Goal: Task Accomplishment & Management: Complete application form

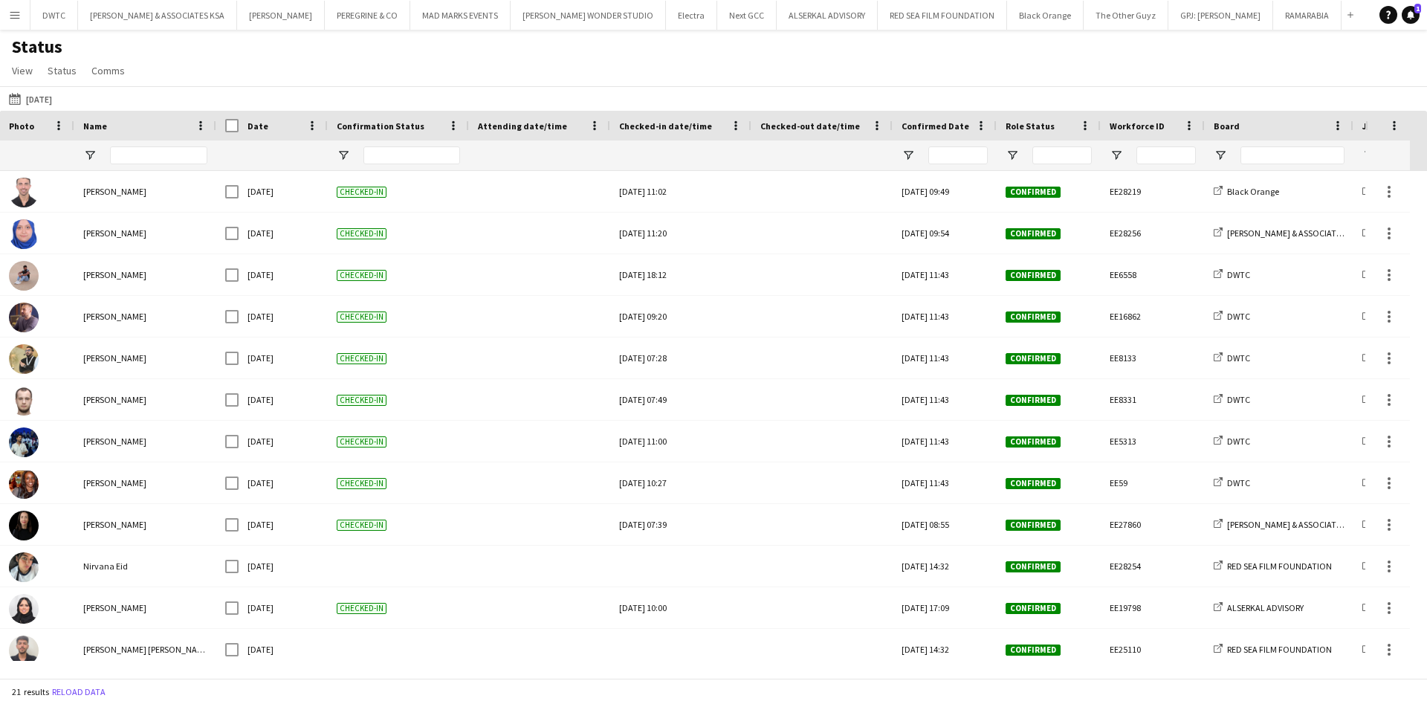
click at [18, 20] on app-icon "Menu" at bounding box center [15, 15] width 12 height 12
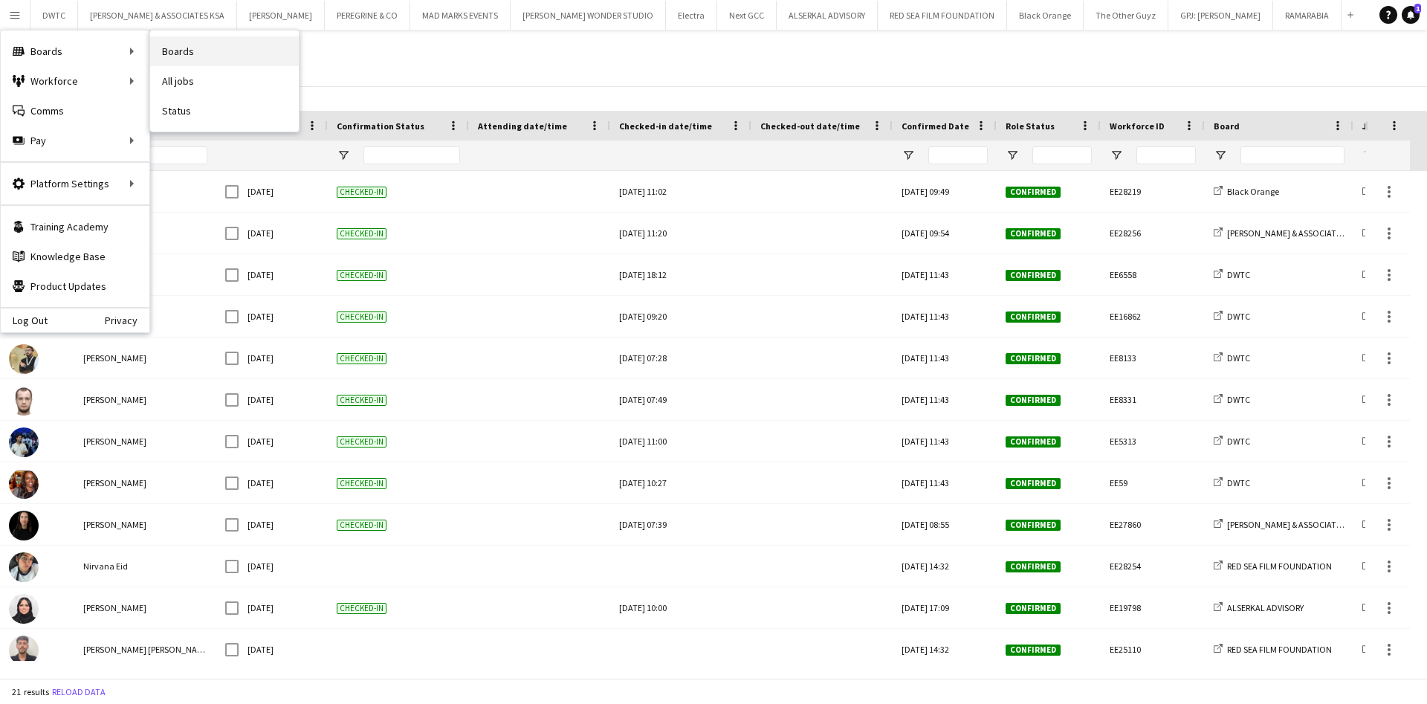
click at [205, 51] on link "Boards" at bounding box center [224, 51] width 149 height 30
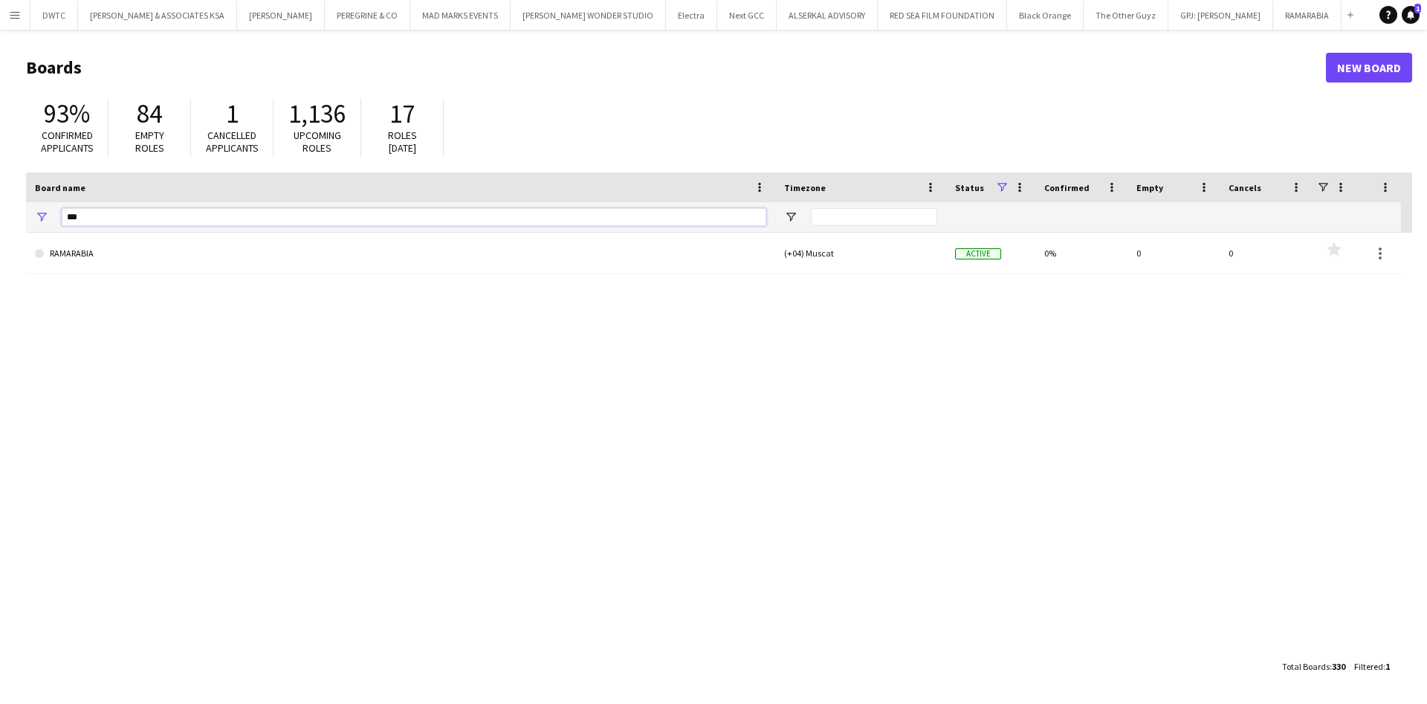
click at [260, 212] on input "***" at bounding box center [414, 217] width 705 height 18
click at [261, 211] on input "***" at bounding box center [414, 217] width 705 height 18
click at [261, 210] on input "***" at bounding box center [414, 217] width 705 height 18
type input "*"
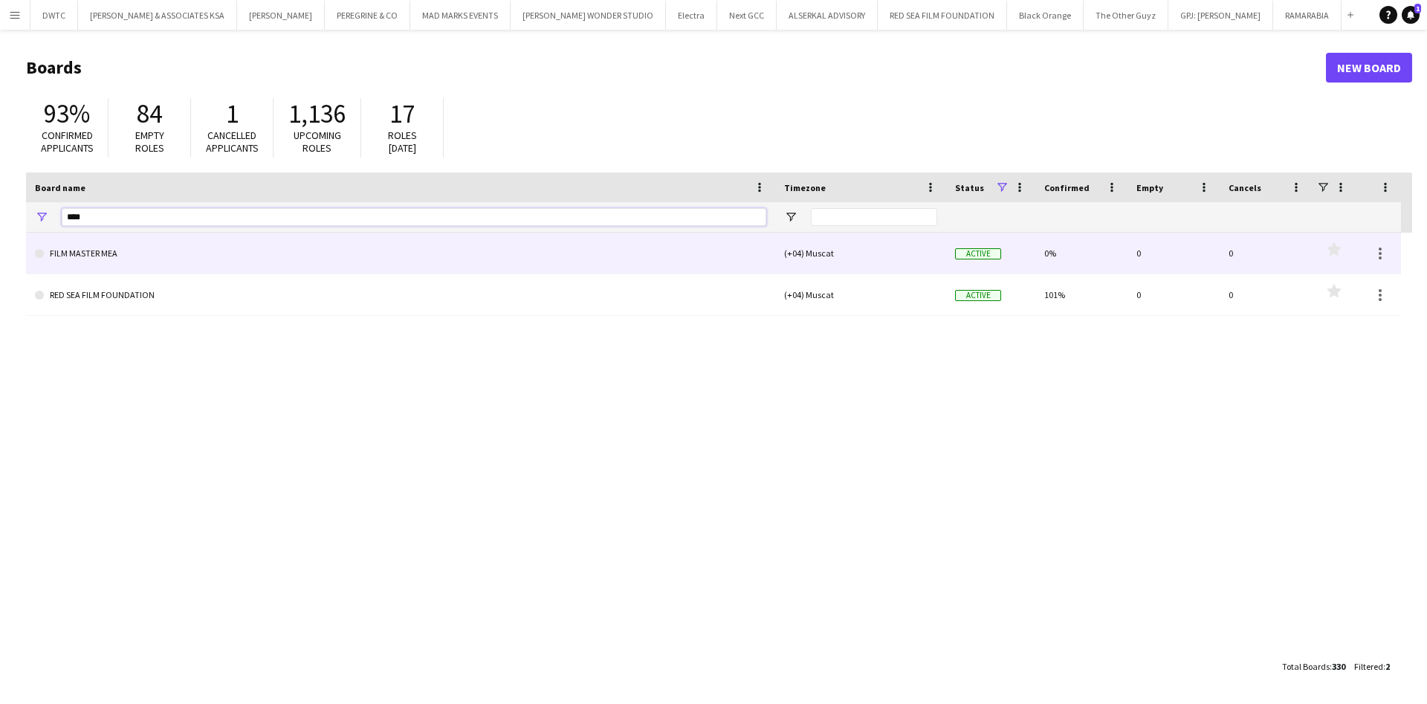
type input "****"
click at [129, 263] on link "FILM MASTER MEA" at bounding box center [400, 254] width 731 height 42
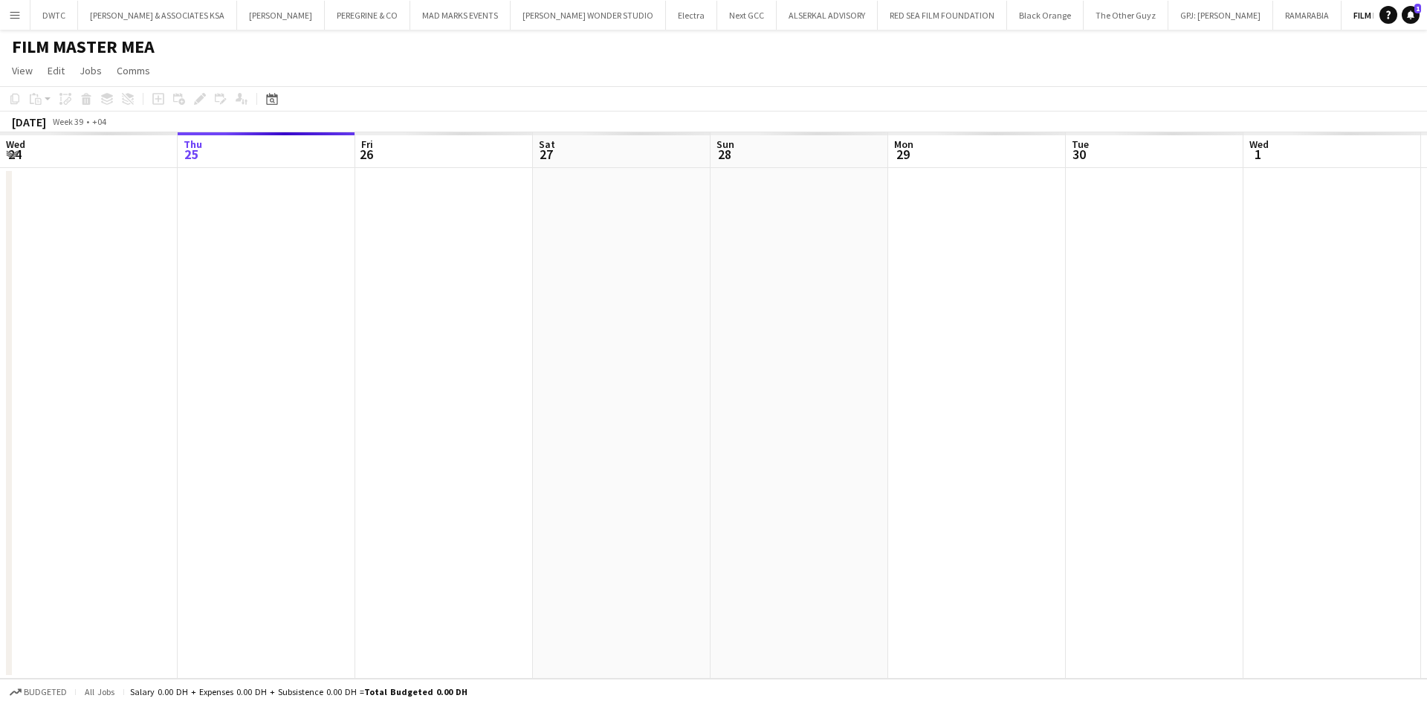
scroll to position [0, 30]
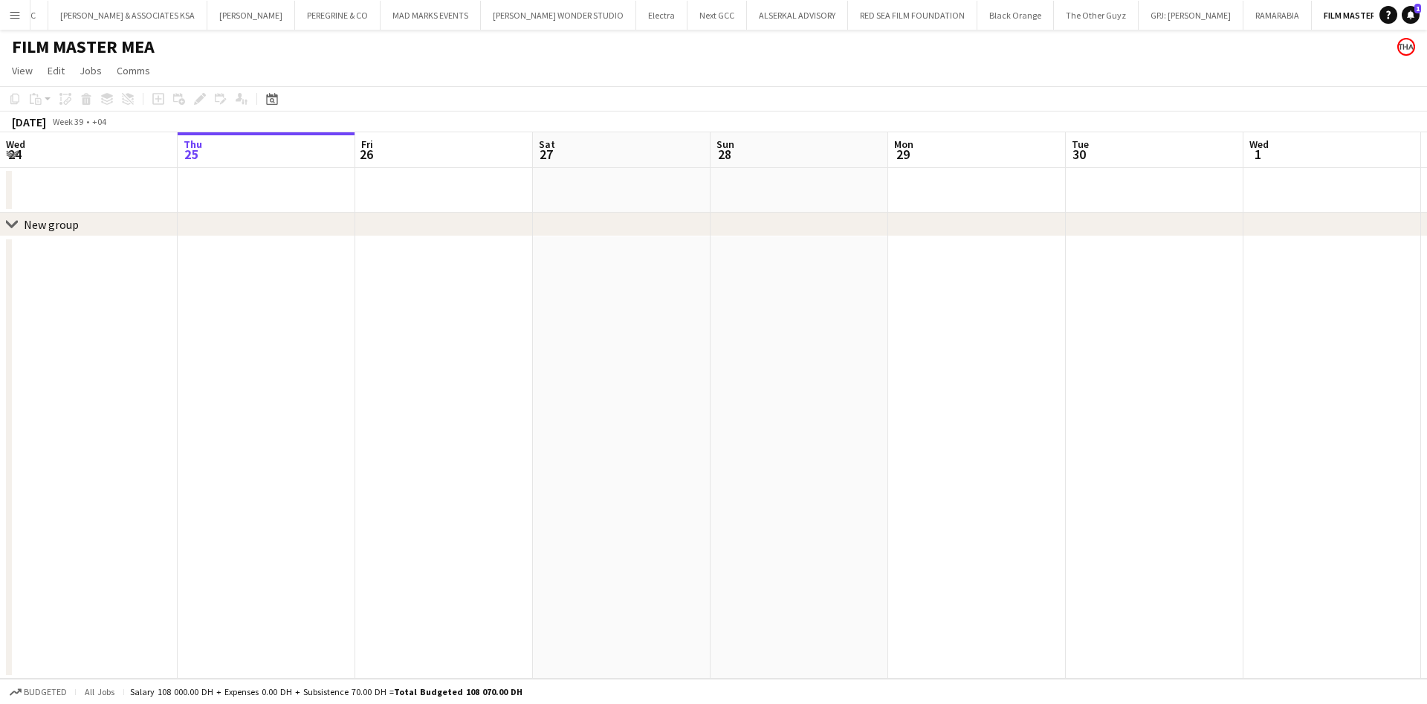
click at [28, 223] on div "New group" at bounding box center [51, 224] width 55 height 15
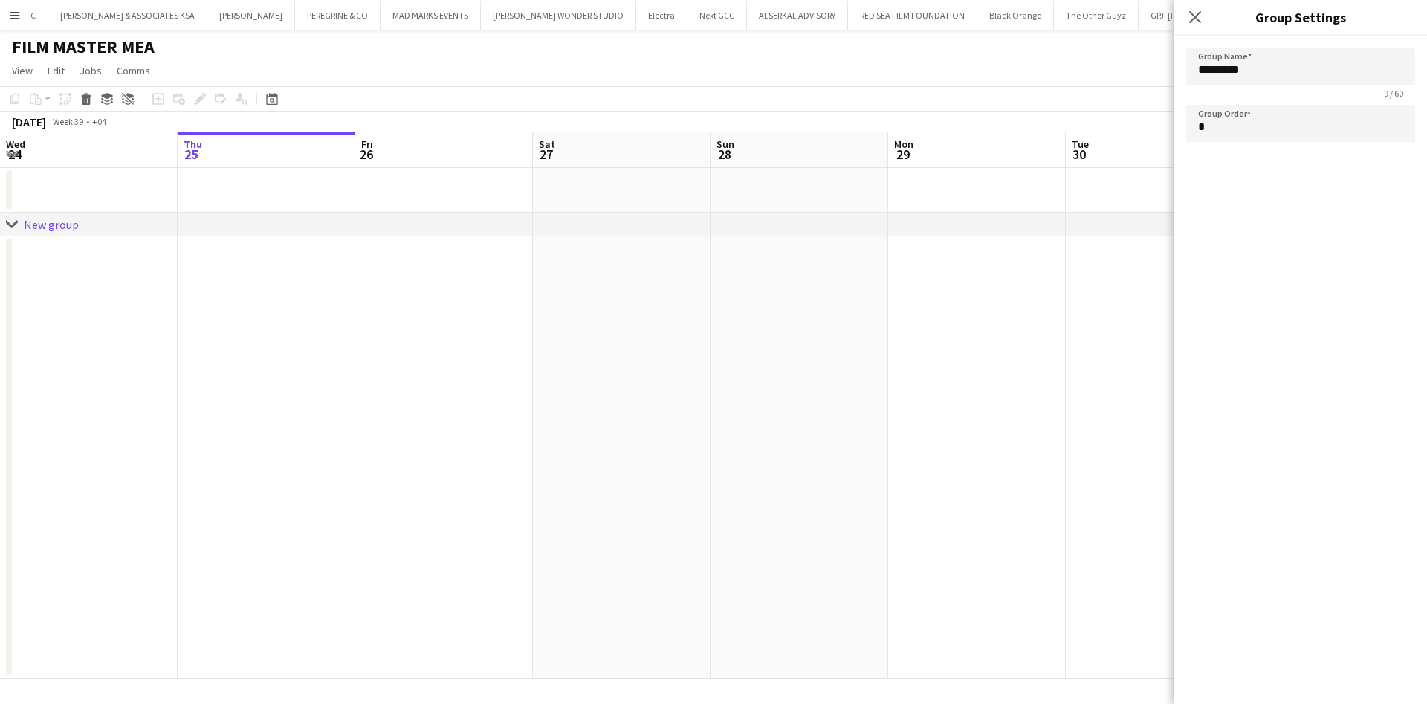
click at [1185, 17] on div "Close pop-in" at bounding box center [1195, 17] width 42 height 34
click at [1206, 15] on app-icon "Close pop-in" at bounding box center [1196, 18] width 22 height 22
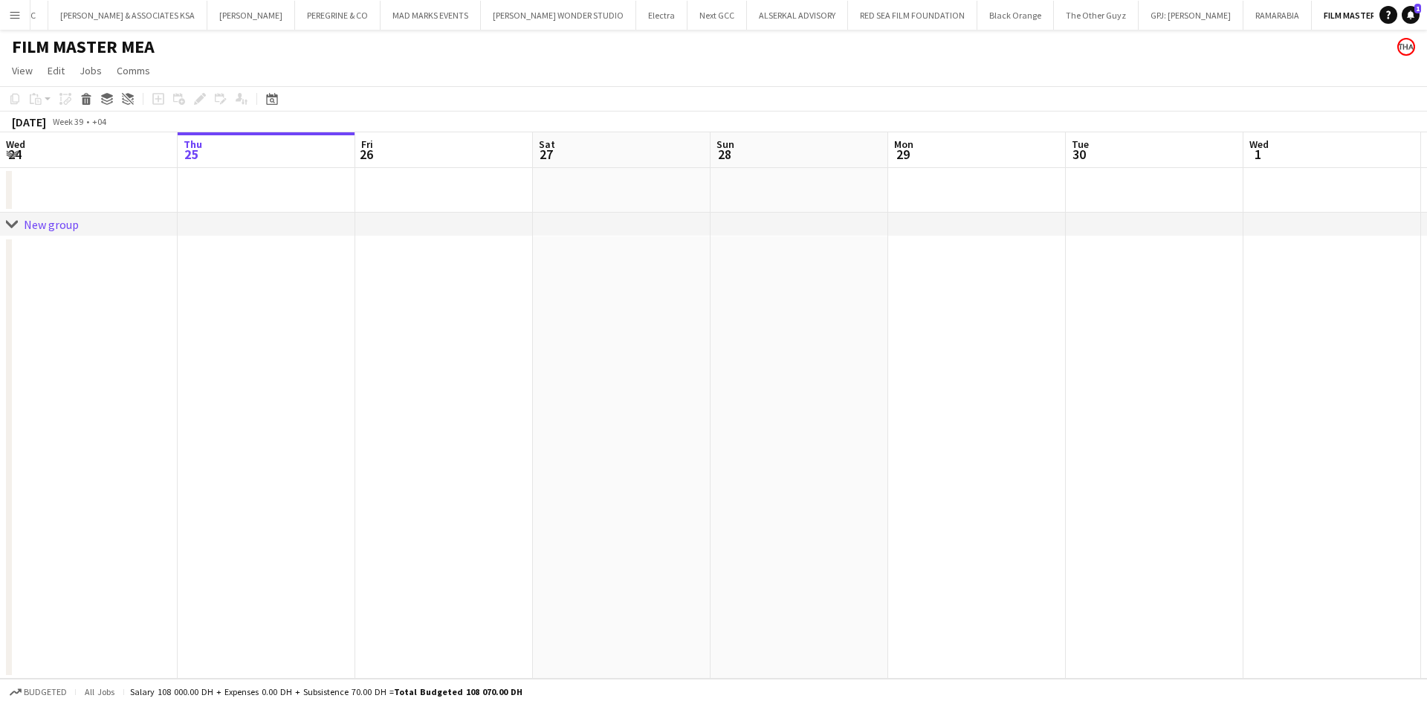
click at [192, 185] on app-date-cell at bounding box center [267, 190] width 178 height 45
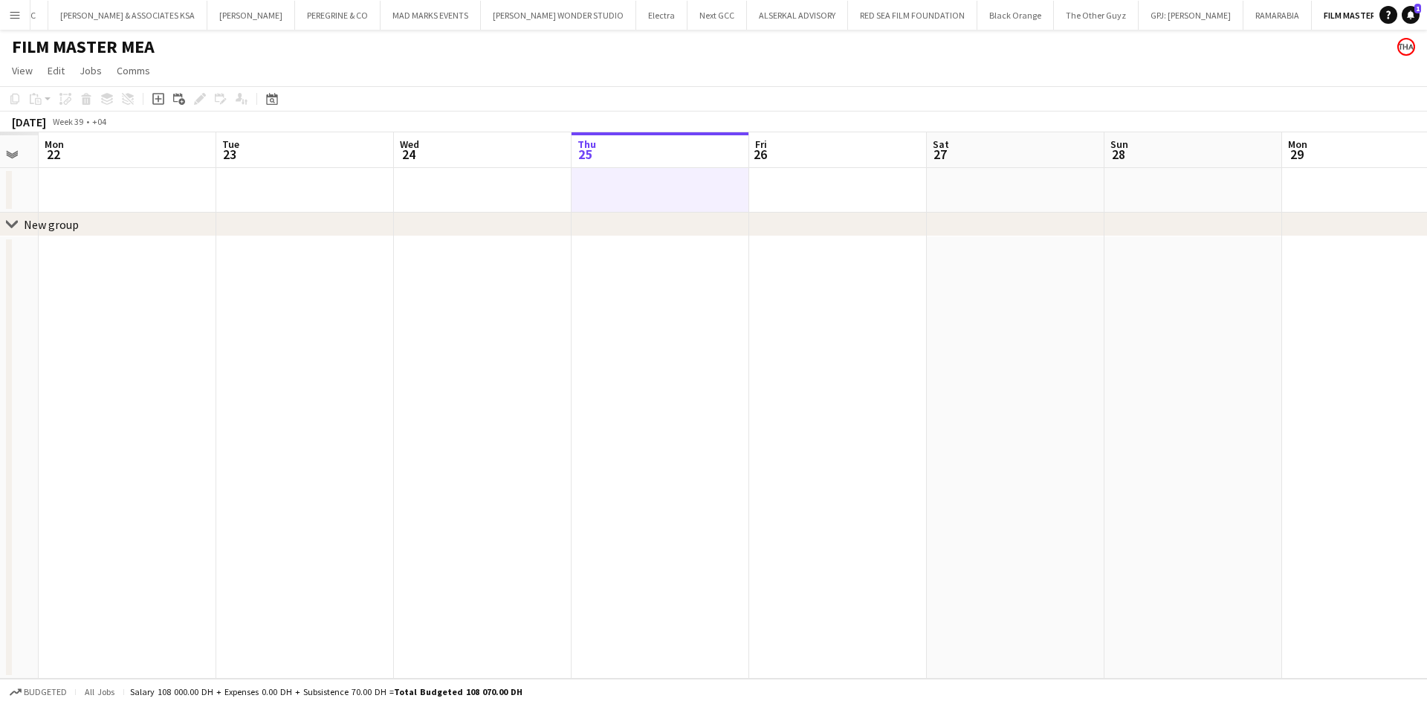
scroll to position [0, 441]
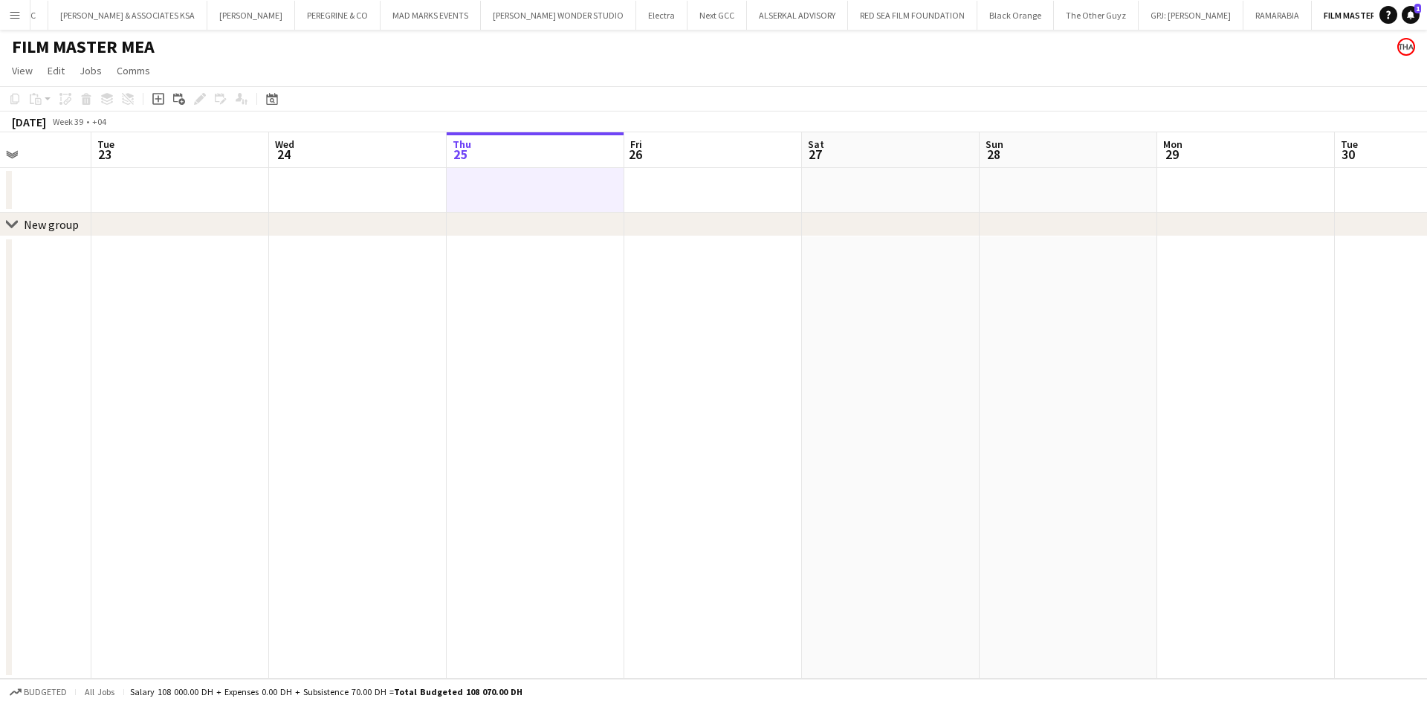
drag, startPoint x: 496, startPoint y: 323, endPoint x: 764, endPoint y: 335, distance: 268.6
click at [763, 334] on app-calendar-viewport "Sat 20 Sun 21 Mon 22 Tue 23 Wed 24 Thu 25 Fri 26 Sat 27 Sun 28 Mon 29 Tue 30 We…" at bounding box center [713, 405] width 1427 height 546
click at [20, 215] on div "chevron-right New group" at bounding box center [713, 225] width 1427 height 24
click at [16, 220] on icon "chevron-right" at bounding box center [12, 225] width 12 height 12
click at [27, 227] on div "New group" at bounding box center [51, 224] width 55 height 15
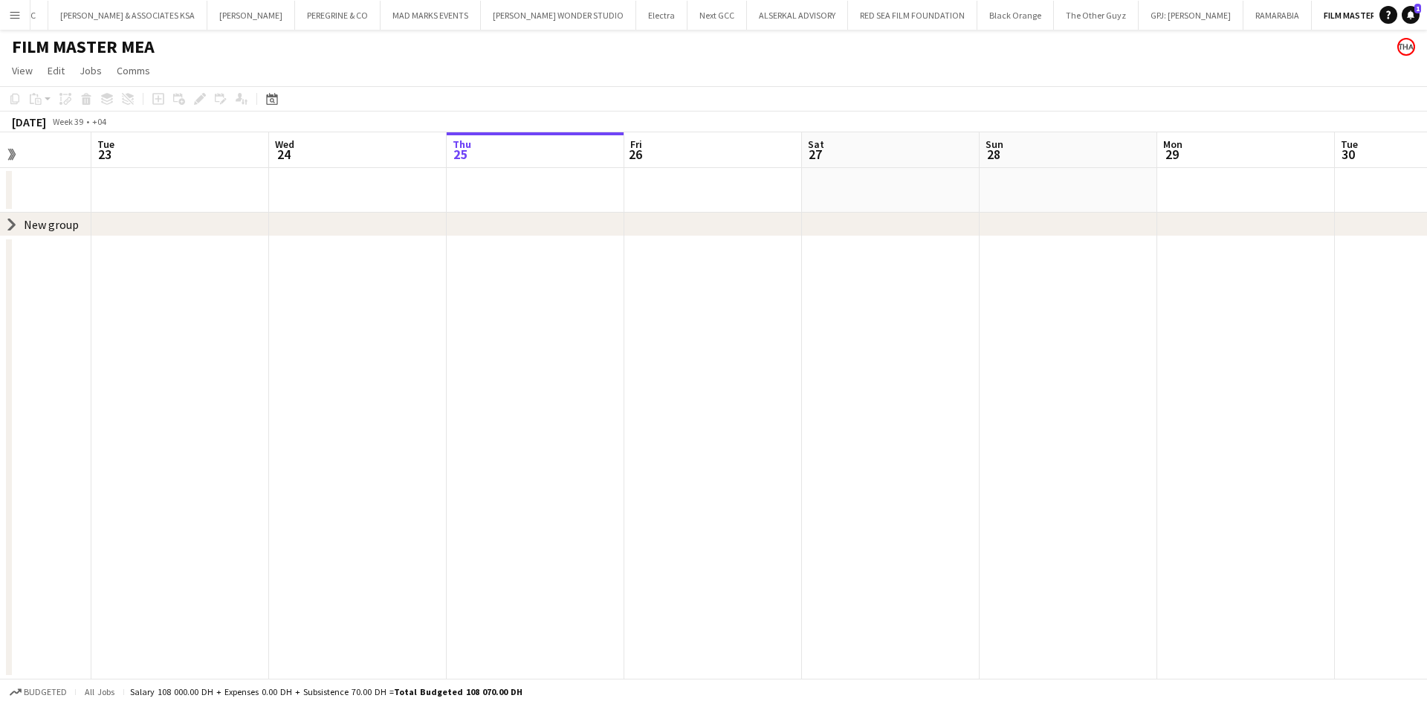
click at [27, 227] on div "New group" at bounding box center [51, 224] width 55 height 15
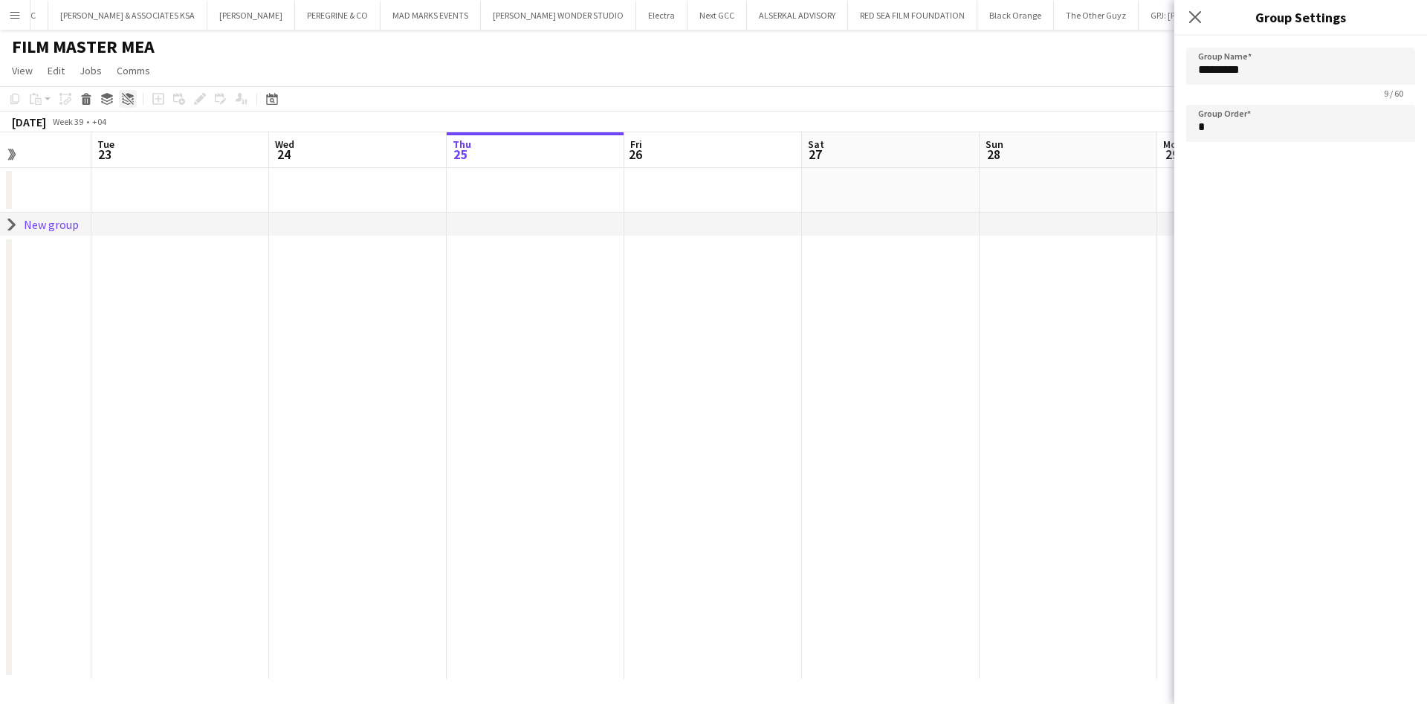
click at [124, 100] on icon "Ungroup" at bounding box center [128, 99] width 12 height 12
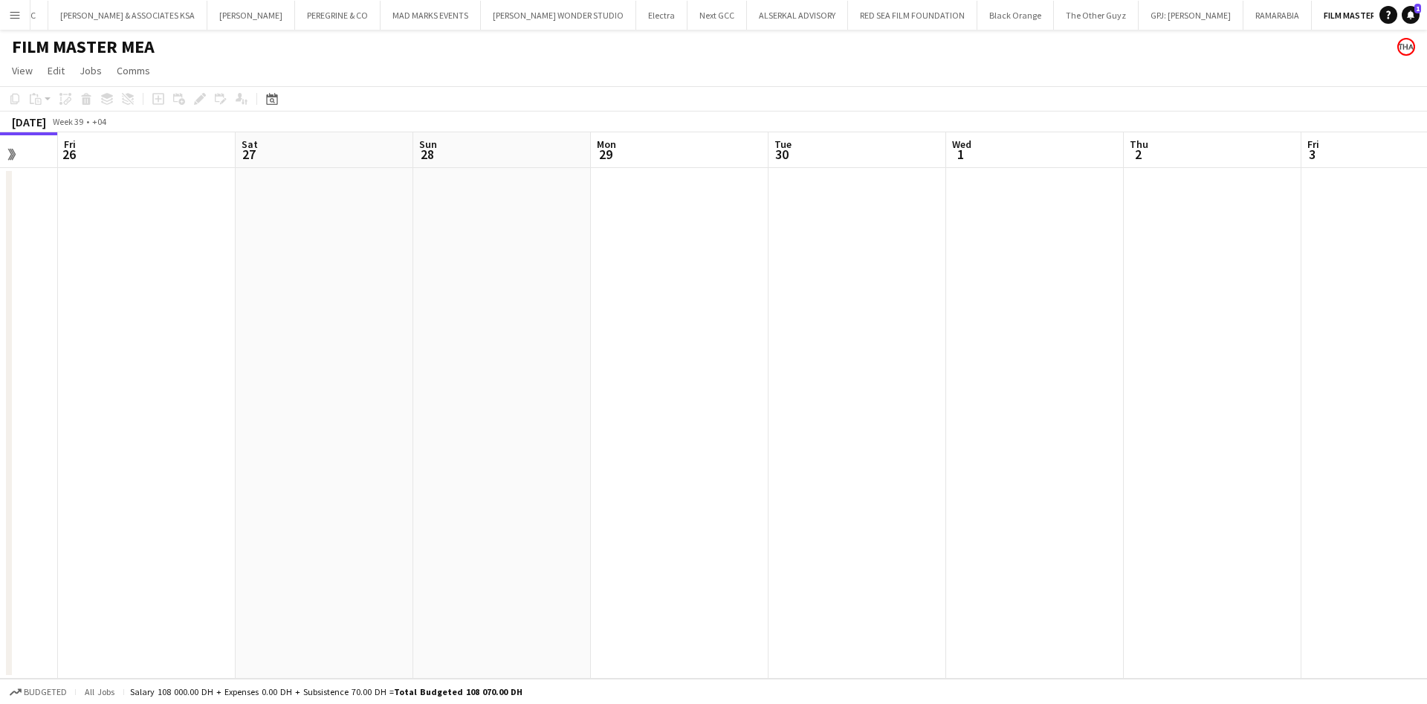
drag, startPoint x: 1016, startPoint y: 288, endPoint x: 233, endPoint y: 321, distance: 784.1
click at [233, 321] on app-calendar-viewport "Tue 23 Wed 24 Thu 25 Fri 26 Sat 27 Sun 28 Mon 29 Tue 30 Wed 1 Thu 2 Fri 3 Sat 4…" at bounding box center [713, 405] width 1427 height 546
drag, startPoint x: 730, startPoint y: 295, endPoint x: 361, endPoint y: 285, distance: 368.8
click at [39, 311] on app-calendar-viewport "Mon 29 Tue 30 Wed 1 Thu 2 Fri 3 Sat 4 Sun 5 Mon 6 Tue 7 Wed 8 Thu 9 Fri 10 Sat …" at bounding box center [713, 405] width 1427 height 546
drag, startPoint x: 980, startPoint y: 286, endPoint x: 1062, endPoint y: 285, distance: 82.5
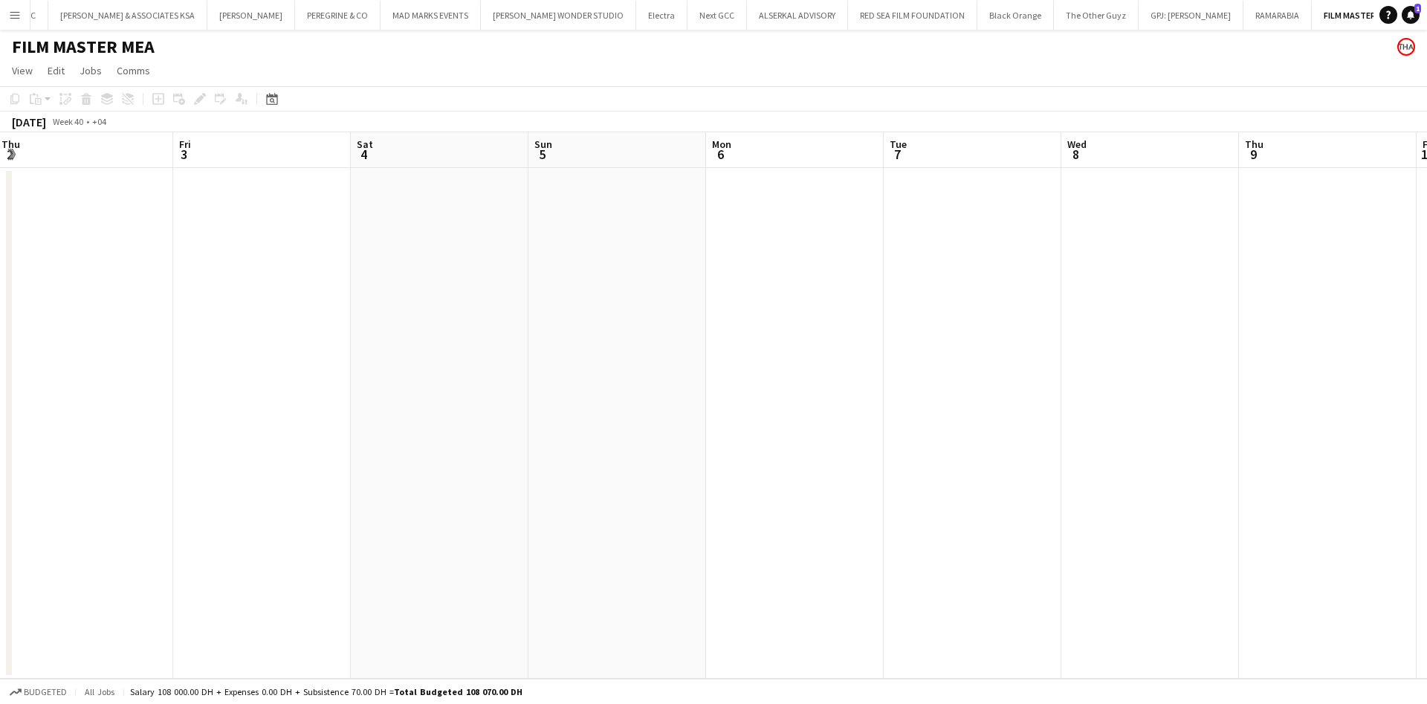
click at [1062, 285] on app-calendar-viewport "Tue 30 Wed 1 Thu 2 Fri 3 Sat 4 Sun 5 Mon 6 Tue 7 Wed 8 Thu 9 Fri 10 Sat 11 Sun …" at bounding box center [713, 405] width 1427 height 546
drag, startPoint x: 1020, startPoint y: 283, endPoint x: 1124, endPoint y: 284, distance: 104.1
click at [1124, 284] on app-calendar-viewport "Mon 29 Tue 30 Wed 1 Thu 2 Fri 3 Sat 4 Sun 5 Mon 6 Tue 7 Wed 8 Thu 9 Fri 10 Sat …" at bounding box center [713, 405] width 1427 height 546
click at [660, 242] on app-date-cell at bounding box center [641, 423] width 178 height 511
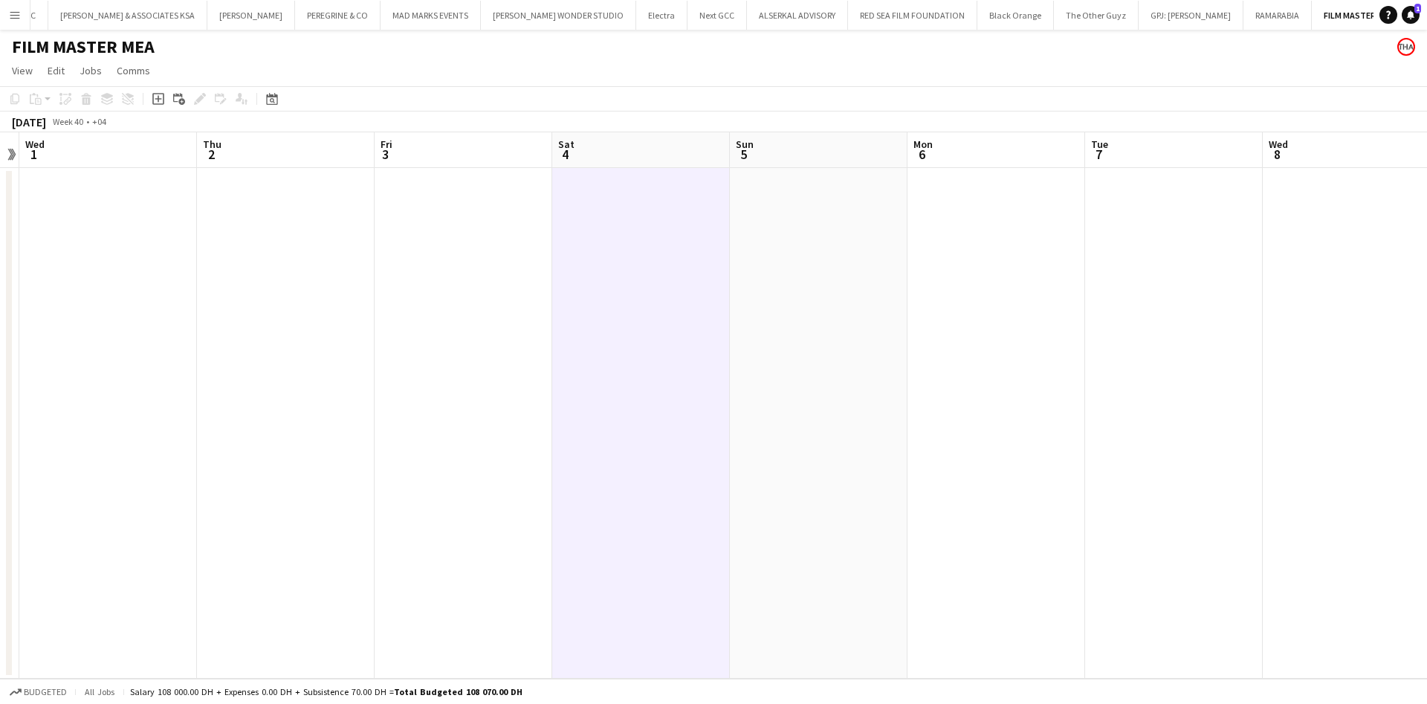
click at [659, 257] on app-date-cell at bounding box center [641, 423] width 178 height 511
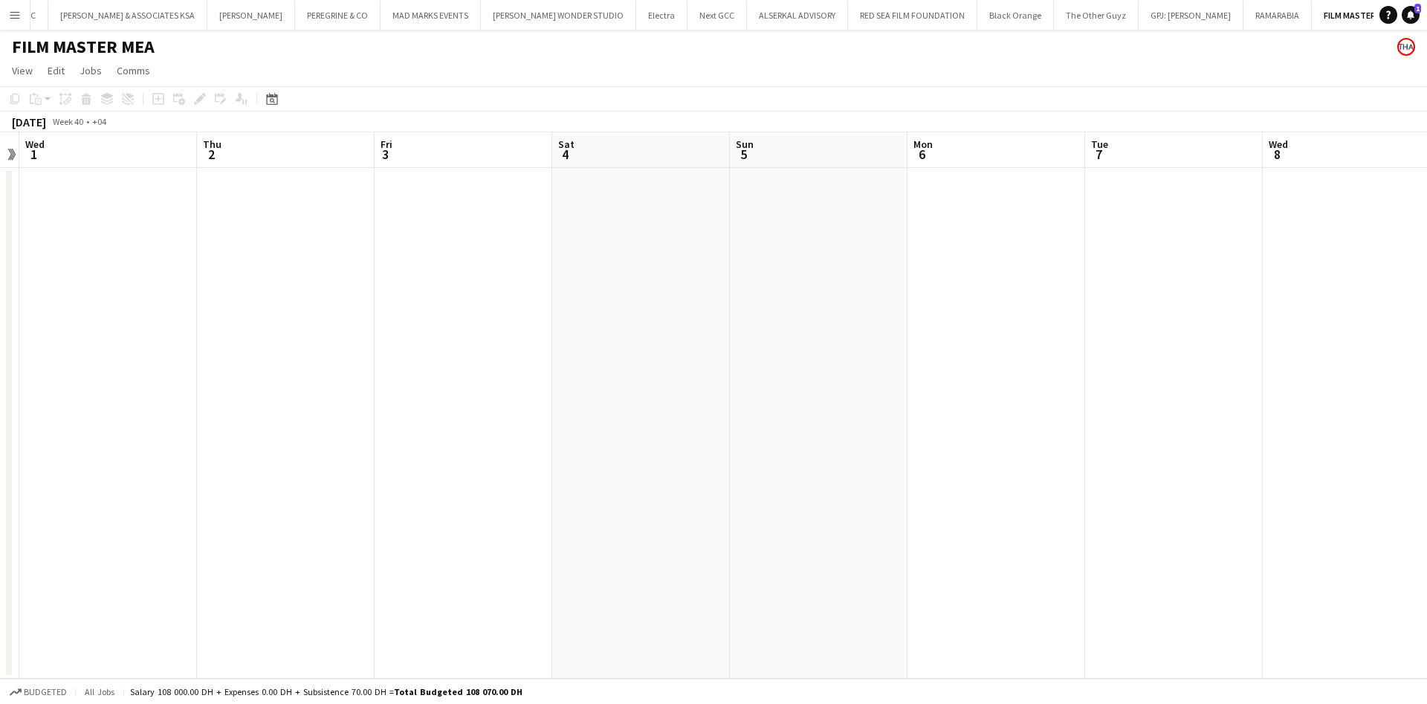
click at [659, 257] on app-date-cell at bounding box center [641, 423] width 178 height 511
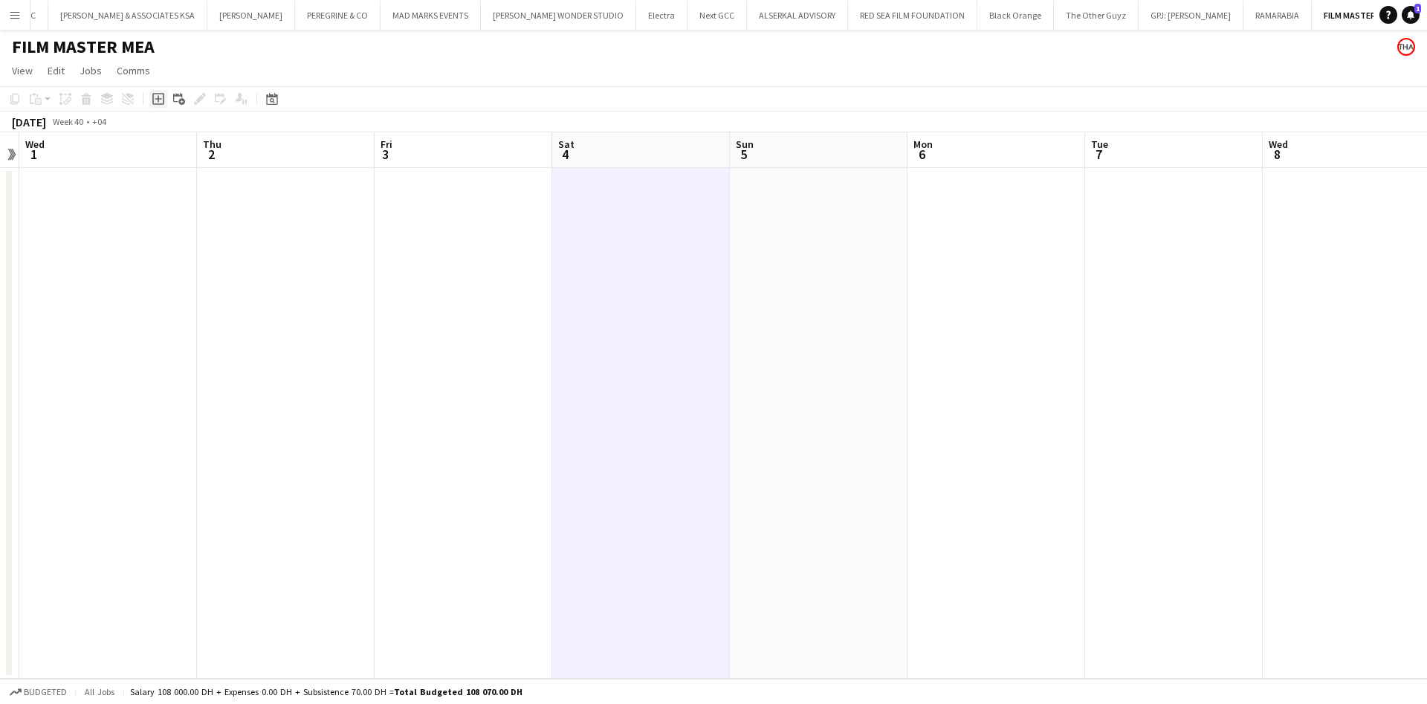
click at [161, 102] on icon "Add job" at bounding box center [158, 99] width 12 height 12
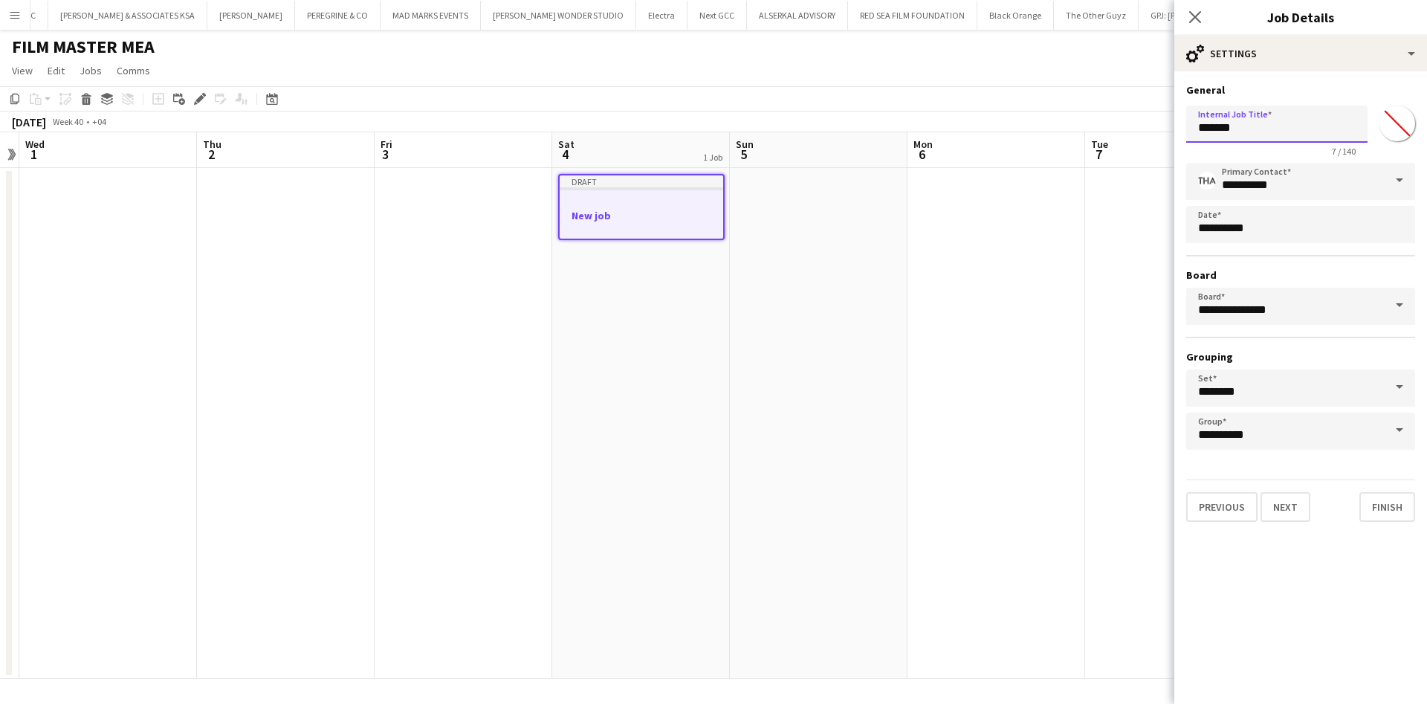
drag, startPoint x: 1258, startPoint y: 122, endPoint x: 1201, endPoint y: 130, distance: 57.8
click at [1201, 130] on input "*******" at bounding box center [1276, 124] width 181 height 37
paste input "**********"
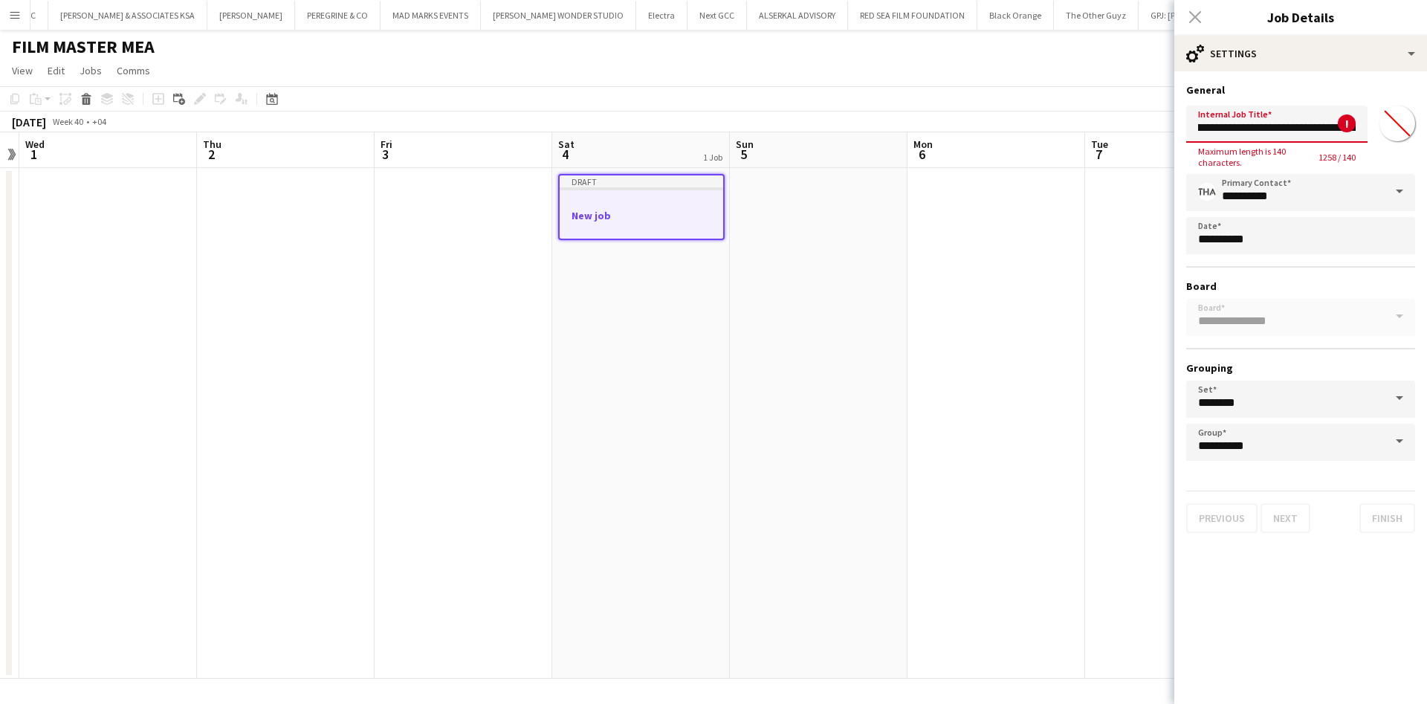
drag, startPoint x: 1305, startPoint y: 126, endPoint x: 1176, endPoint y: 135, distance: 129.6
click at [1176, 135] on form "**********" at bounding box center [1300, 308] width 253 height 450
type input "**********"
click at [1194, 14] on div "Close pop-in" at bounding box center [1195, 17] width 42 height 34
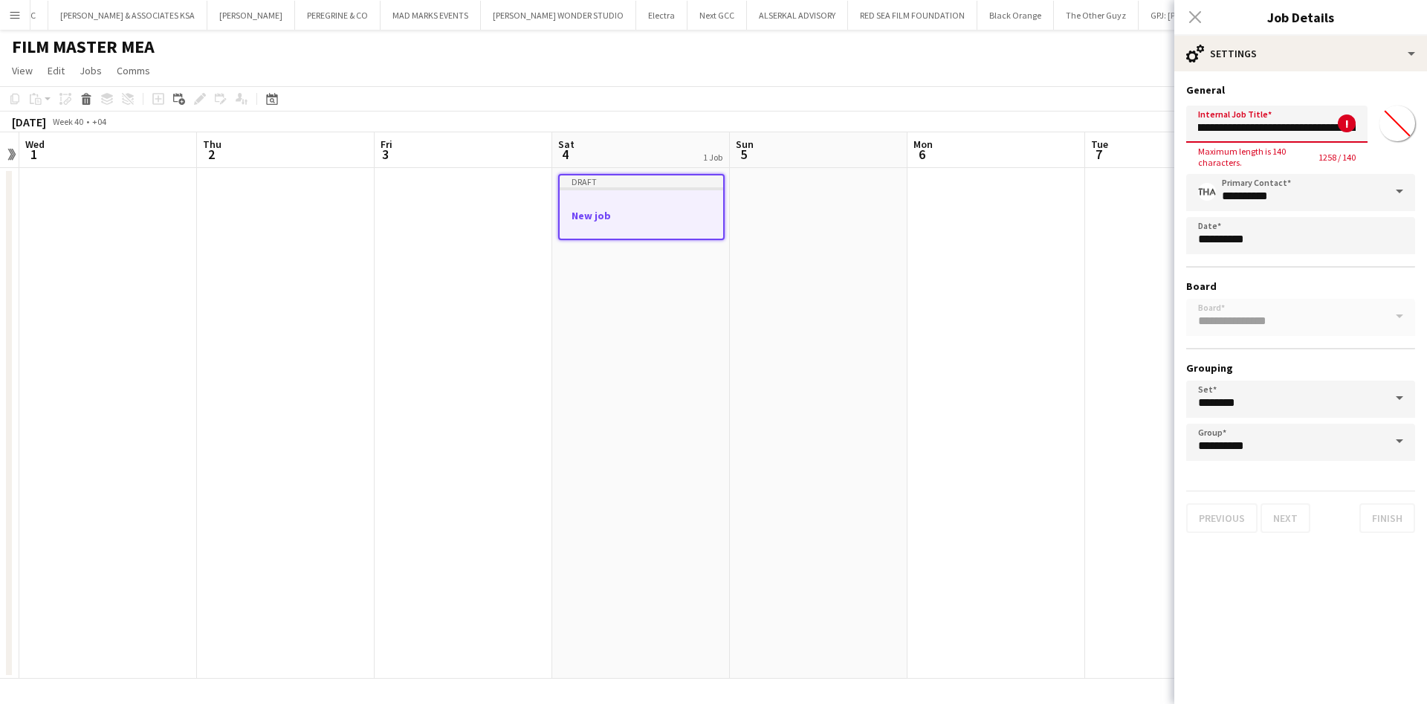
scroll to position [0, 0]
click at [1193, 19] on div "Close pop-in" at bounding box center [1195, 17] width 42 height 34
drag, startPoint x: 1198, startPoint y: 126, endPoint x: 1426, endPoint y: 144, distance: 228.9
click at [1426, 144] on form "**********" at bounding box center [1300, 308] width 253 height 450
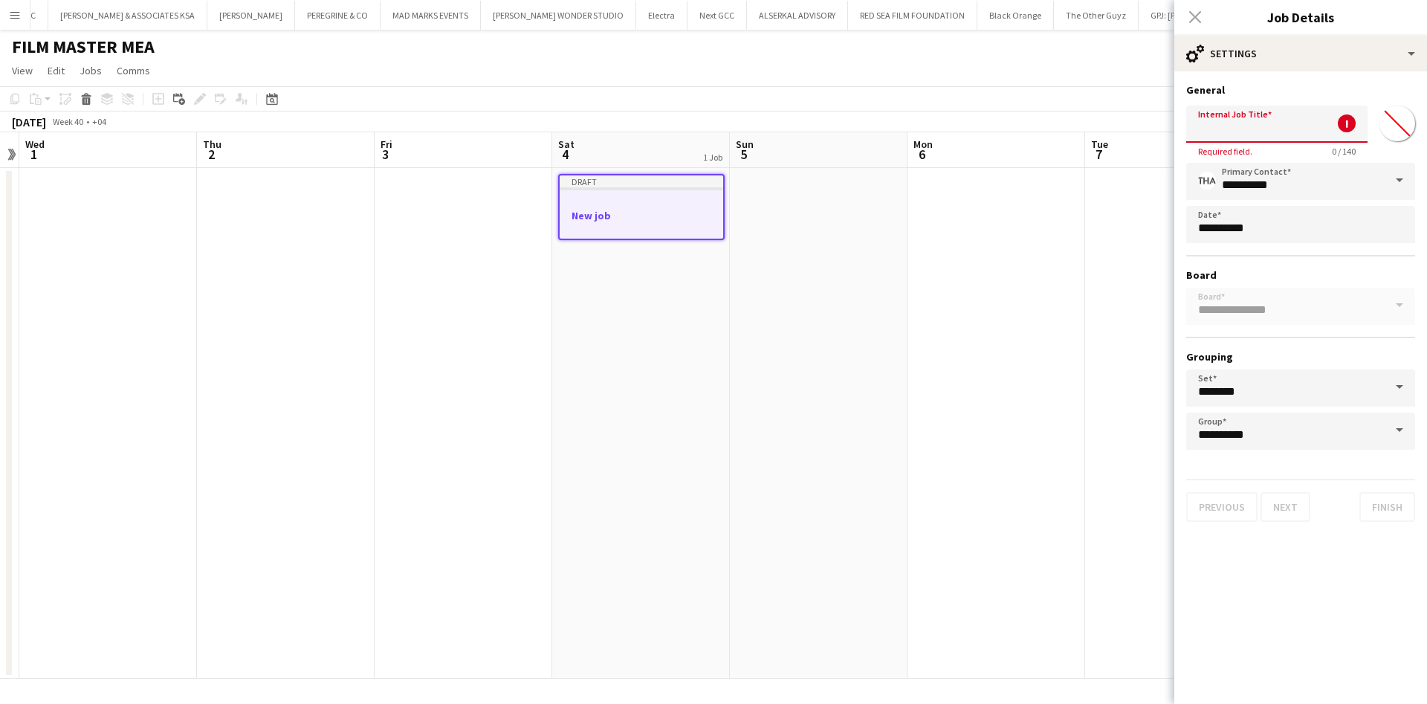
scroll to position [0, 0]
click at [1227, 126] on input "Internal Job Title" at bounding box center [1276, 124] width 181 height 37
paste input "**********"
type input "**********"
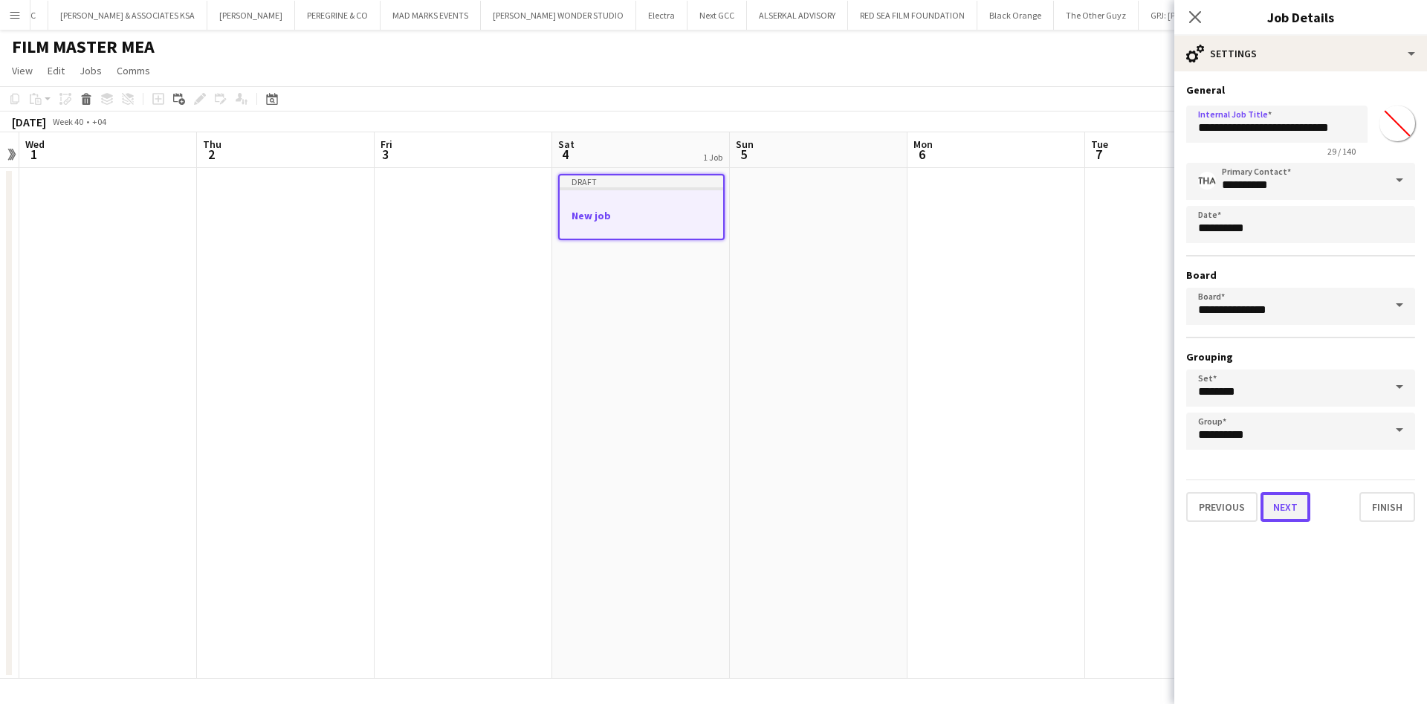
click at [1281, 508] on button "Next" at bounding box center [1286, 507] width 50 height 30
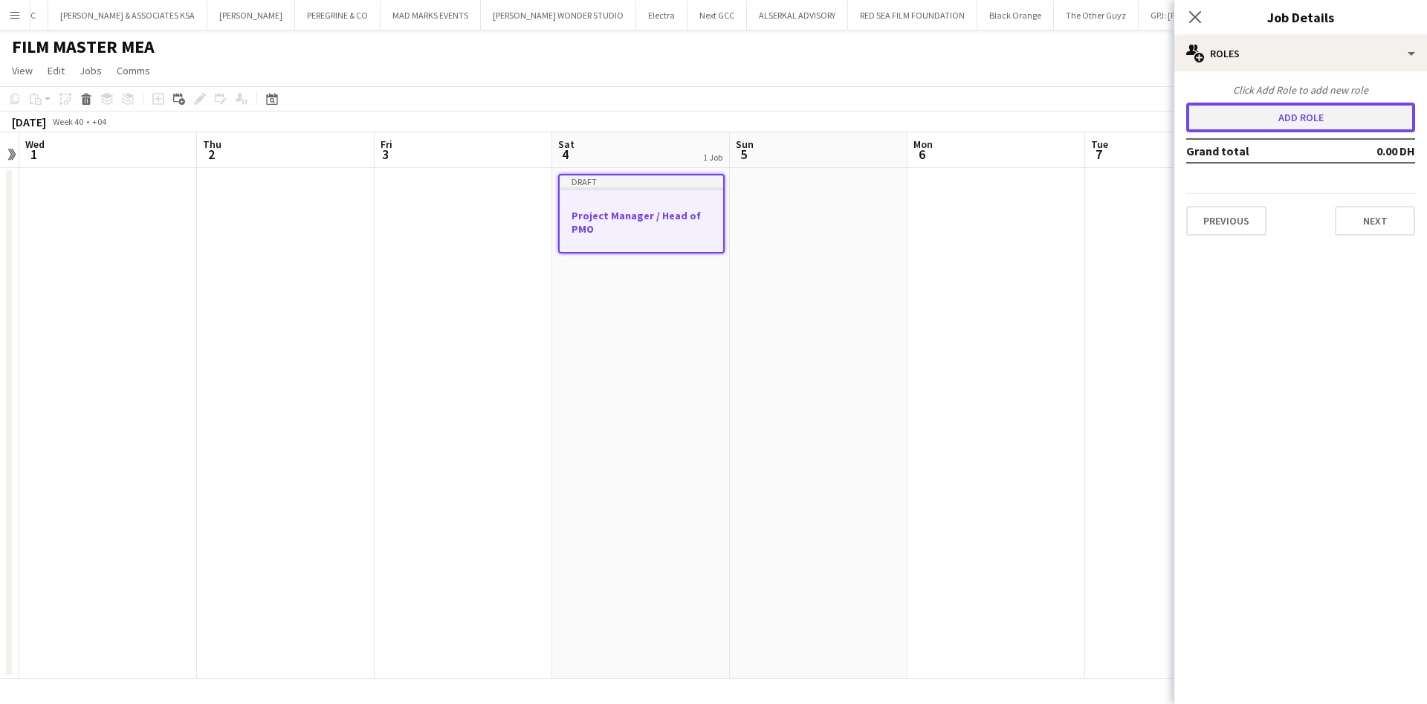
click at [1351, 119] on button "Add role" at bounding box center [1300, 118] width 229 height 30
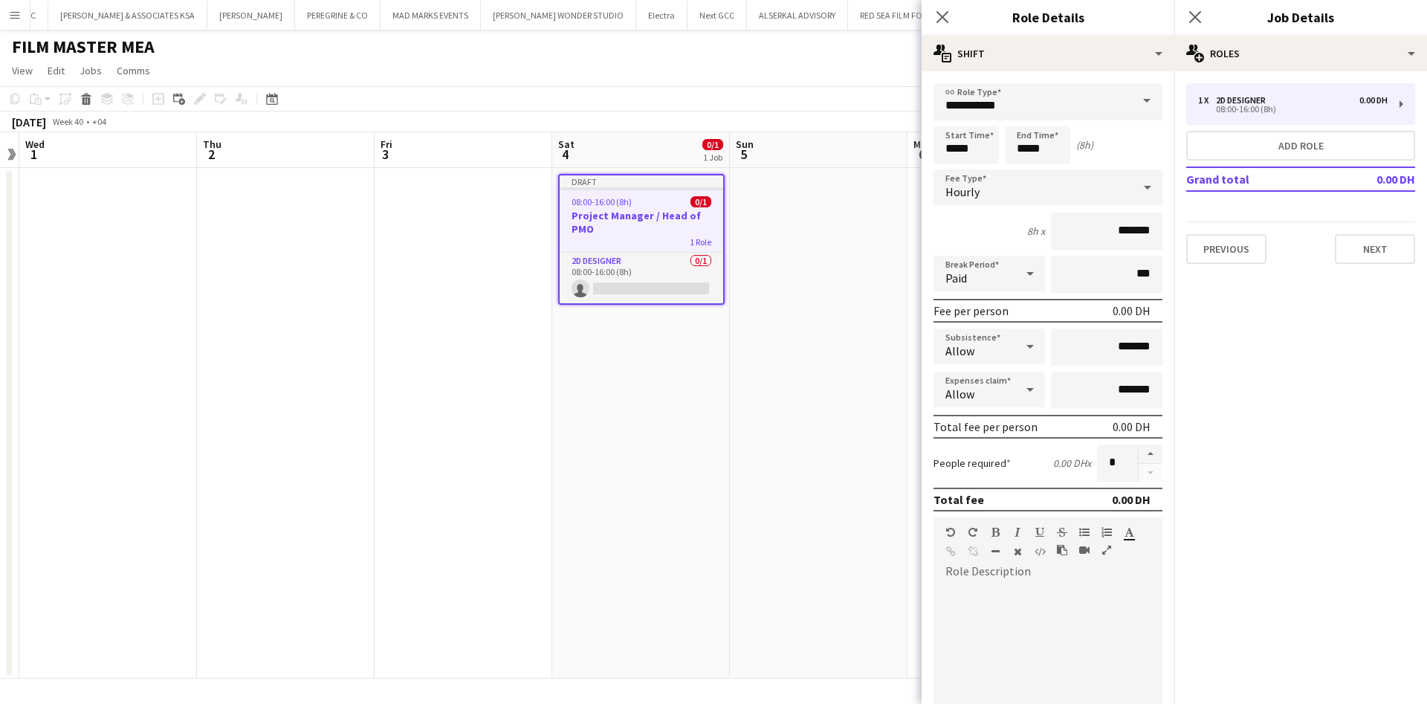
click at [1131, 100] on span at bounding box center [1146, 101] width 31 height 36
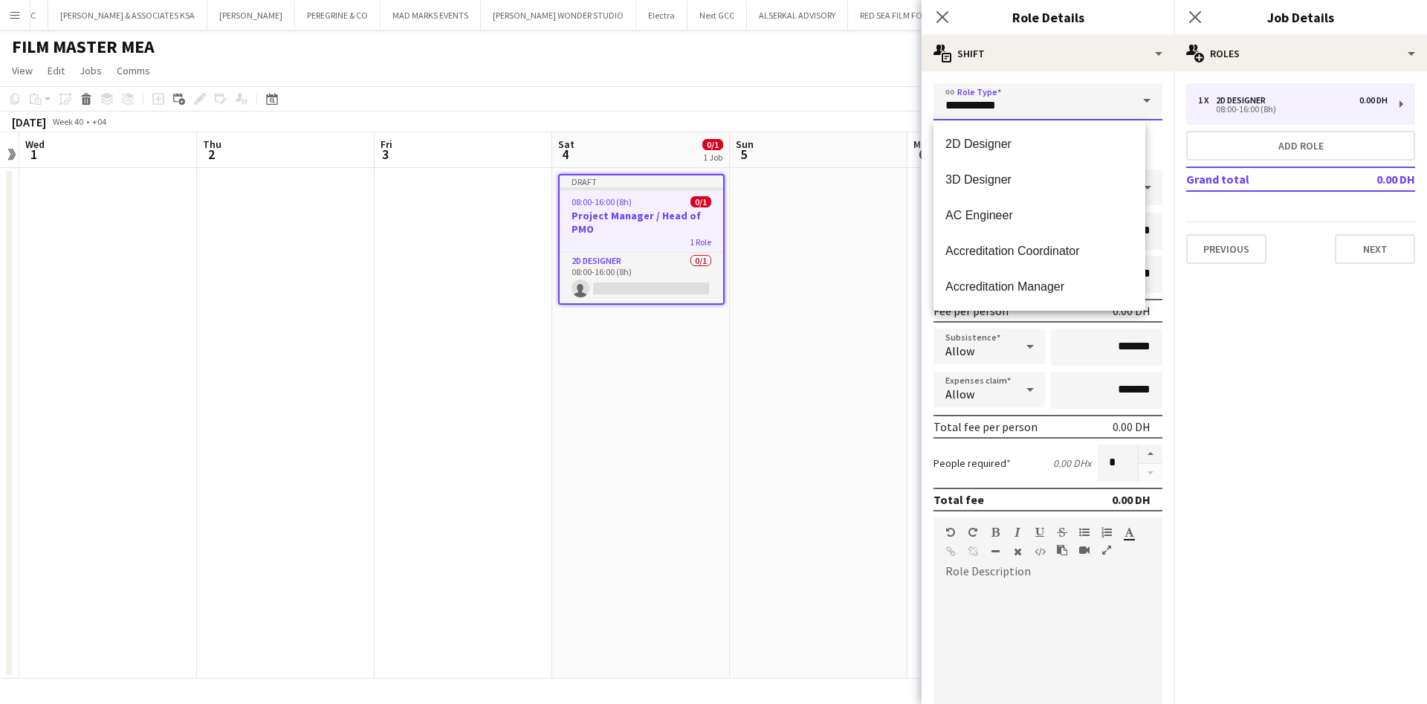
drag, startPoint x: 1047, startPoint y: 109, endPoint x: 948, endPoint y: 108, distance: 99.6
click at [948, 108] on input "**********" at bounding box center [1047, 101] width 229 height 37
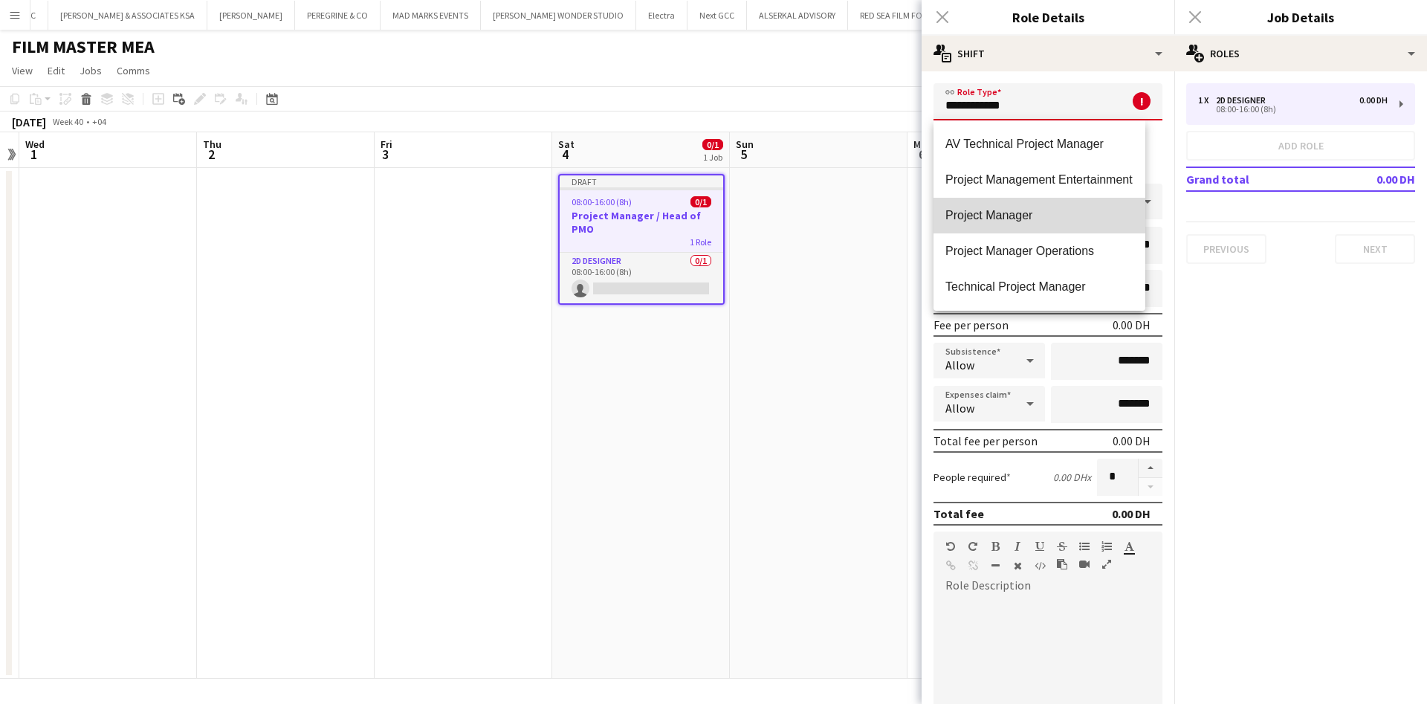
click at [1011, 204] on mat-option "Project Manager" at bounding box center [1039, 216] width 212 height 36
type input "**********"
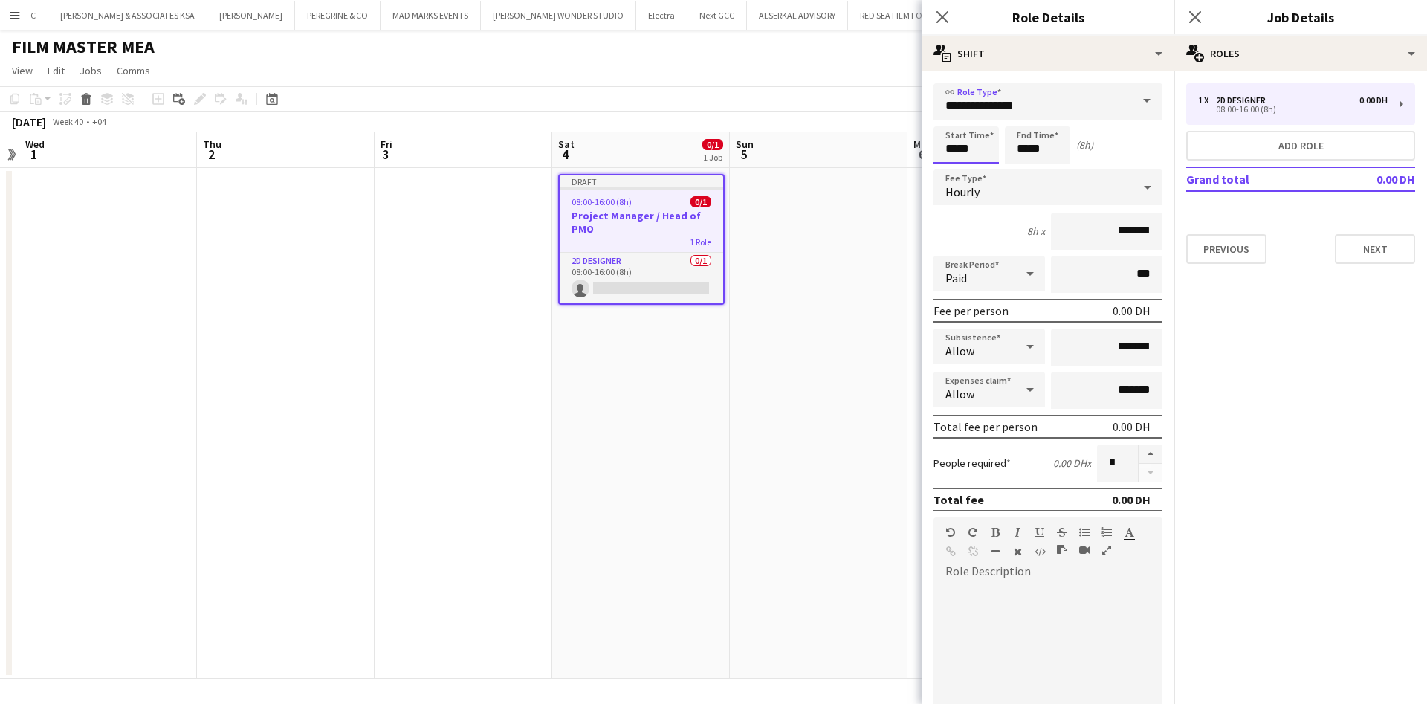
click at [973, 139] on input "*****" at bounding box center [965, 144] width 65 height 37
type input "*****"
drag, startPoint x: 953, startPoint y: 111, endPoint x: 1009, endPoint y: 123, distance: 57.6
click at [952, 111] on div at bounding box center [951, 118] width 30 height 15
click at [1034, 145] on input "*****" at bounding box center [1037, 144] width 65 height 37
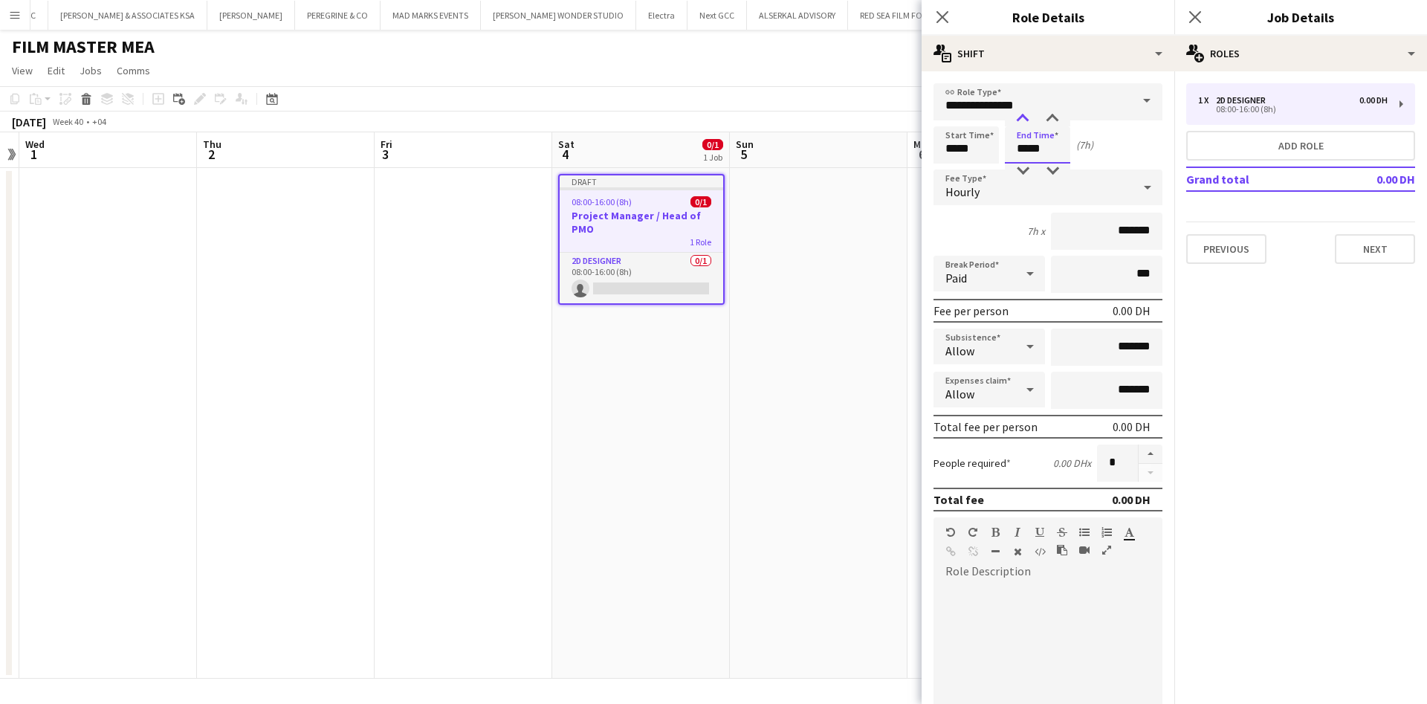
click at [1021, 113] on div at bounding box center [1023, 118] width 30 height 15
type input "*****"
click at [1021, 113] on div at bounding box center [1023, 118] width 30 height 15
click at [1110, 146] on div "Start Time ***** End Time ***** (9h)" at bounding box center [1047, 144] width 229 height 37
click at [1139, 190] on icon at bounding box center [1148, 187] width 18 height 30
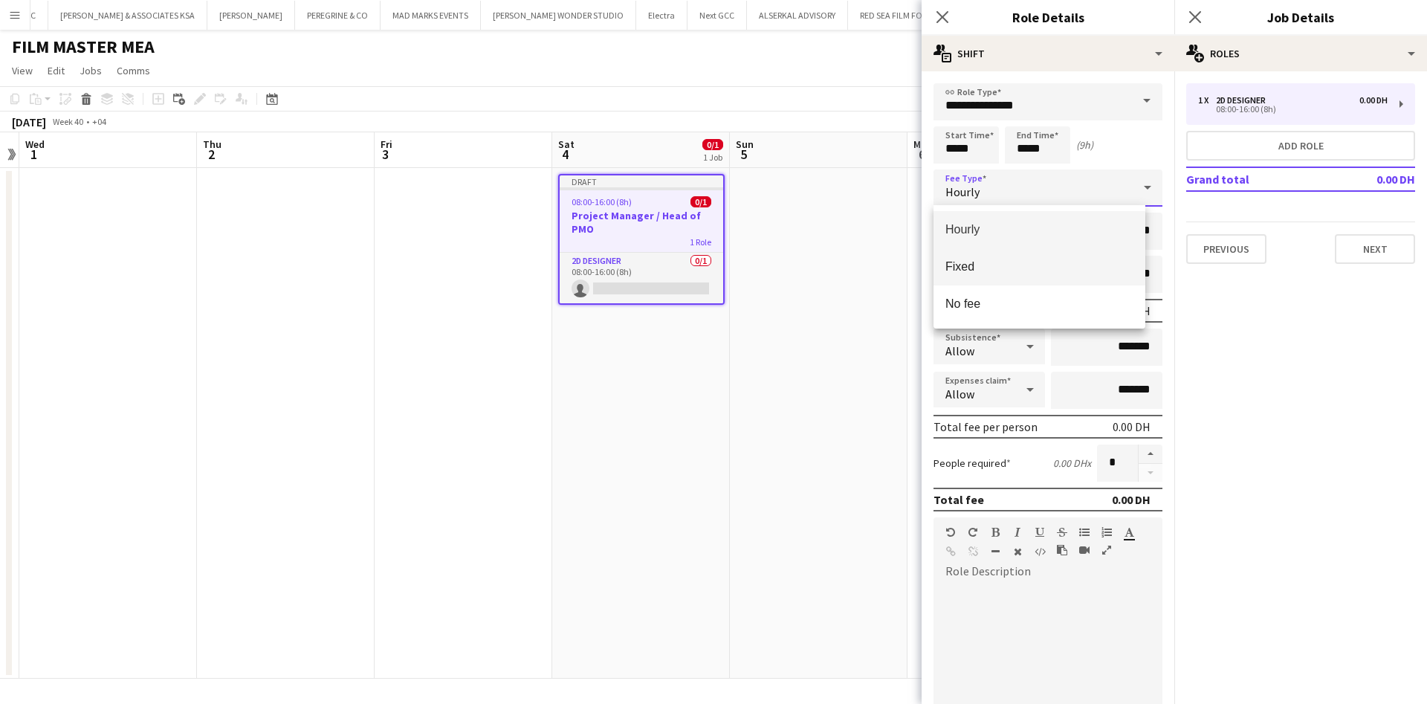
click at [1046, 265] on span "Fixed" at bounding box center [1039, 266] width 188 height 14
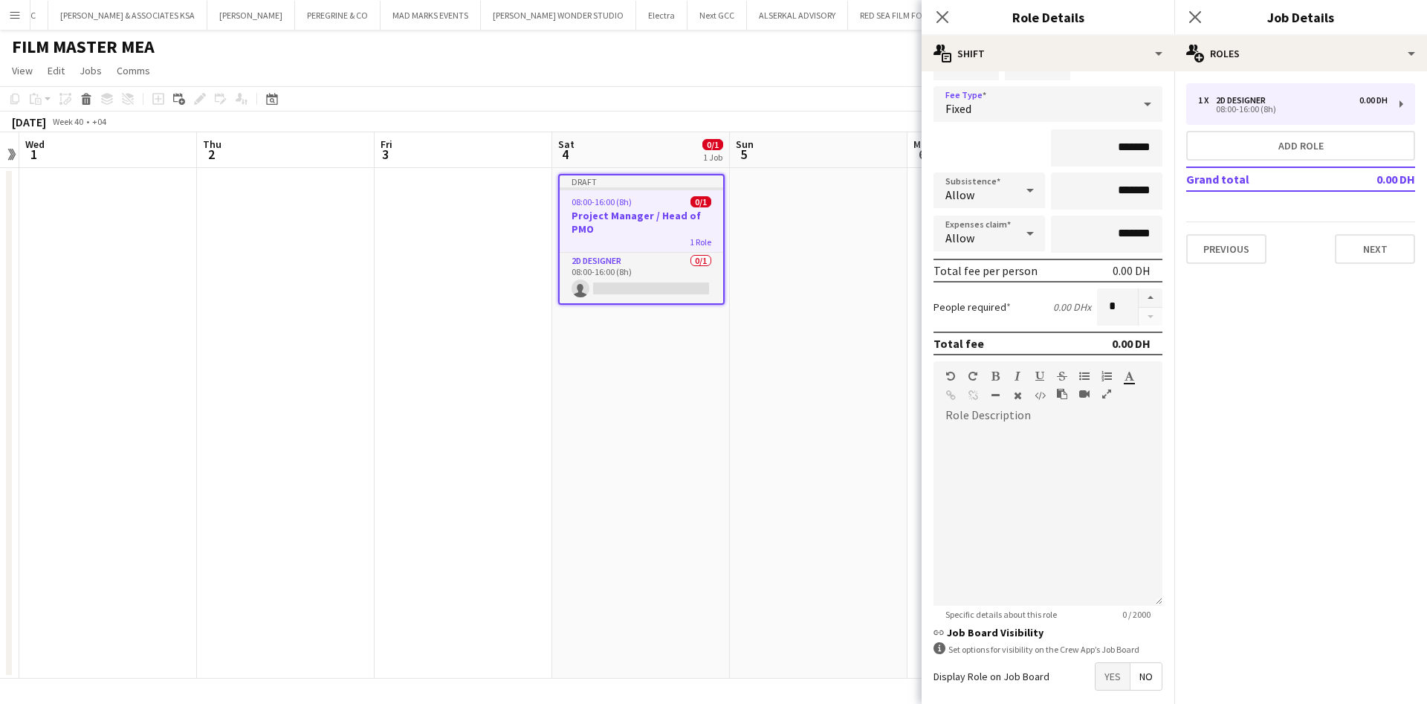
scroll to position [172, 0]
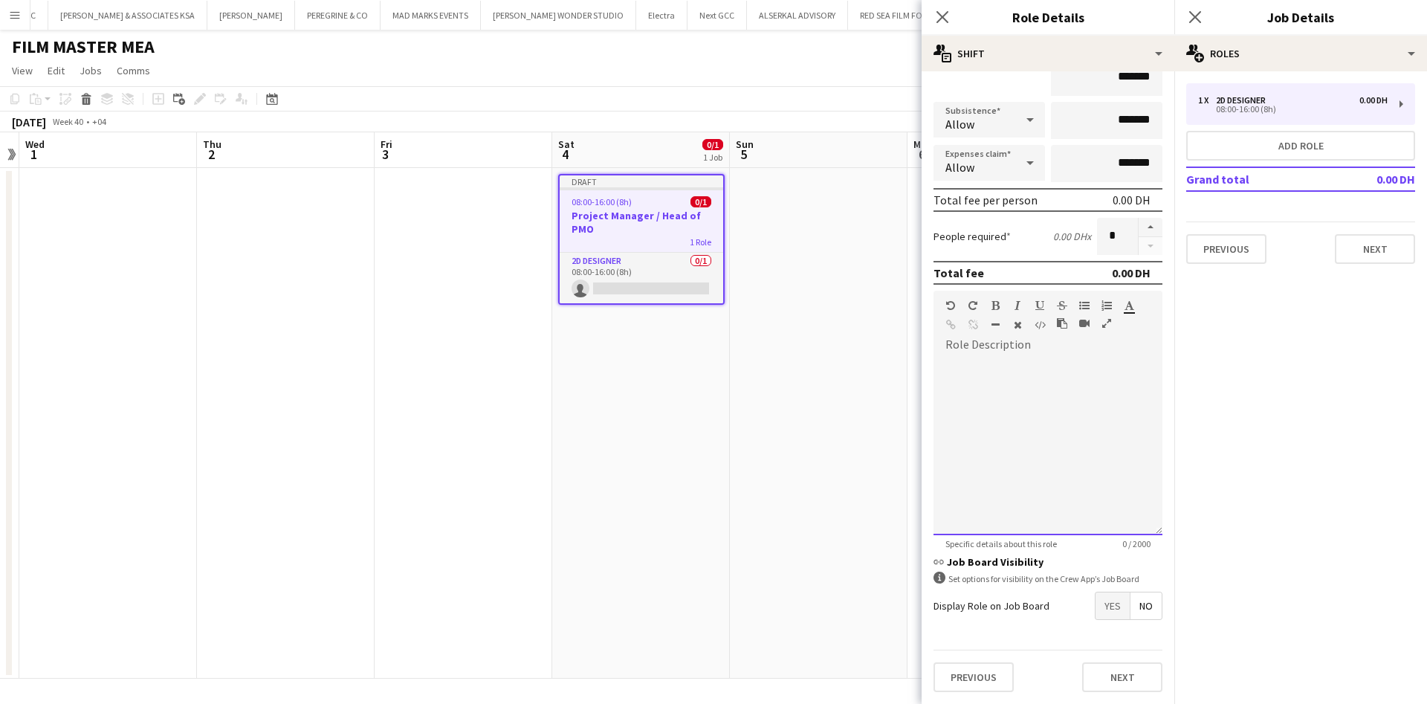
drag, startPoint x: 1035, startPoint y: 357, endPoint x: 1046, endPoint y: 385, distance: 29.4
click at [1038, 360] on div at bounding box center [1047, 446] width 229 height 178
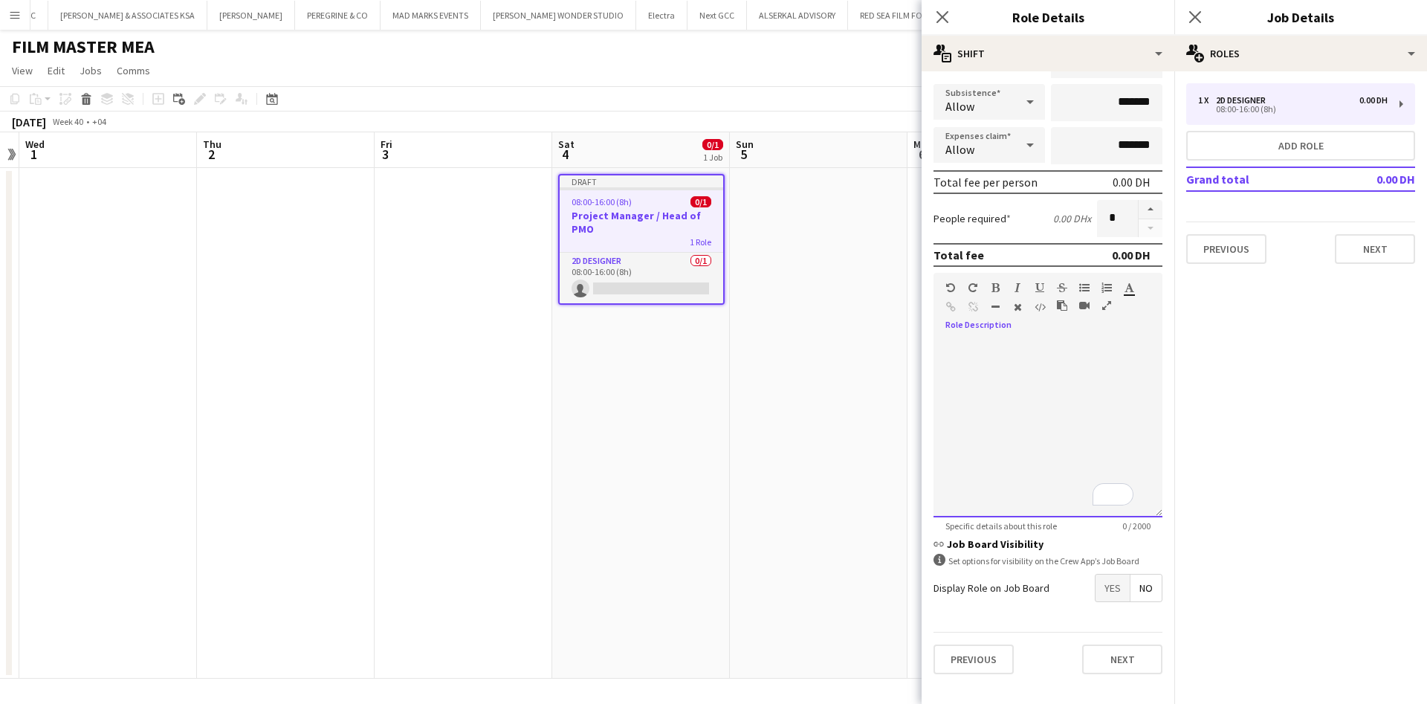
paste div "To enrich screen reader interactions, please activate Accessibility in Grammarl…"
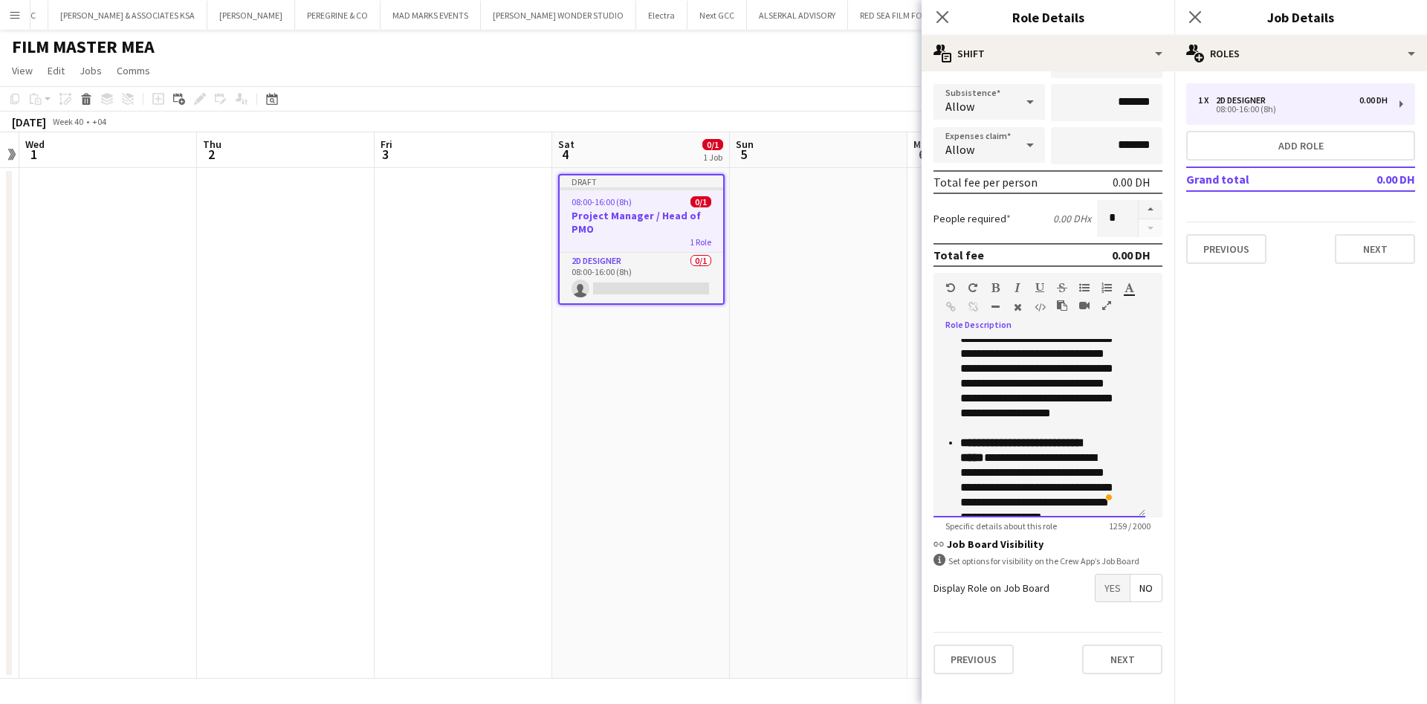
scroll to position [0, 0]
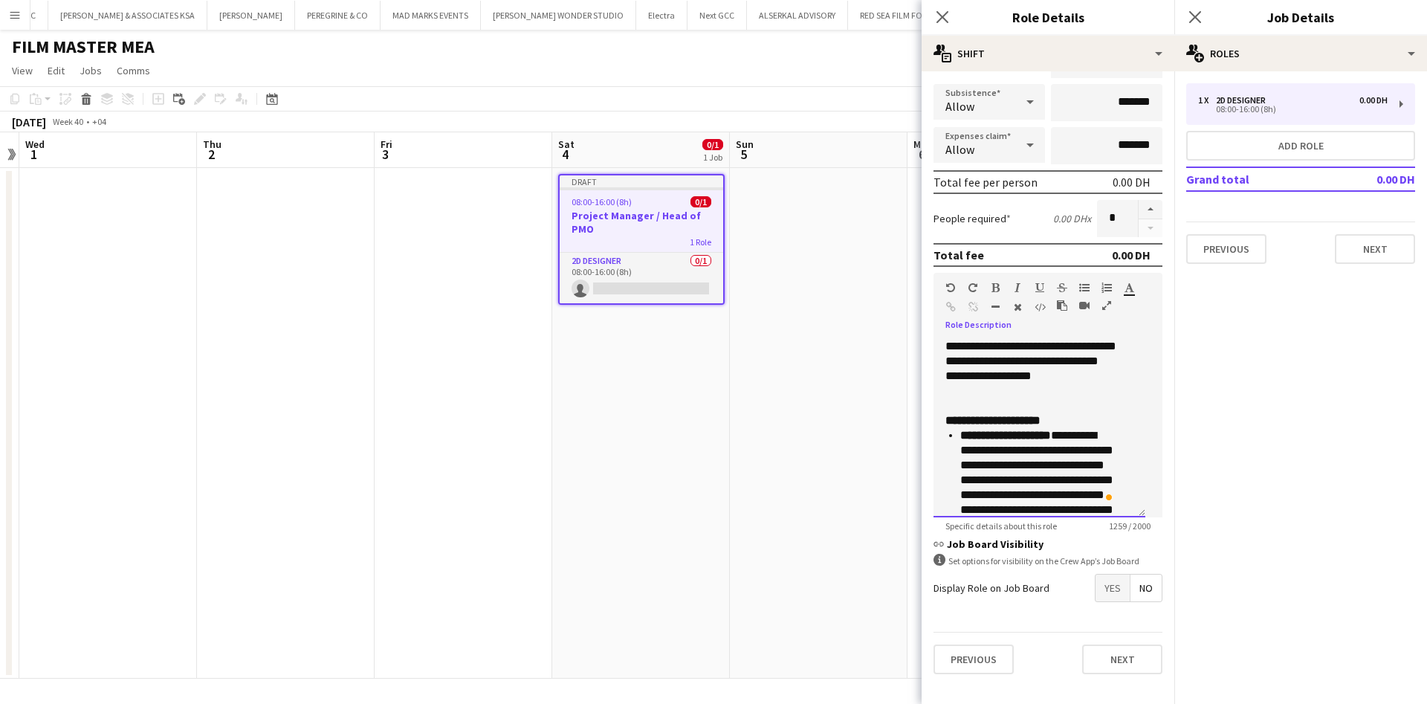
click at [944, 439] on div "**********" at bounding box center [1039, 428] width 212 height 178
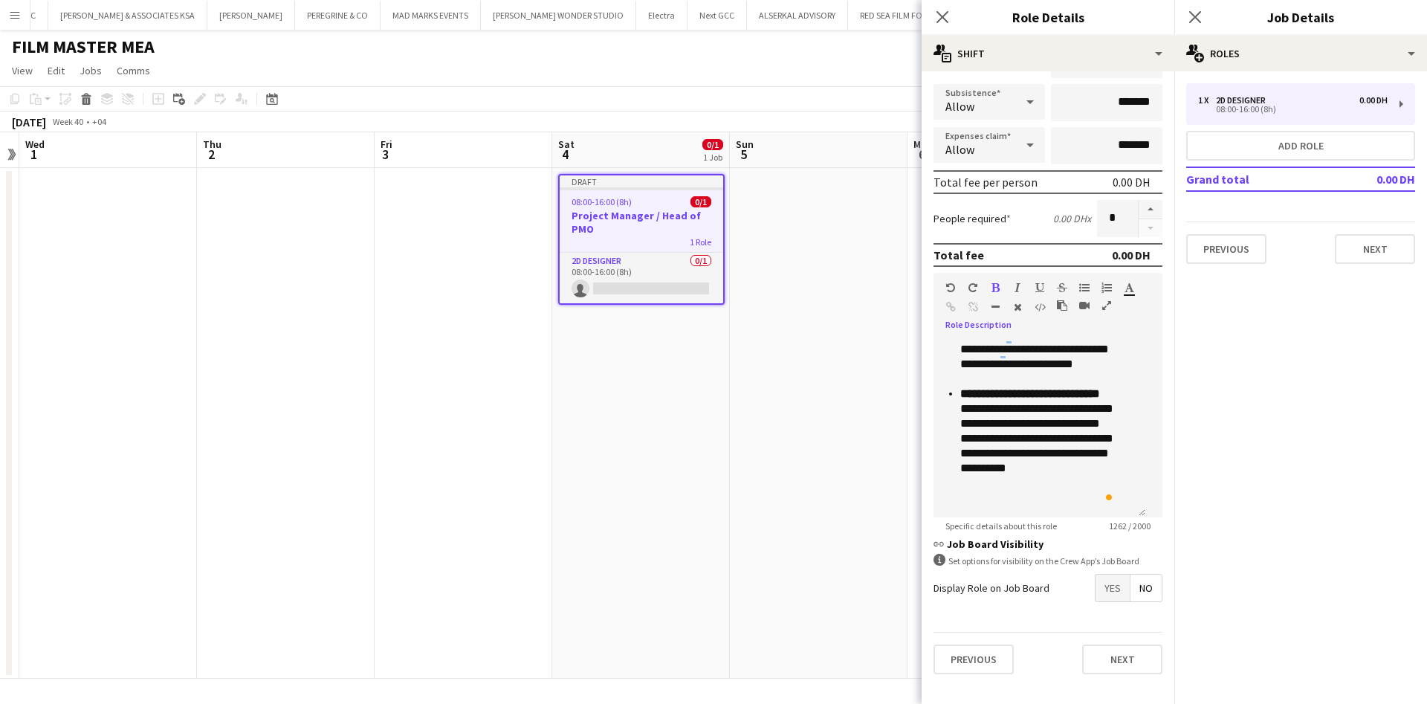
click at [1096, 587] on span "Yes" at bounding box center [1113, 588] width 34 height 27
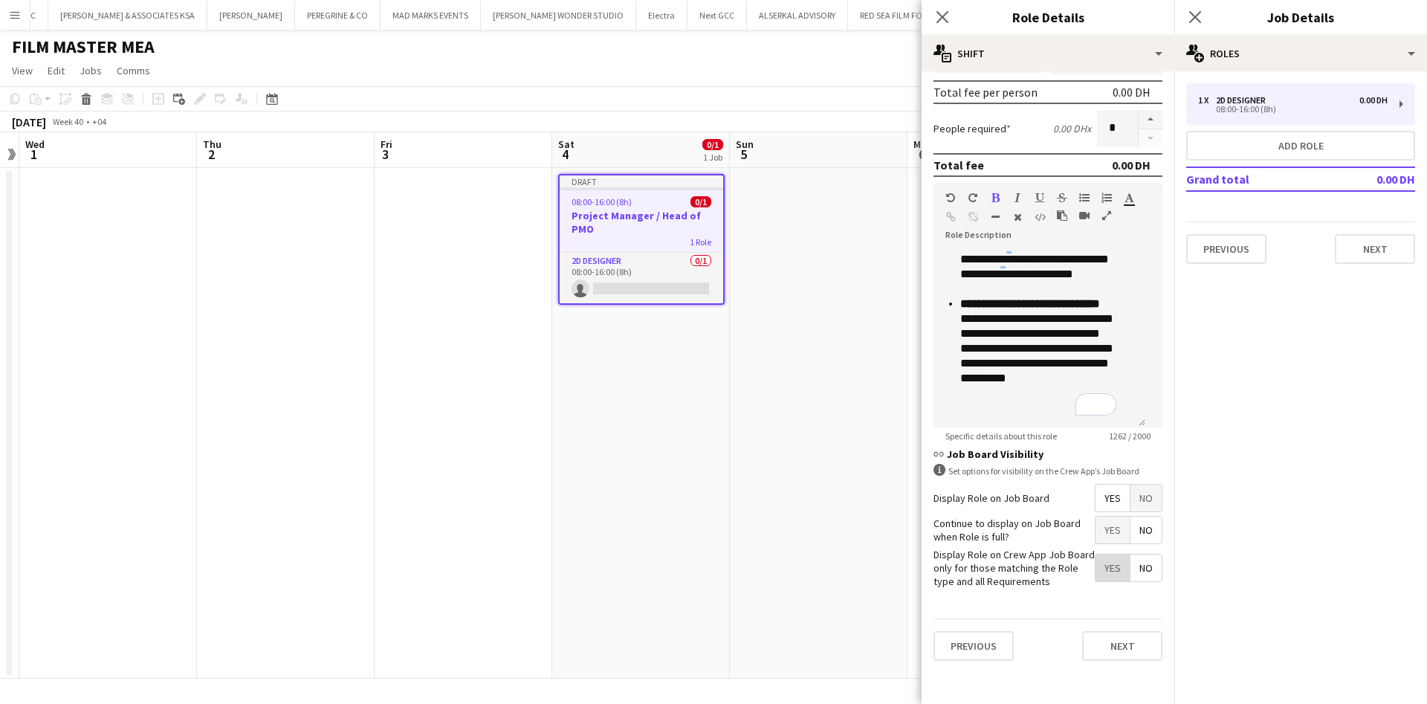
click at [1096, 578] on span "Yes" at bounding box center [1113, 567] width 34 height 27
click at [1130, 532] on span "No" at bounding box center [1145, 530] width 31 height 27
click at [1110, 661] on button "Next" at bounding box center [1122, 646] width 80 height 30
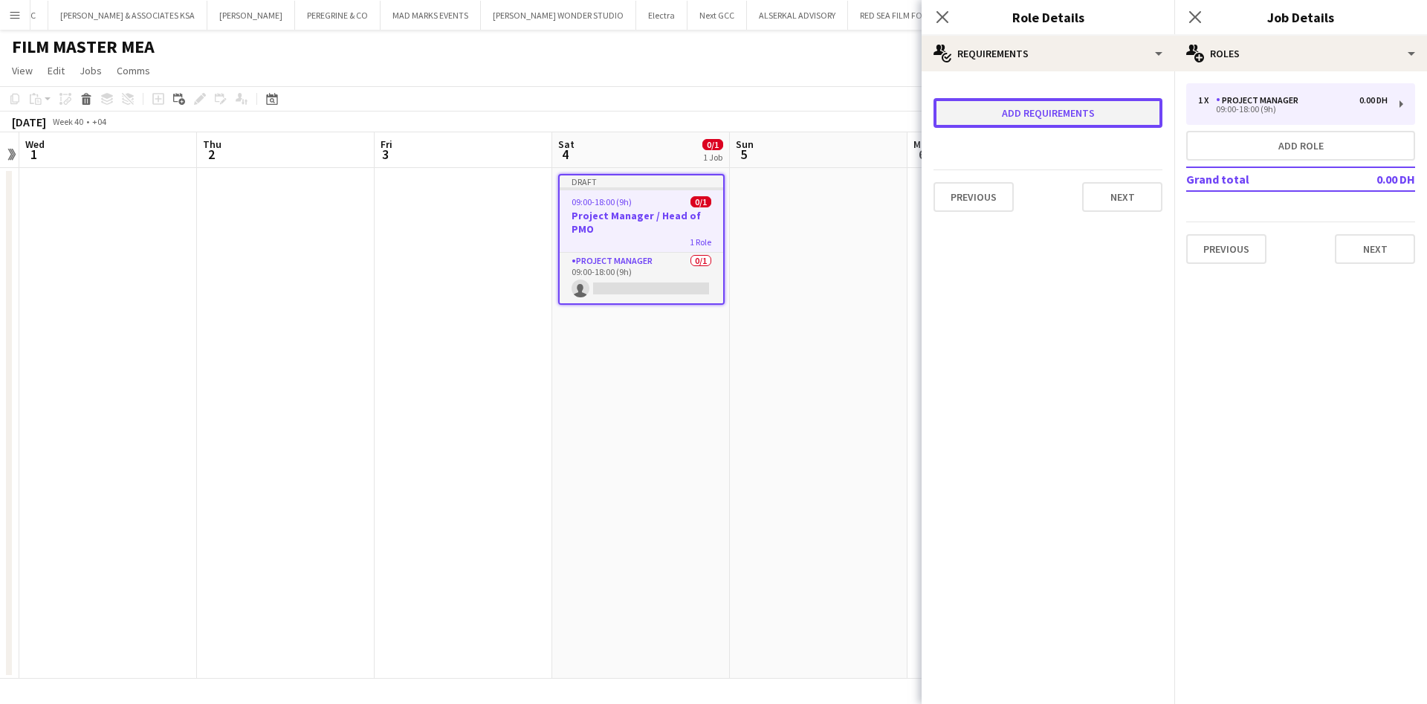
click at [1079, 111] on button "Add requirements" at bounding box center [1047, 113] width 229 height 30
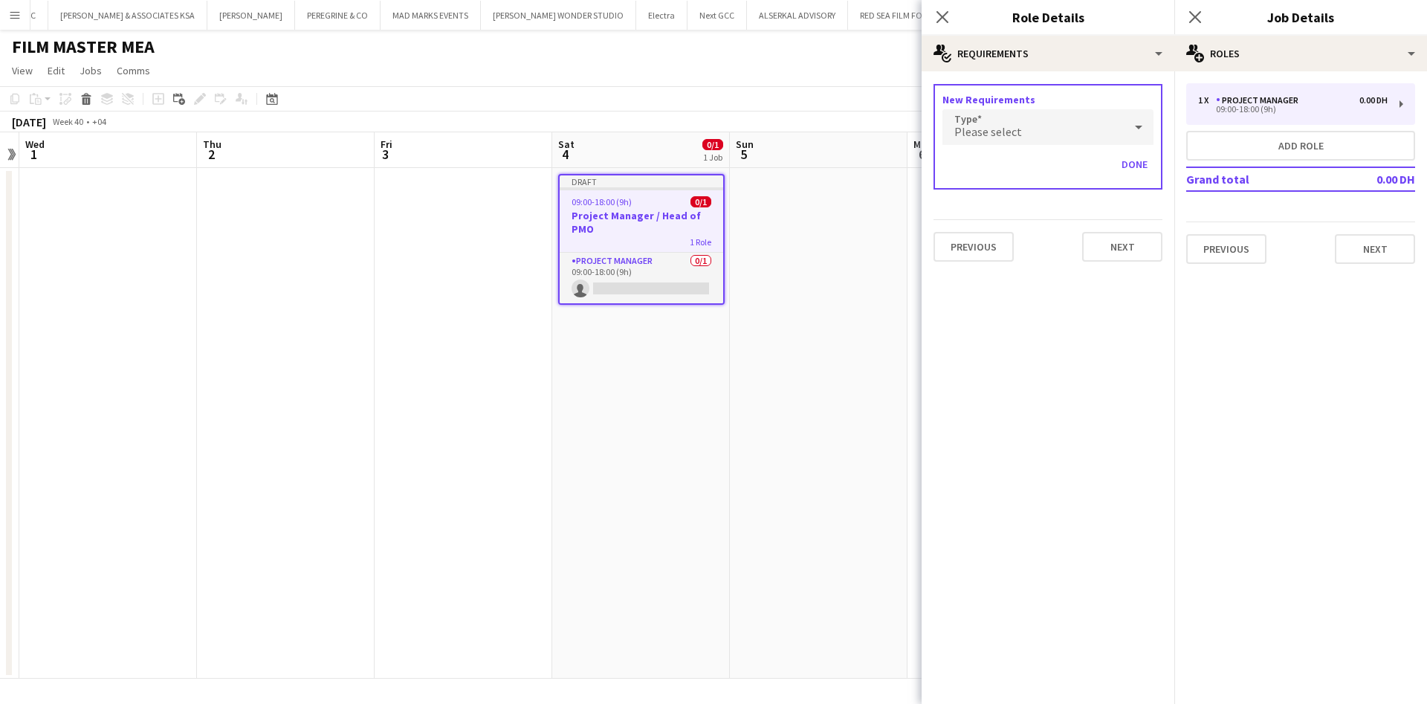
click at [1079, 117] on div "Please select" at bounding box center [1032, 127] width 181 height 36
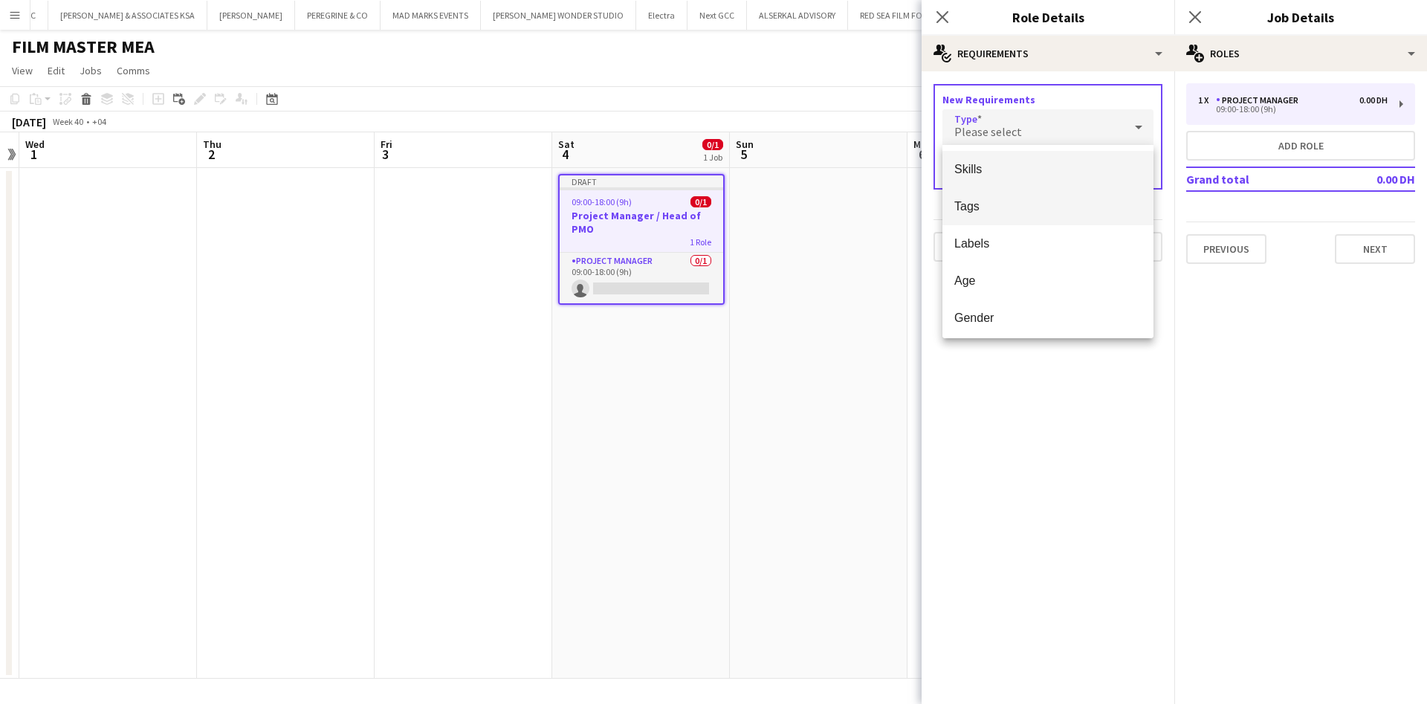
click at [1026, 215] on mat-option "Tags" at bounding box center [1047, 206] width 211 height 37
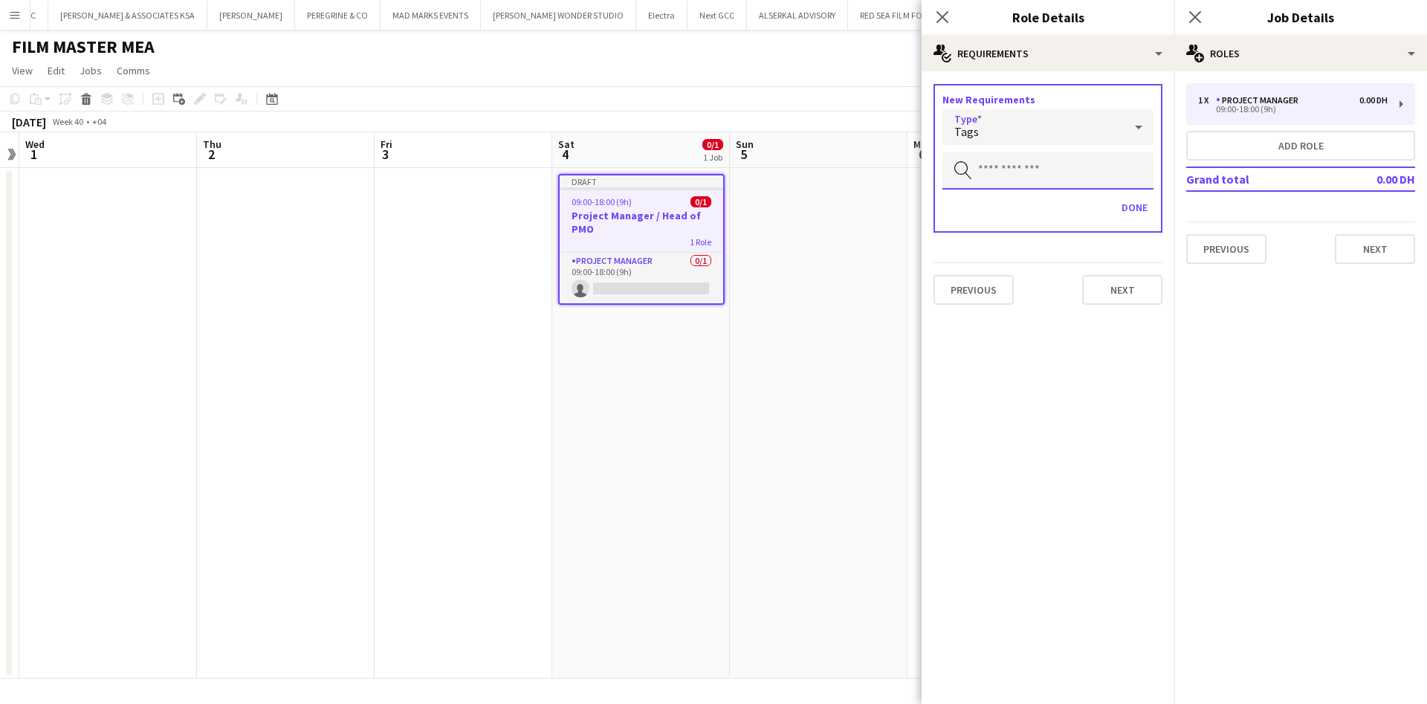
click at [1060, 173] on input "text" at bounding box center [1047, 170] width 211 height 37
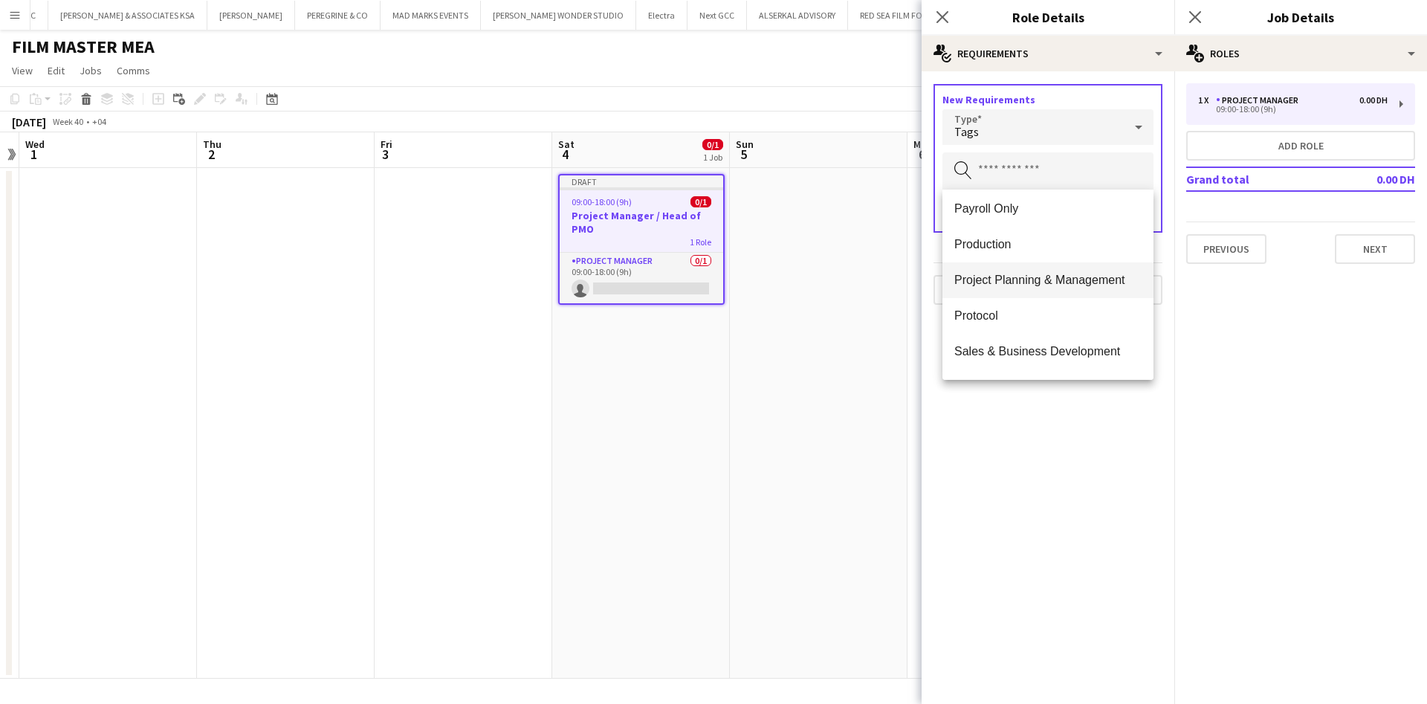
click at [1086, 277] on span "Project Planning & Management" at bounding box center [1047, 280] width 187 height 14
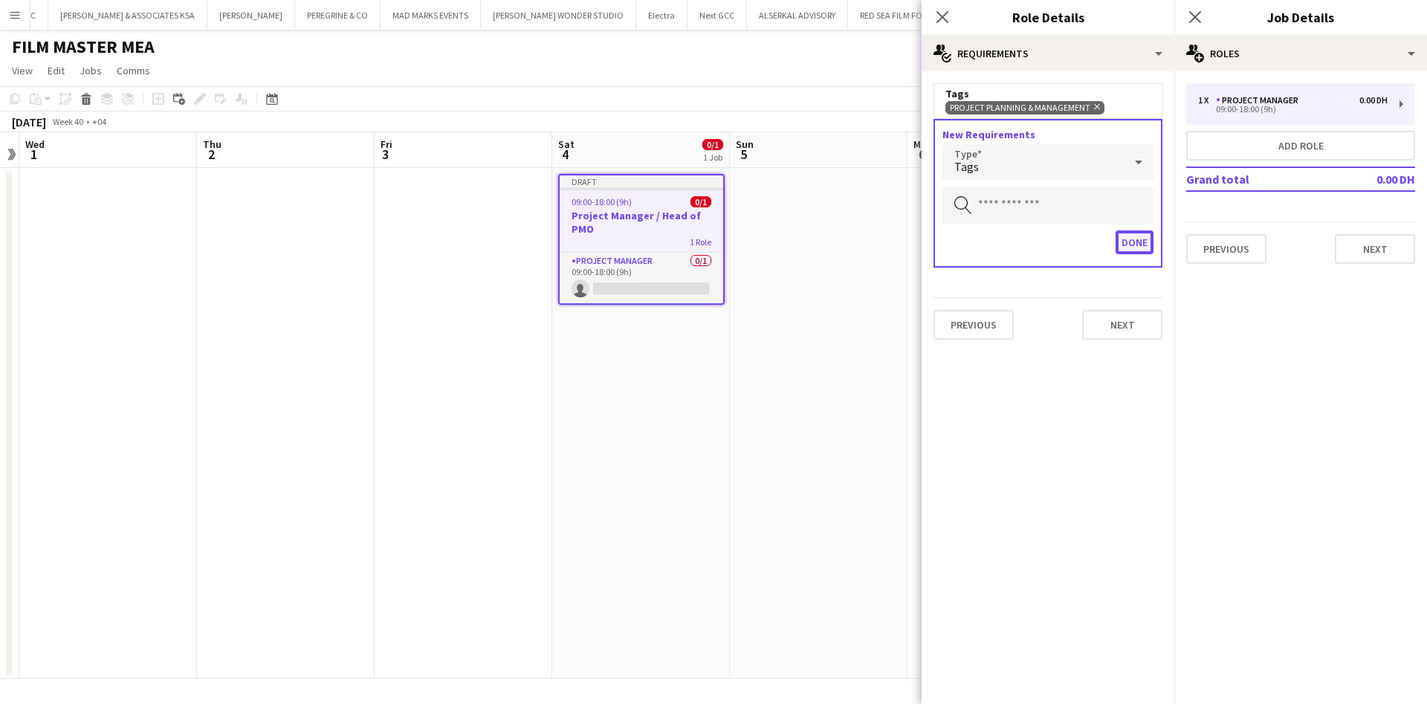
click at [1126, 239] on button "Done" at bounding box center [1135, 242] width 38 height 24
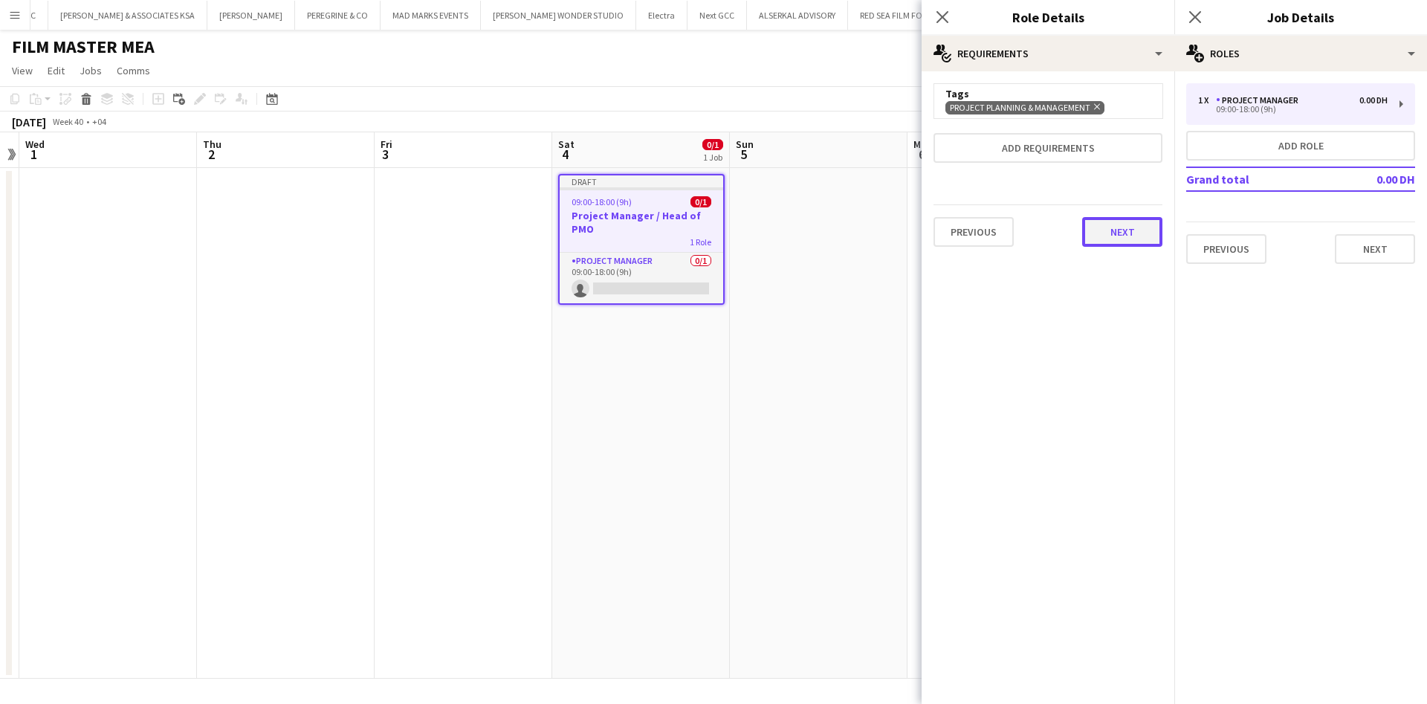
click at [1119, 232] on button "Next" at bounding box center [1122, 232] width 80 height 30
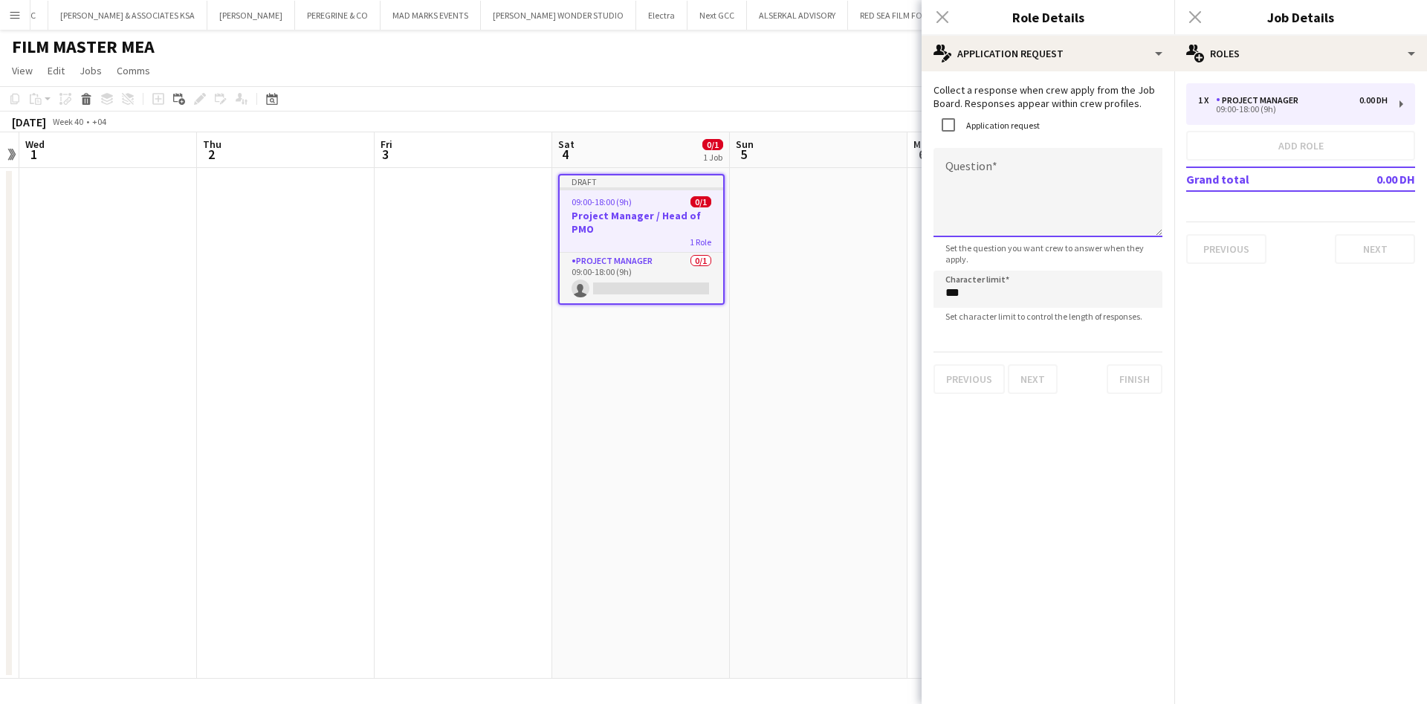
click at [1005, 182] on textarea "Question" at bounding box center [1047, 192] width 229 height 89
click at [945, 17] on div "Close pop-in" at bounding box center [943, 17] width 42 height 34
click at [1036, 182] on textarea "Question" at bounding box center [1047, 192] width 229 height 89
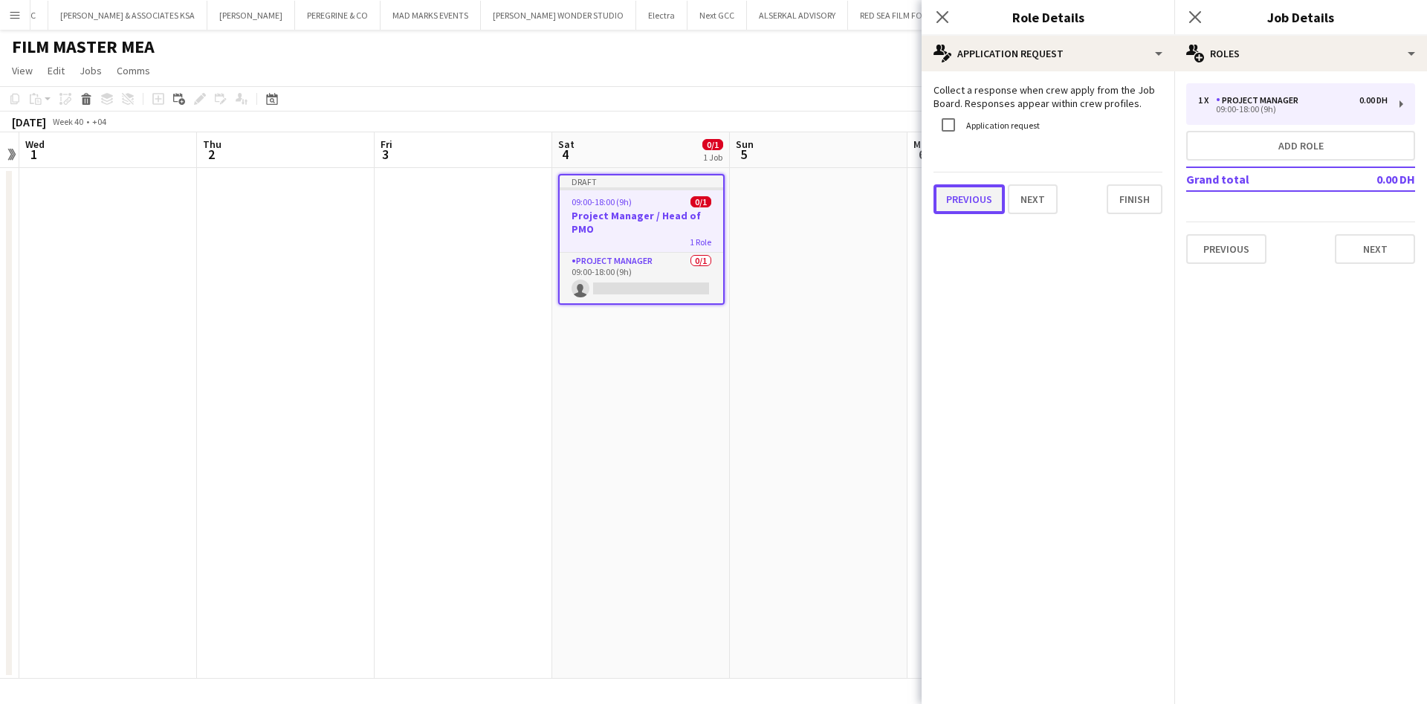
click at [966, 206] on button "Previous" at bounding box center [968, 199] width 71 height 30
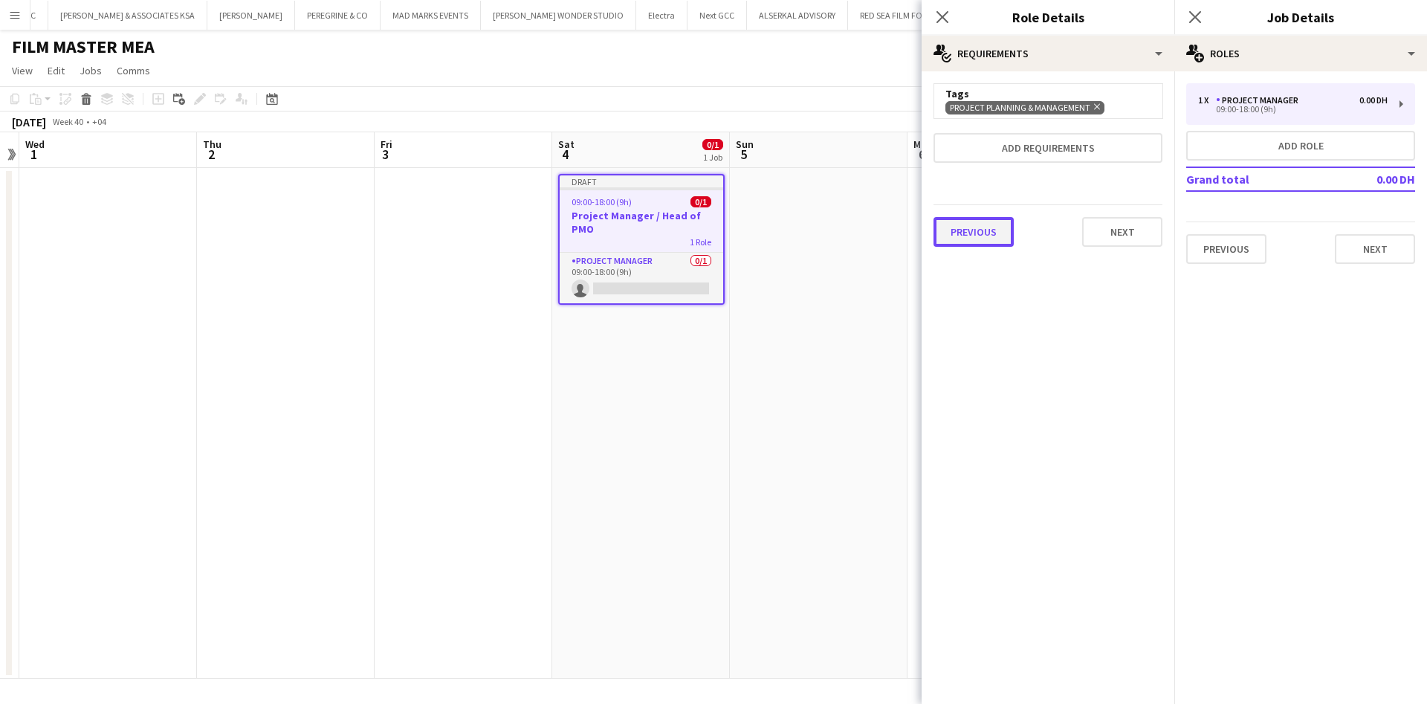
click at [975, 244] on button "Previous" at bounding box center [973, 232] width 80 height 30
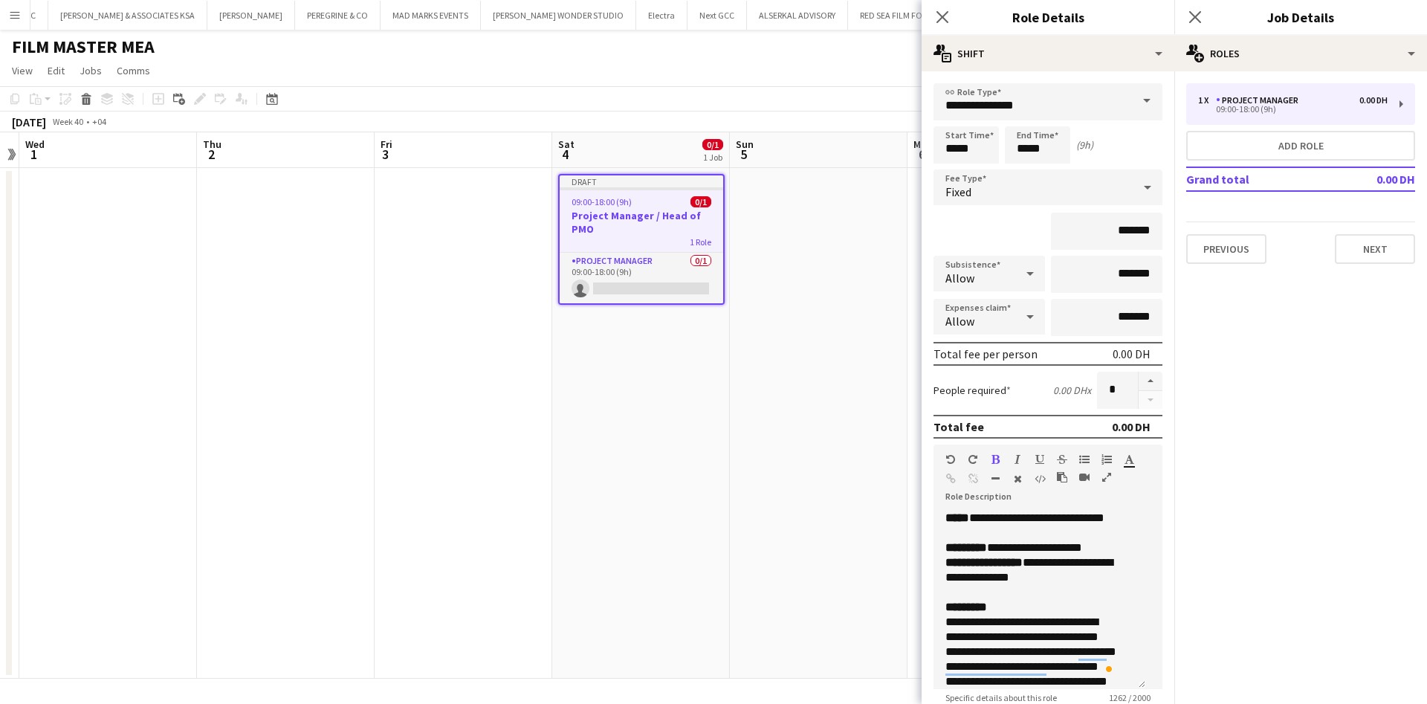
scroll to position [262, 0]
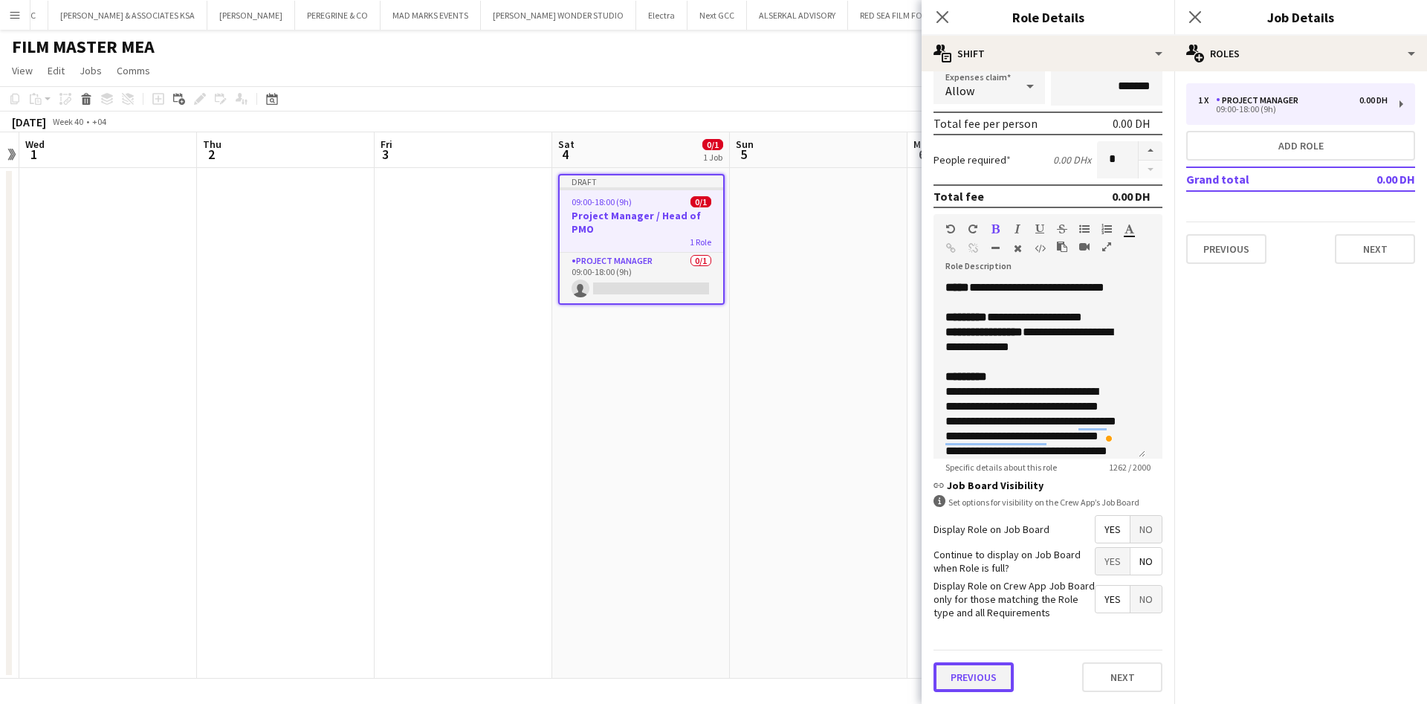
click at [999, 677] on button "Previous" at bounding box center [973, 677] width 80 height 30
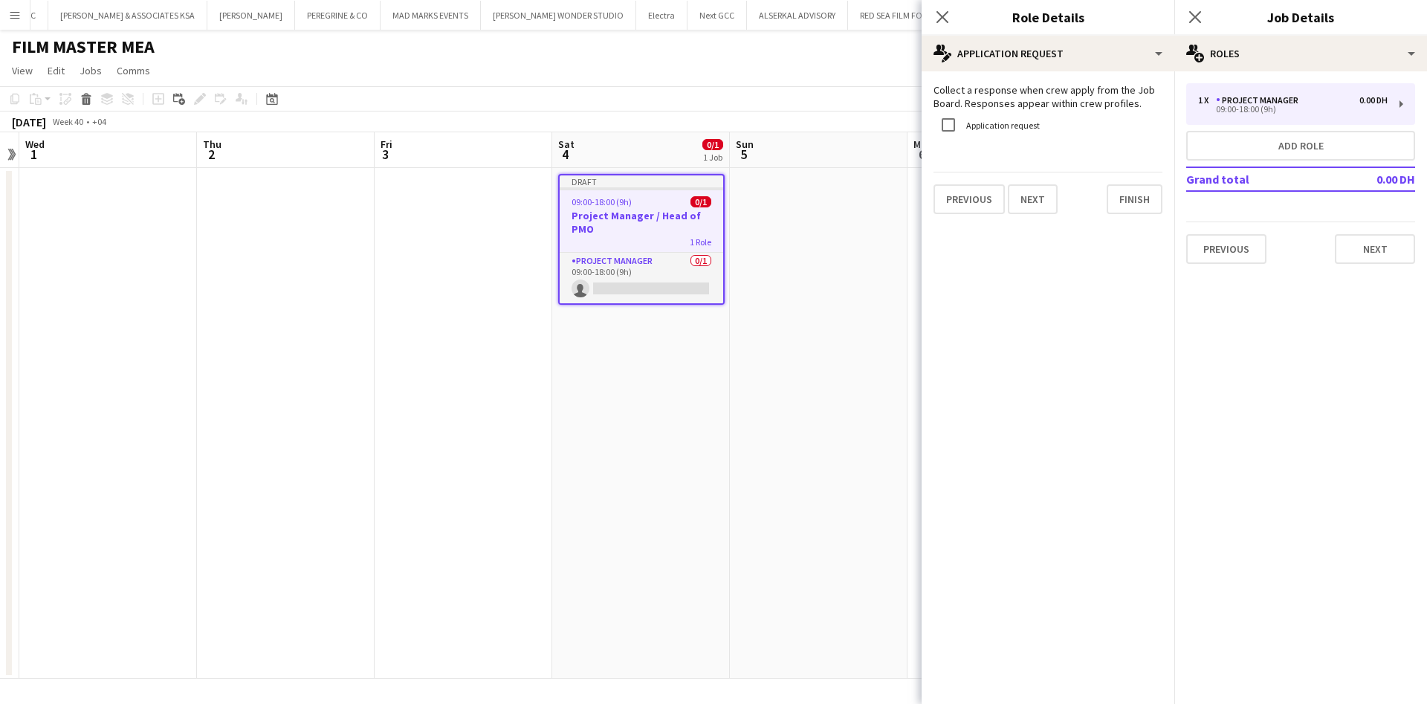
scroll to position [0, 0]
click at [980, 210] on button "Previous" at bounding box center [968, 199] width 71 height 30
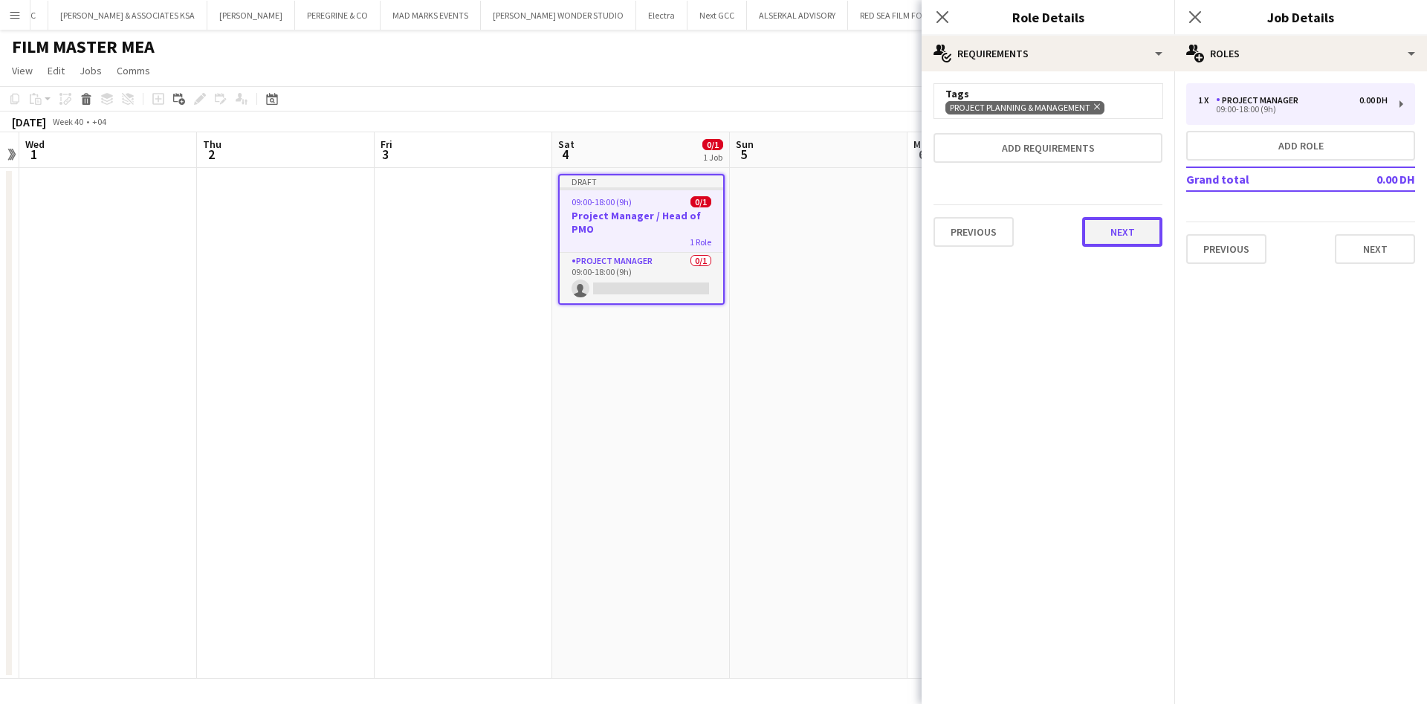
click at [1099, 232] on button "Next" at bounding box center [1122, 232] width 80 height 30
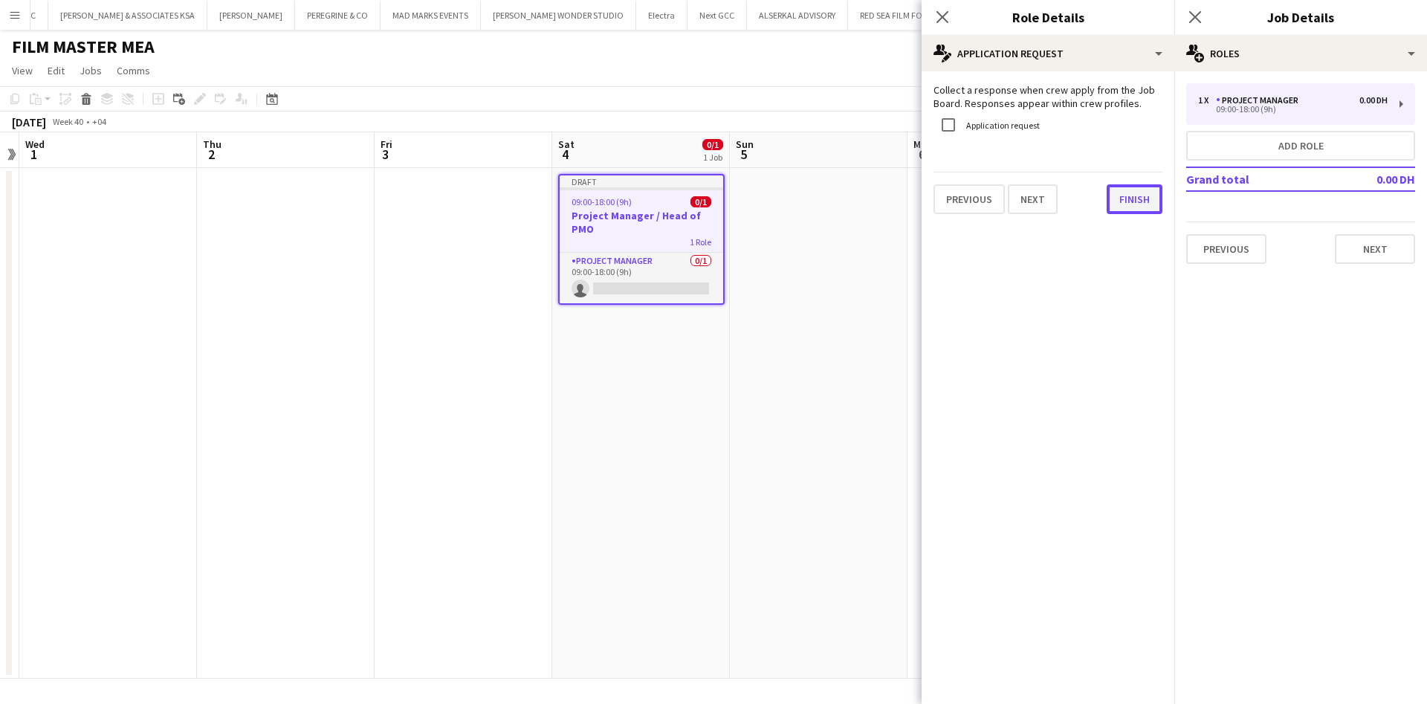
click at [1134, 213] on button "Finish" at bounding box center [1135, 199] width 56 height 30
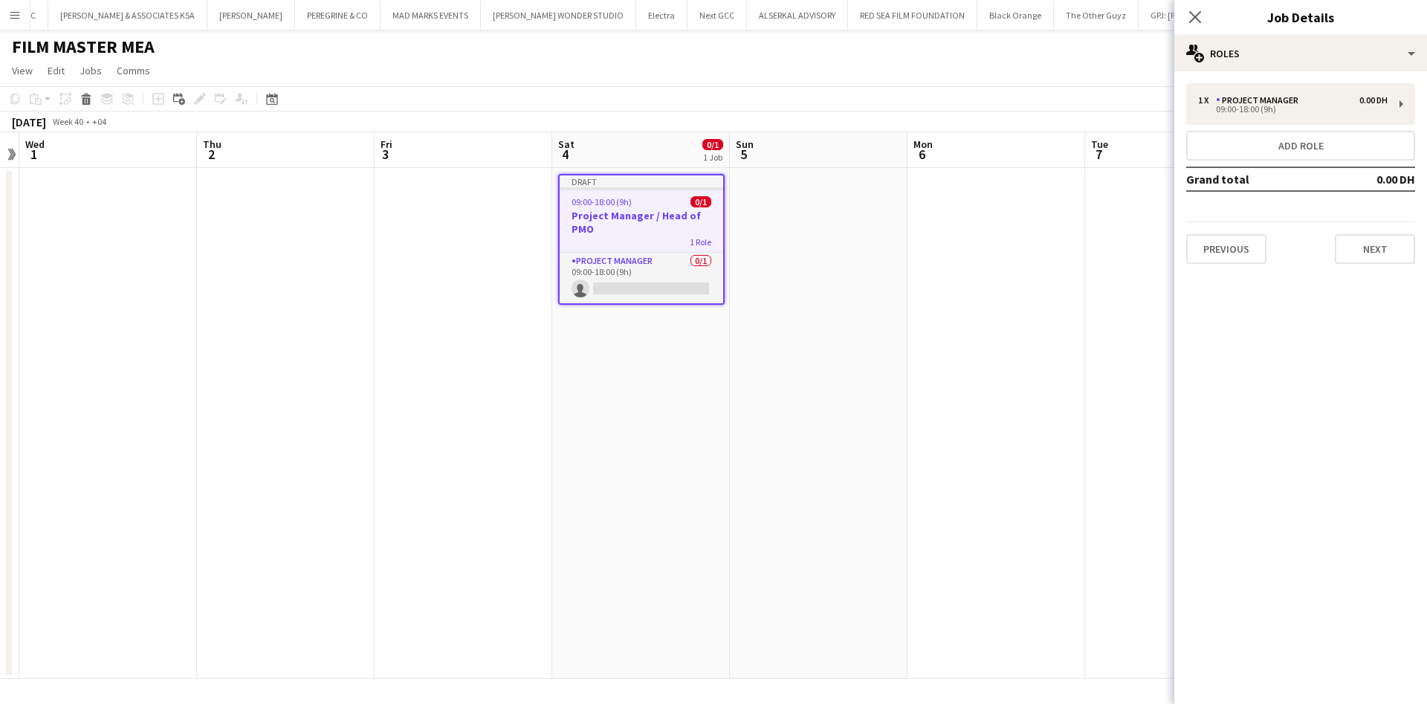
click at [662, 229] on h3 "Project Manager / Head of PMO" at bounding box center [642, 222] width 164 height 27
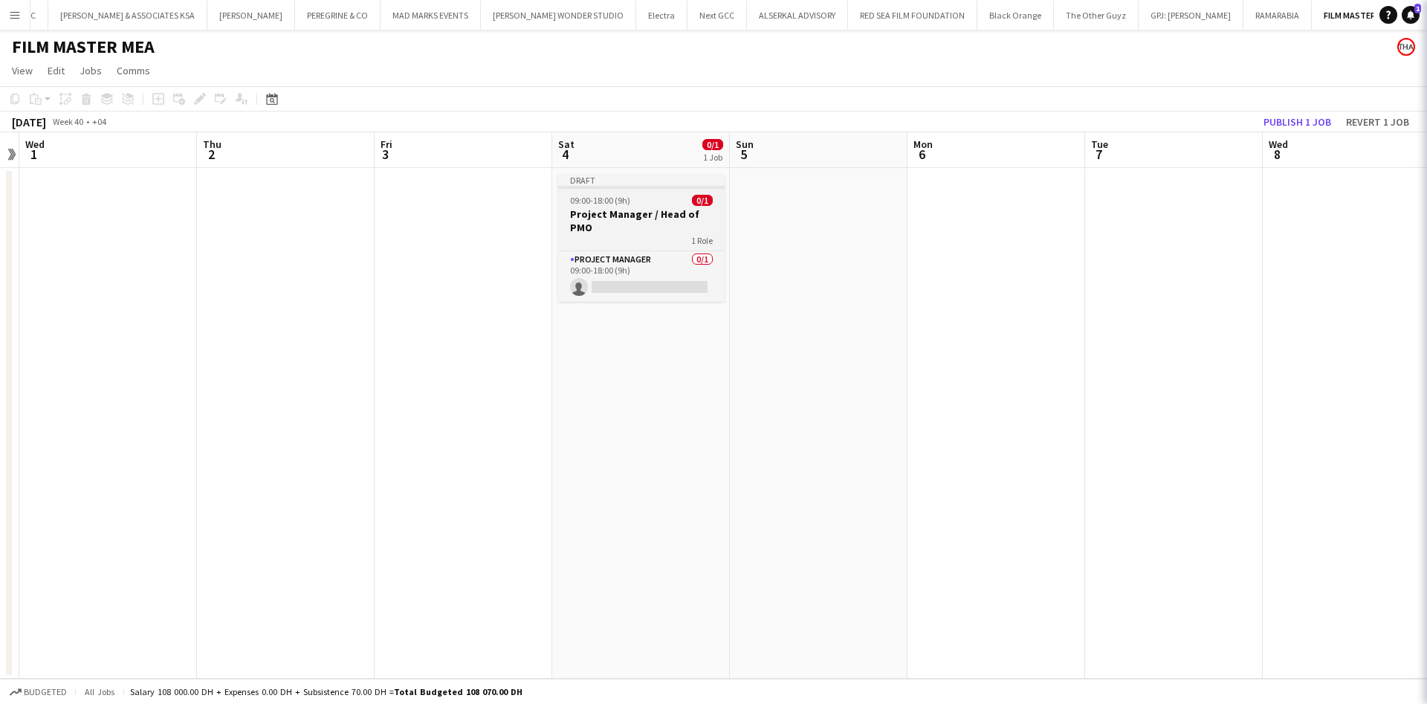
scroll to position [0, 337]
click at [645, 201] on div "09:00-18:00 (9h) 0/1" at bounding box center [640, 200] width 166 height 11
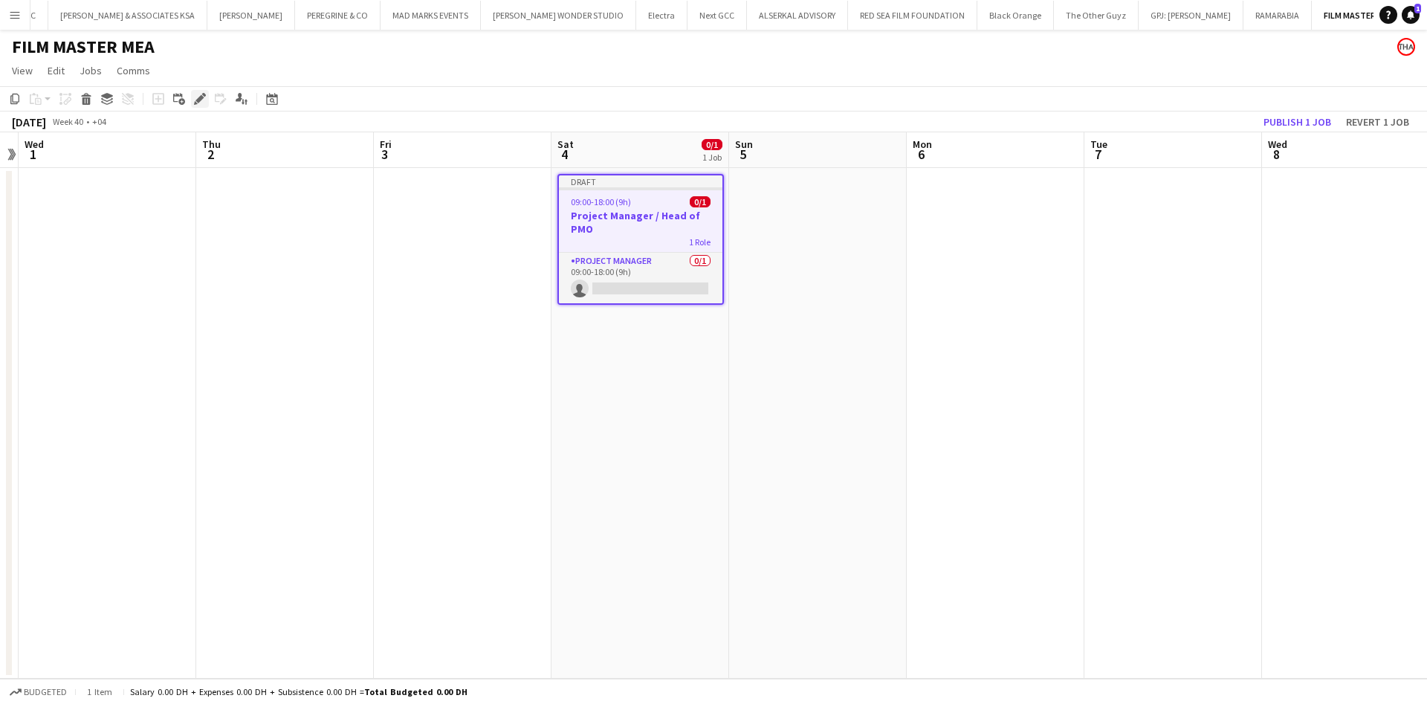
click at [198, 102] on icon at bounding box center [199, 99] width 8 height 8
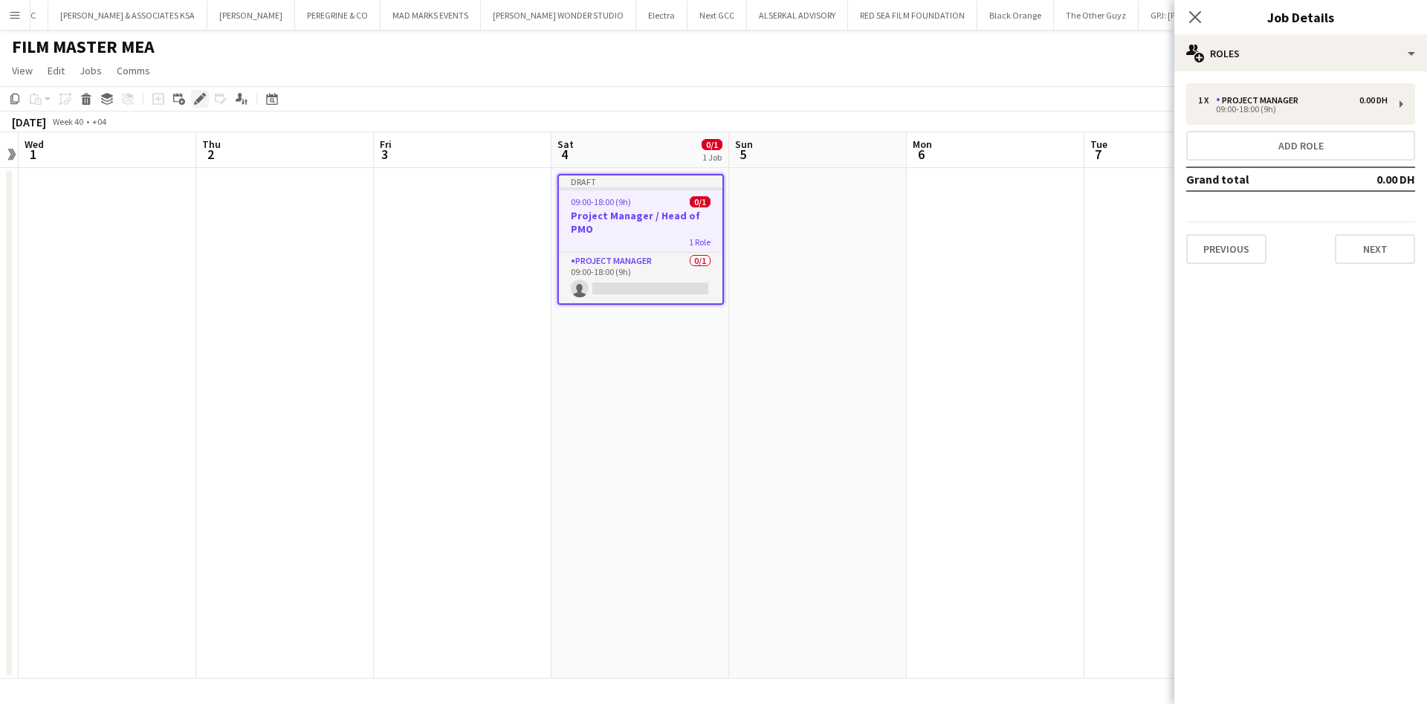
click at [195, 100] on icon "Edit" at bounding box center [200, 99] width 12 height 12
click at [1298, 20] on h3 "Job Details" at bounding box center [1300, 16] width 253 height 19
click at [1194, 18] on icon at bounding box center [1195, 17] width 14 height 14
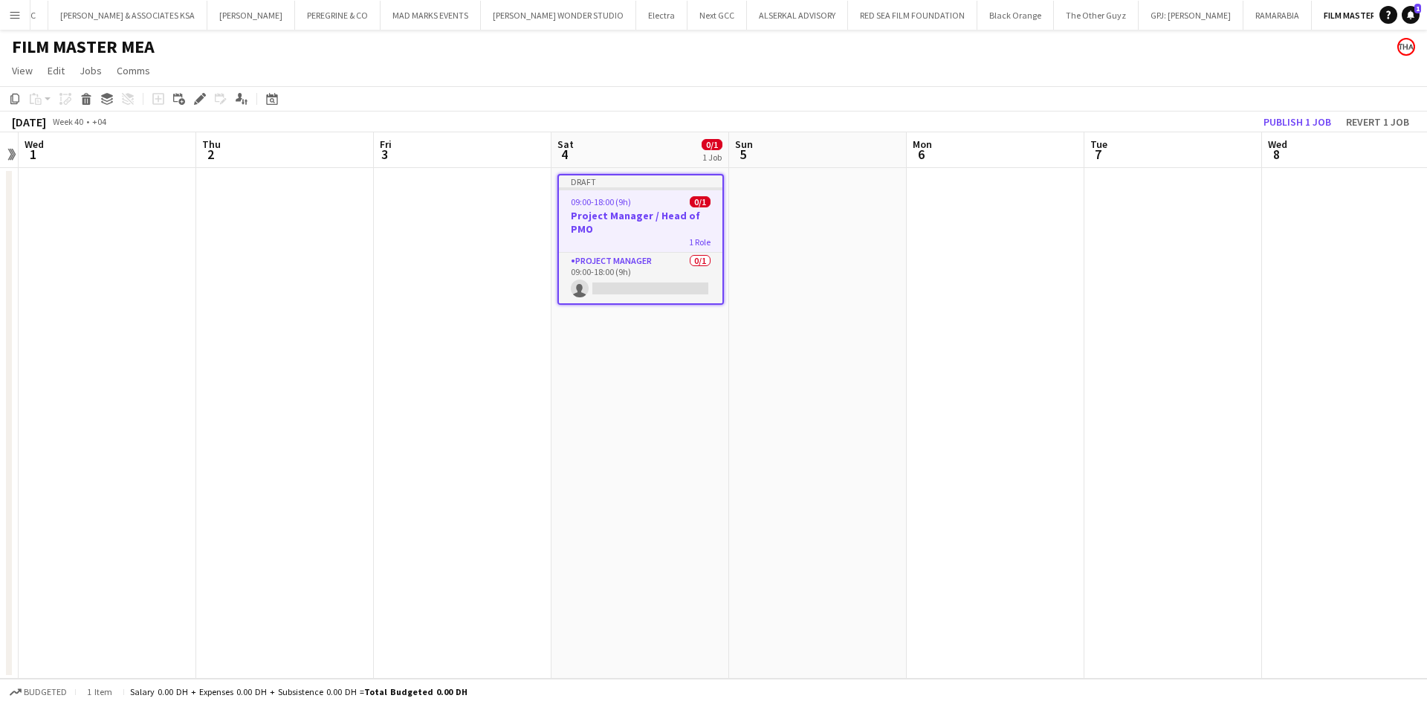
click at [653, 209] on h3 "Project Manager / Head of PMO" at bounding box center [641, 222] width 164 height 27
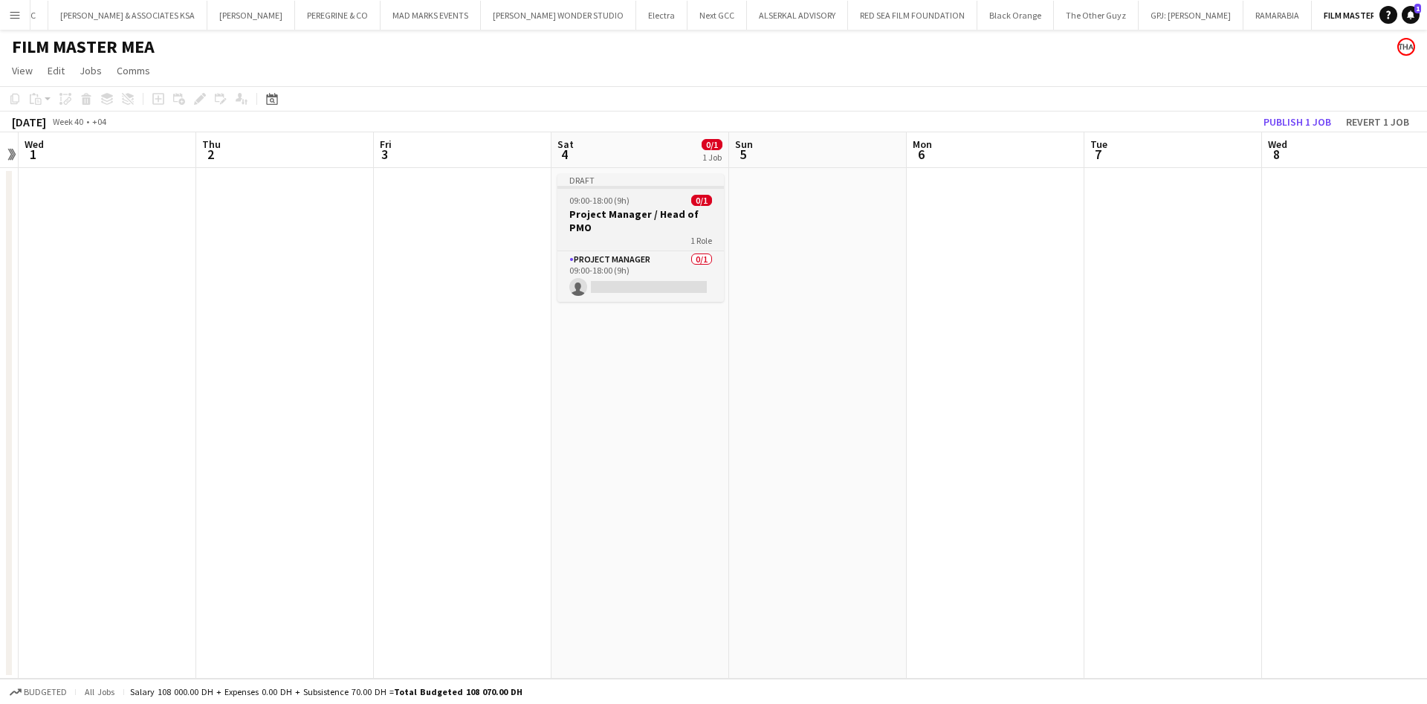
click at [650, 200] on div "09:00-18:00 (9h) 0/1" at bounding box center [640, 200] width 166 height 11
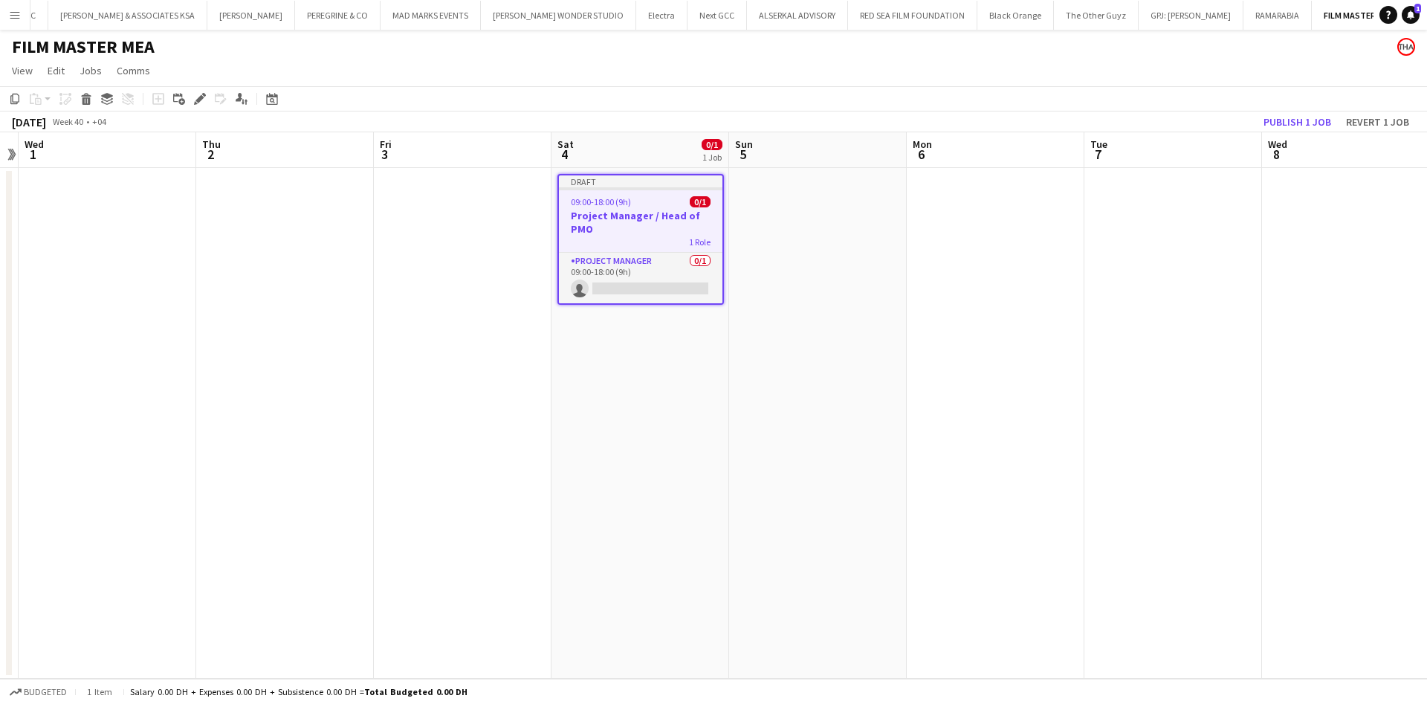
drag, startPoint x: 652, startPoint y: 202, endPoint x: 628, endPoint y: 210, distance: 24.9
click at [628, 210] on h3 "Project Manager / Head of PMO" at bounding box center [641, 222] width 164 height 27
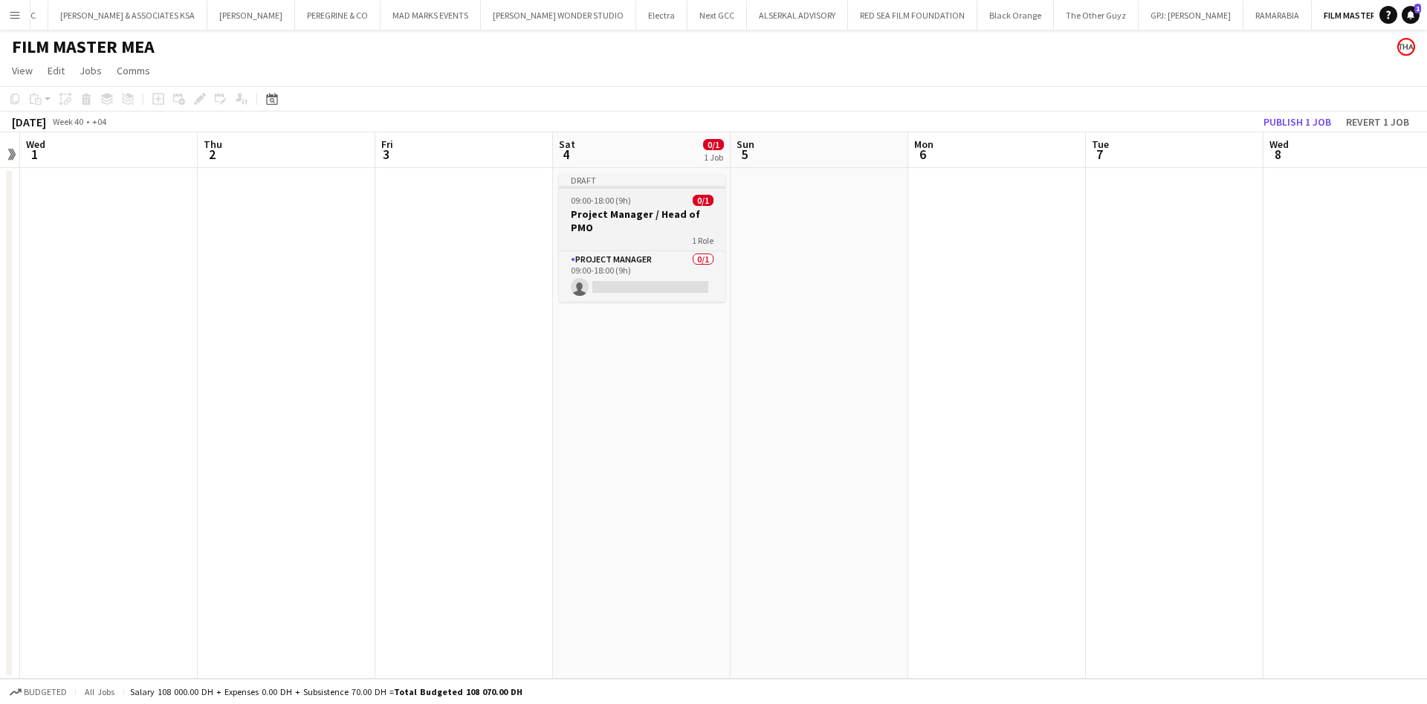
click at [628, 210] on h3 "Project Manager / Head of PMO" at bounding box center [642, 220] width 166 height 27
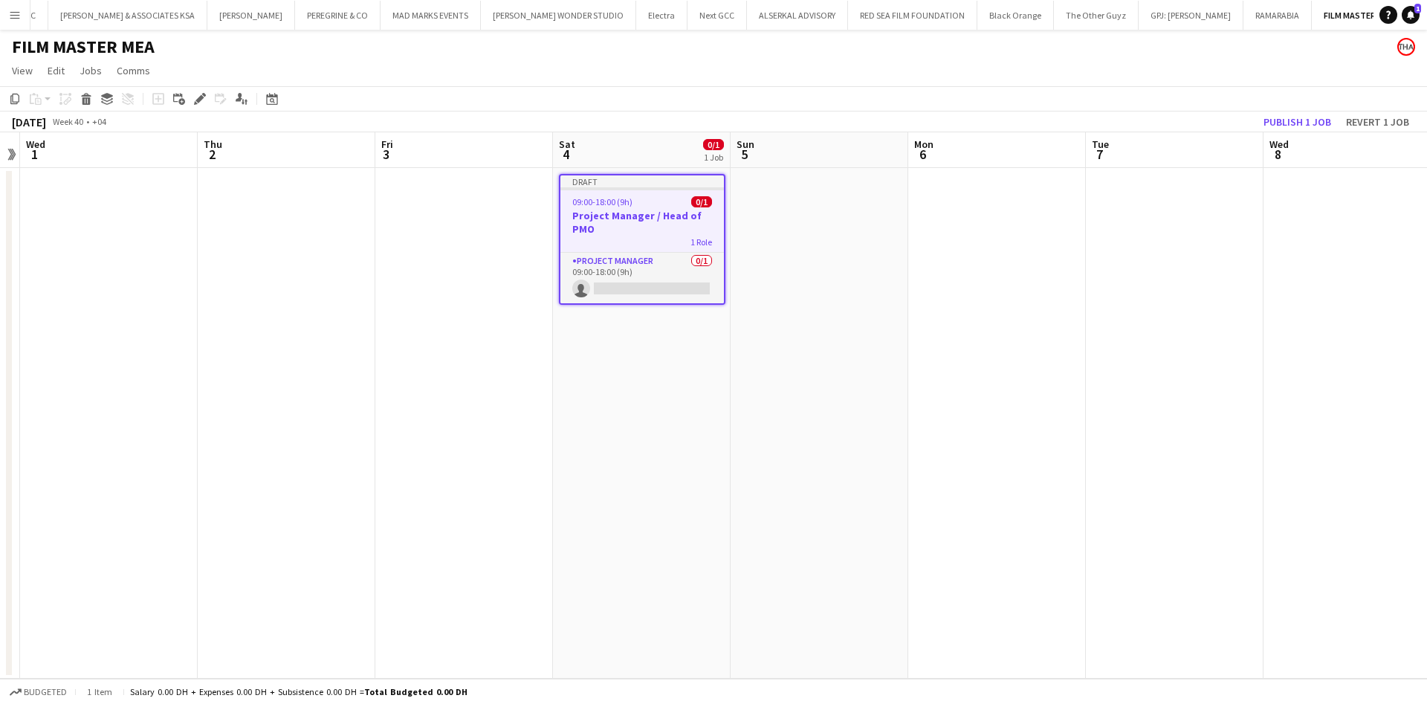
click at [628, 210] on h3 "Project Manager / Head of PMO" at bounding box center [642, 222] width 164 height 27
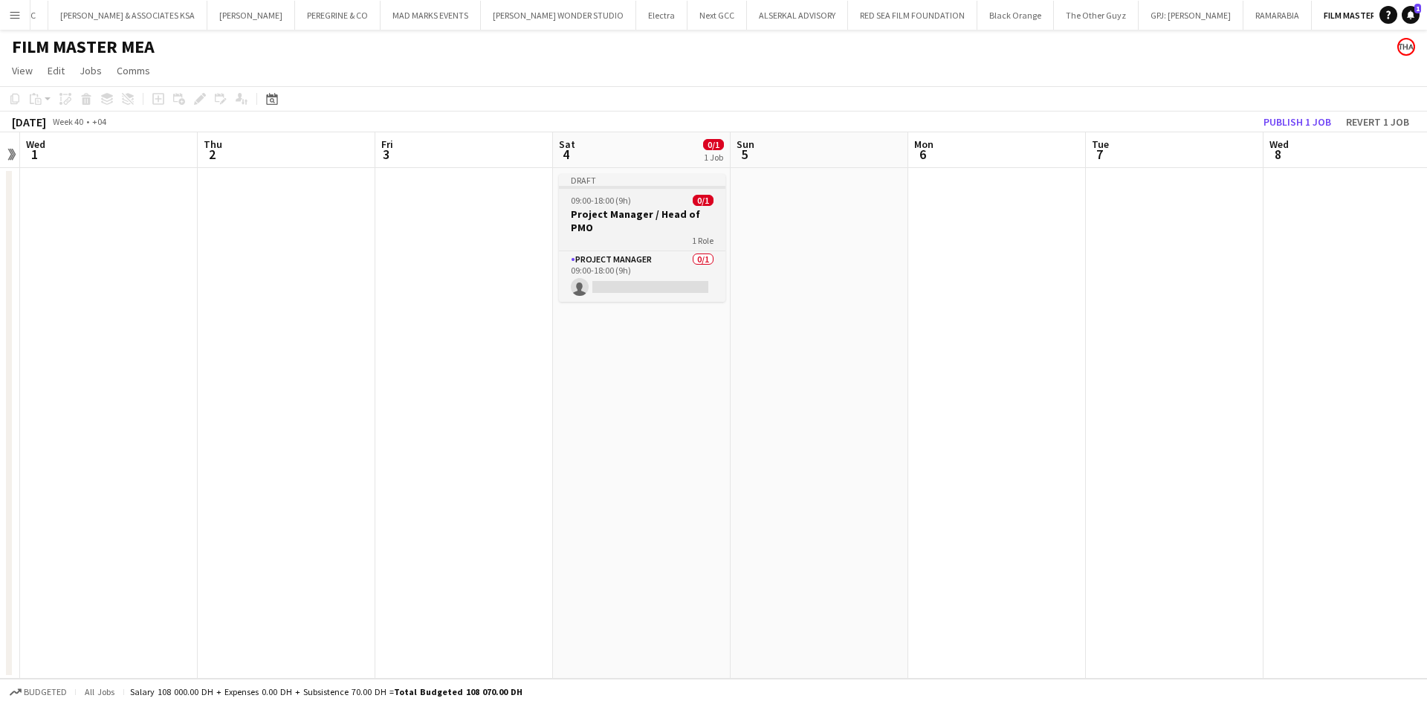
click at [628, 210] on h3 "Project Manager / Head of PMO" at bounding box center [642, 220] width 166 height 27
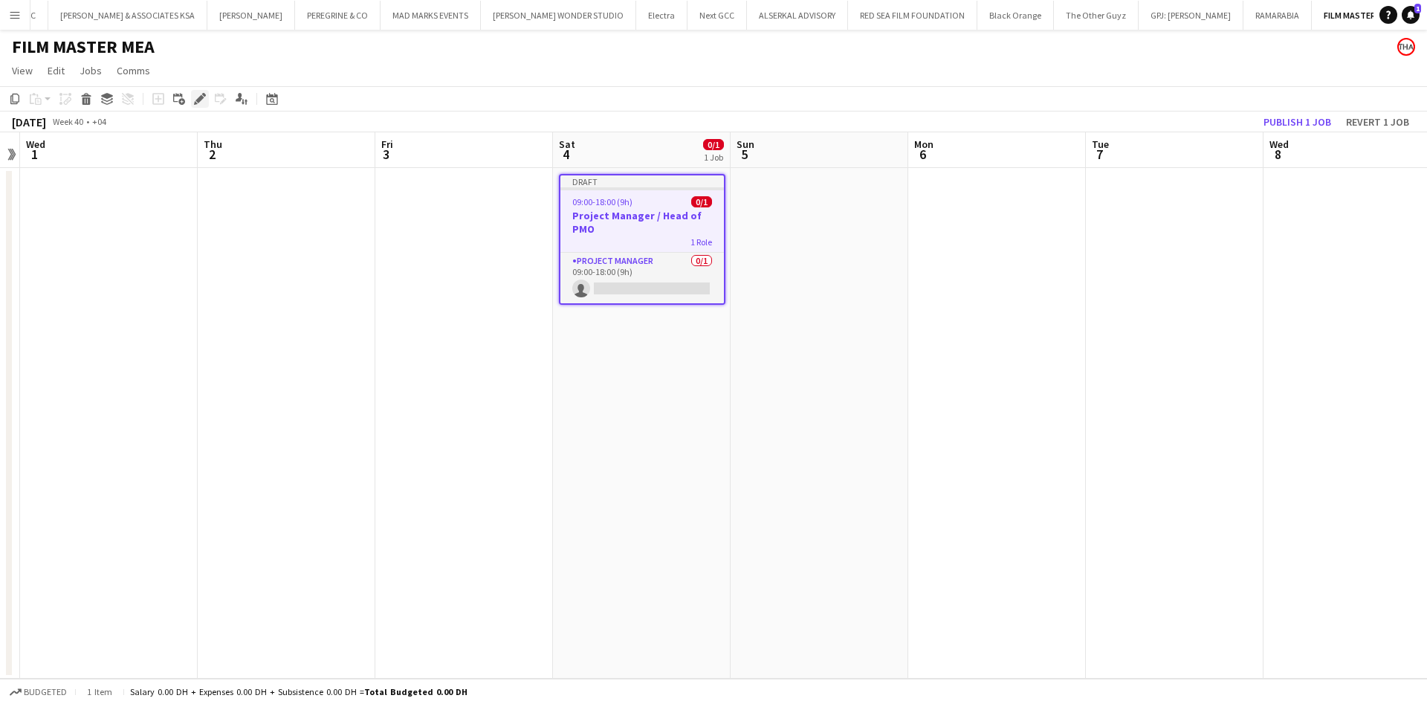
click at [200, 103] on icon "Edit" at bounding box center [200, 99] width 12 height 12
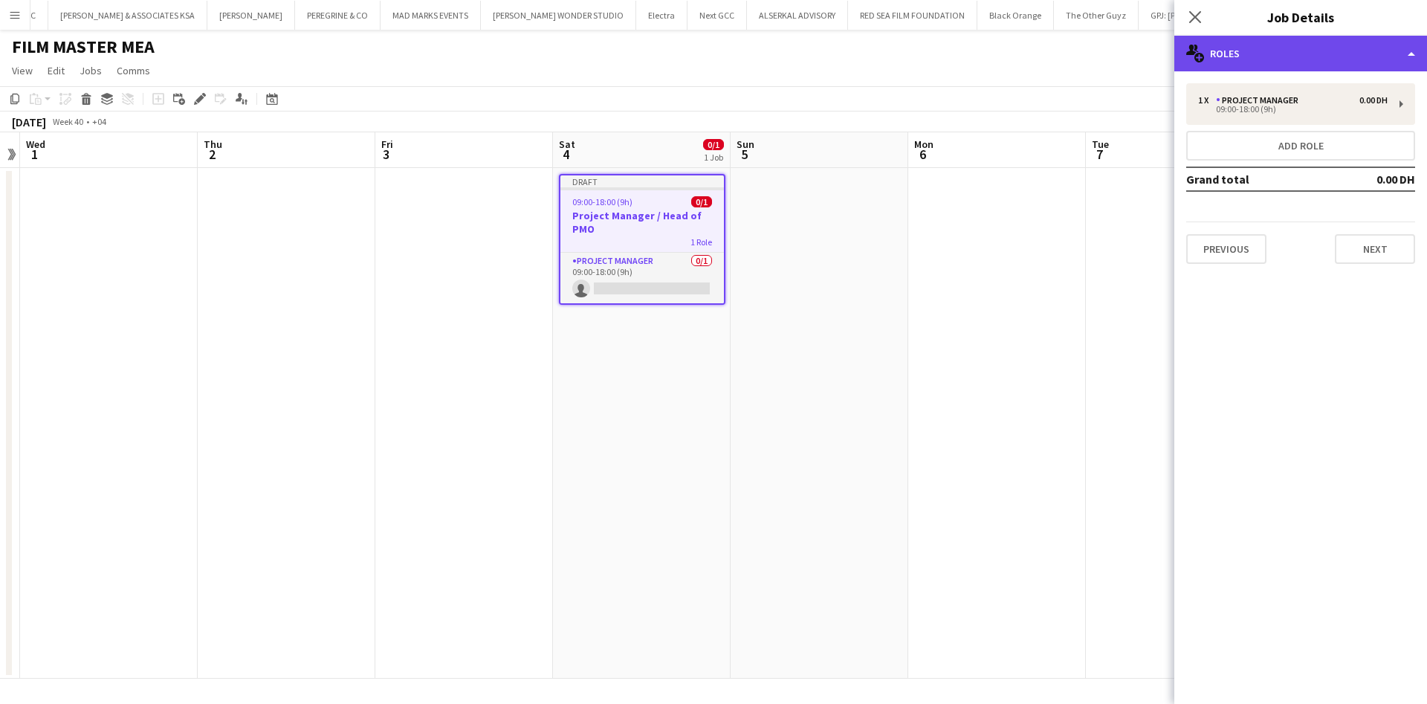
click at [1271, 65] on div "multiple-users-add Roles" at bounding box center [1300, 54] width 253 height 36
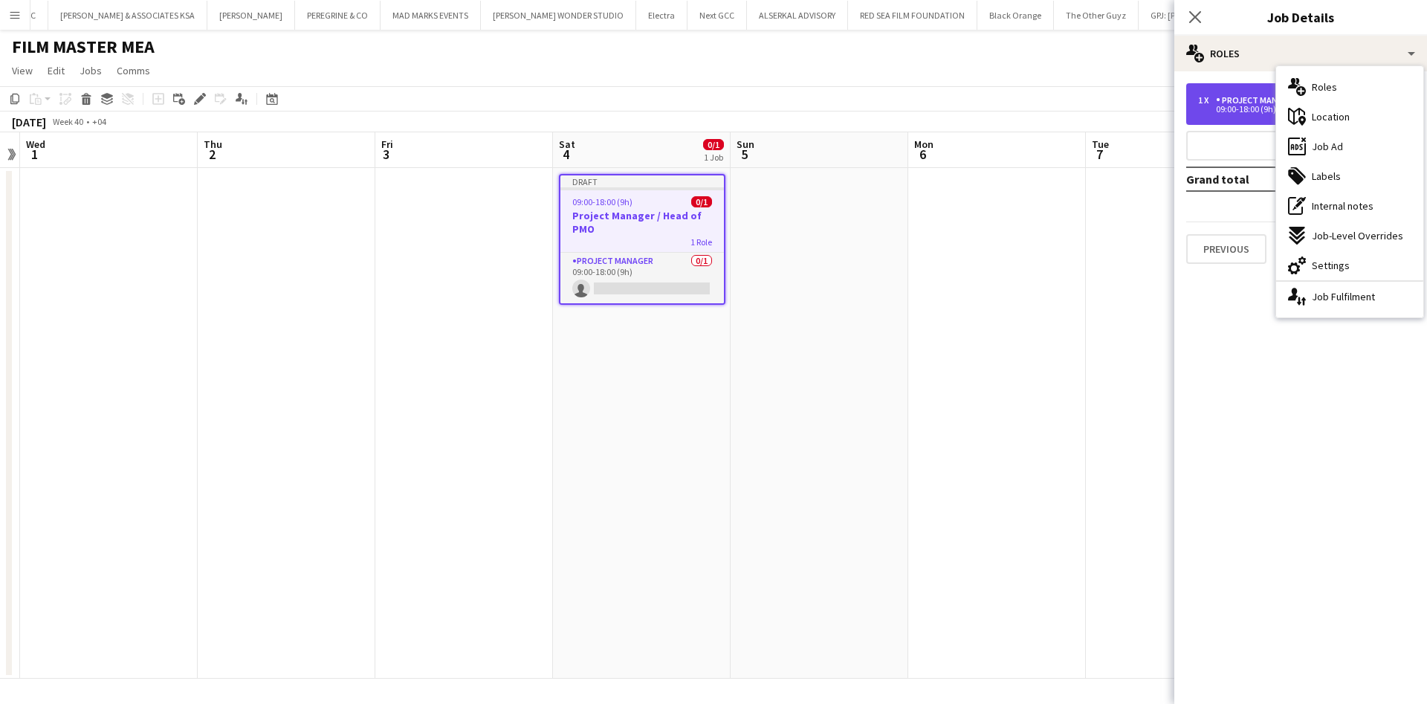
click at [1234, 103] on div "Project Manager" at bounding box center [1260, 100] width 88 height 10
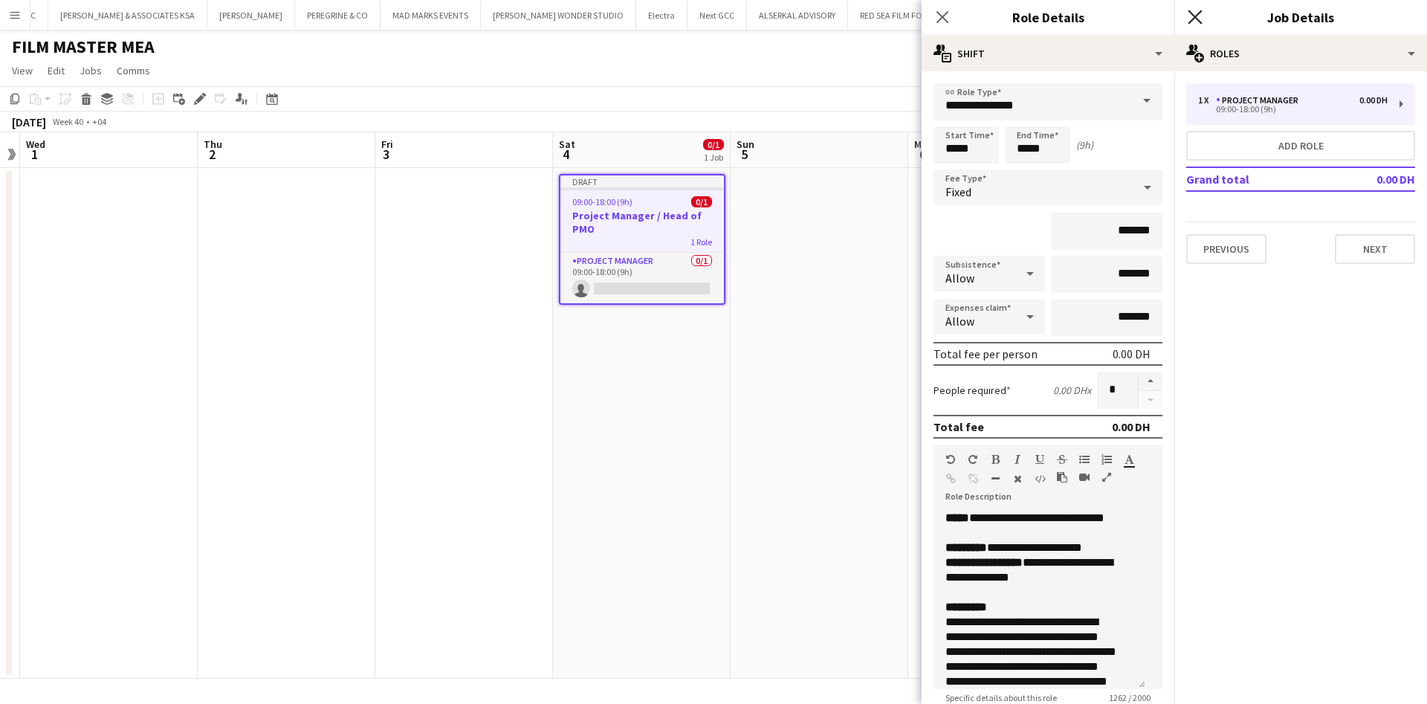
click at [1193, 14] on icon at bounding box center [1195, 17] width 14 height 14
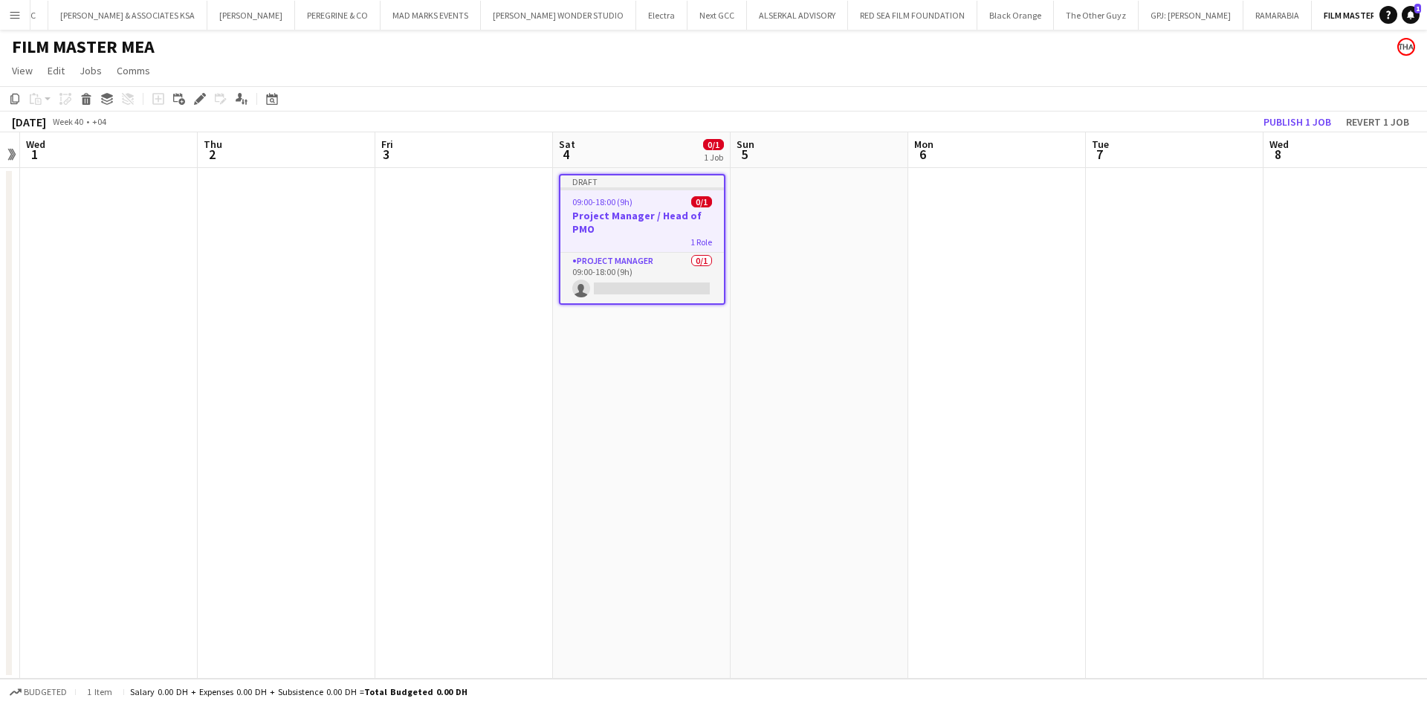
click at [666, 199] on div "09:00-18:00 (9h) 0/1" at bounding box center [642, 201] width 164 height 11
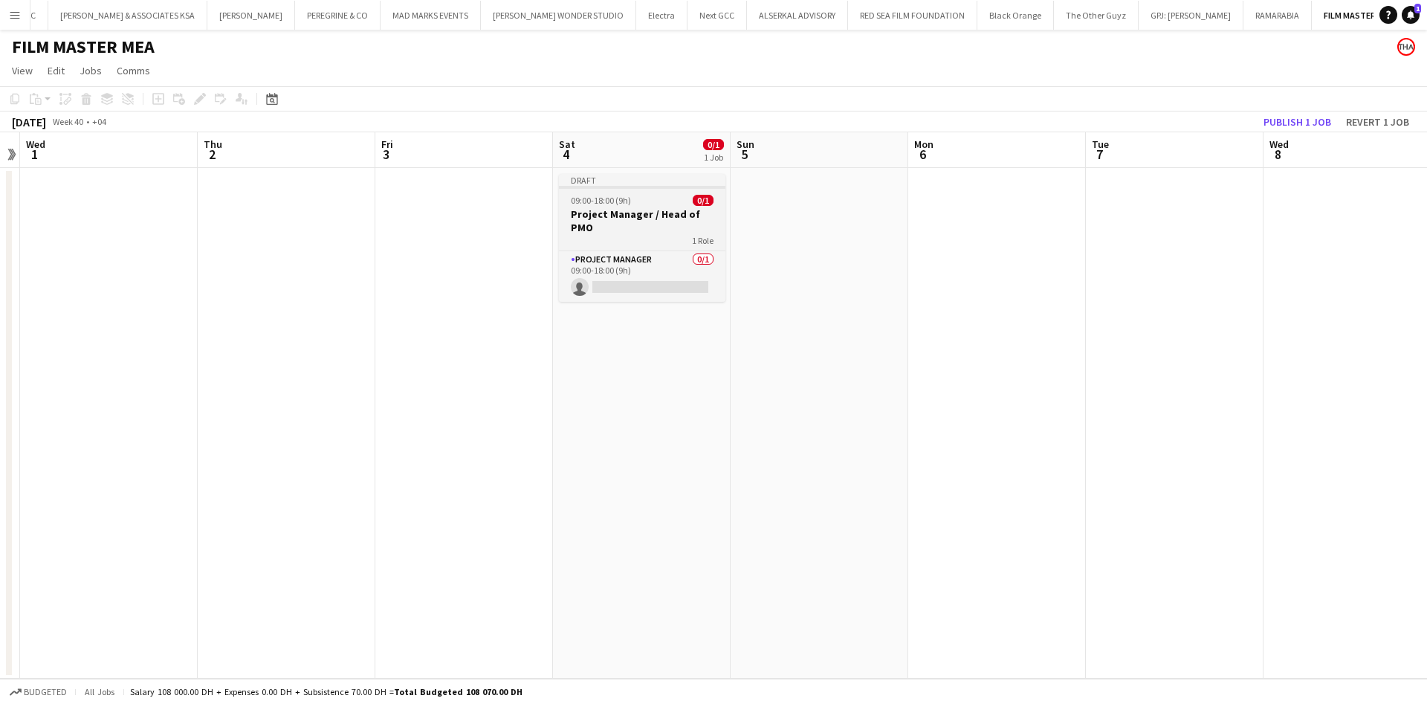
click at [666, 199] on div "09:00-18:00 (9h) 0/1" at bounding box center [642, 200] width 166 height 11
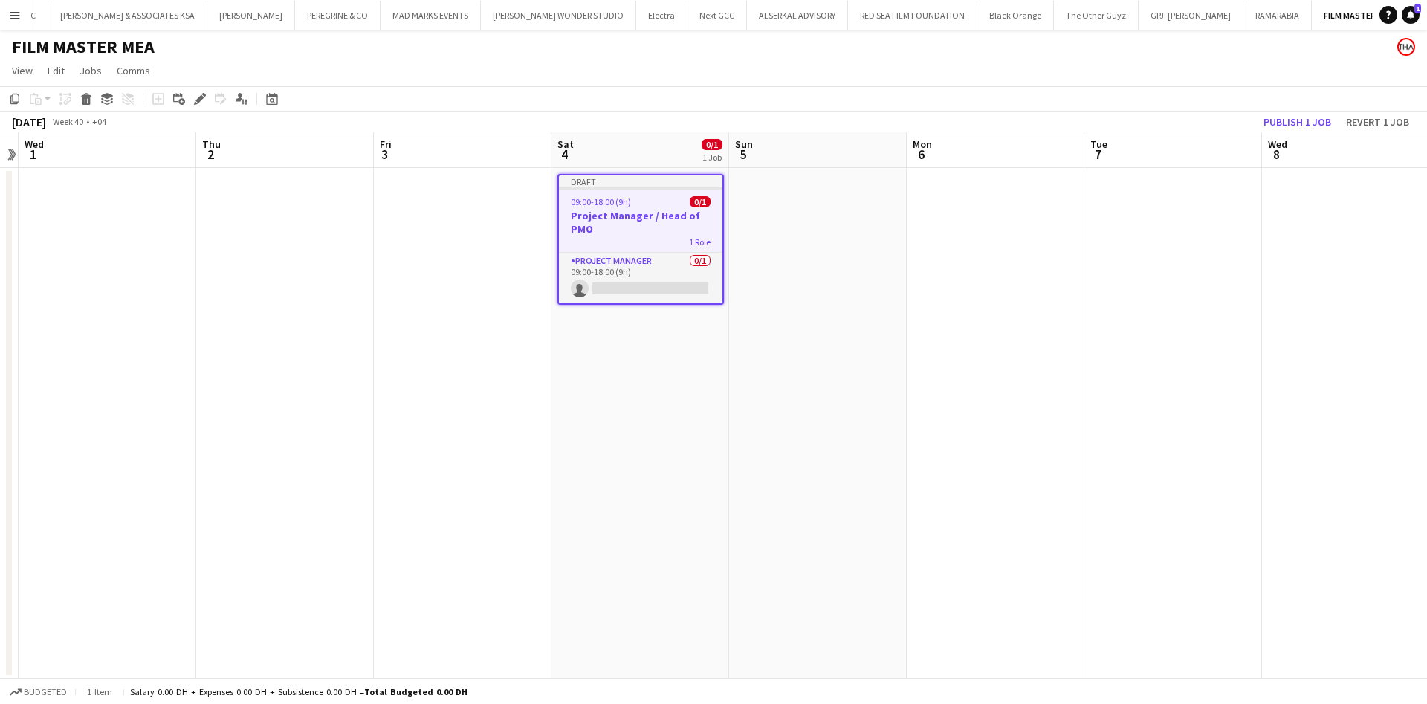
drag, startPoint x: 639, startPoint y: 216, endPoint x: 599, endPoint y: 216, distance: 40.1
click at [599, 216] on h3 "Project Manager / Head of PMO" at bounding box center [641, 222] width 164 height 27
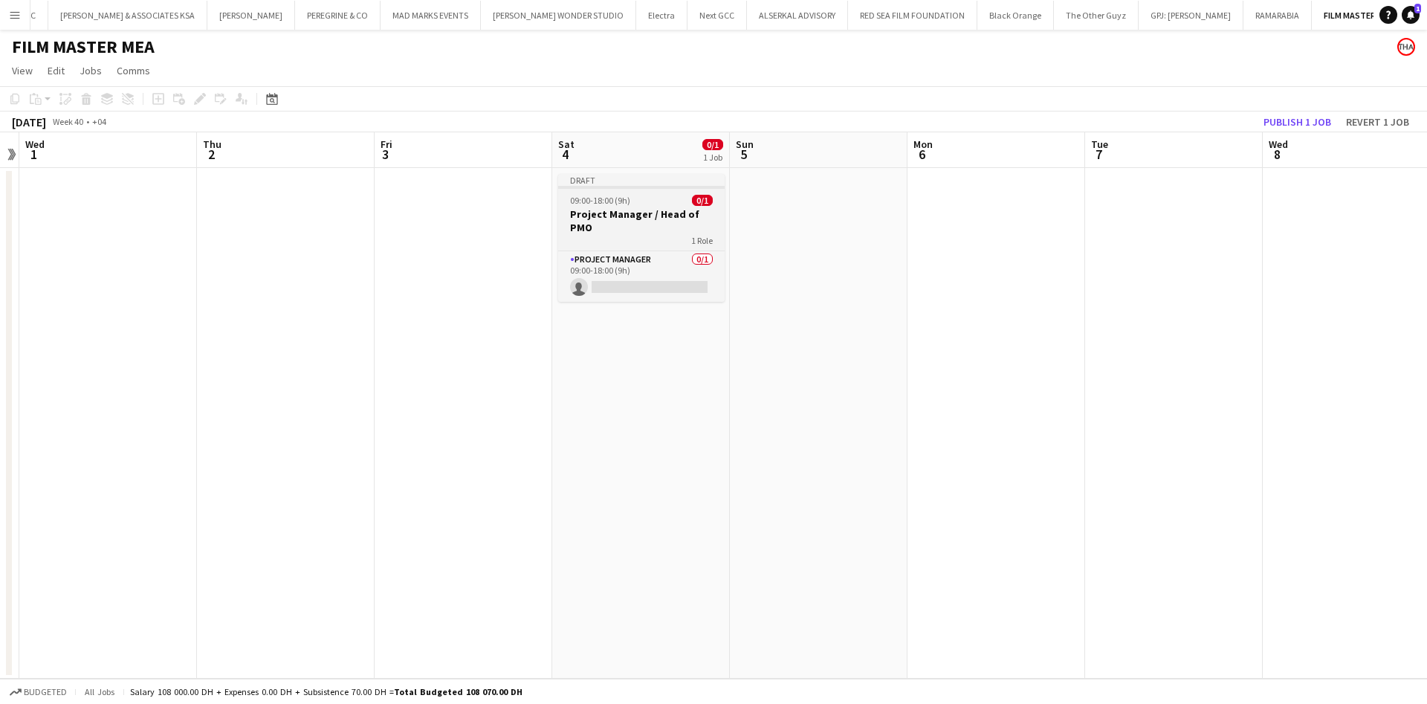
click at [642, 213] on h3 "Project Manager / Head of PMO" at bounding box center [641, 220] width 166 height 27
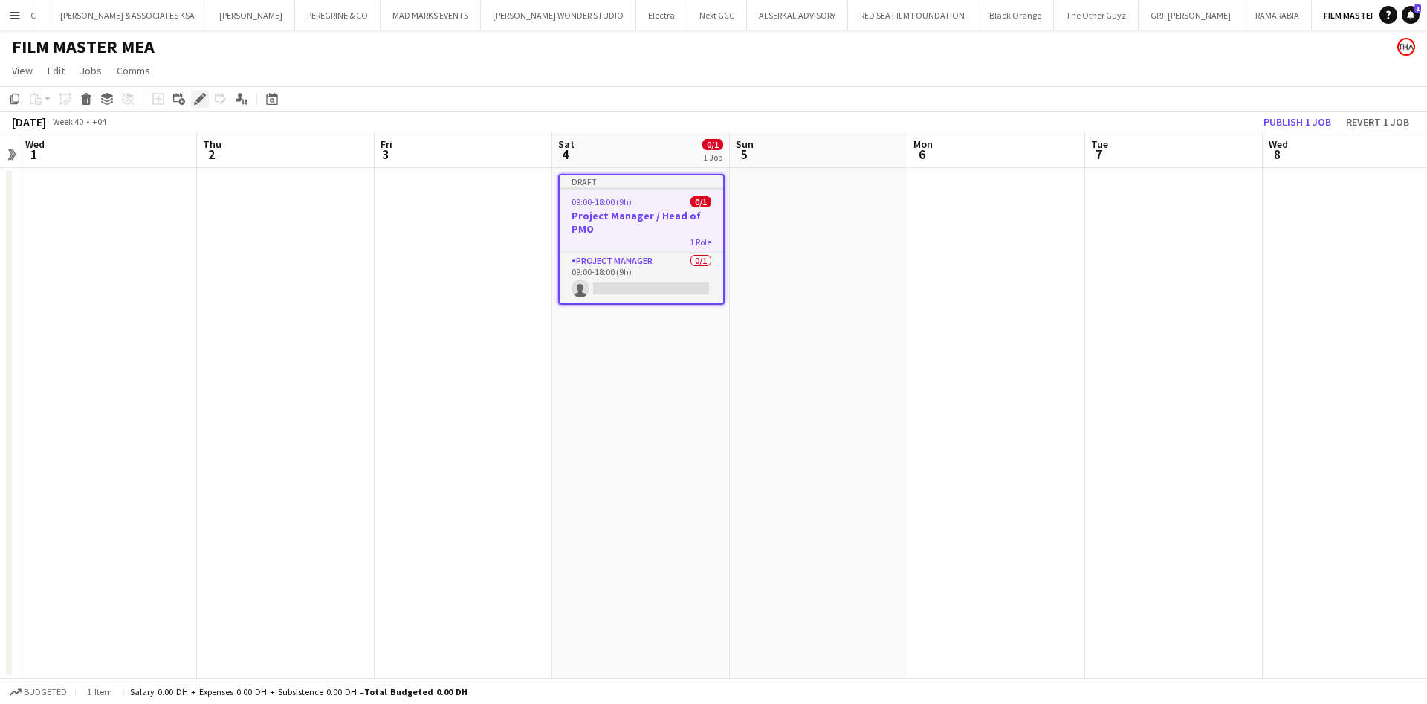
click at [203, 103] on icon "Edit" at bounding box center [200, 99] width 12 height 12
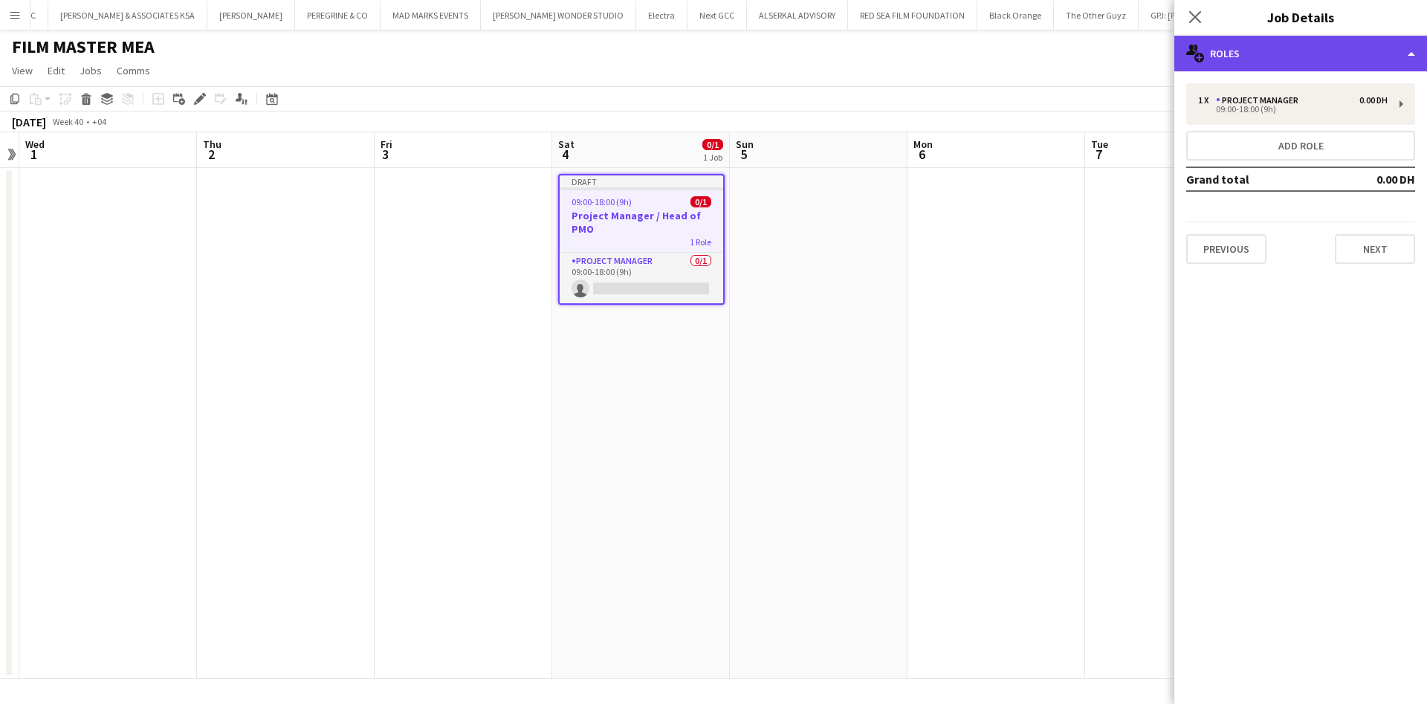
click at [1293, 54] on div "multiple-users-add Roles" at bounding box center [1300, 54] width 253 height 36
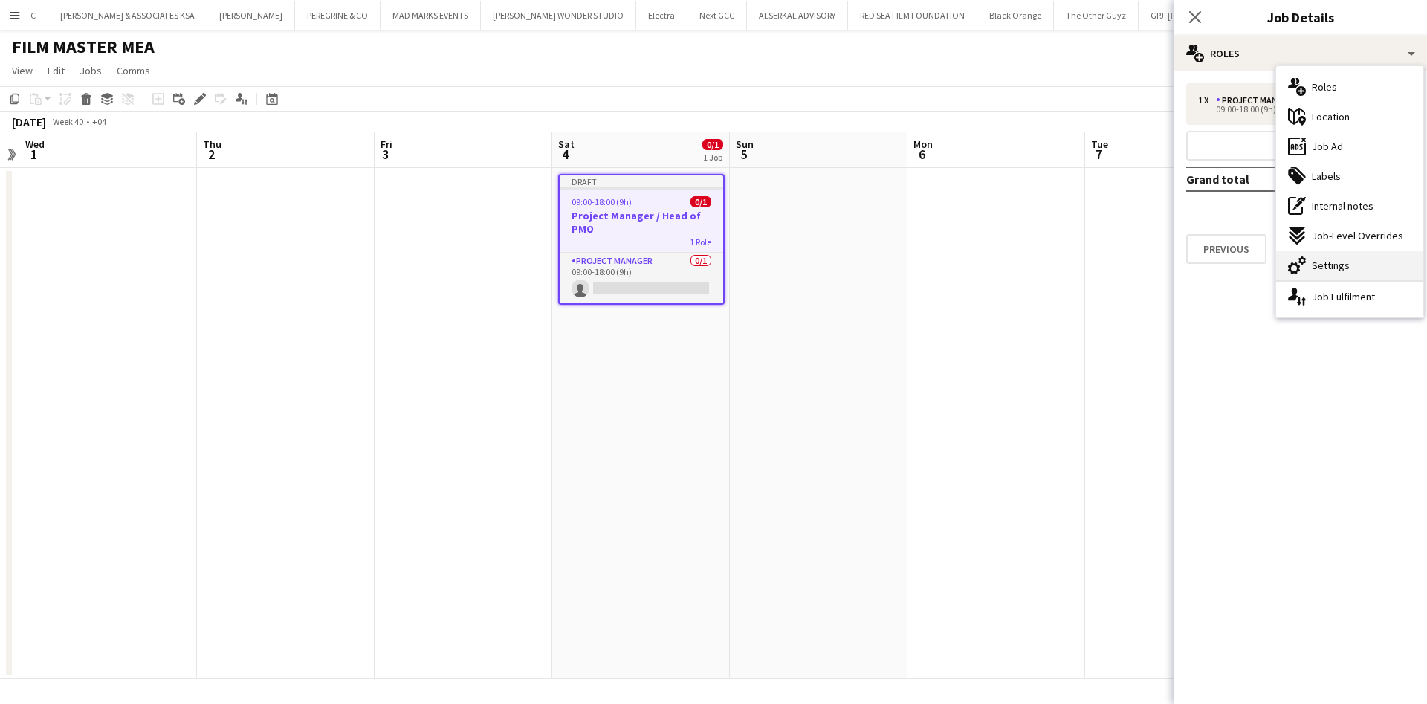
click at [1337, 274] on div "cog-double-3 Settings" at bounding box center [1349, 265] width 147 height 30
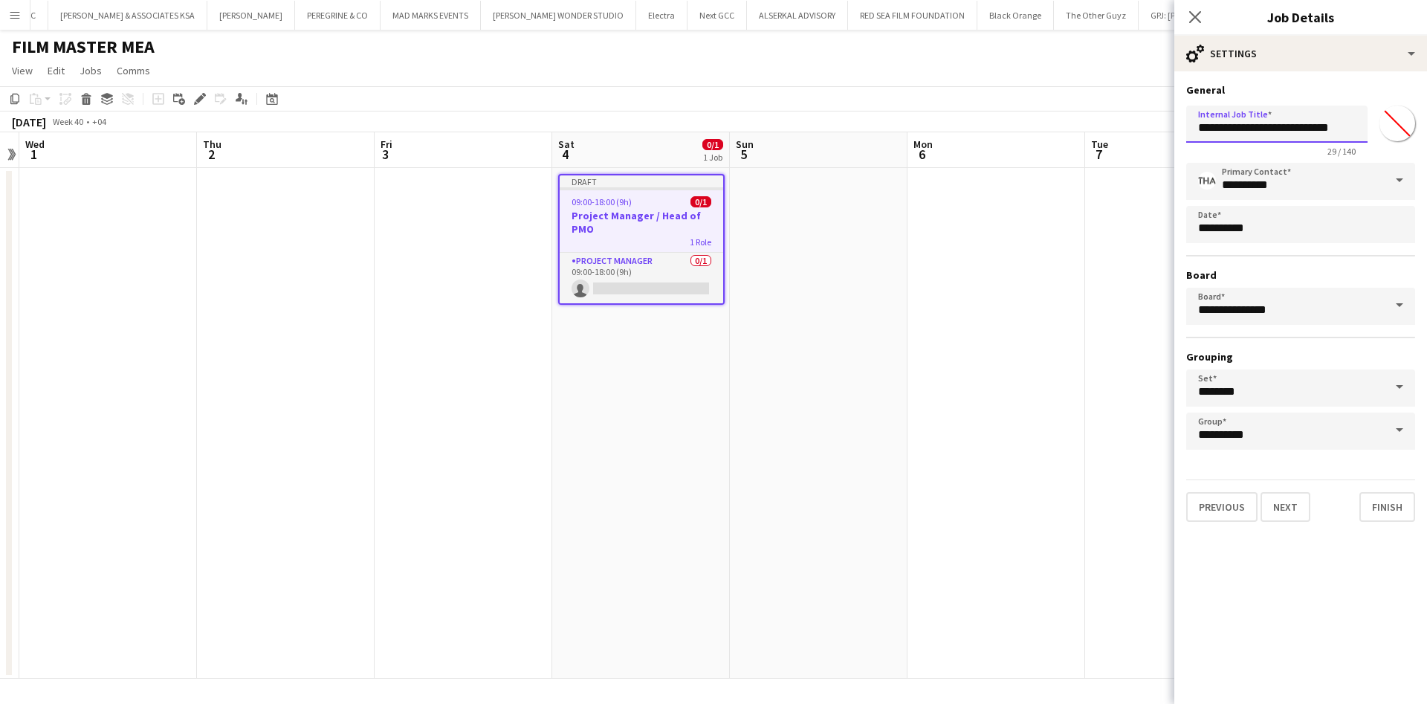
drag, startPoint x: 1193, startPoint y: 127, endPoint x: 1329, endPoint y: 129, distance: 136.0
click at [1329, 129] on input "**********" at bounding box center [1276, 124] width 181 height 37
click at [1289, 129] on input "**********" at bounding box center [1276, 124] width 181 height 37
type input "**********"
click at [1292, 517] on button "Next" at bounding box center [1286, 507] width 50 height 30
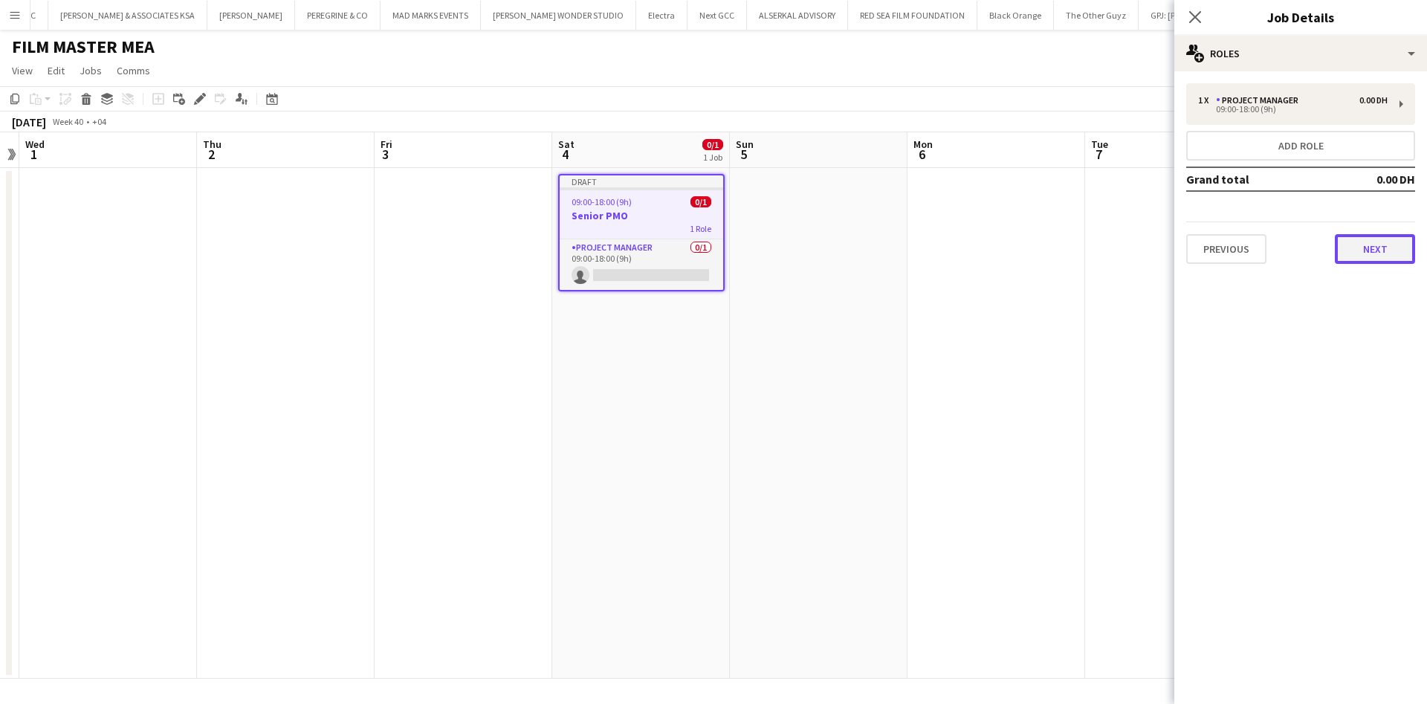
click at [1374, 239] on button "Next" at bounding box center [1375, 249] width 80 height 30
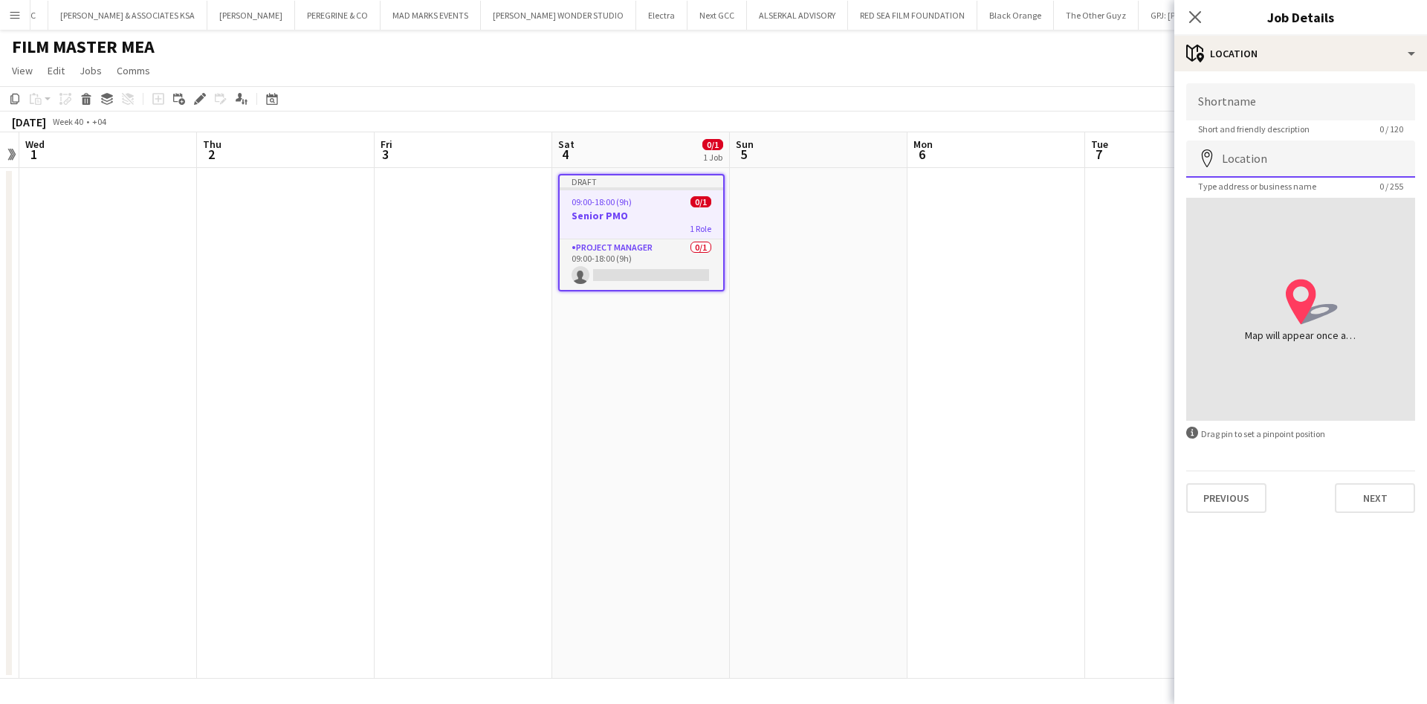
click at [1280, 149] on input "Location" at bounding box center [1300, 158] width 229 height 37
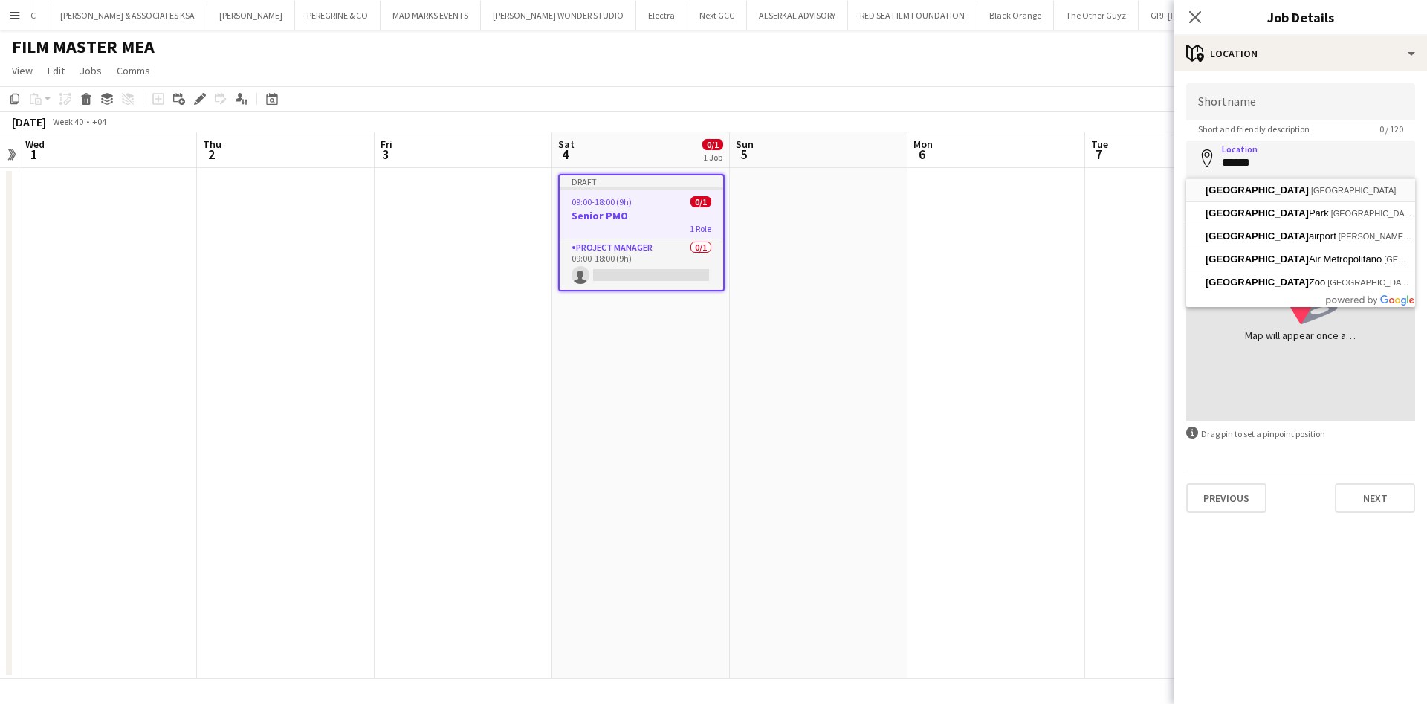
type input "**********"
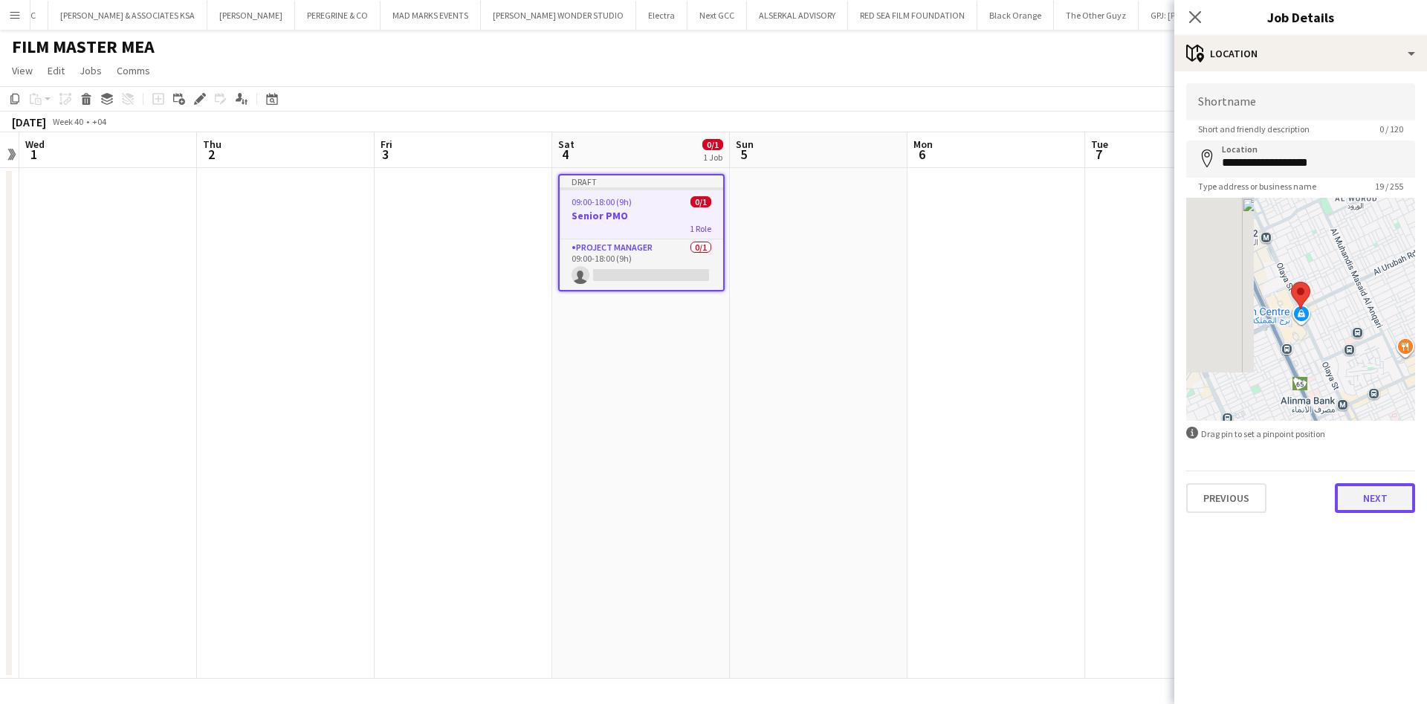
click at [1382, 493] on button "Next" at bounding box center [1375, 498] width 80 height 30
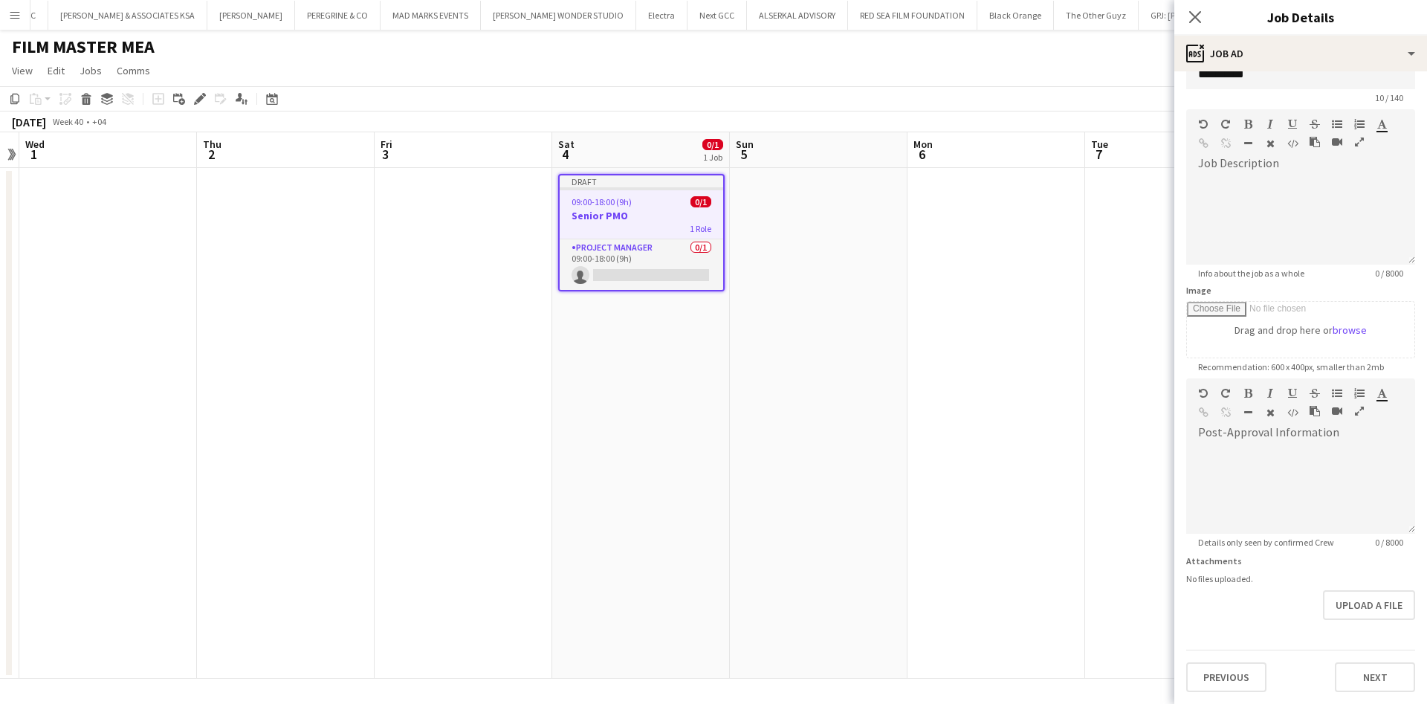
scroll to position [67, 0]
click at [1355, 668] on button "Next" at bounding box center [1375, 677] width 80 height 30
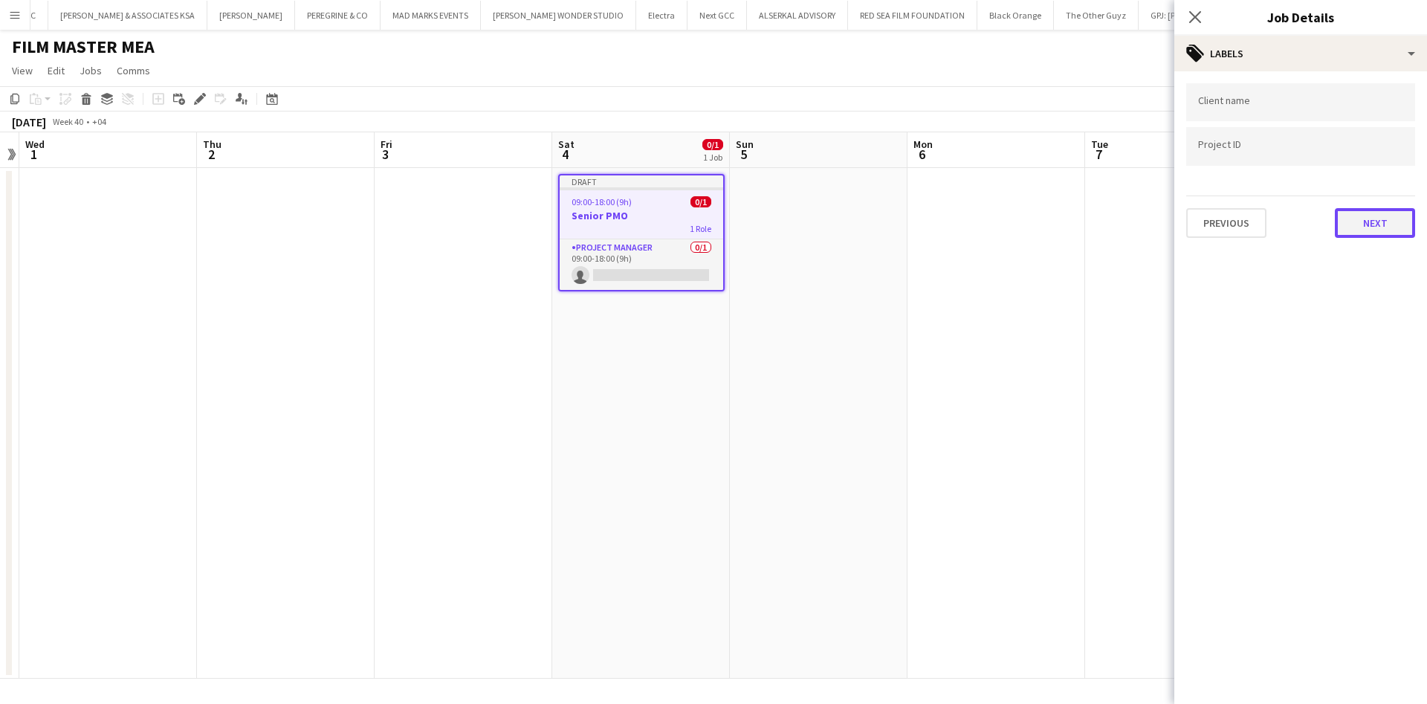
click at [1393, 225] on button "Next" at bounding box center [1375, 223] width 80 height 30
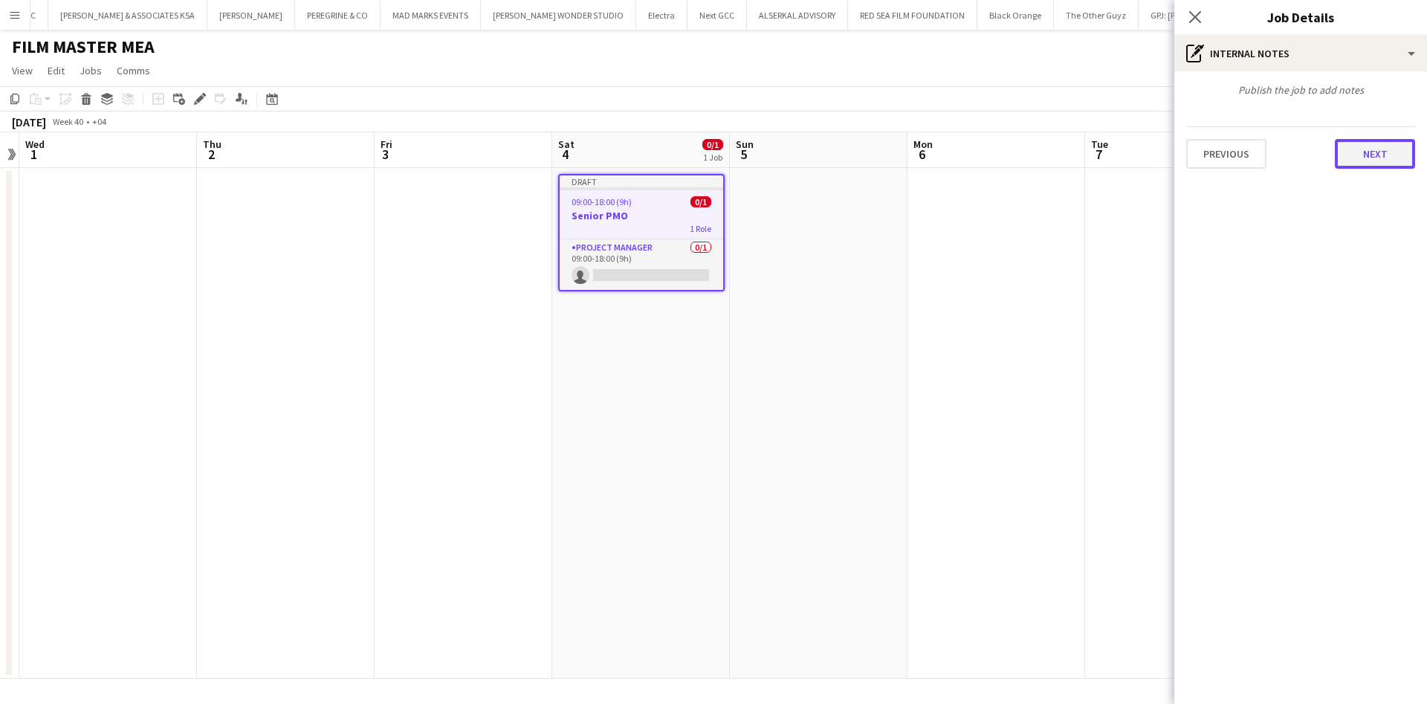
click at [1357, 166] on button "Next" at bounding box center [1375, 154] width 80 height 30
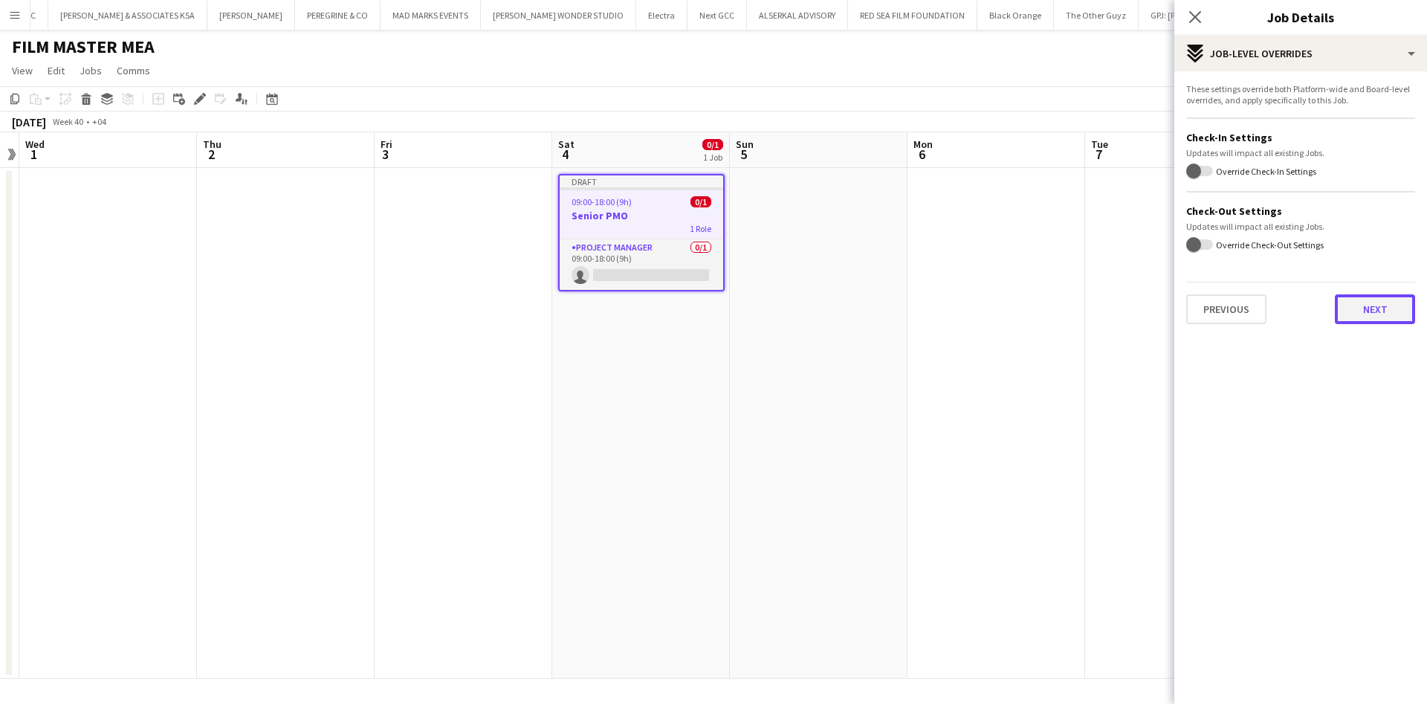
click at [1377, 304] on button "Next" at bounding box center [1375, 309] width 80 height 30
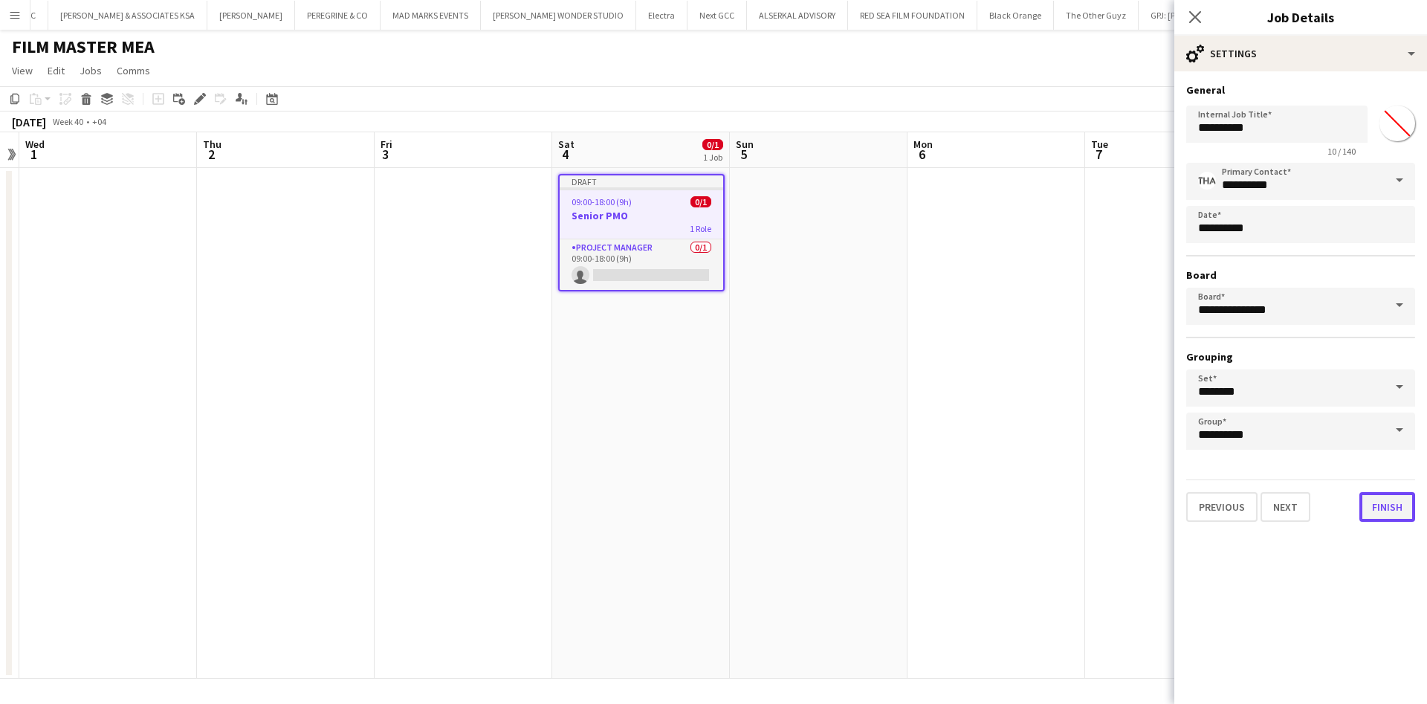
click at [1381, 517] on button "Finish" at bounding box center [1387, 507] width 56 height 30
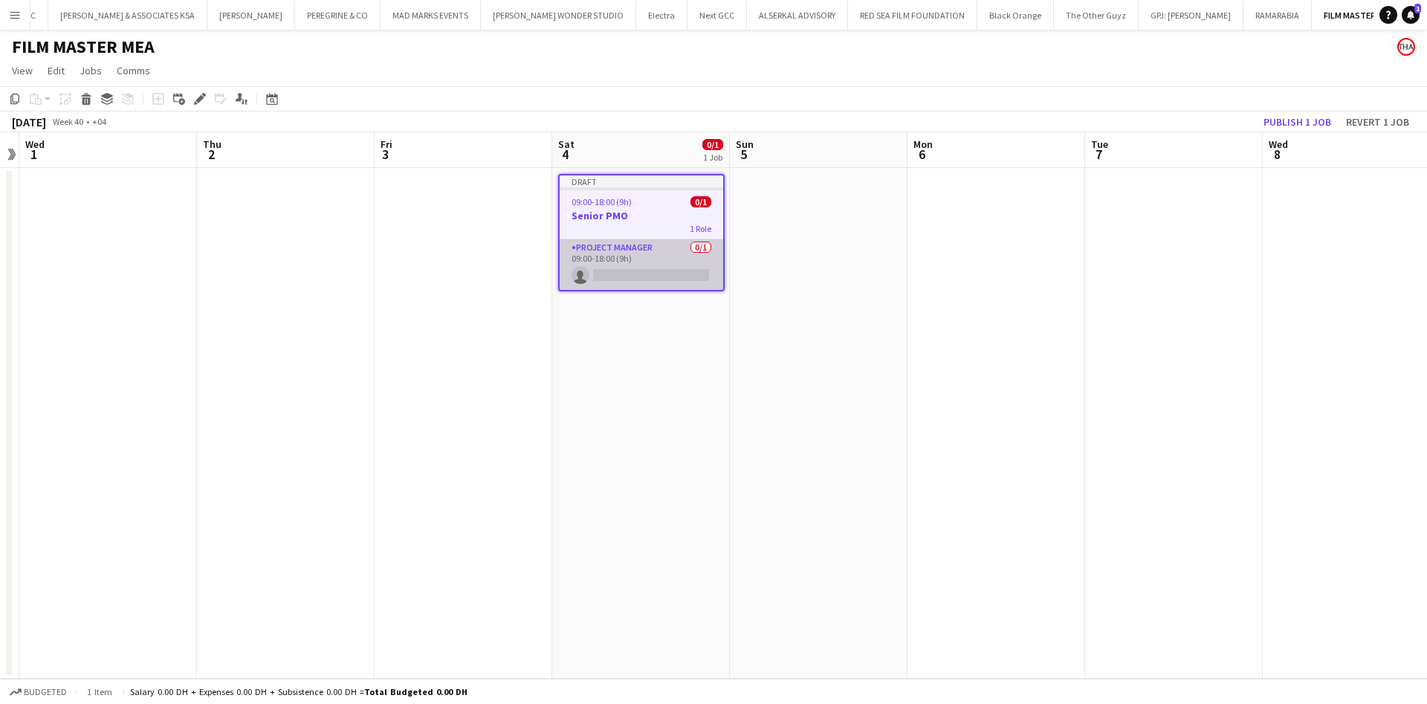
click at [646, 271] on app-card-role "Project Manager 0/1 09:00-18:00 (9h) single-neutral-actions" at bounding box center [642, 264] width 164 height 51
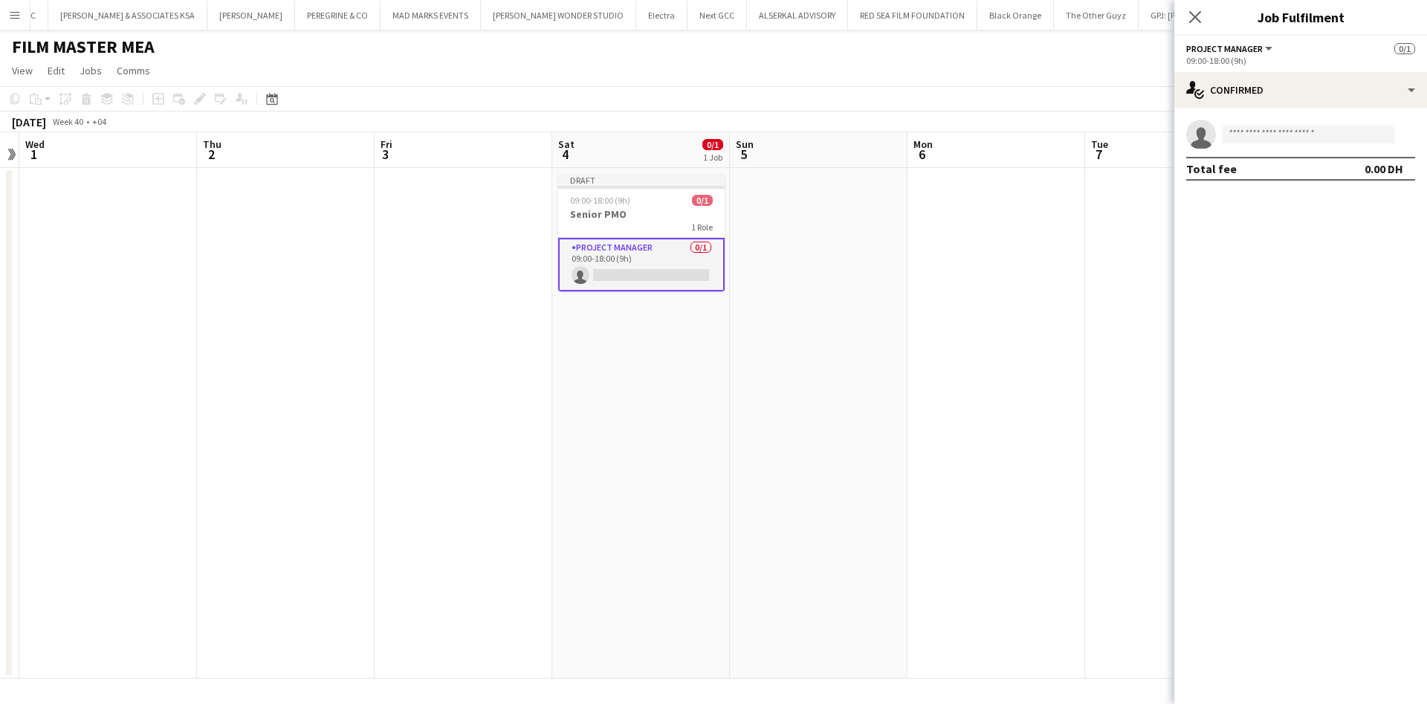
click at [1246, 55] on div "09:00-18:00 (9h)" at bounding box center [1300, 60] width 229 height 11
click at [663, 201] on div "09:00-18:00 (9h) 0/1" at bounding box center [641, 200] width 166 height 11
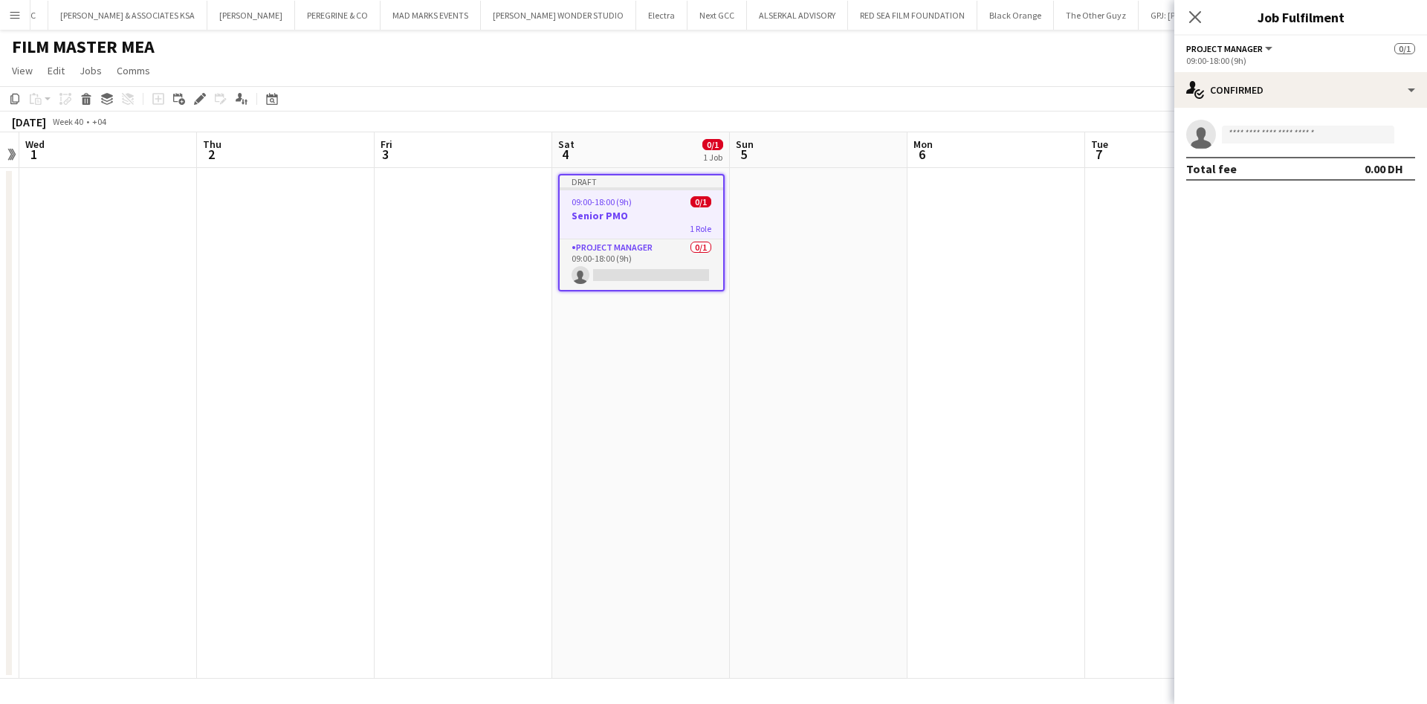
scroll to position [0, 337]
click at [190, 106] on div "Add job Add linked Job Edit Edit linked Job Applicants" at bounding box center [194, 99] width 114 height 18
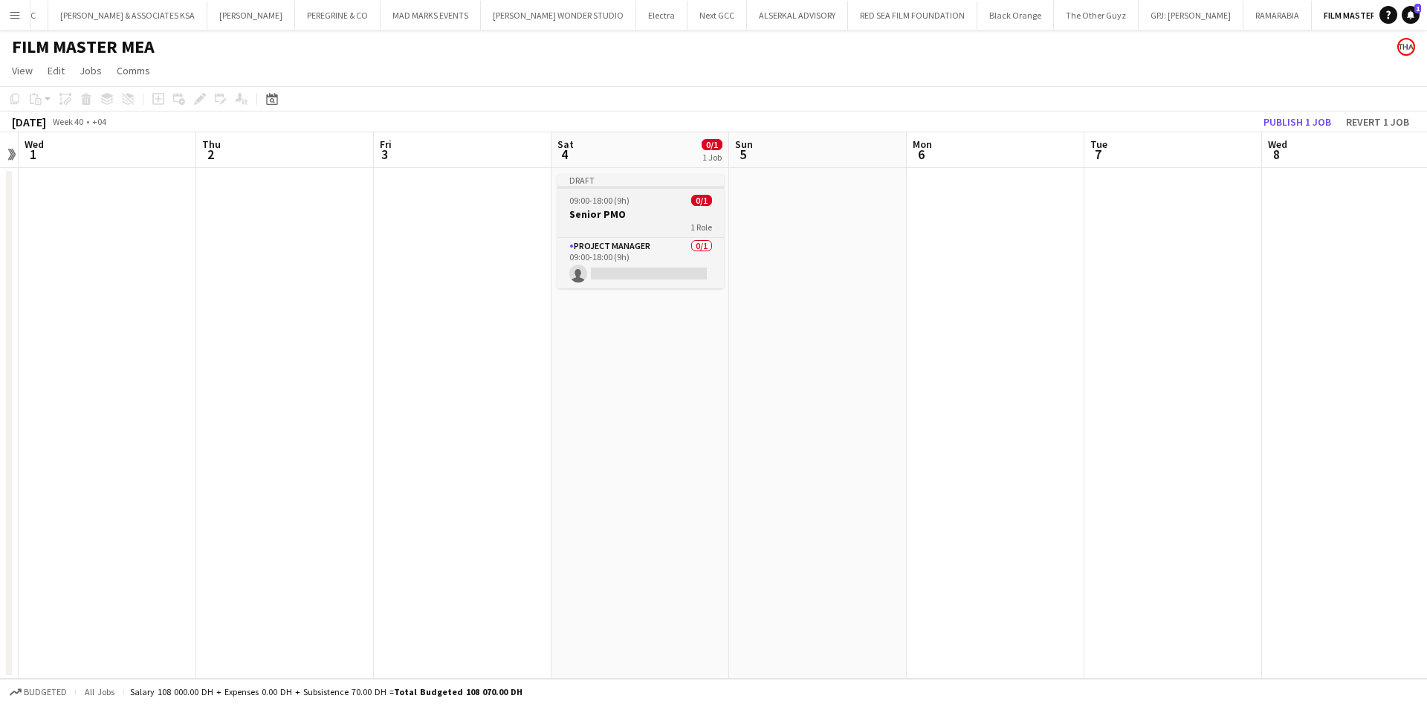
click at [631, 227] on div "1 Role" at bounding box center [640, 227] width 166 height 12
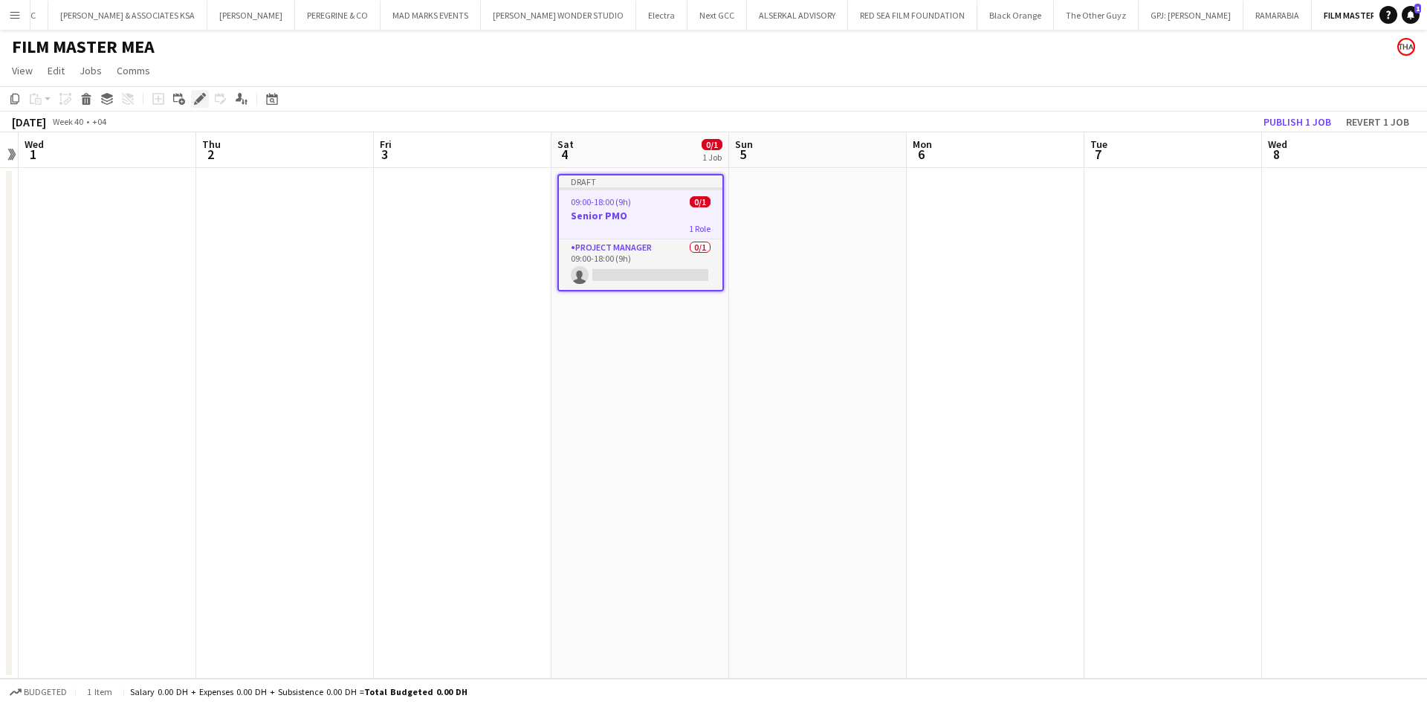
click at [196, 98] on icon "Edit" at bounding box center [200, 99] width 12 height 12
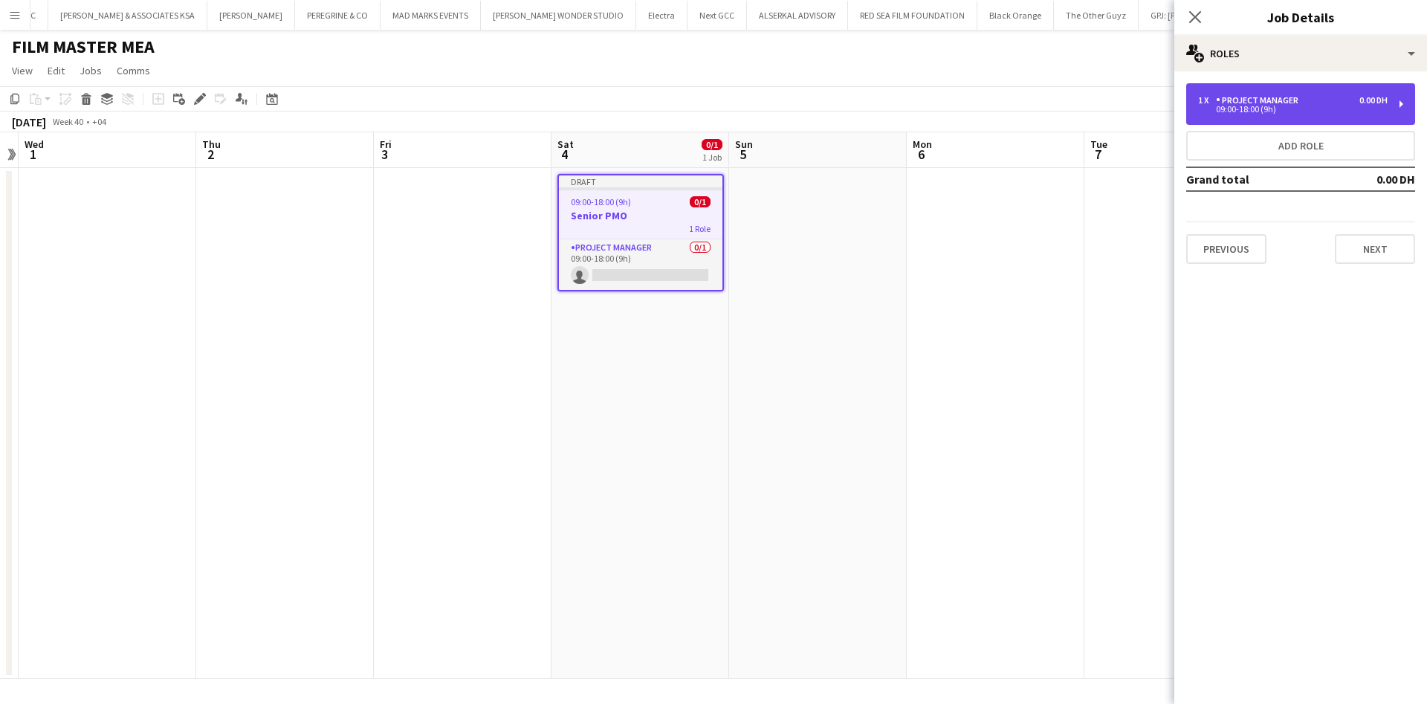
click at [1335, 111] on div "09:00-18:00 (9h)" at bounding box center [1293, 109] width 190 height 7
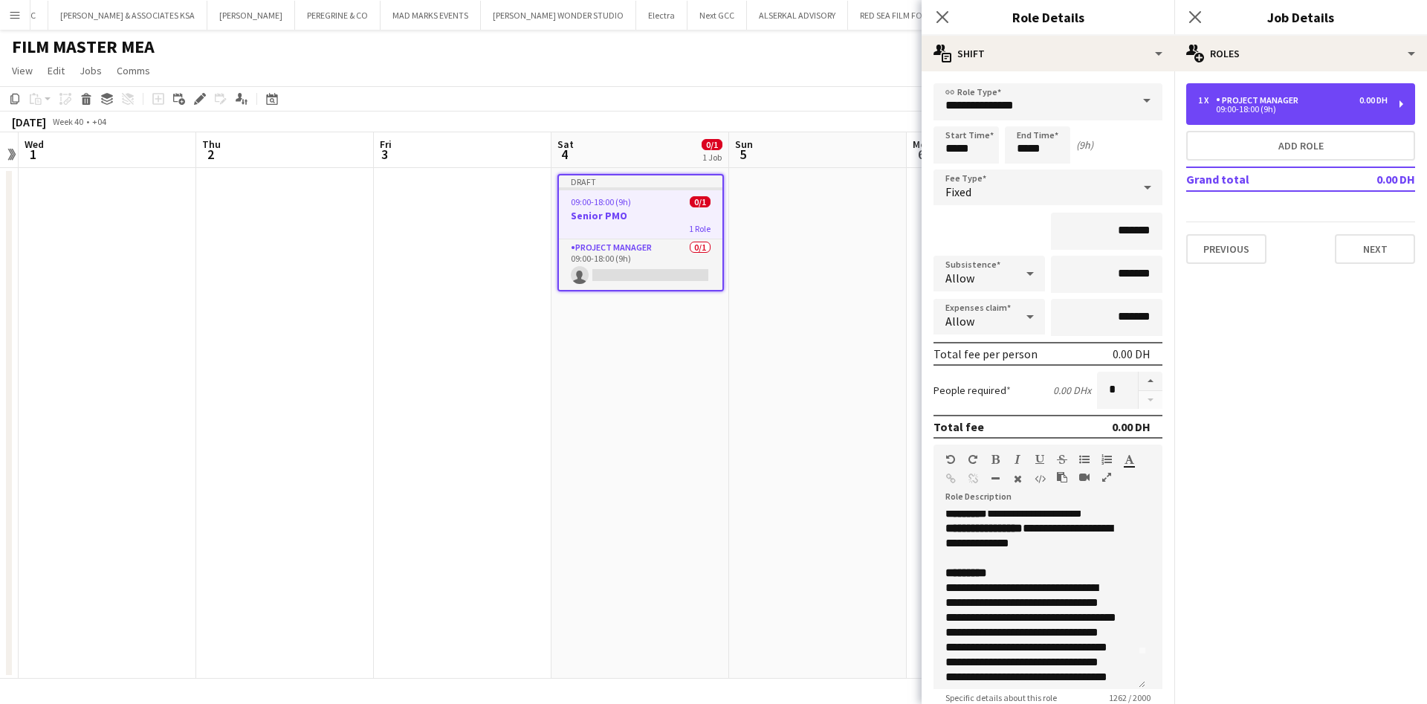
scroll to position [0, 0]
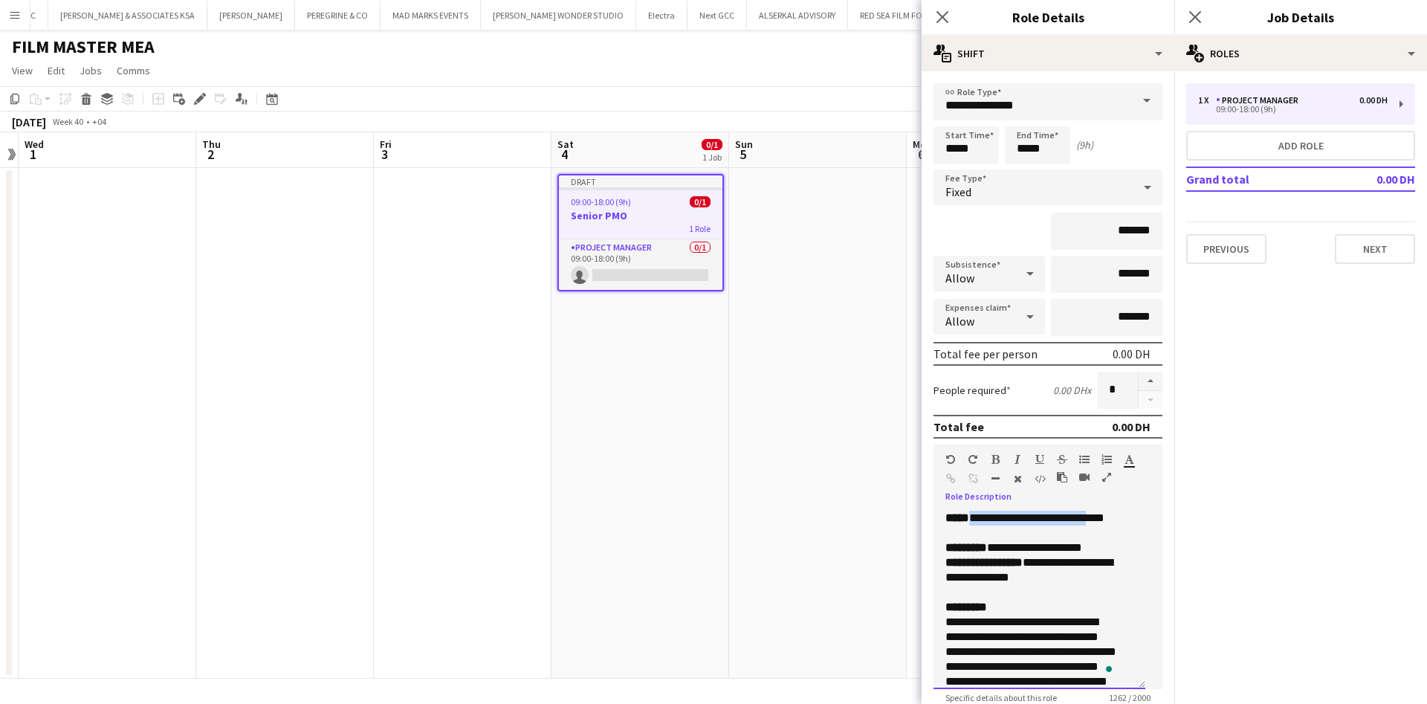
drag, startPoint x: 1067, startPoint y: 537, endPoint x: 1104, endPoint y: 539, distance: 36.4
click at [1104, 539] on p "**********" at bounding box center [1030, 526] width 171 height 30
click at [974, 525] on p "**********" at bounding box center [1030, 518] width 171 height 15
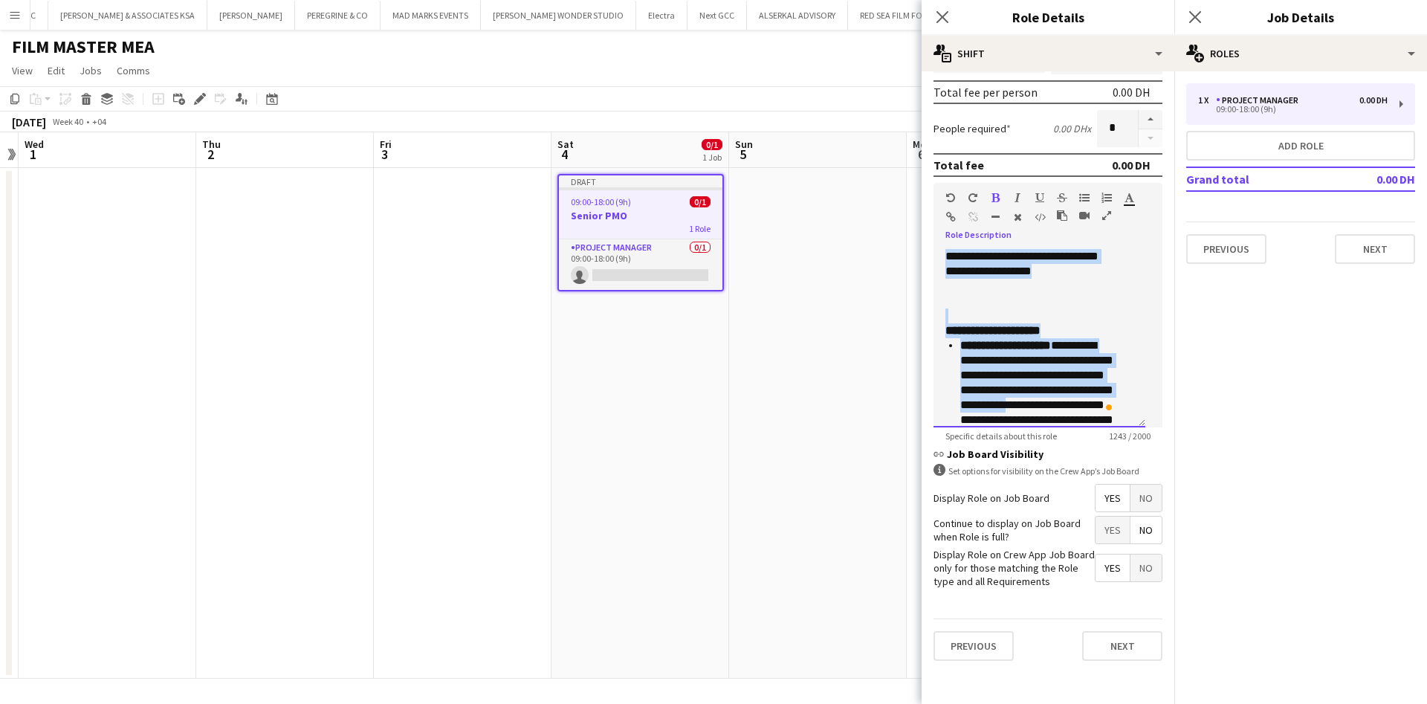
scroll to position [223, 0]
drag, startPoint x: 943, startPoint y: 335, endPoint x: 1052, endPoint y: 301, distance: 113.8
click at [1052, 301] on div "**********" at bounding box center [1039, 338] width 212 height 178
copy div "**********"
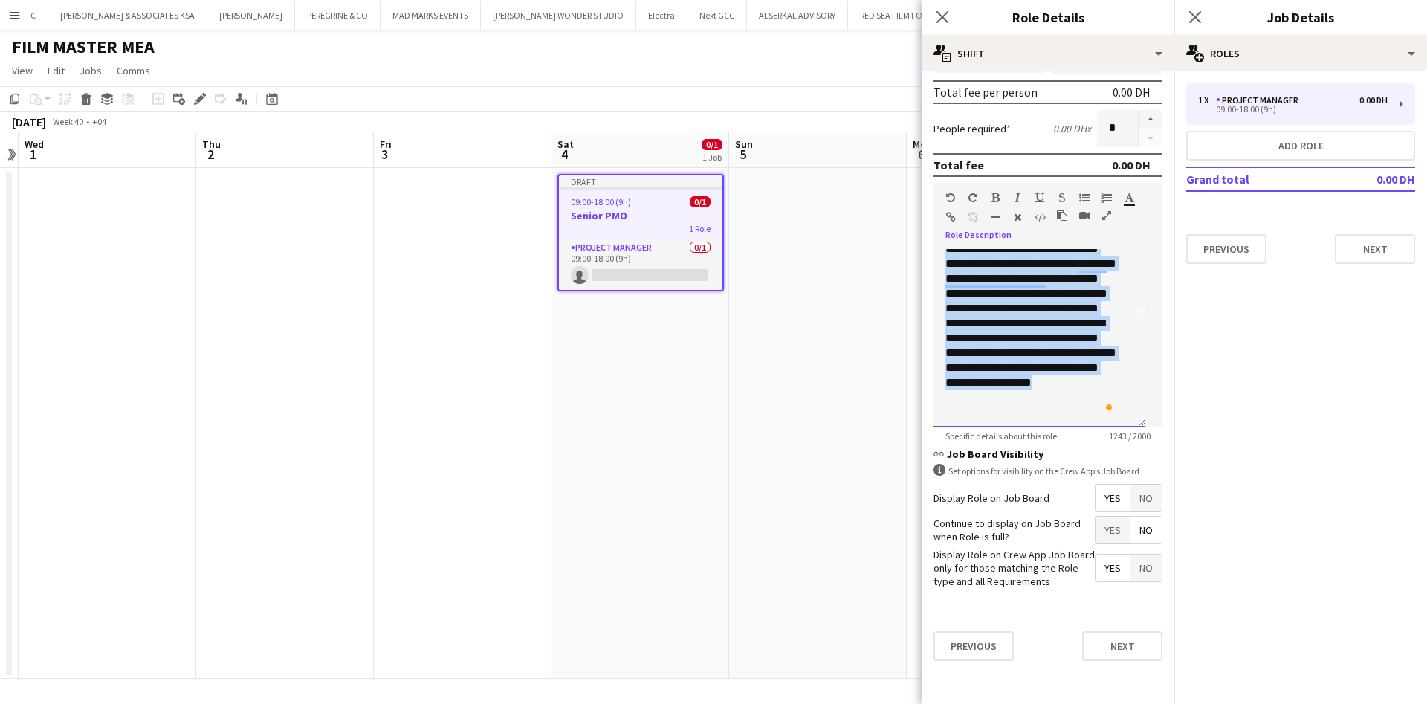
click at [1059, 338] on p "**********" at bounding box center [1030, 316] width 171 height 208
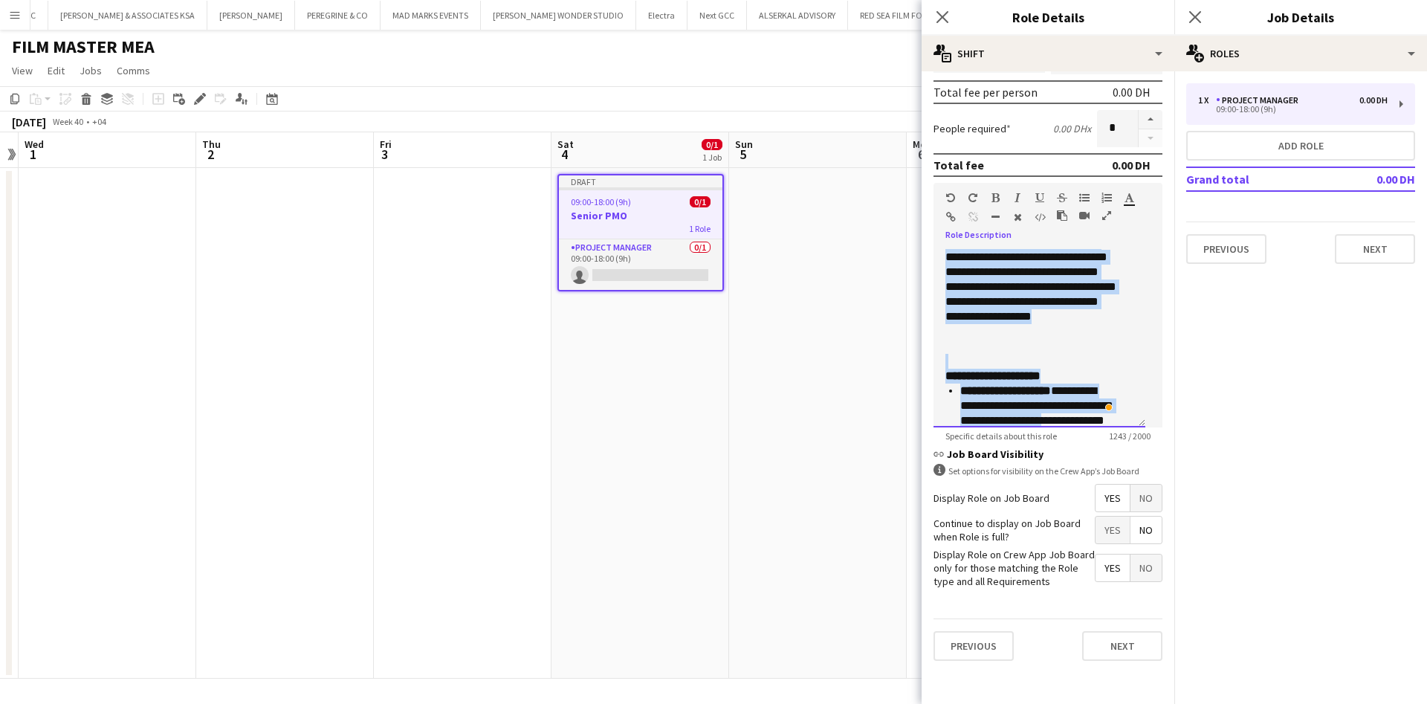
scroll to position [223, 0]
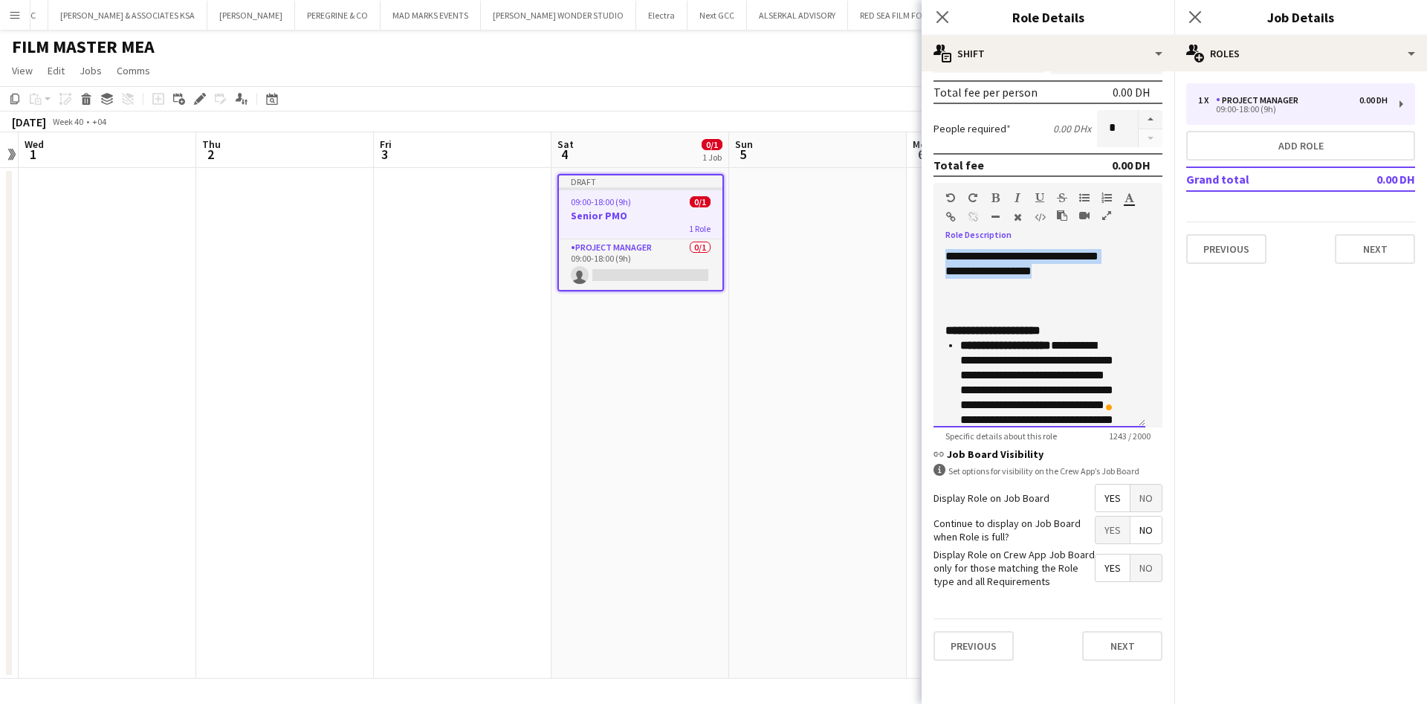
drag, startPoint x: 946, startPoint y: 334, endPoint x: 1035, endPoint y: 314, distance: 91.3
click at [1035, 314] on div "**********" at bounding box center [1039, 338] width 212 height 178
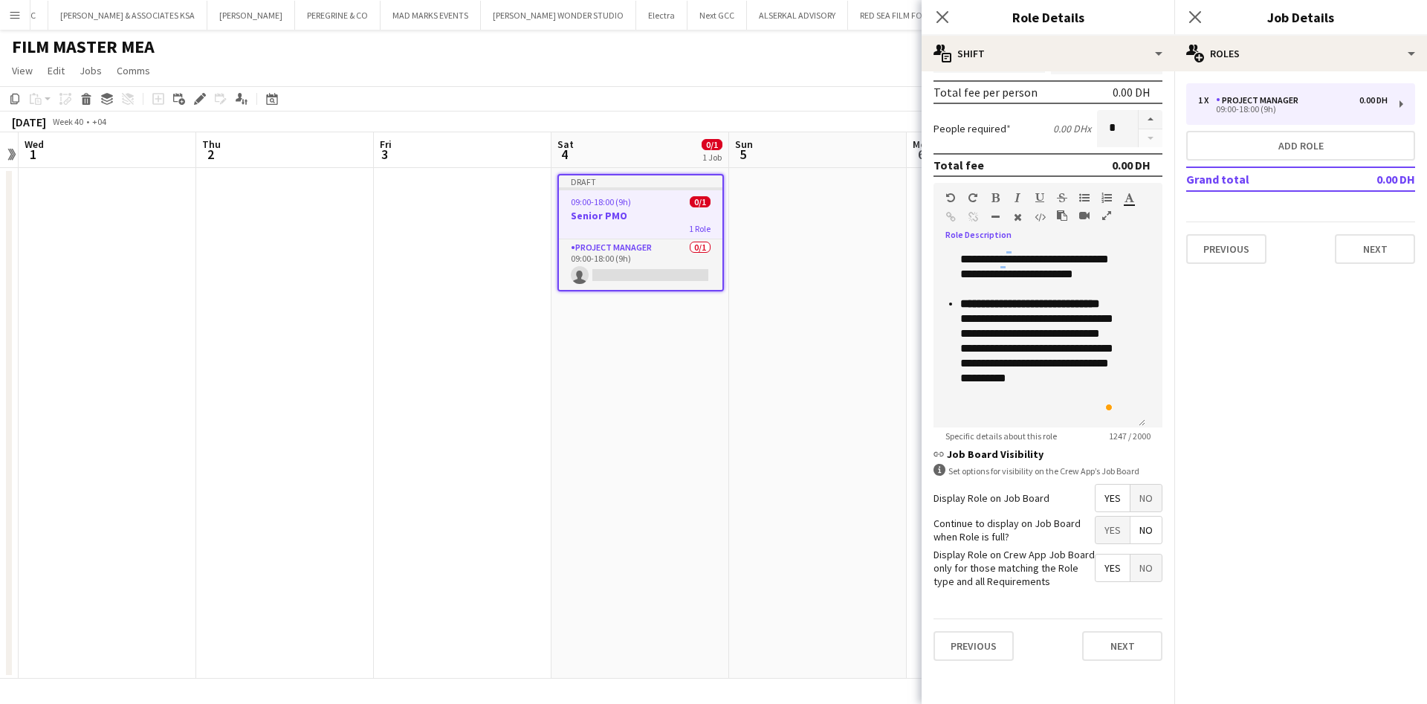
click at [1109, 640] on div "Previous Next" at bounding box center [1047, 645] width 229 height 54
click at [1110, 658] on button "Next" at bounding box center [1122, 646] width 80 height 30
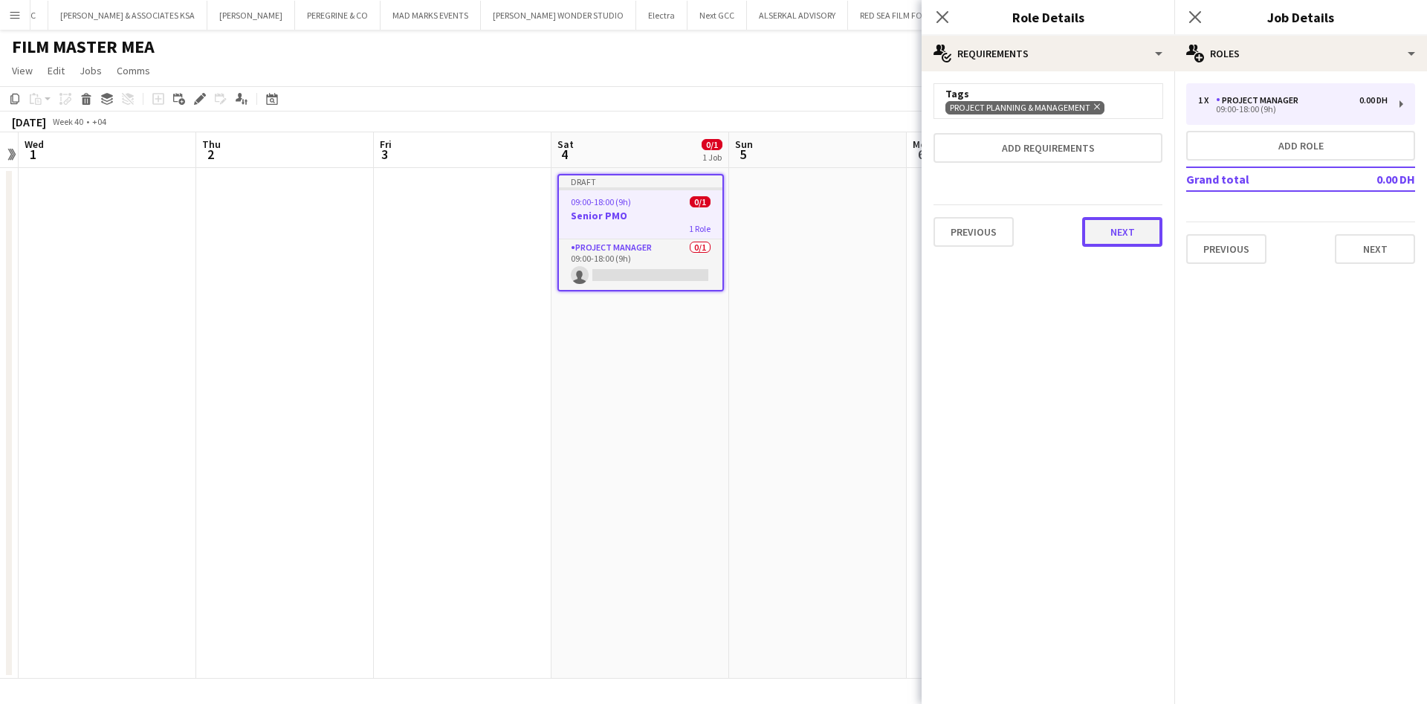
click at [1116, 229] on button "Next" at bounding box center [1122, 232] width 80 height 30
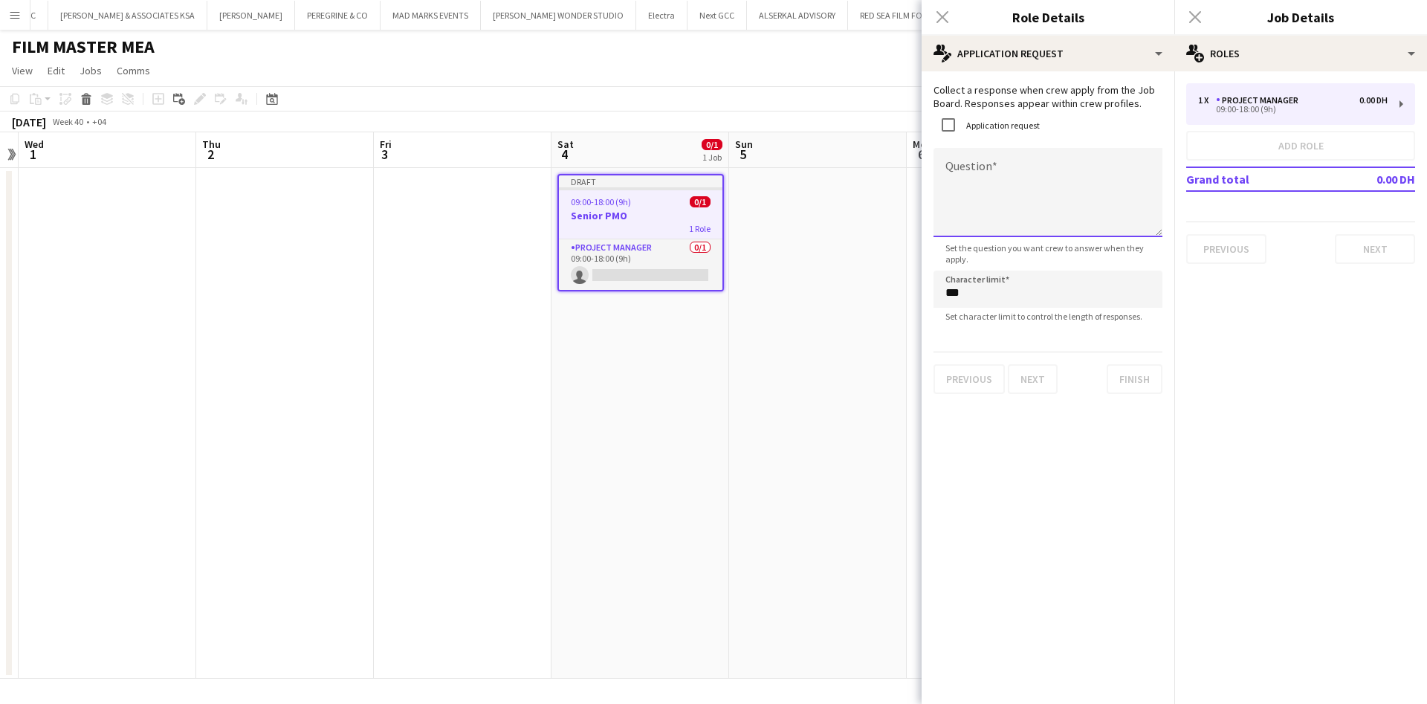
click at [984, 195] on textarea "Question" at bounding box center [1047, 192] width 229 height 89
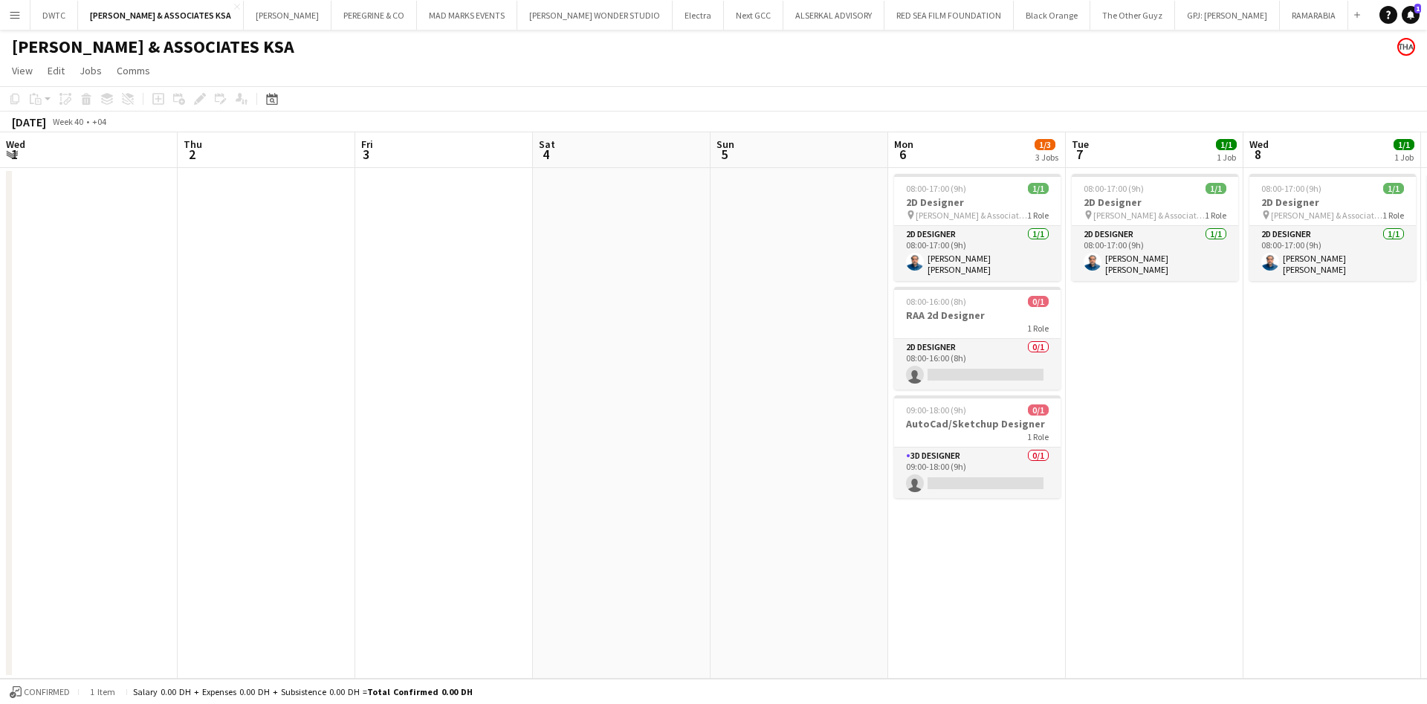
scroll to position [0, 466]
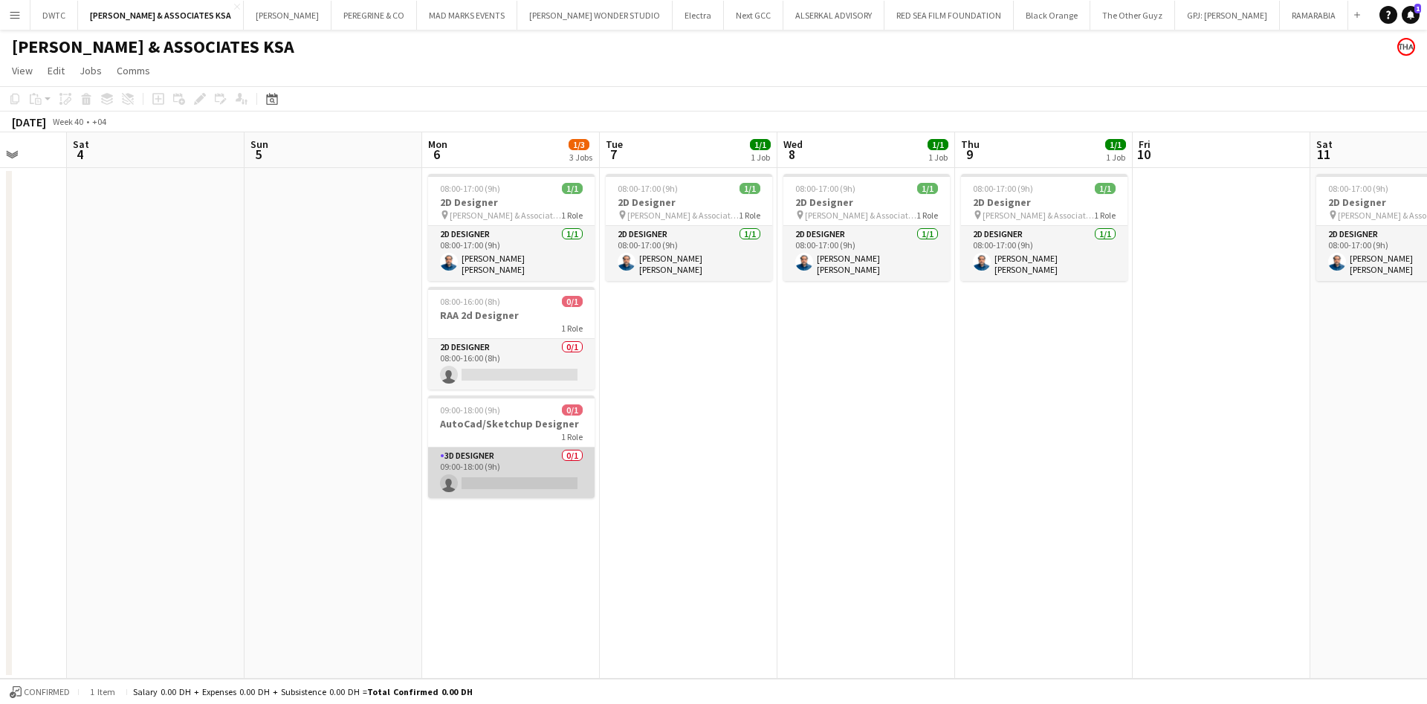
click at [551, 453] on app-card-role "3D Designer 0/1 09:00-18:00 (9h) single-neutral-actions" at bounding box center [511, 472] width 166 height 51
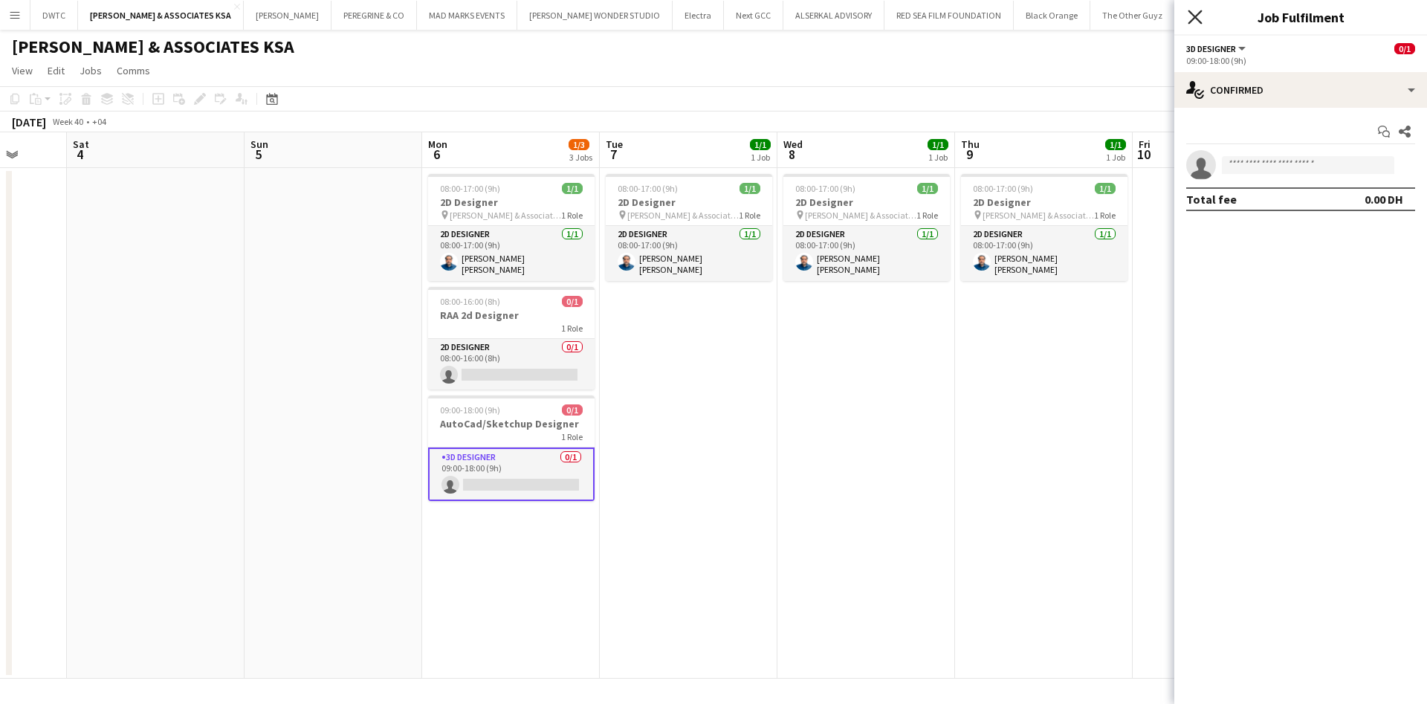
click at [1197, 16] on icon at bounding box center [1195, 17] width 14 height 14
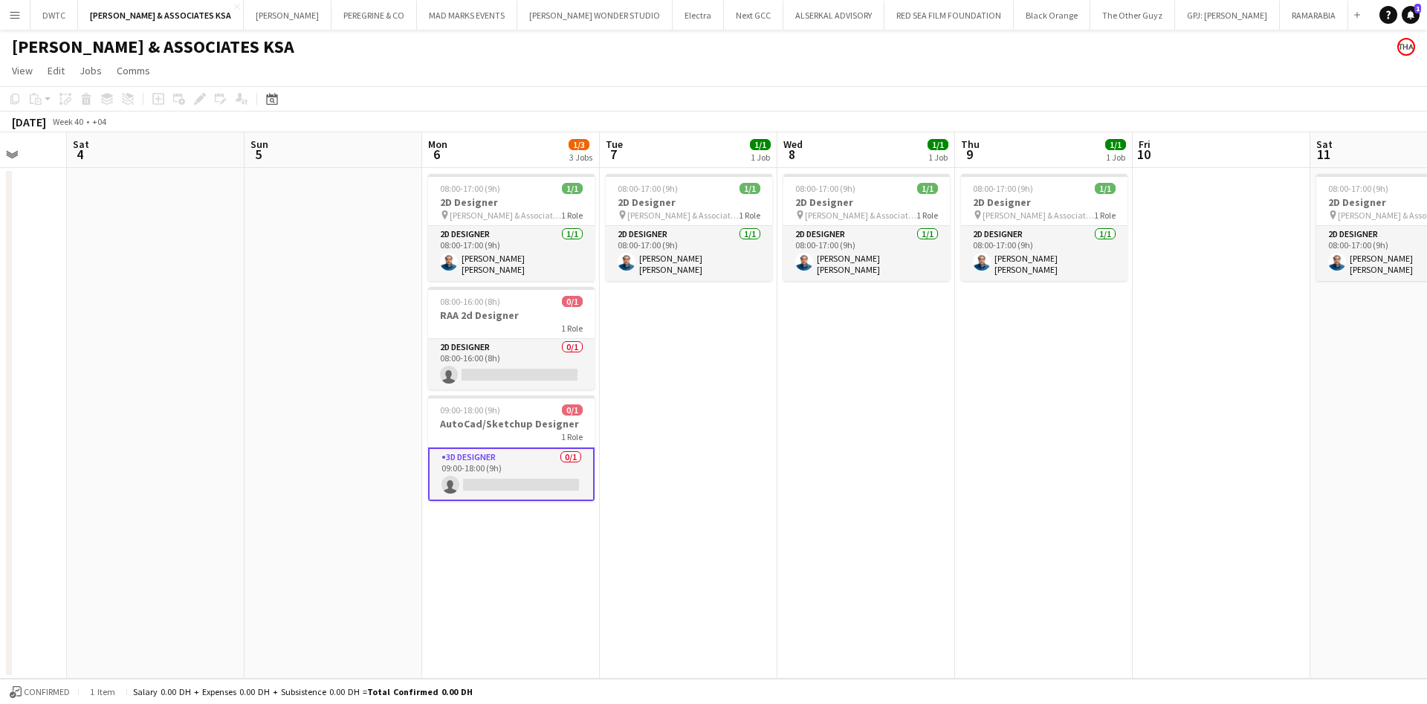
click at [10, 13] on app-icon "Menu" at bounding box center [15, 15] width 12 height 12
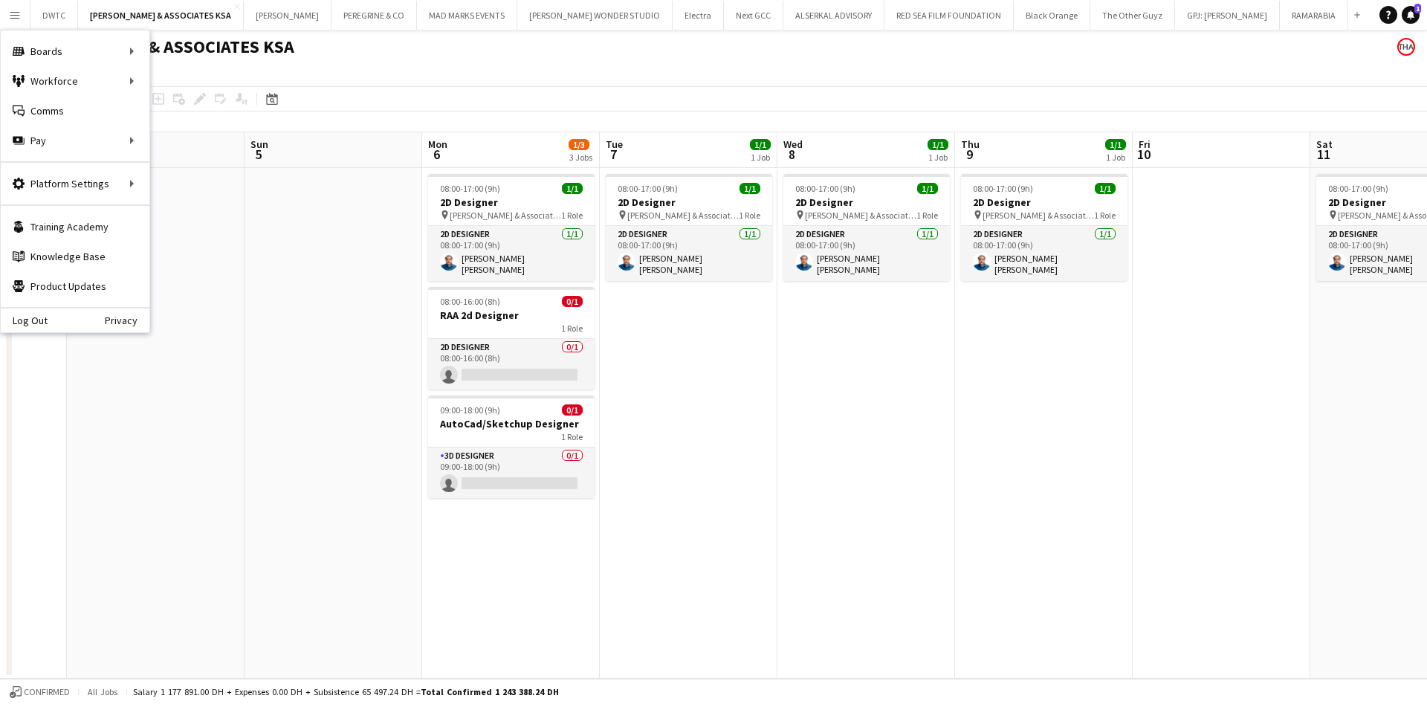
click at [684, 426] on app-date-cell "08:00-17:00 (9h) 1/1 2D Designer pin Richard Attias & Associates KSA 1 Role 2D …" at bounding box center [689, 423] width 178 height 511
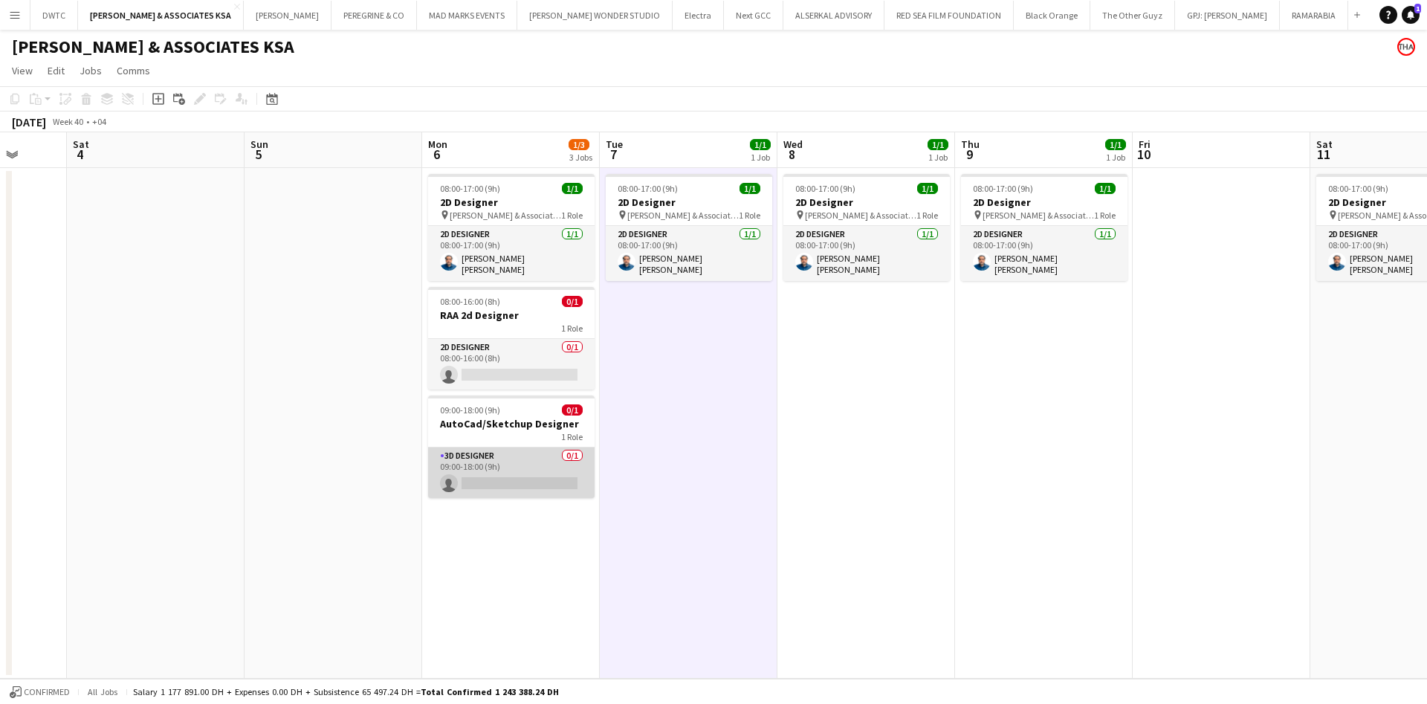
click at [543, 461] on app-card-role "3D Designer 0/1 09:00-18:00 (9h) single-neutral-actions" at bounding box center [511, 472] width 166 height 51
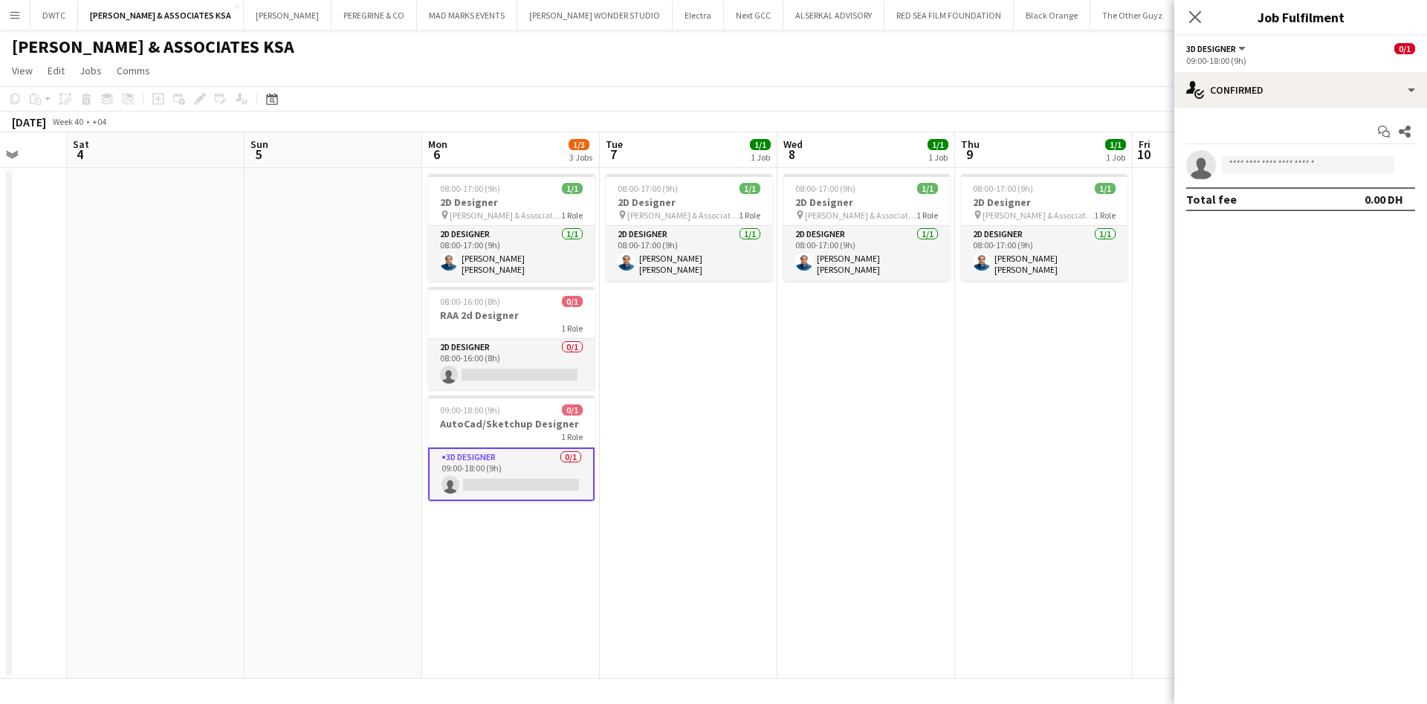
click at [699, 497] on app-date-cell "08:00-17:00 (9h) 1/1 2D Designer pin Richard Attias & Associates KSA 1 Role 2D …" at bounding box center [689, 423] width 178 height 511
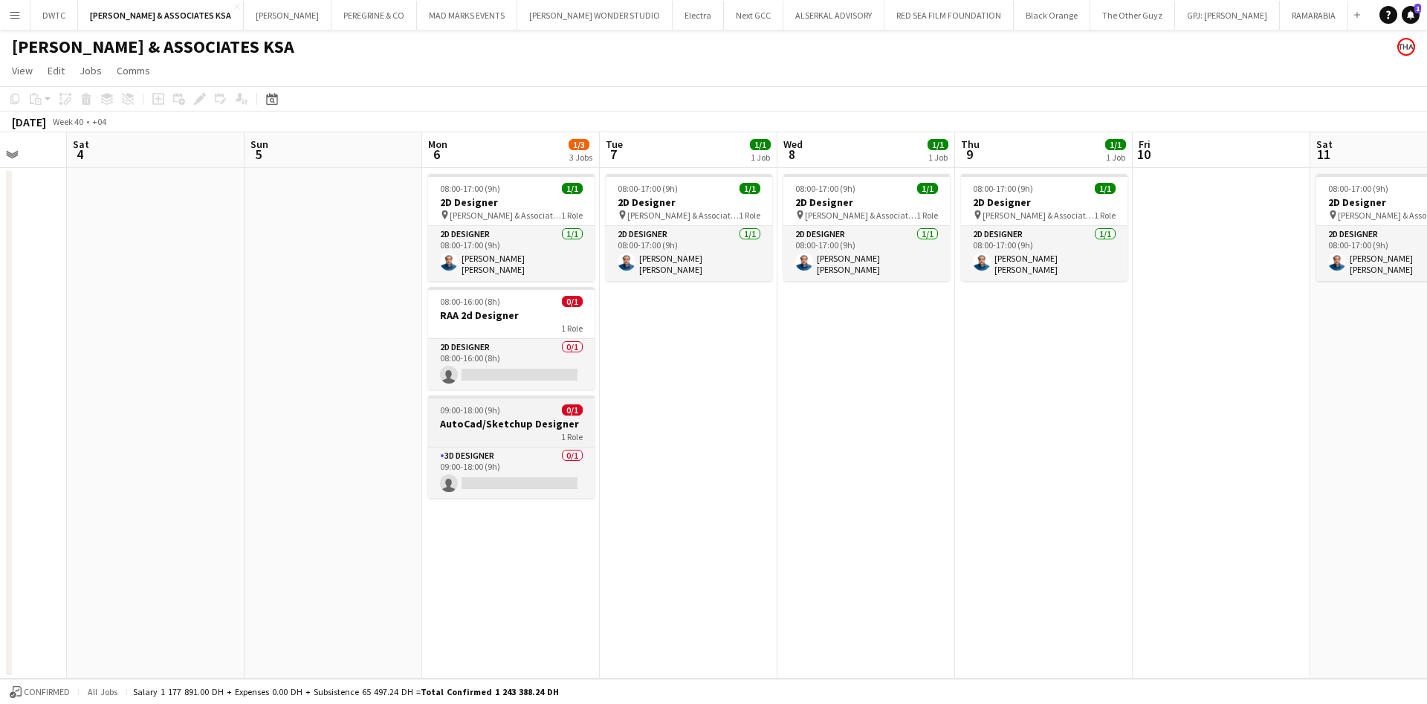
click at [489, 417] on h3 "AutoCad/Sketchup Designer" at bounding box center [511, 423] width 166 height 13
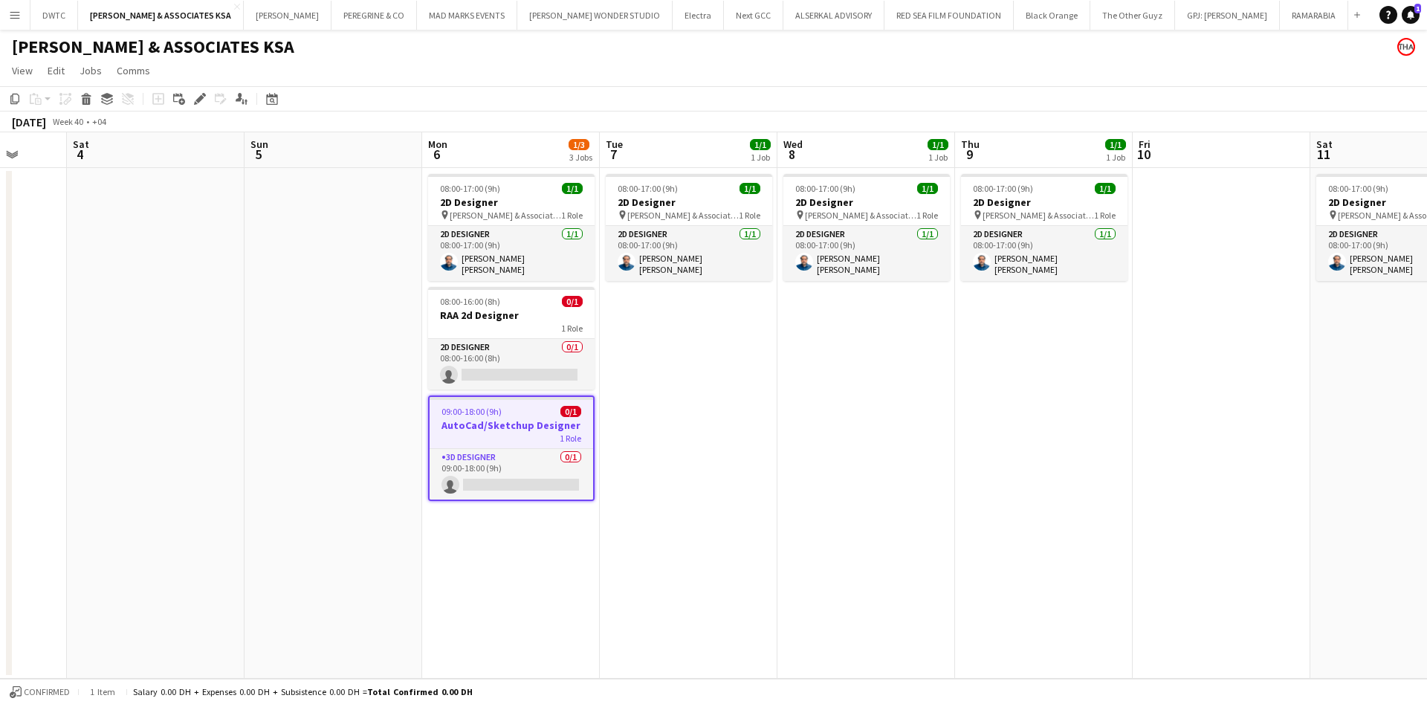
click at [515, 432] on div "1 Role" at bounding box center [512, 438] width 164 height 12
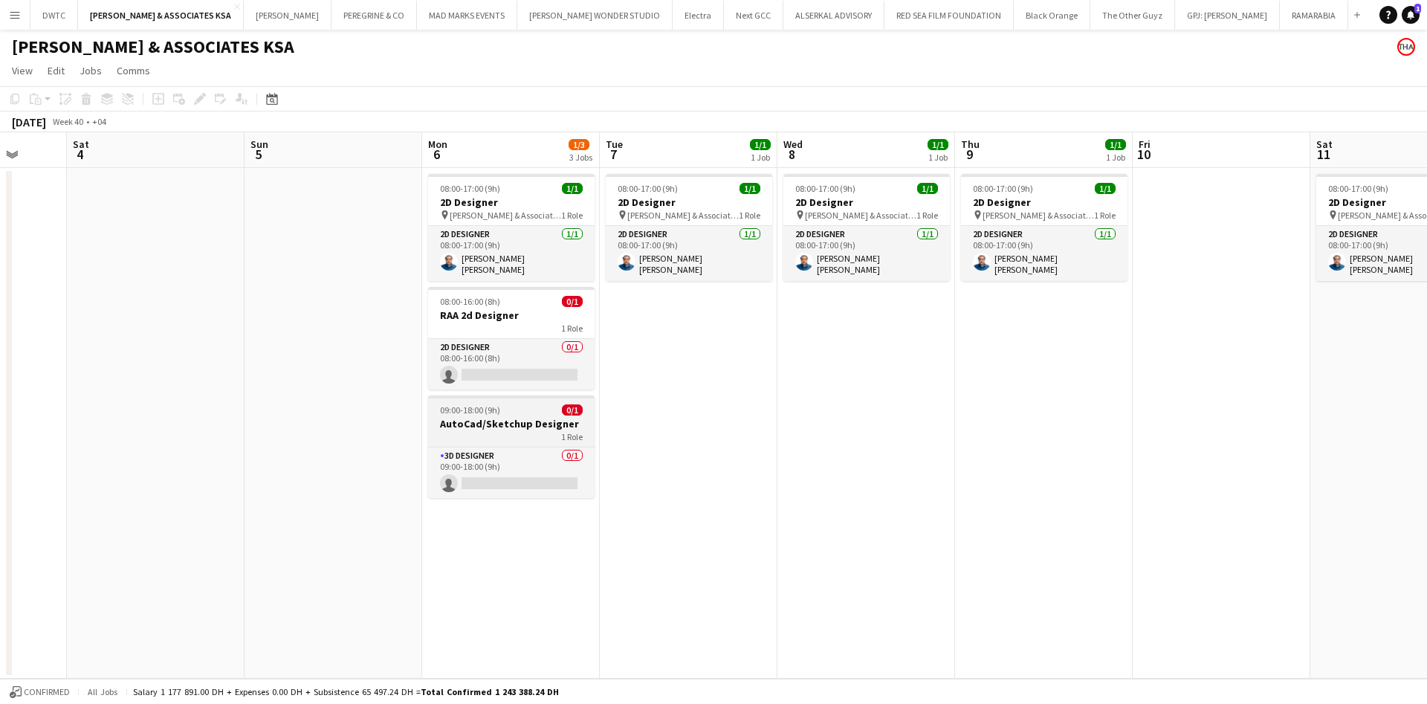
click at [515, 430] on div "1 Role" at bounding box center [511, 436] width 166 height 12
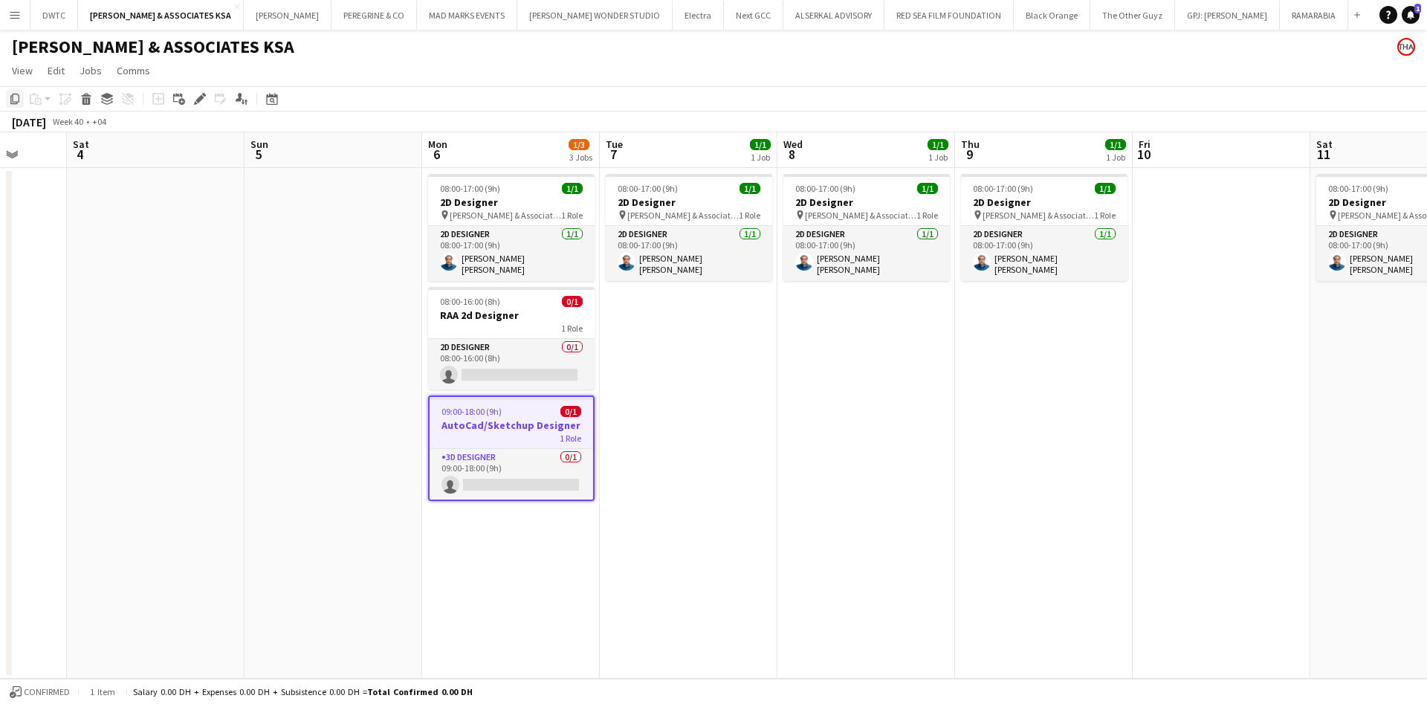
click at [11, 106] on div "Copy" at bounding box center [15, 99] width 18 height 18
click at [625, 459] on app-date-cell "08:00-17:00 (9h) 1/1 2D Designer pin Richard Attias & Associates KSA 1 Role 2D …" at bounding box center [689, 423] width 178 height 511
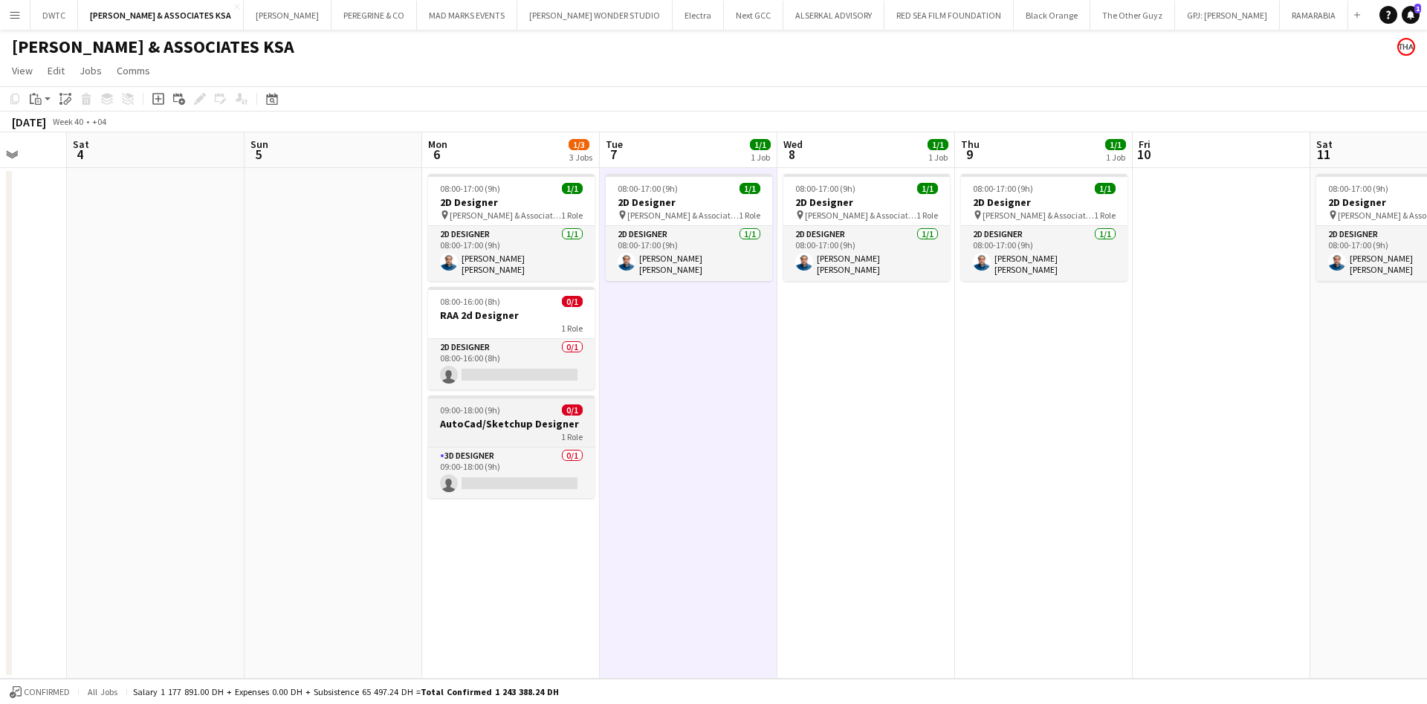
click at [546, 436] on div "1 Role" at bounding box center [511, 436] width 166 height 12
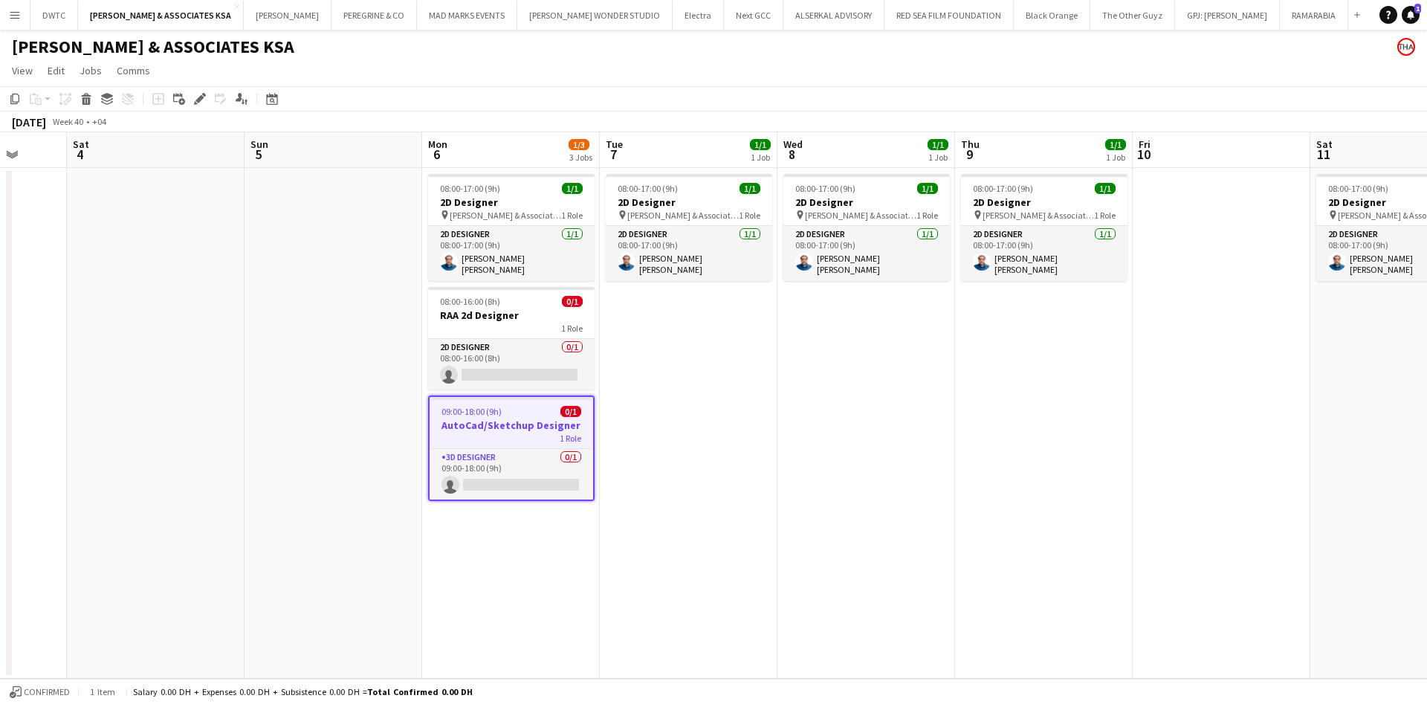
scroll to position [0, 467]
drag, startPoint x: 491, startPoint y: 410, endPoint x: 7, endPoint y: 19, distance: 621.5
click at [7, 19] on button "Menu" at bounding box center [15, 15] width 30 height 30
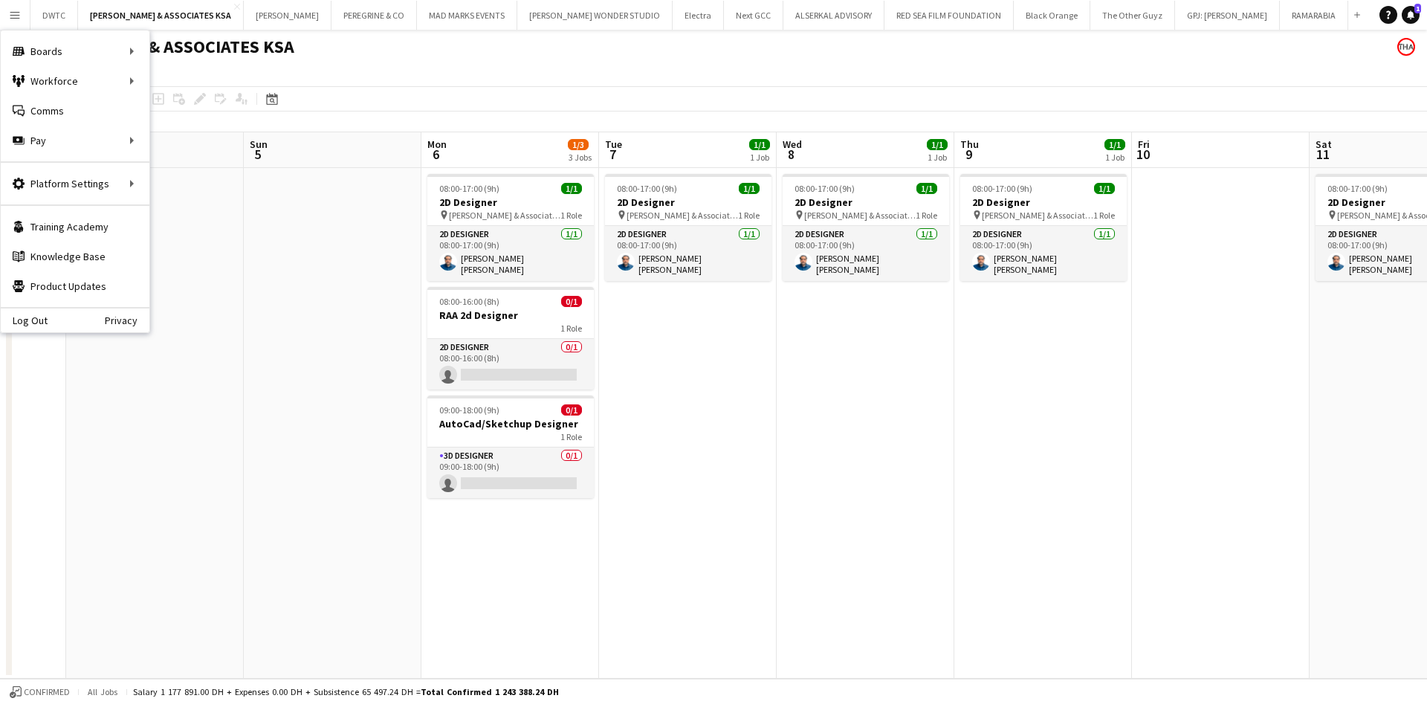
click at [827, 443] on app-date-cell "08:00-17:00 (9h) 1/1 2D Designer pin Richard Attias & Associates KSA 1 Role 2D …" at bounding box center [866, 423] width 178 height 511
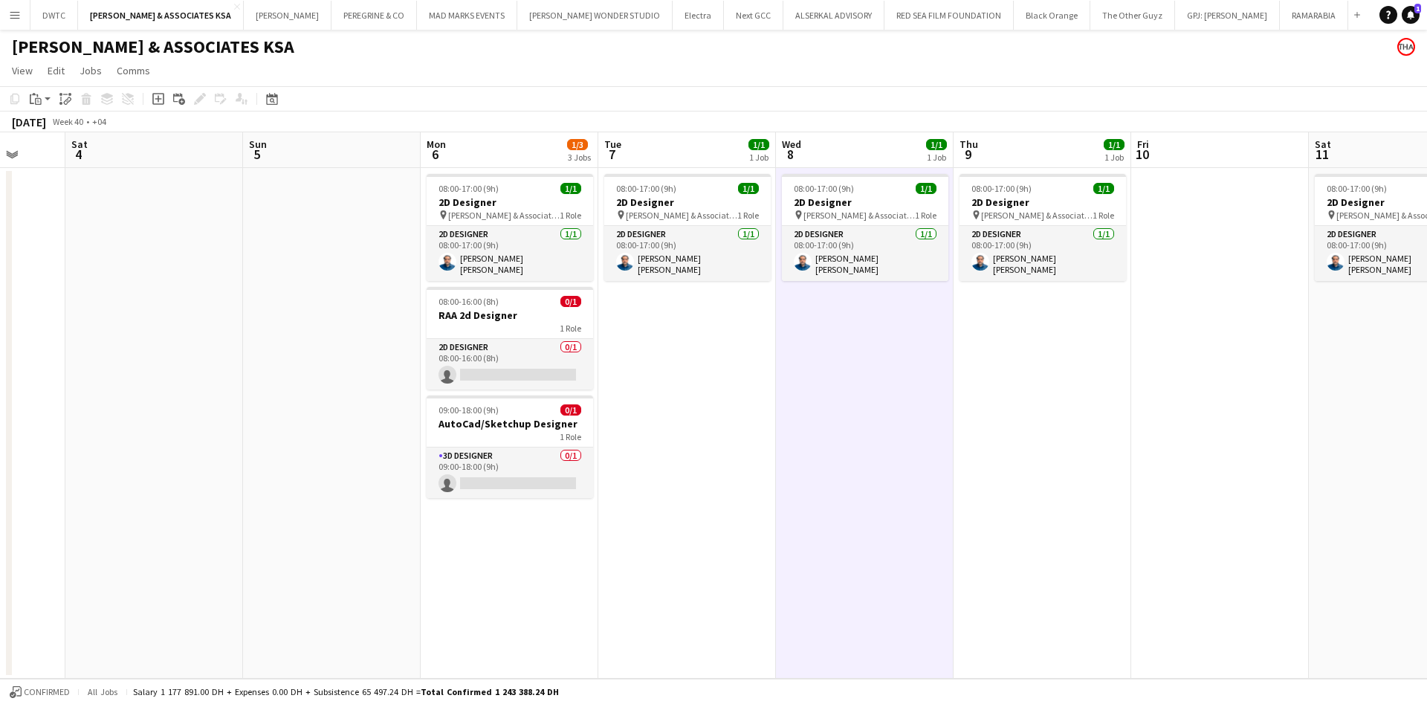
click at [647, 439] on app-date-cell "08:00-17:00 (9h) 1/1 2D Designer pin Richard Attias & Associates KSA 1 Role 2D …" at bounding box center [687, 423] width 178 height 511
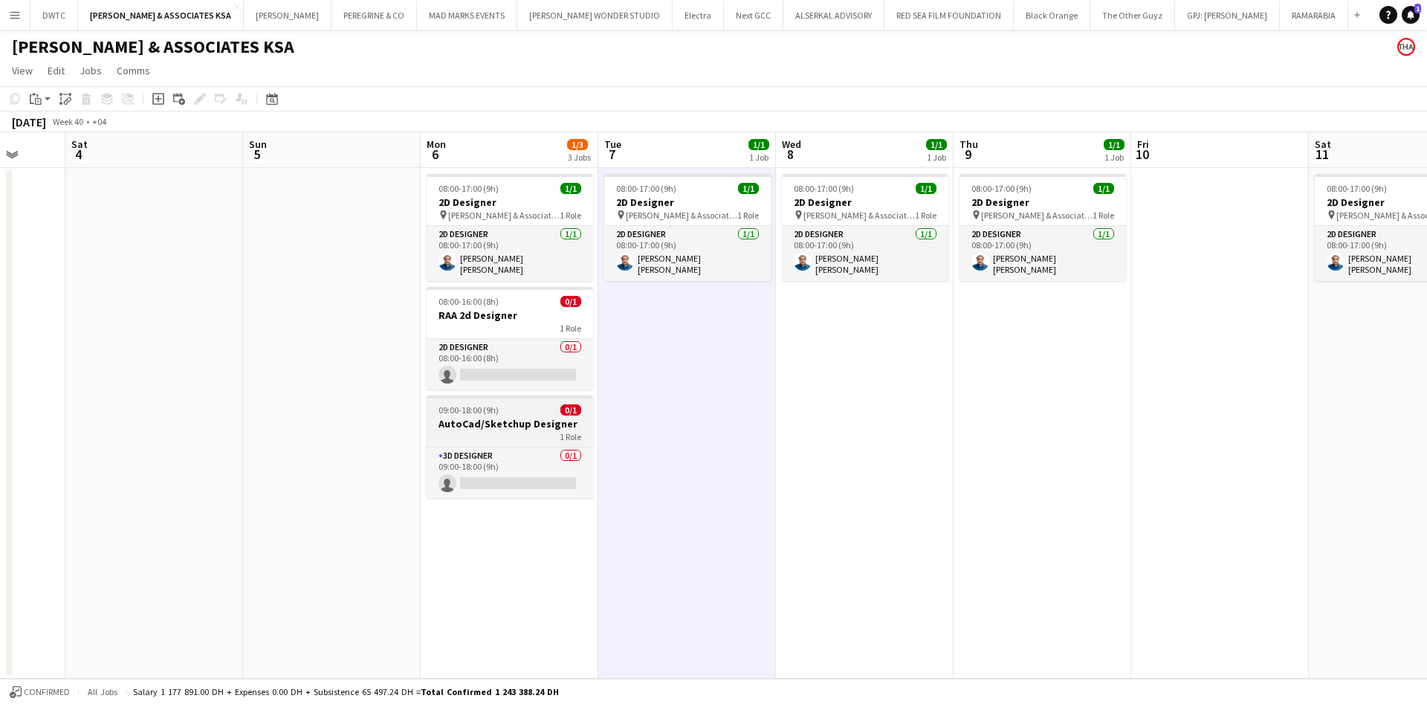
click at [540, 421] on h3 "AutoCad/Sketchup Designer" at bounding box center [510, 423] width 166 height 13
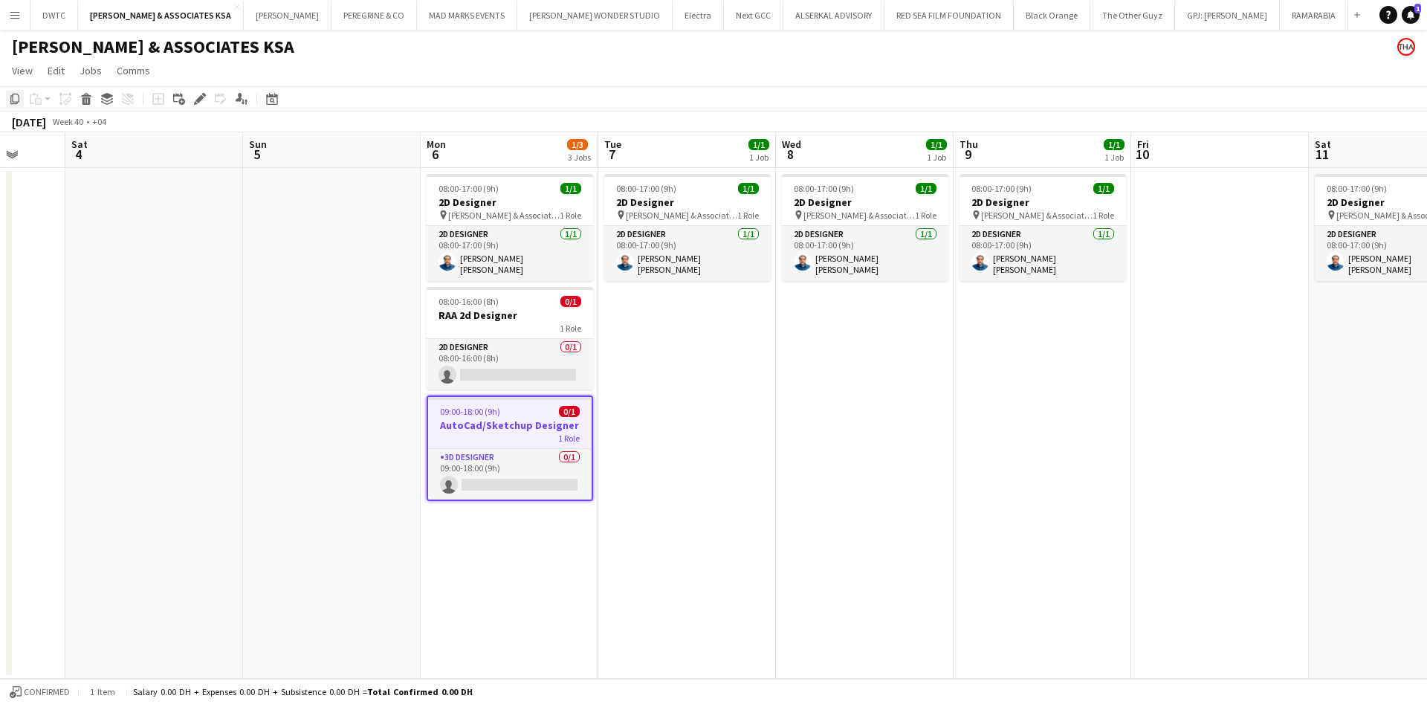
click at [15, 103] on icon "Copy" at bounding box center [15, 99] width 12 height 12
click at [643, 416] on app-date-cell "08:00-17:00 (9h) 1/1 2D Designer pin Richard Attias & Associates KSA 1 Role 2D …" at bounding box center [687, 423] width 178 height 511
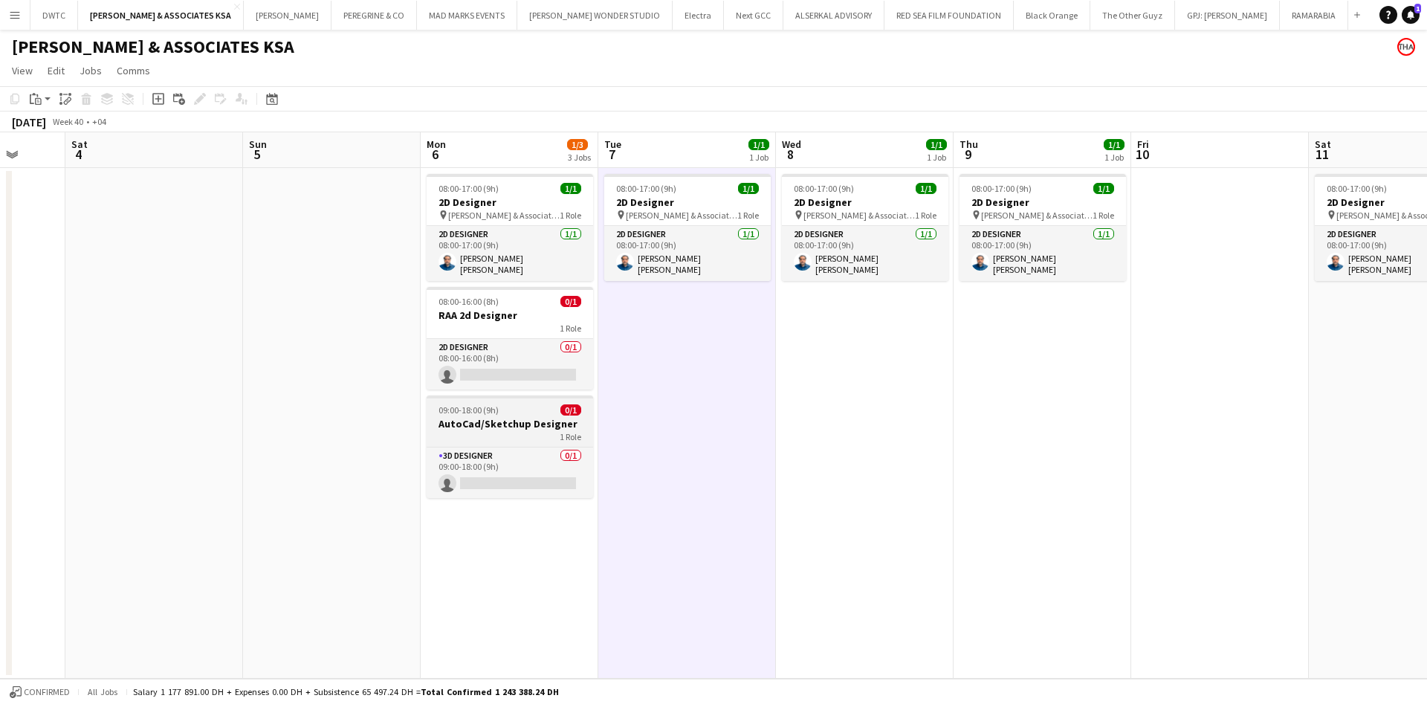
click at [549, 417] on h3 "AutoCad/Sketchup Designer" at bounding box center [510, 423] width 166 height 13
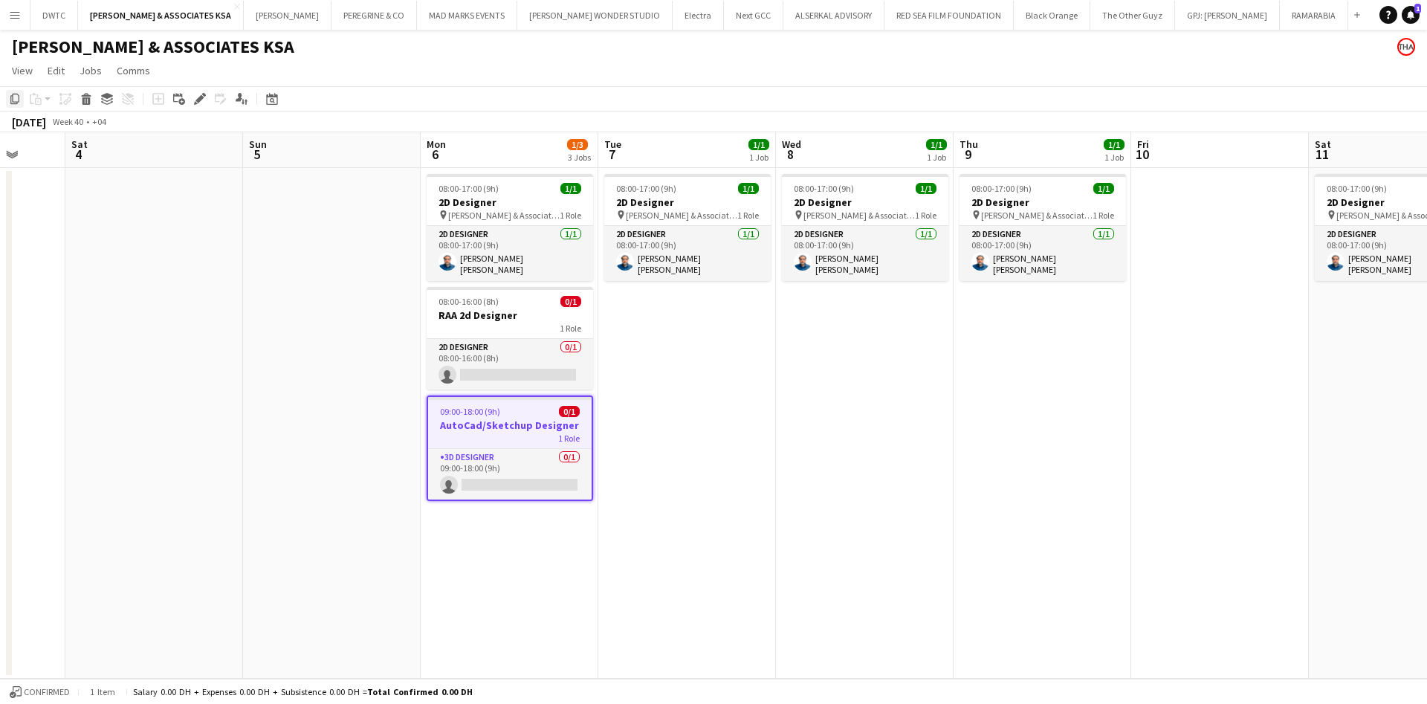
click at [13, 101] on icon "Copy" at bounding box center [15, 99] width 12 height 12
click at [15, 11] on app-icon "Menu" at bounding box center [15, 15] width 12 height 12
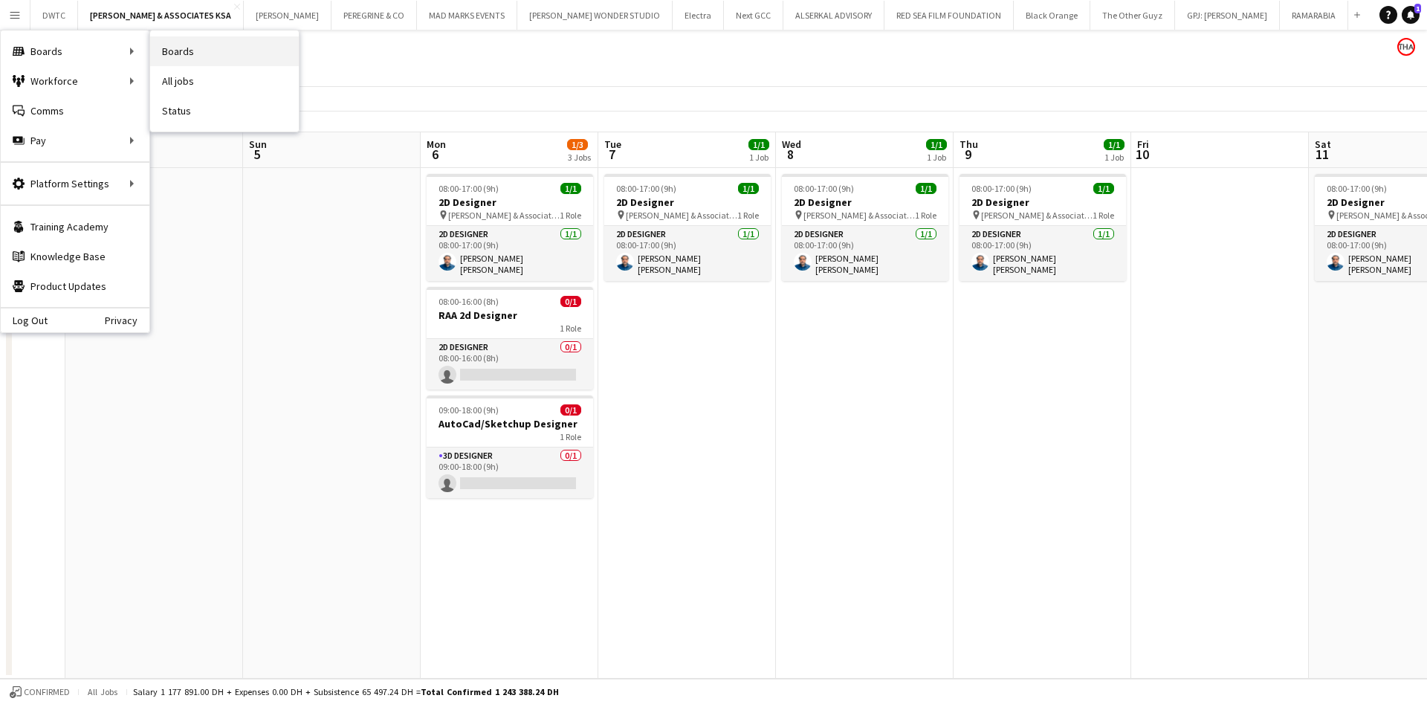
click at [172, 52] on link "Boards" at bounding box center [224, 51] width 149 height 30
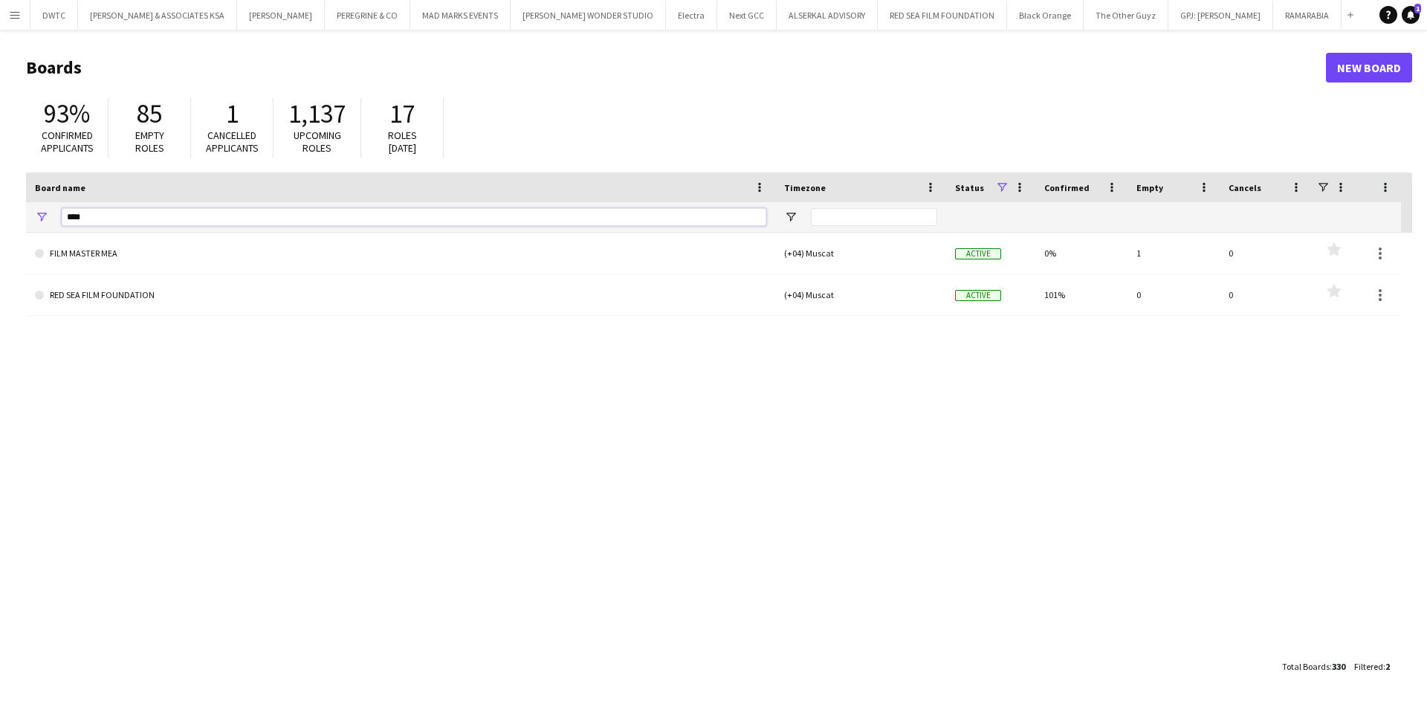
click at [296, 213] on input "****" at bounding box center [414, 217] width 705 height 18
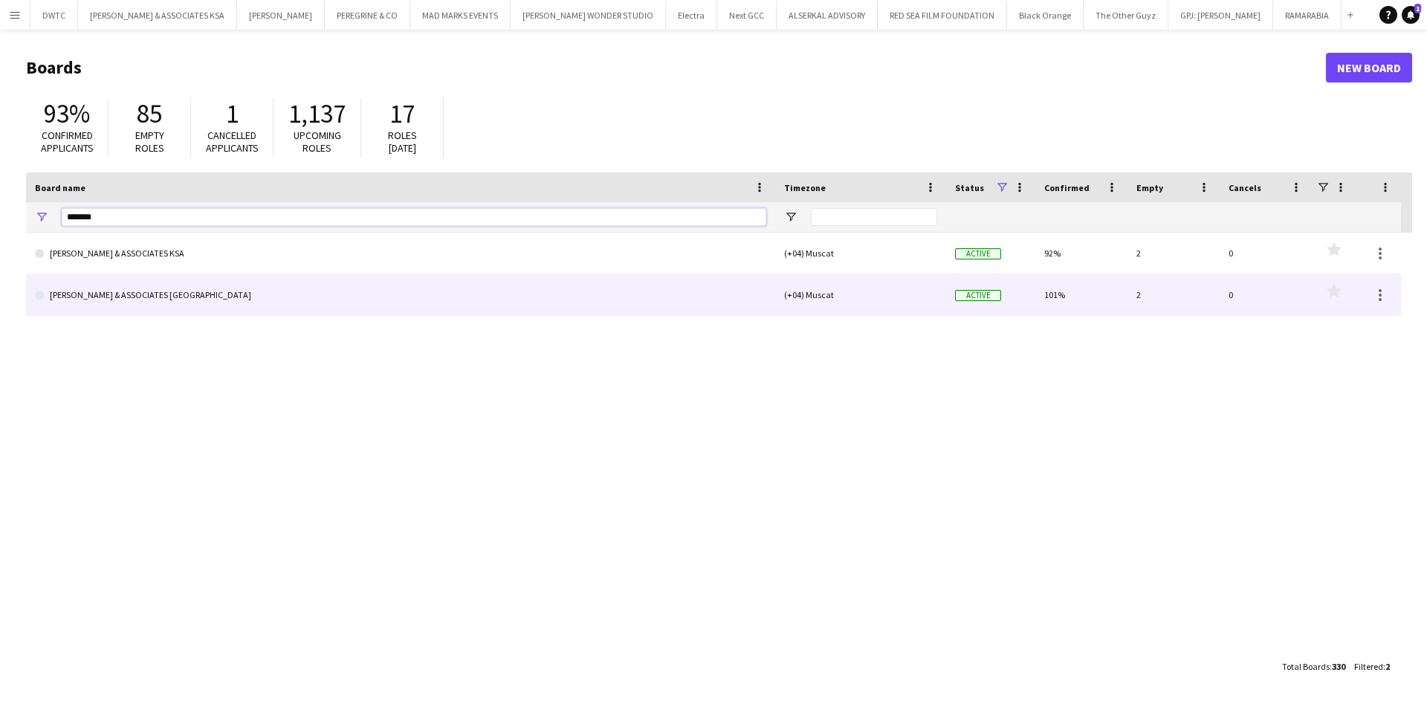
type input "*******"
click at [233, 298] on link "RICHARD ATTIAS & ASSOCIATES UAE" at bounding box center [400, 295] width 731 height 42
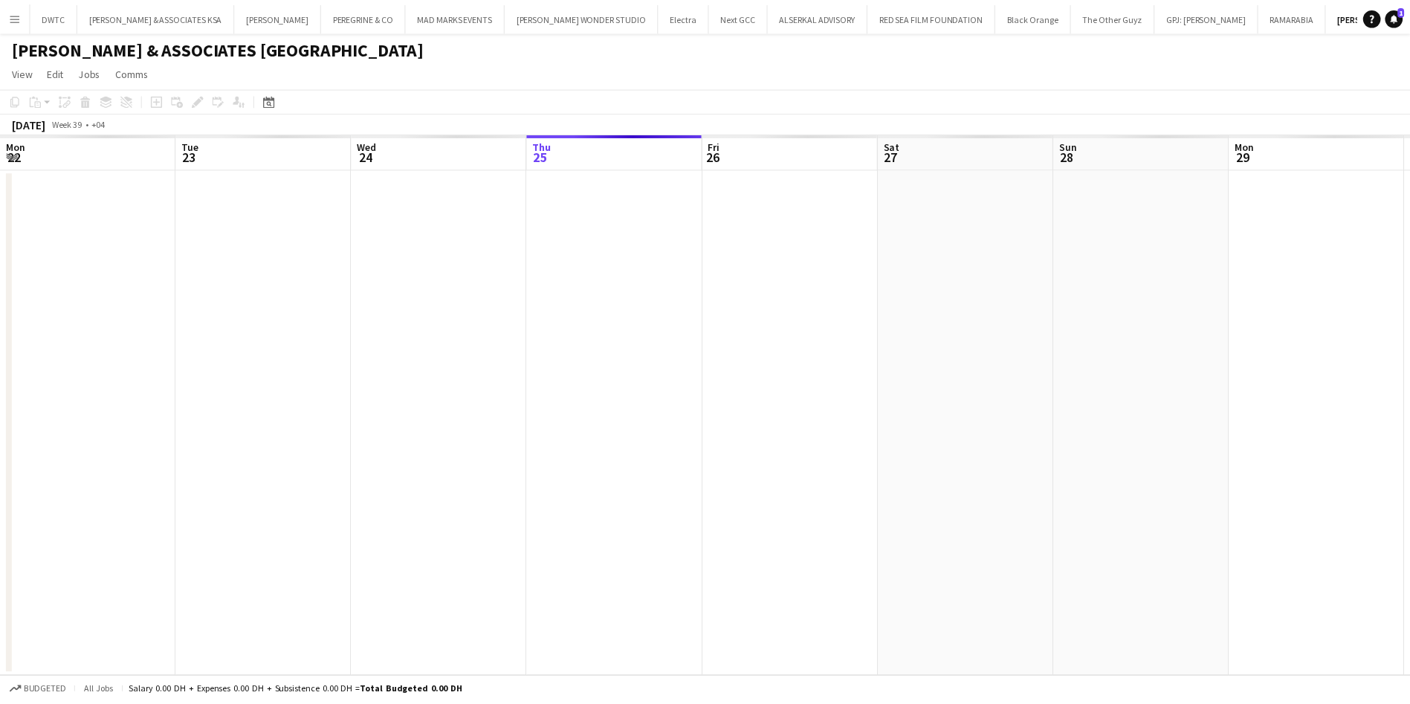
scroll to position [0, 97]
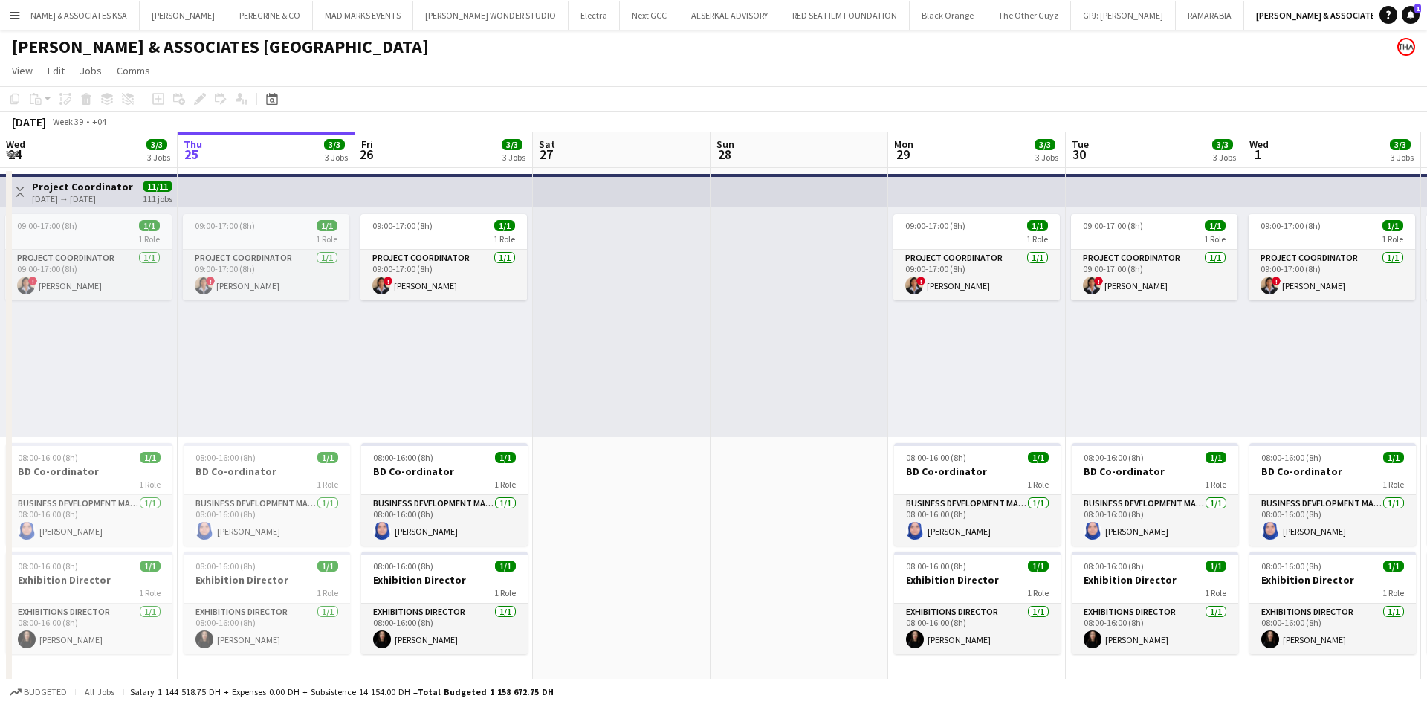
drag, startPoint x: 610, startPoint y: 344, endPoint x: 300, endPoint y: 347, distance: 310.7
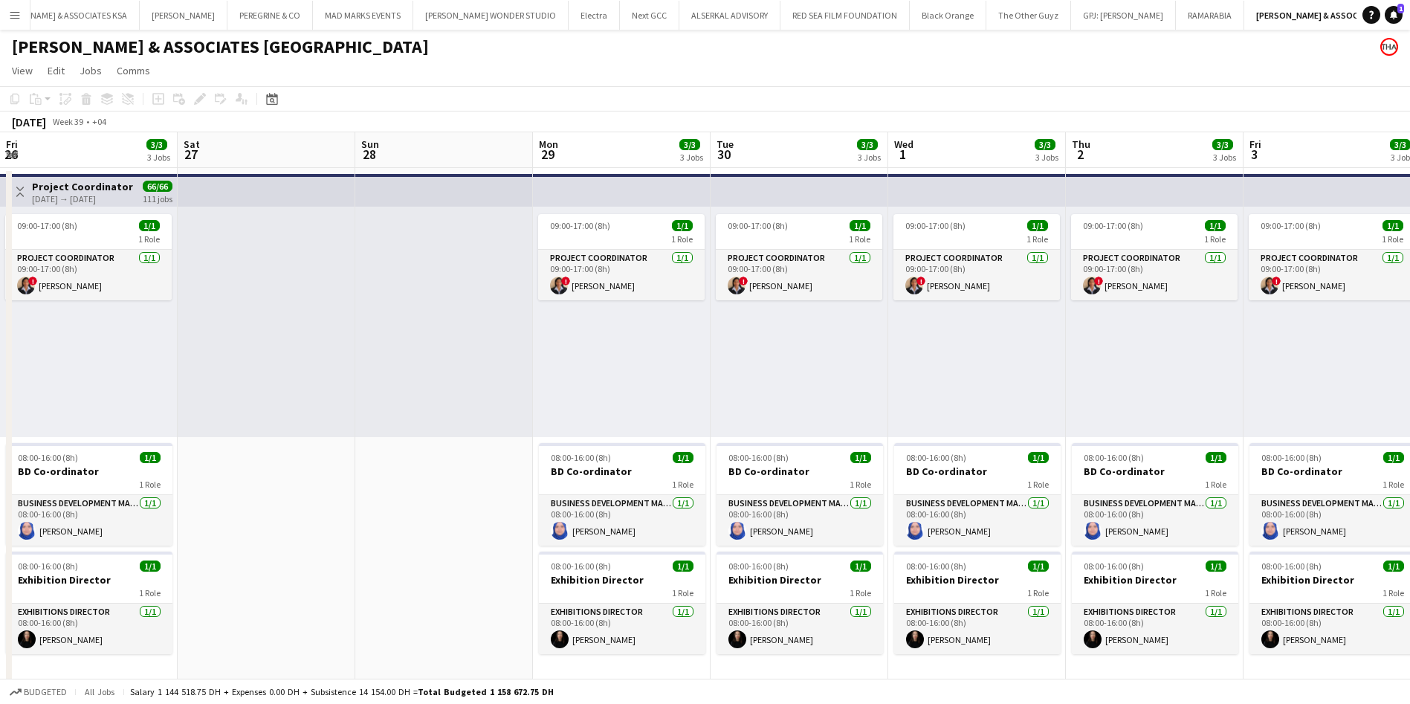
scroll to position [0, 372]
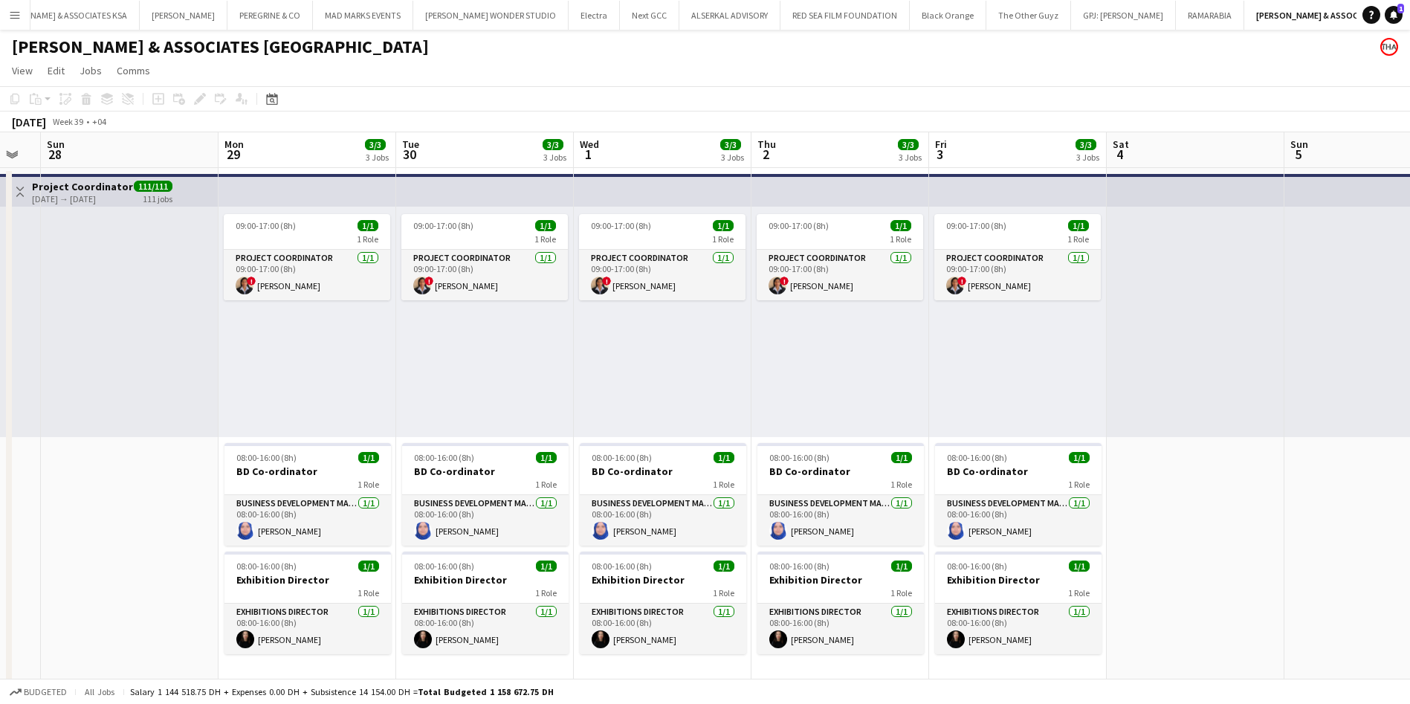
drag, startPoint x: 841, startPoint y: 371, endPoint x: 568, endPoint y: 375, distance: 272.8
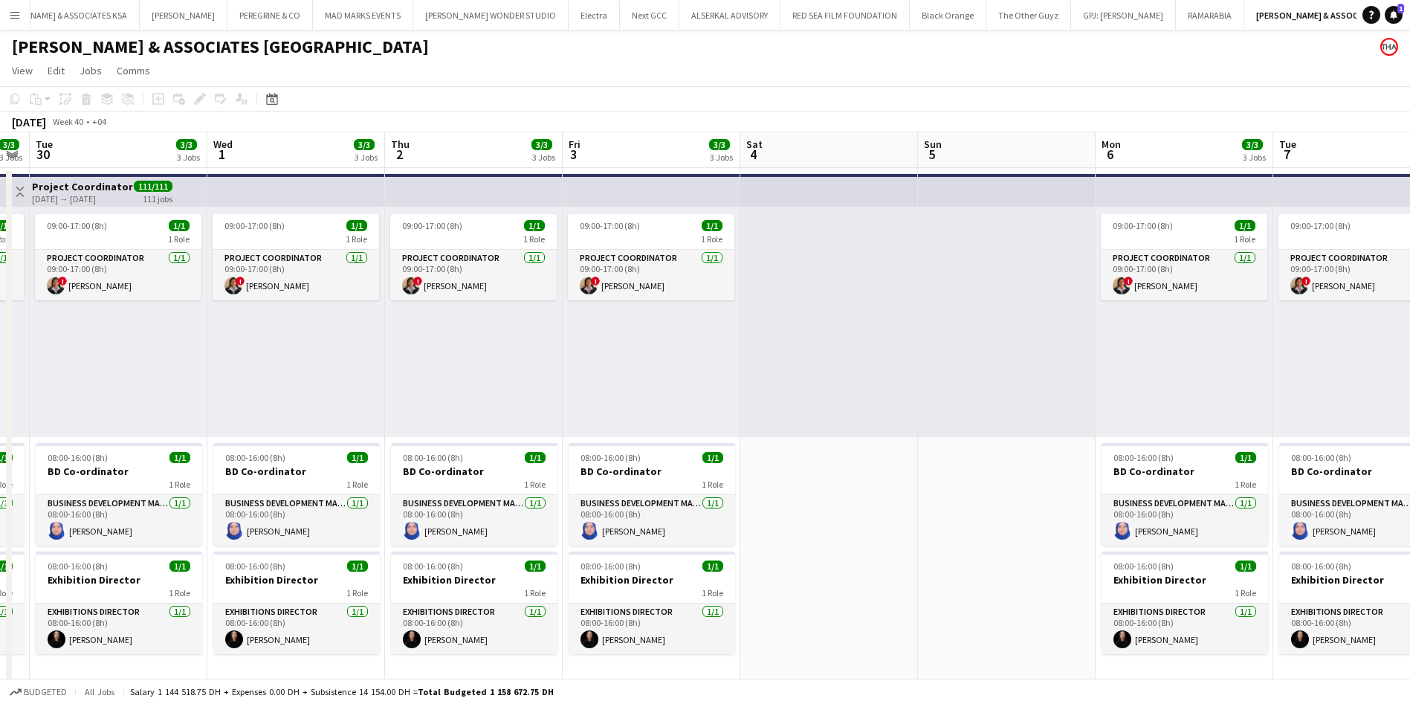
drag, startPoint x: 889, startPoint y: 359, endPoint x: 555, endPoint y: 362, distance: 333.7
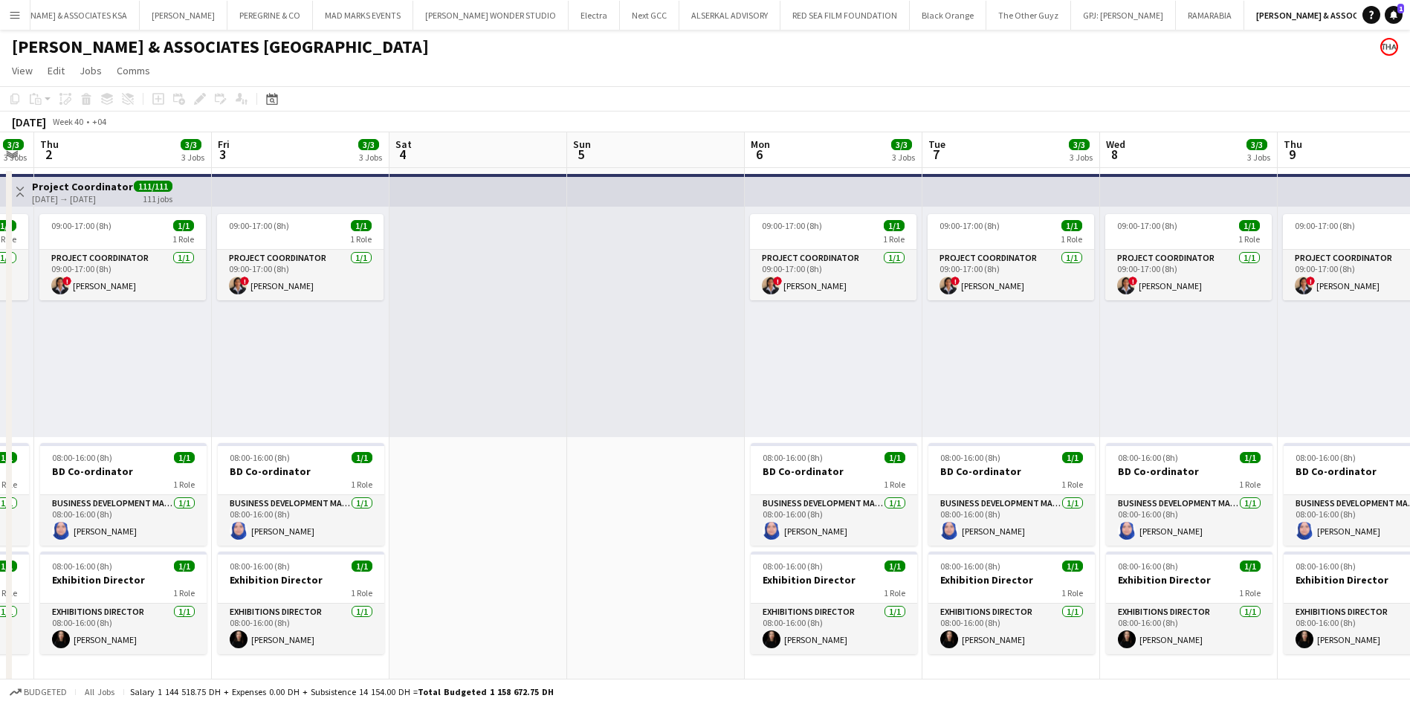
scroll to position [0, 575]
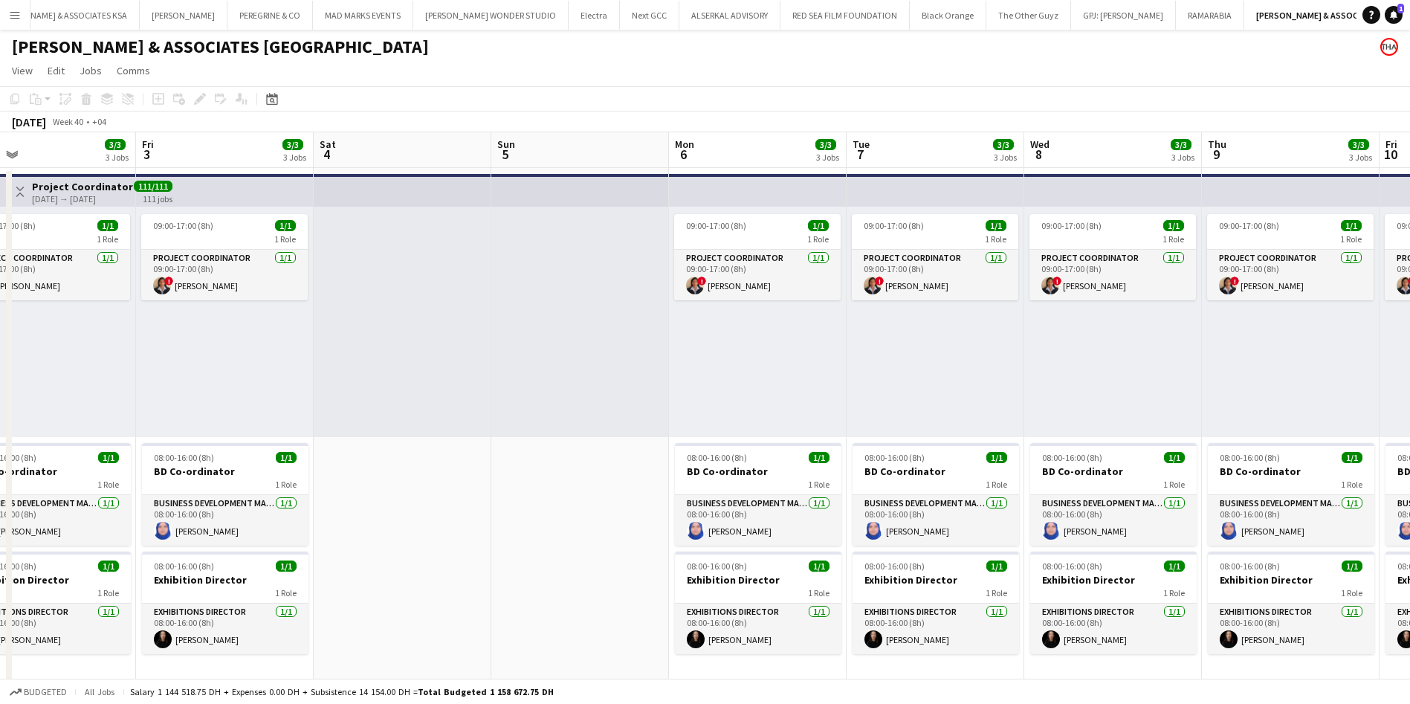
drag, startPoint x: 845, startPoint y: 334, endPoint x: 421, endPoint y: 349, distance: 424.6
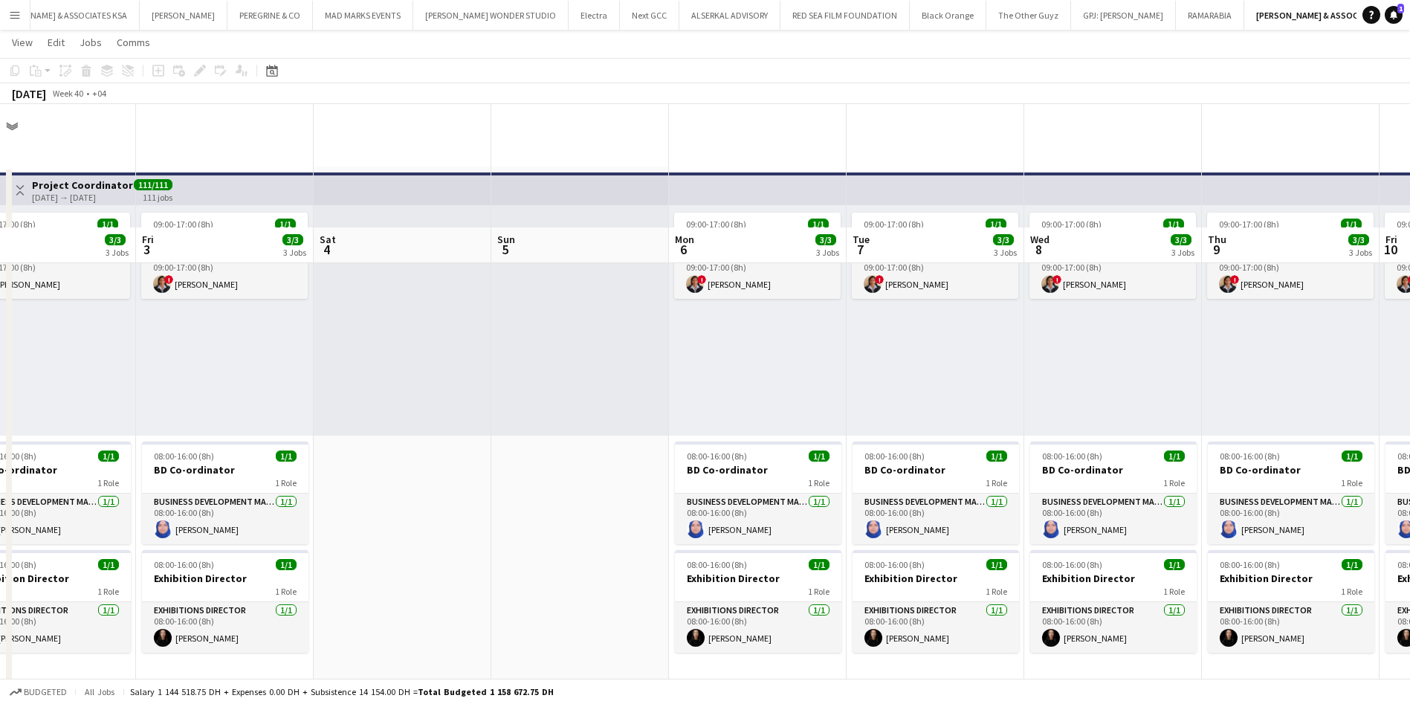
scroll to position [334, 0]
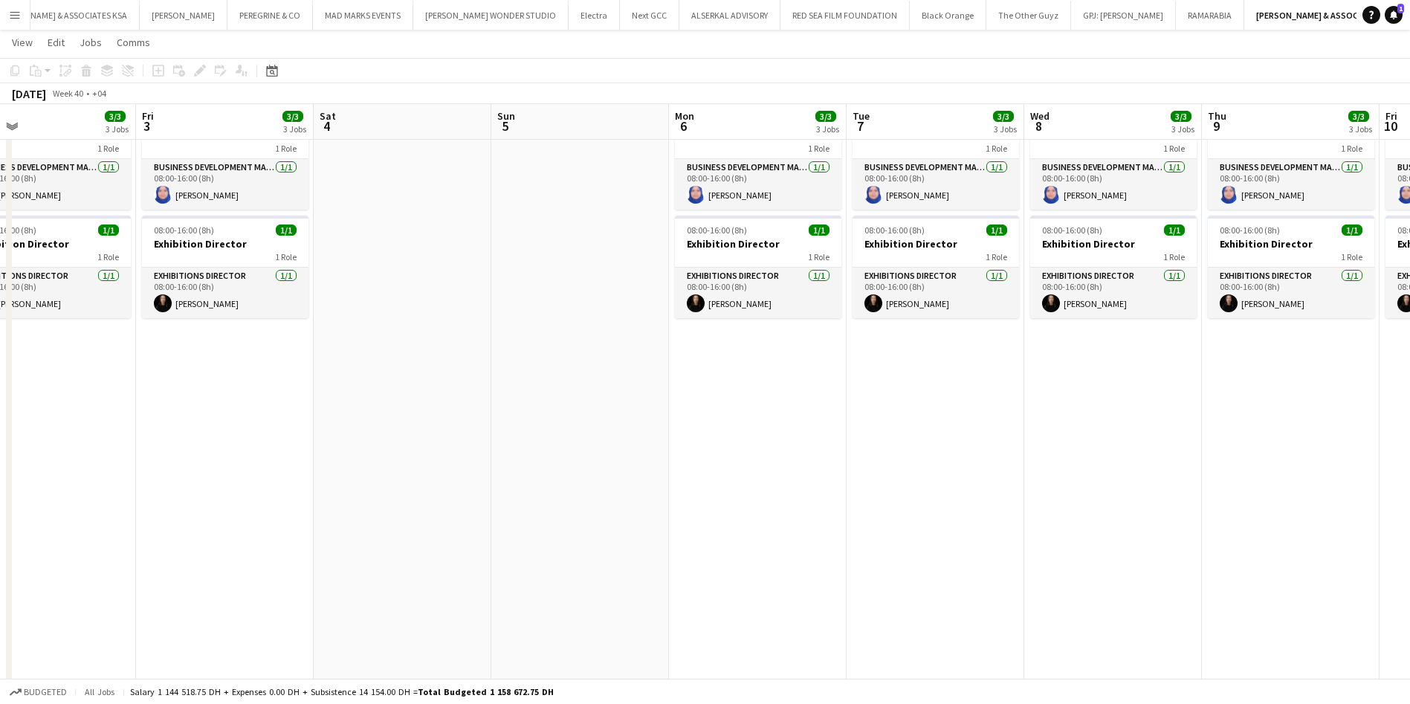
click at [752, 401] on app-date-cell "09:00-17:00 (8h) 1/1 1 Role Project Coordinator 1/1 09:00-17:00 (8h) ! Rita Joh…" at bounding box center [758, 666] width 178 height 1668
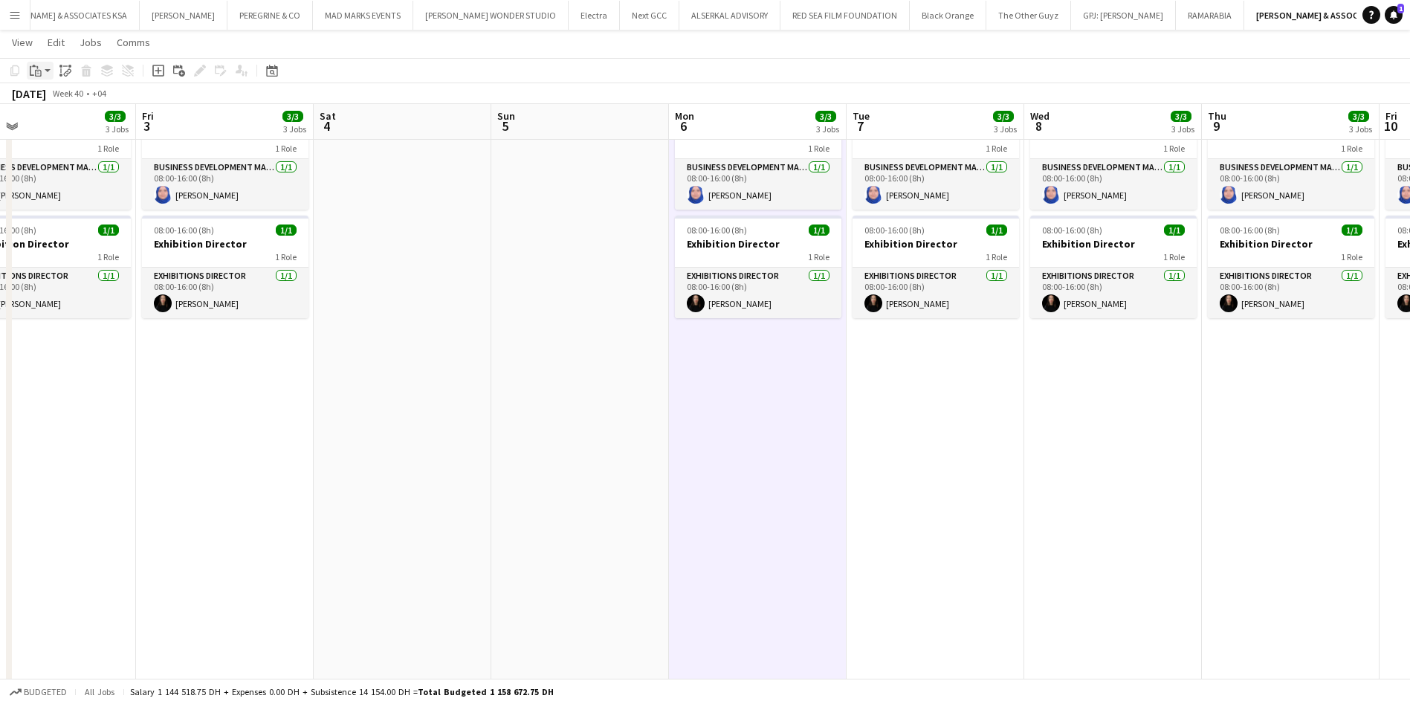
click at [41, 73] on icon at bounding box center [38, 73] width 7 height 7
click at [62, 98] on link "Paste Ctrl+V" at bounding box center [109, 98] width 140 height 13
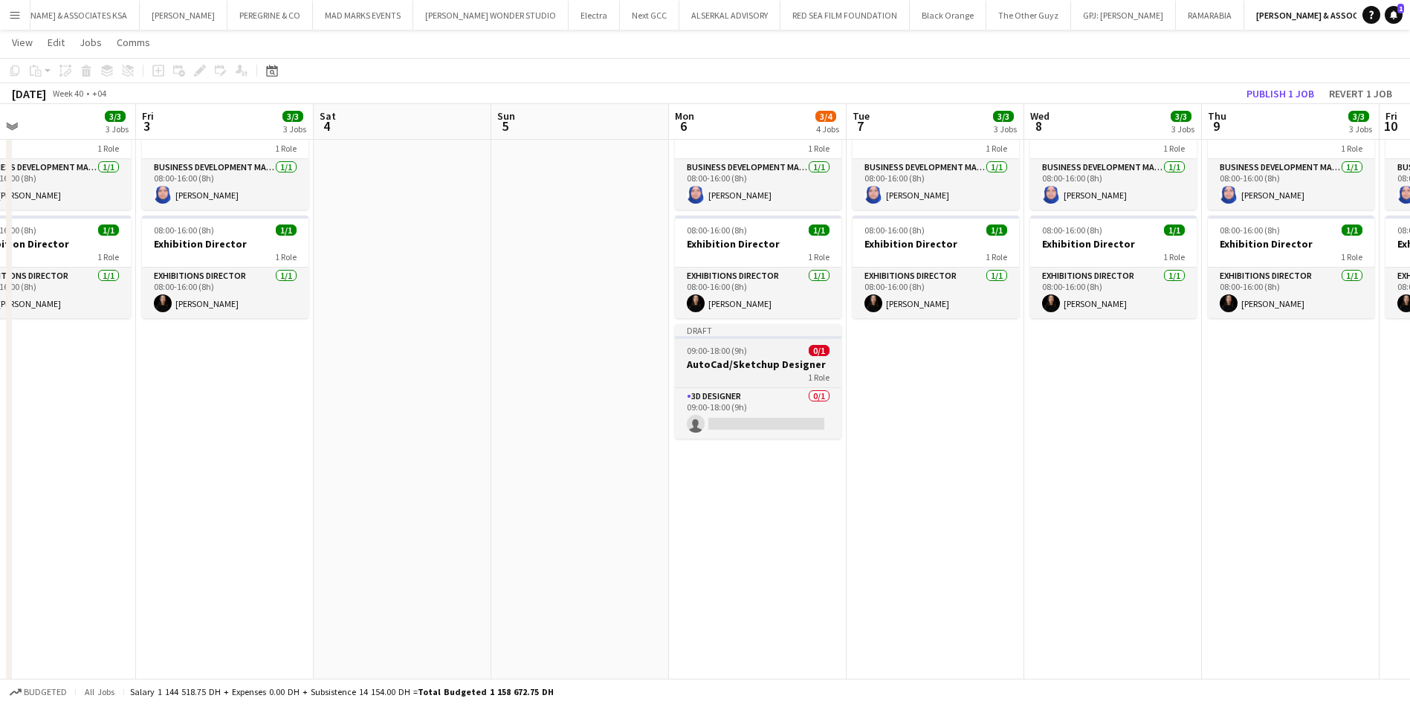
click at [802, 357] on h3 "AutoCad/Sketchup Designer" at bounding box center [758, 363] width 166 height 13
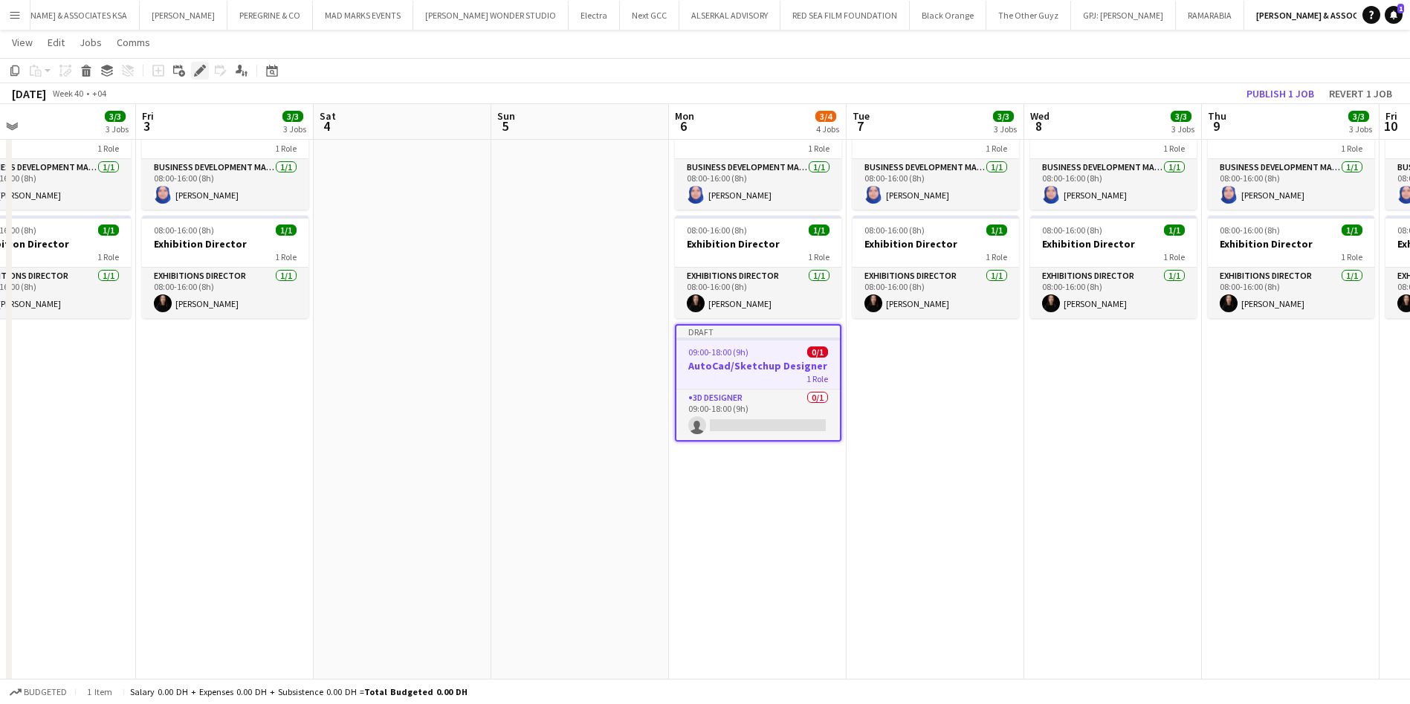
click at [200, 74] on icon "Edit" at bounding box center [200, 71] width 12 height 12
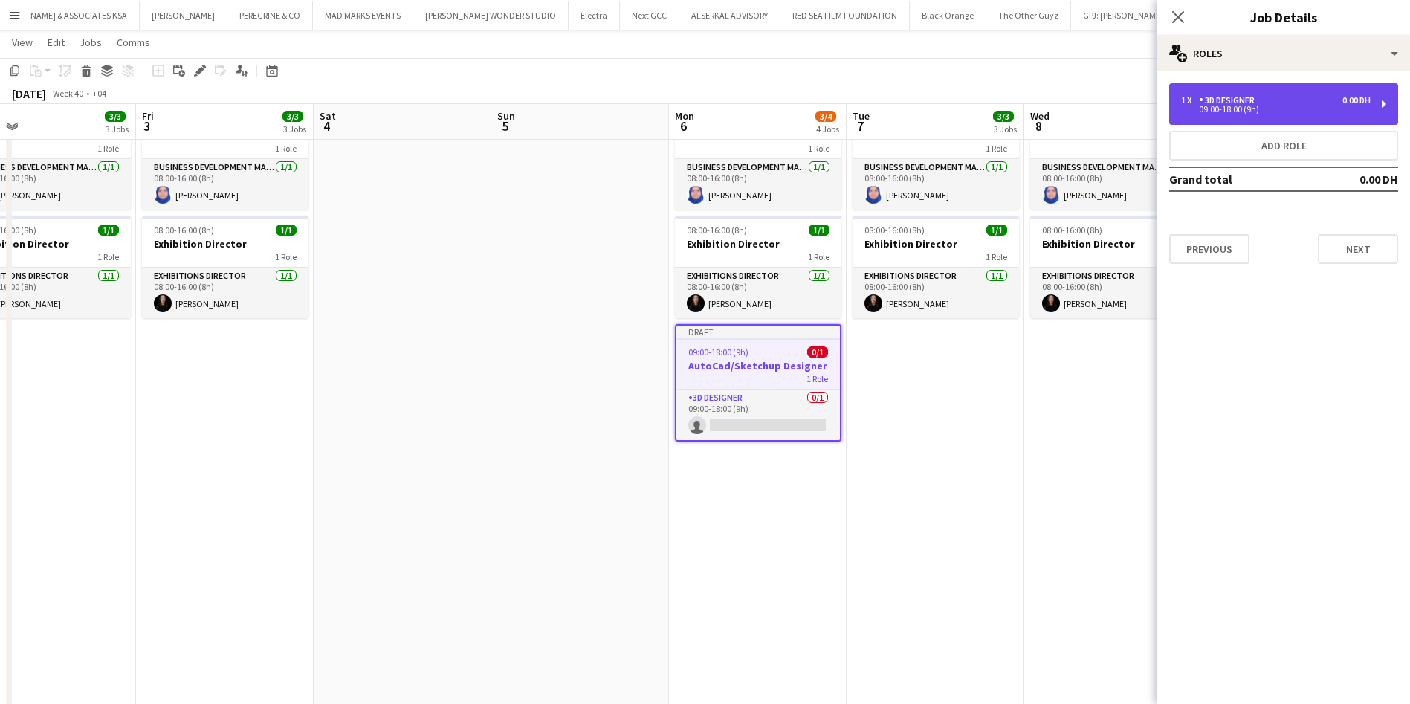
click at [1276, 111] on div "09:00-18:00 (9h)" at bounding box center [1276, 109] width 190 height 7
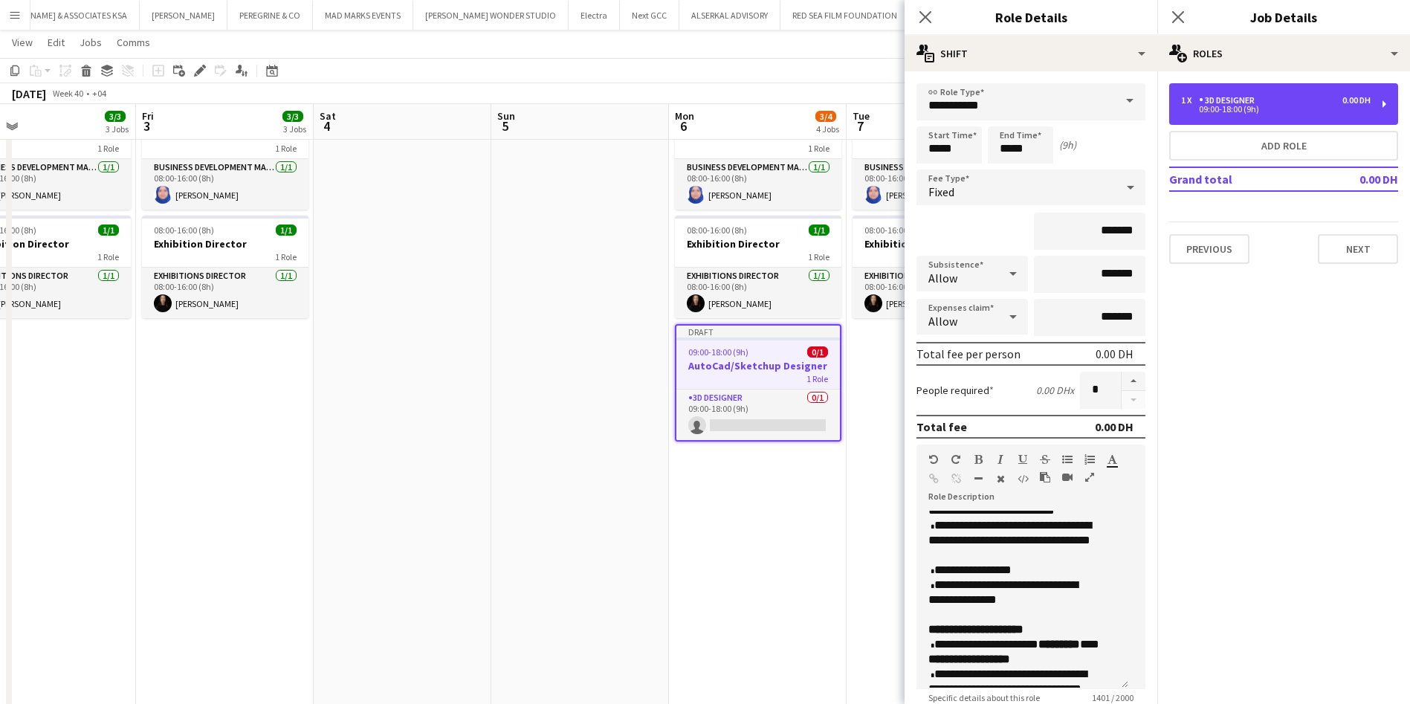
scroll to position [670, 0]
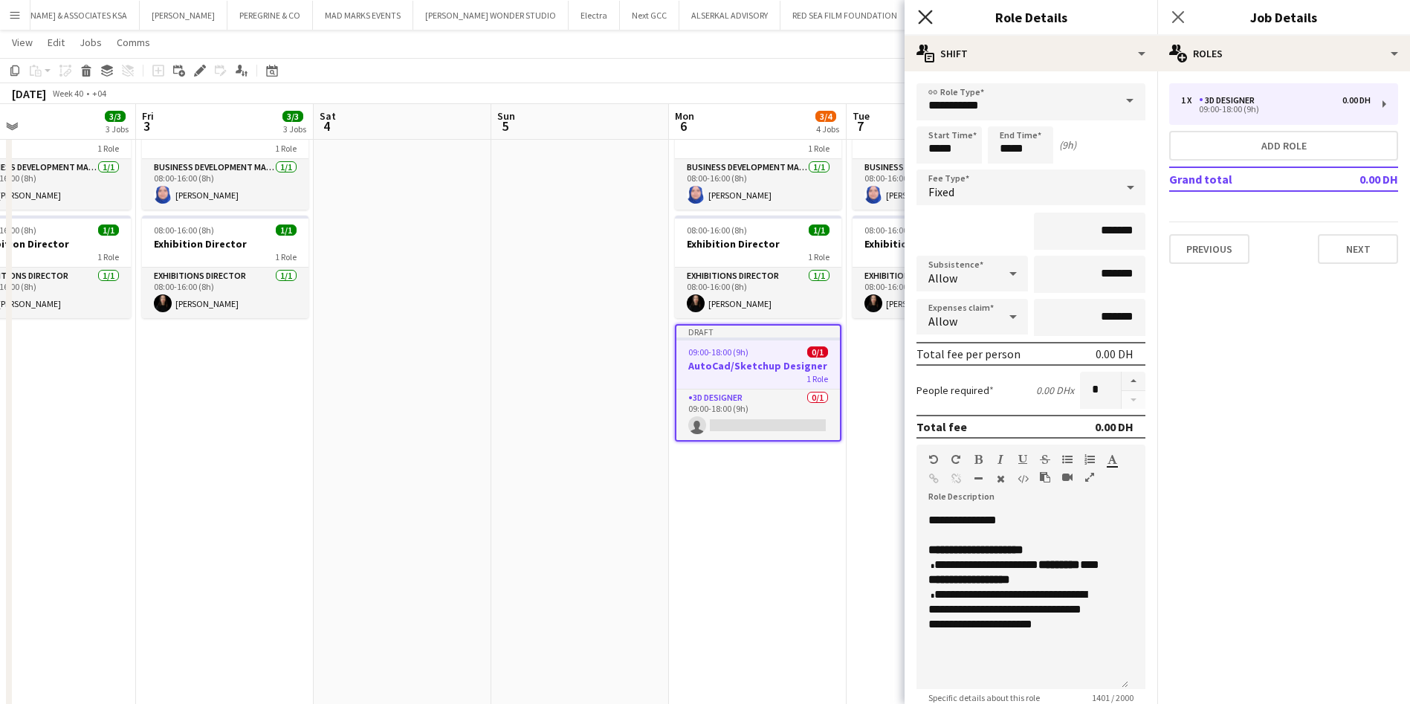
click at [927, 20] on icon "Close pop-in" at bounding box center [925, 17] width 14 height 14
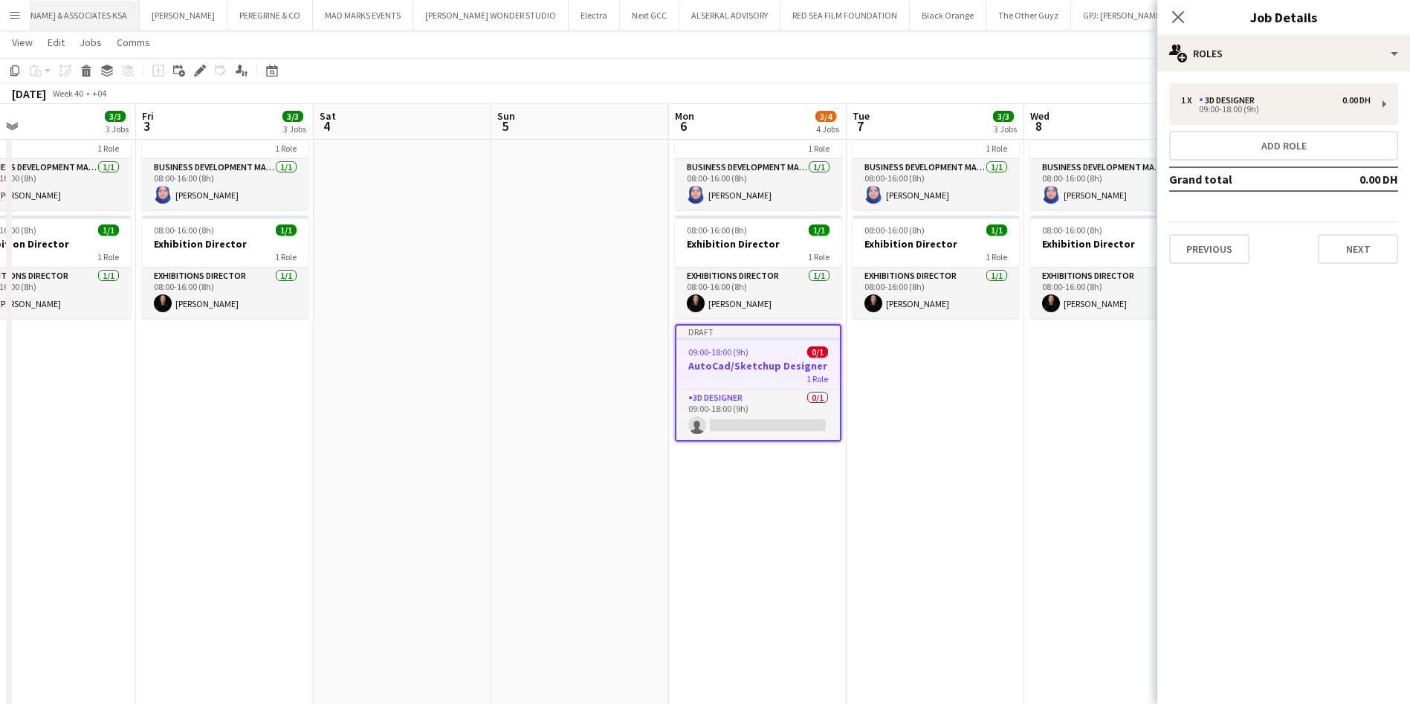
click at [90, 19] on button "RICHARD ATTIAS & ASSOCIATES KSA Close" at bounding box center [60, 15] width 159 height 29
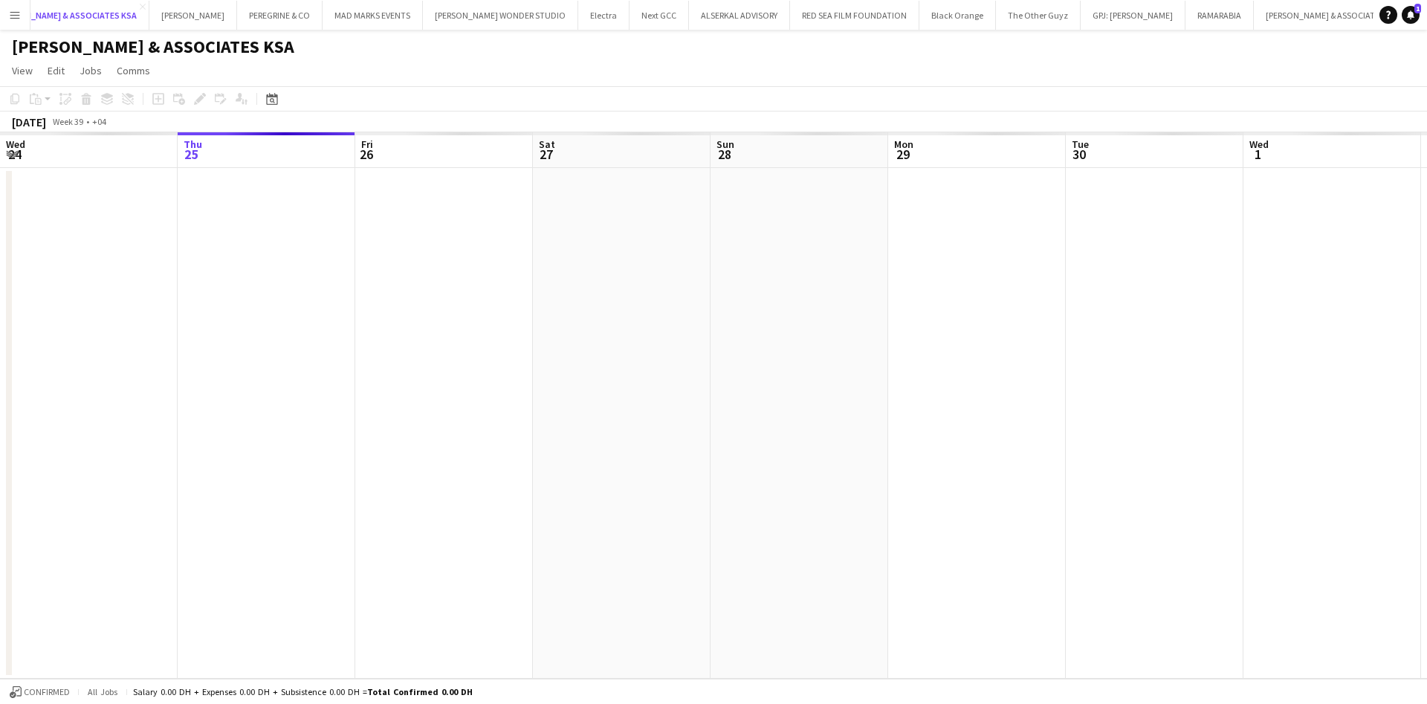
scroll to position [0, 47]
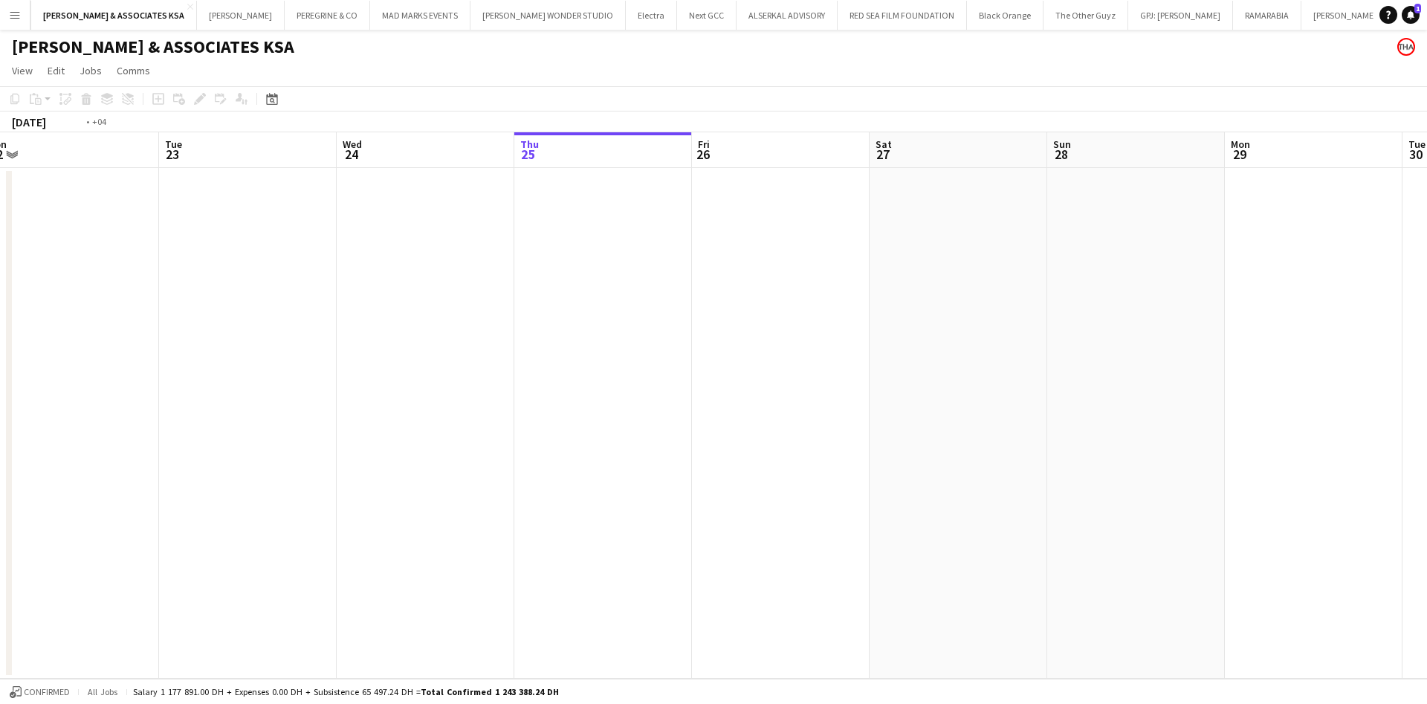
drag, startPoint x: 326, startPoint y: 310, endPoint x: 1017, endPoint y: 260, distance: 692.3
click at [1020, 260] on app-calendar-viewport "Sat 20 Sun 21 1/1 1 Job Mon 22 Tue 23 Wed 24 Thu 25 Fri 26 Sat 27 Sun 28 Mon 29…" at bounding box center [713, 405] width 1427 height 546
drag, startPoint x: 870, startPoint y: 256, endPoint x: 136, endPoint y: 283, distance: 734.8
click at [129, 293] on app-calendar-viewport "Sat 20 Sun 21 1/1 1 Job Mon 22 Tue 23 Wed 24 Thu 25 Fri 26 Sat 27 Sun 28 Mon 29…" at bounding box center [713, 405] width 1427 height 546
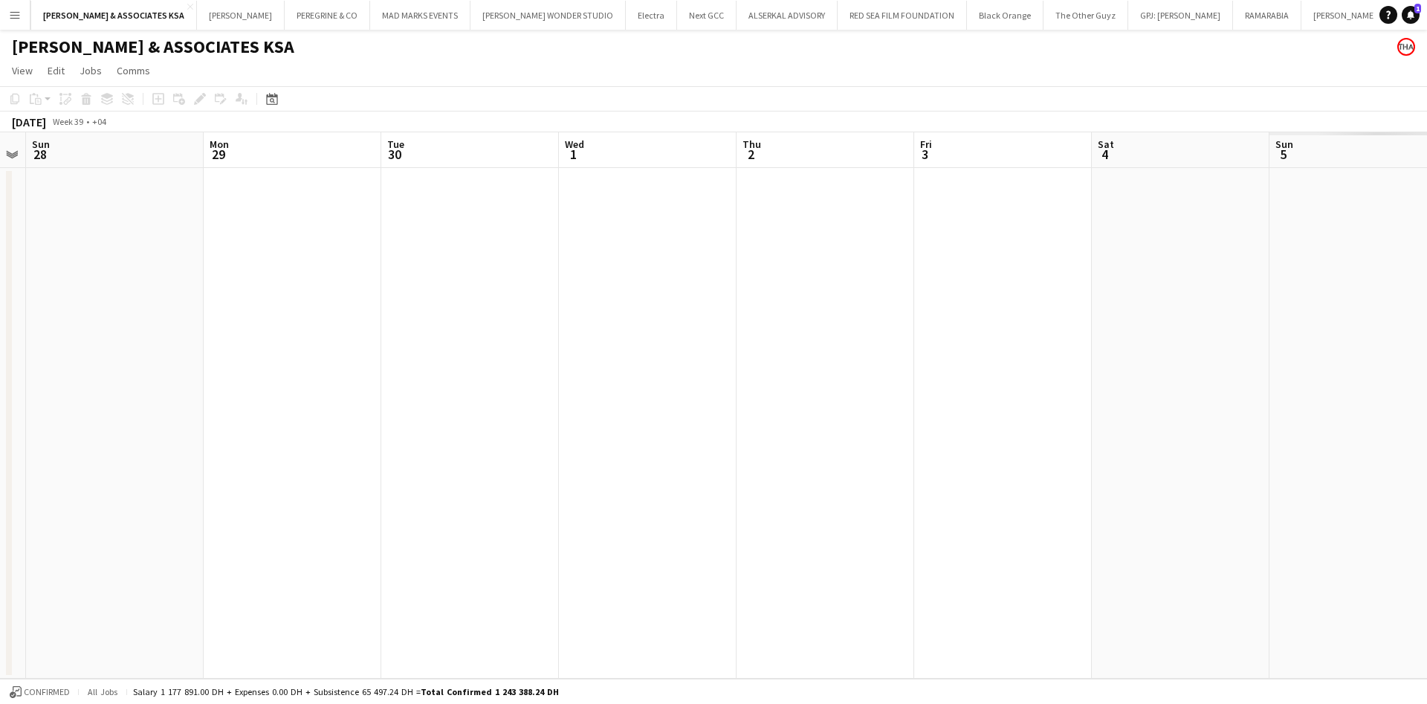
drag, startPoint x: 1012, startPoint y: 258, endPoint x: 273, endPoint y: 268, distance: 739.6
click at [255, 278] on app-calendar-viewport "Thu 25 Fri 26 Sat 27 Sun 28 Mon 29 Tue 30 Wed 1 Thu 2 Fri 3 Sat 4 Sun 5 Mon 6 T…" at bounding box center [713, 405] width 1427 height 546
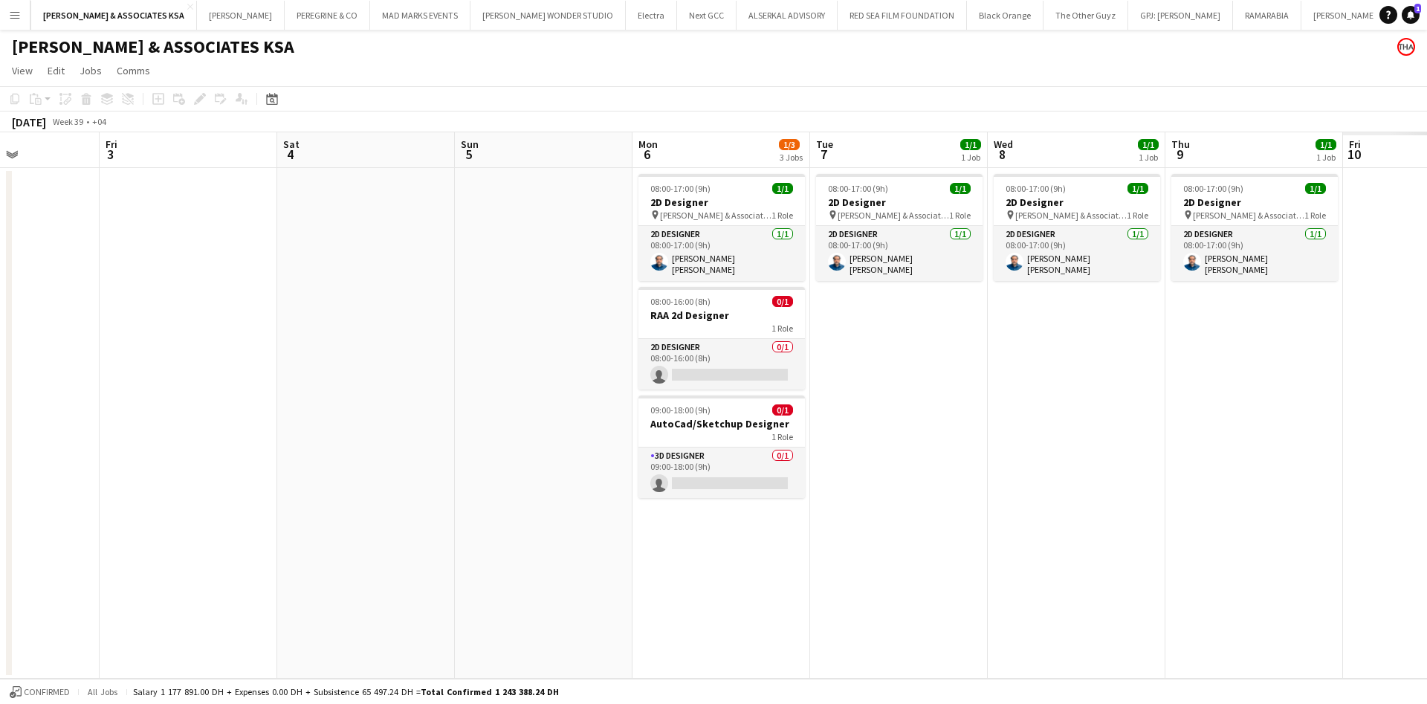
drag, startPoint x: 1215, startPoint y: 257, endPoint x: 471, endPoint y: 262, distance: 744.0
click at [472, 262] on app-calendar-viewport "Mon 29 Tue 30 Wed 1 Thu 2 Fri 3 Sat 4 Sun 5 Mon 6 1/3 3 Jobs Tue 7 1/1 1 Job We…" at bounding box center [713, 405] width 1427 height 546
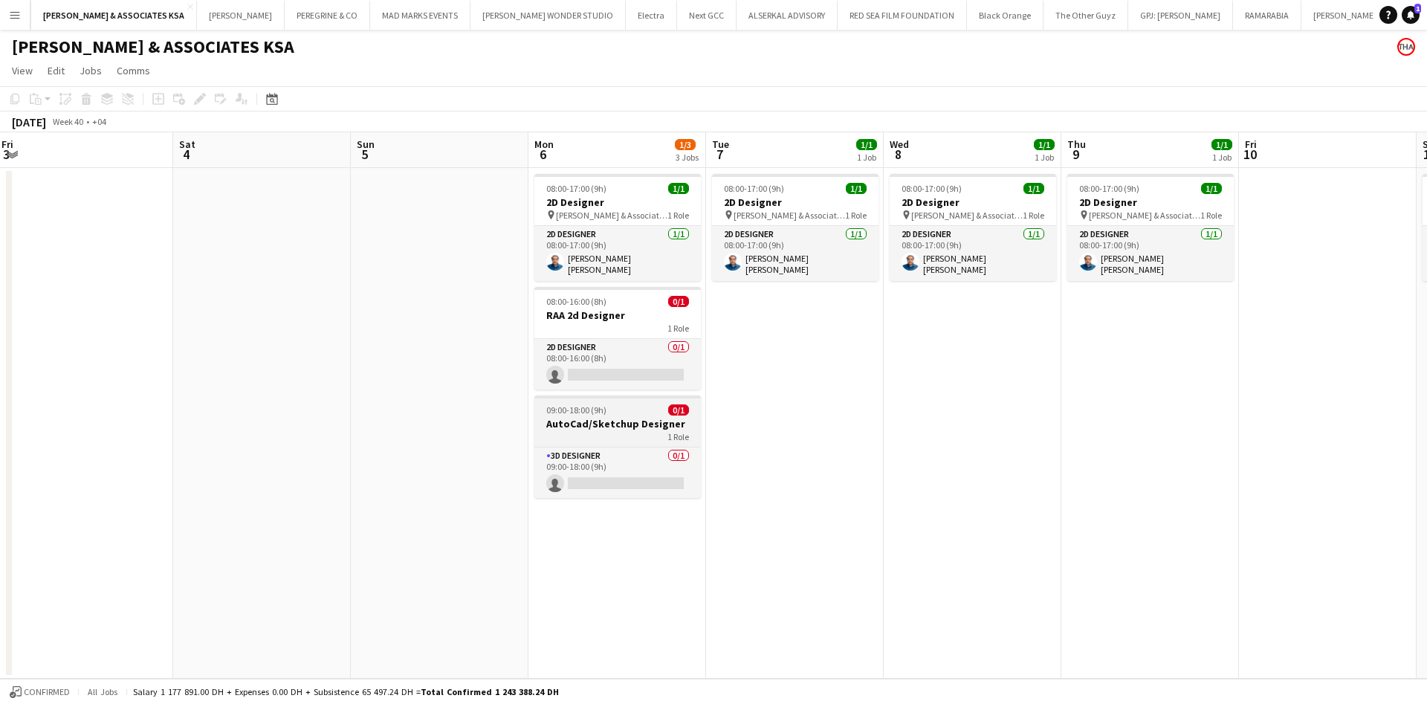
click at [653, 424] on h3 "AutoCad/Sketchup Designer" at bounding box center [617, 423] width 166 height 13
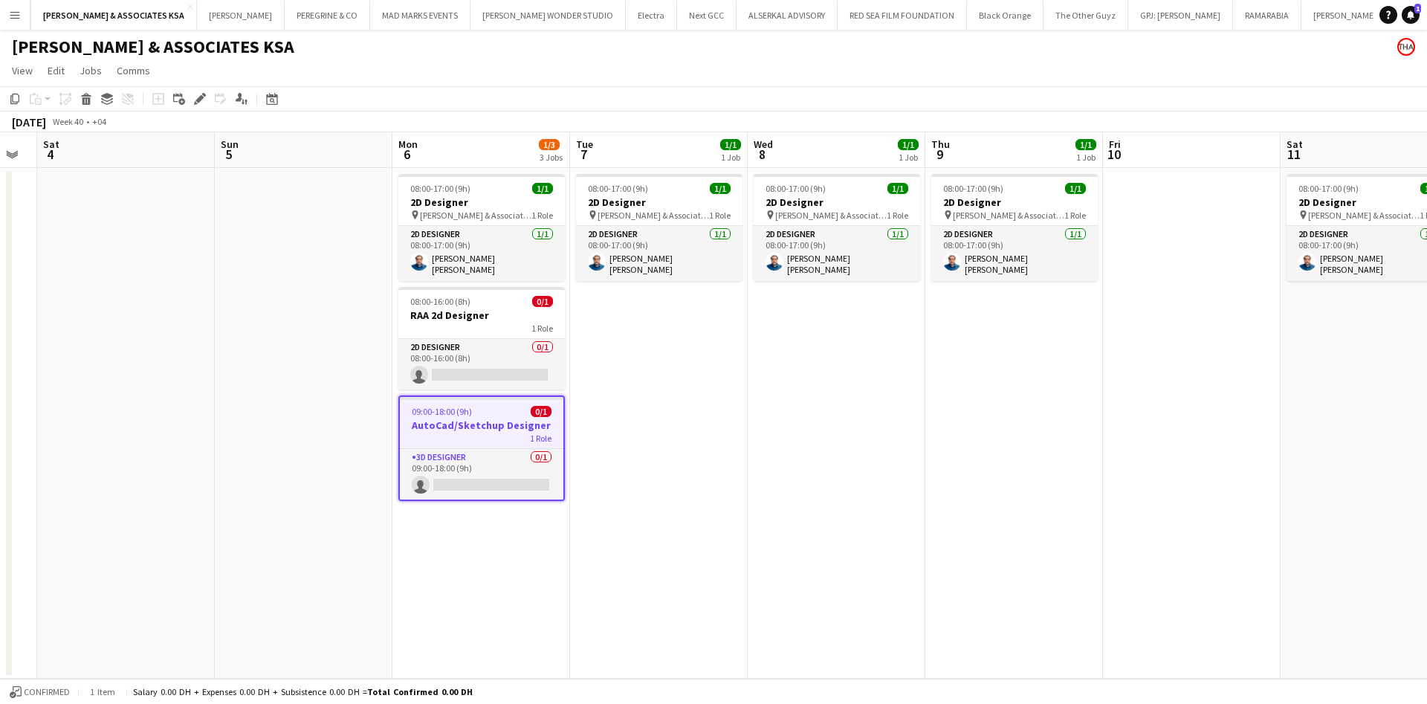
scroll to position [0, 302]
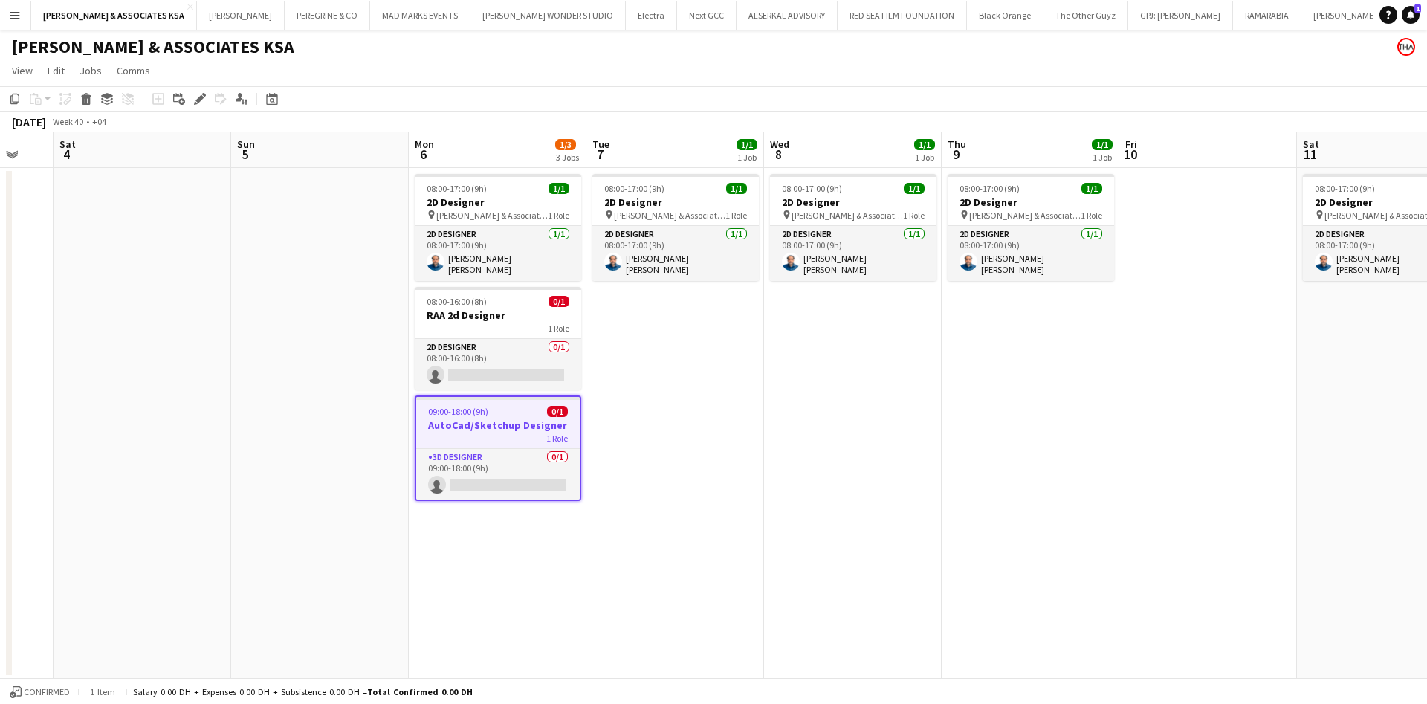
drag, startPoint x: 1214, startPoint y: 407, endPoint x: 1098, endPoint y: 404, distance: 115.2
click at [1098, 404] on app-calendar-viewport "Thu 2 Fri 3 Sat 4 Sun 5 Mon 6 1/3 3 Jobs Tue 7 1/1 1 Job Wed 8 1/1 1 Job Thu 9 …" at bounding box center [713, 405] width 1427 height 546
click at [86, 100] on icon at bounding box center [86, 100] width 8 height 7
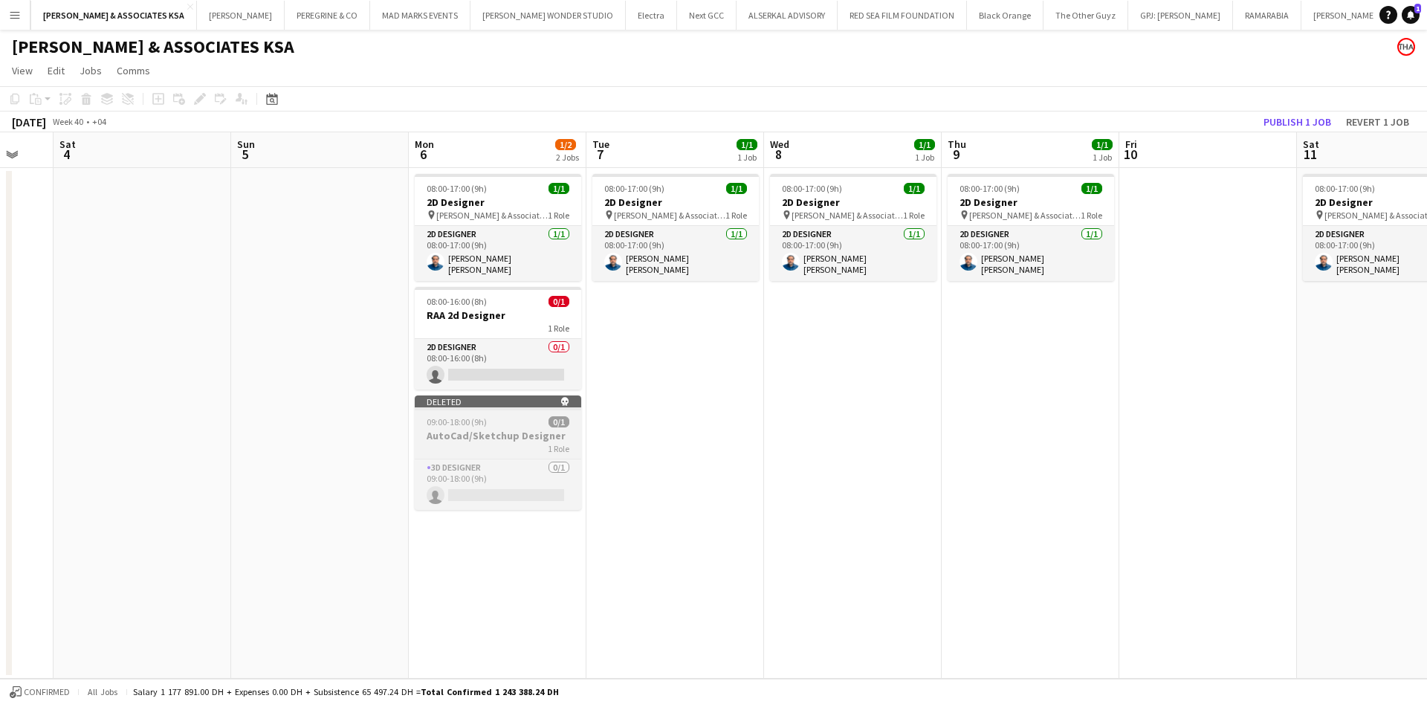
click at [538, 406] on app-job-card "Deleted skull 09:00-18:00 (9h) 0/1 AutoCad/Sketchup Designer 1 Role 3D Designer…" at bounding box center [498, 452] width 166 height 114
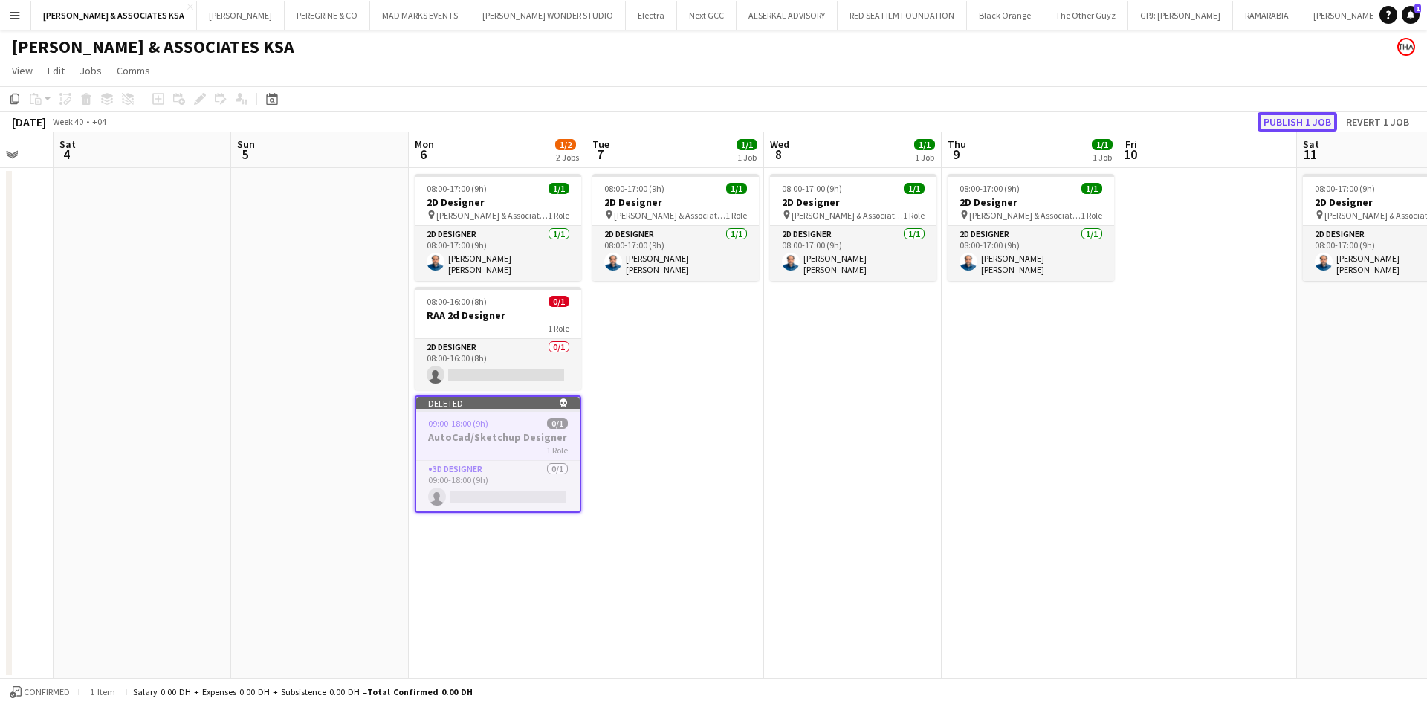
click at [1296, 123] on button "Publish 1 job" at bounding box center [1298, 121] width 80 height 19
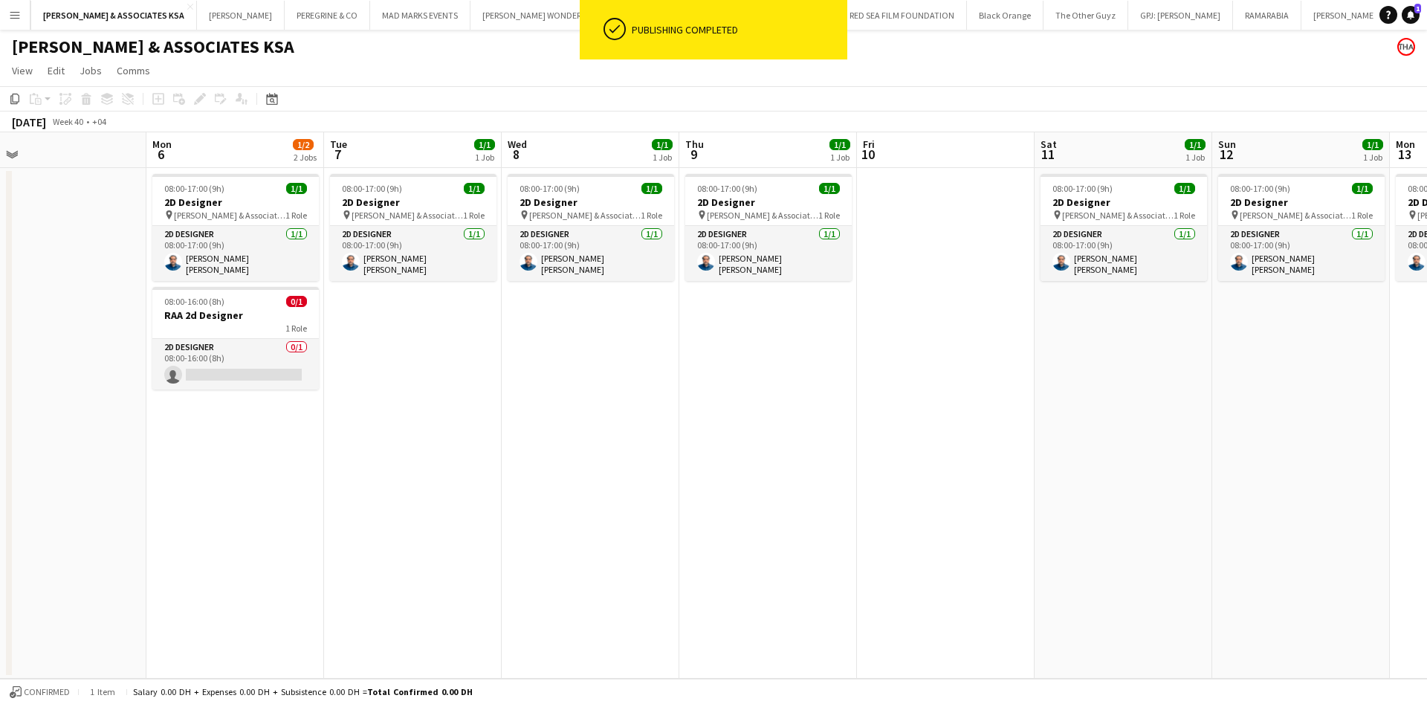
drag, startPoint x: 1068, startPoint y: 340, endPoint x: 865, endPoint y: 348, distance: 203.0
click at [865, 348] on app-calendar-viewport "Thu 2 Fri 3 Sat 4 Sun 5 Mon 6 1/2 2 Jobs Tue 7 1/1 1 Job Wed 8 1/1 1 Job Thu 9 …" at bounding box center [713, 405] width 1427 height 546
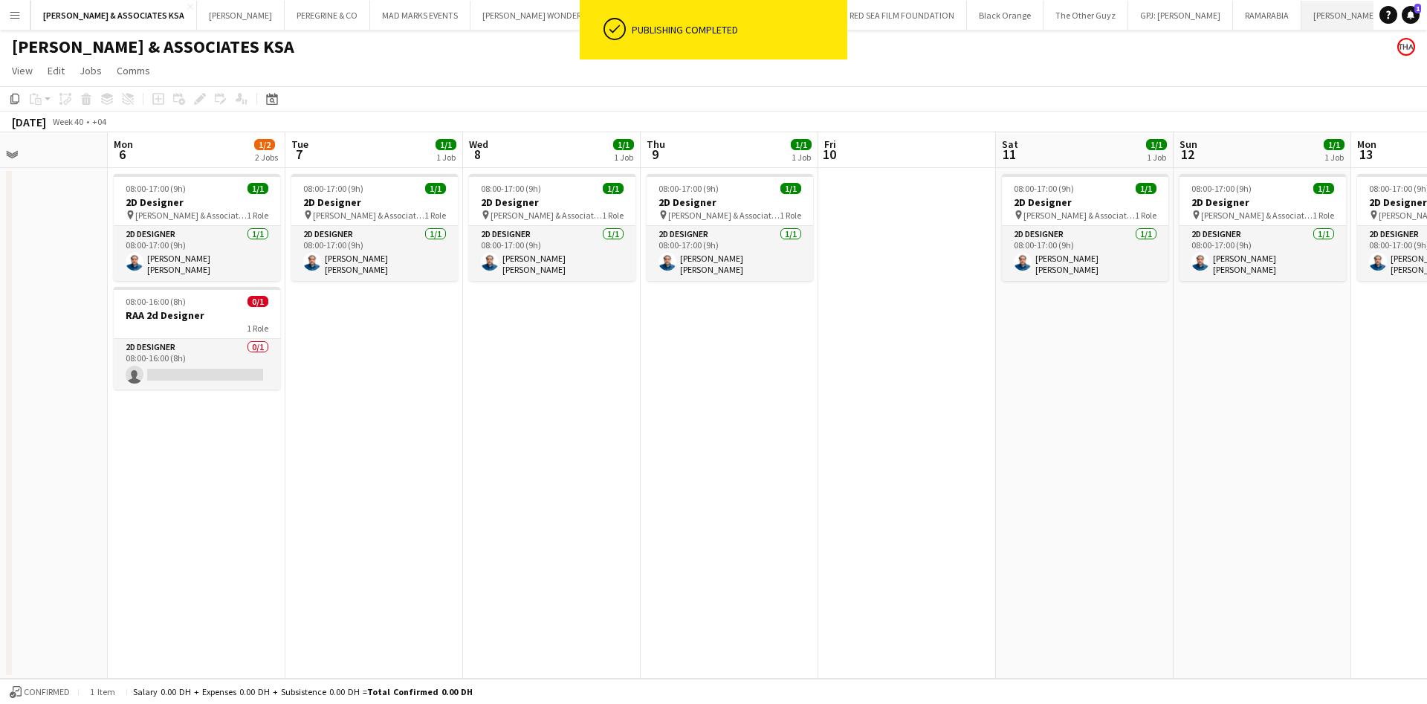
click at [1315, 13] on button "RICHARD ATTIAS & ASSOCIATES UAE Close" at bounding box center [1414, 15] width 226 height 29
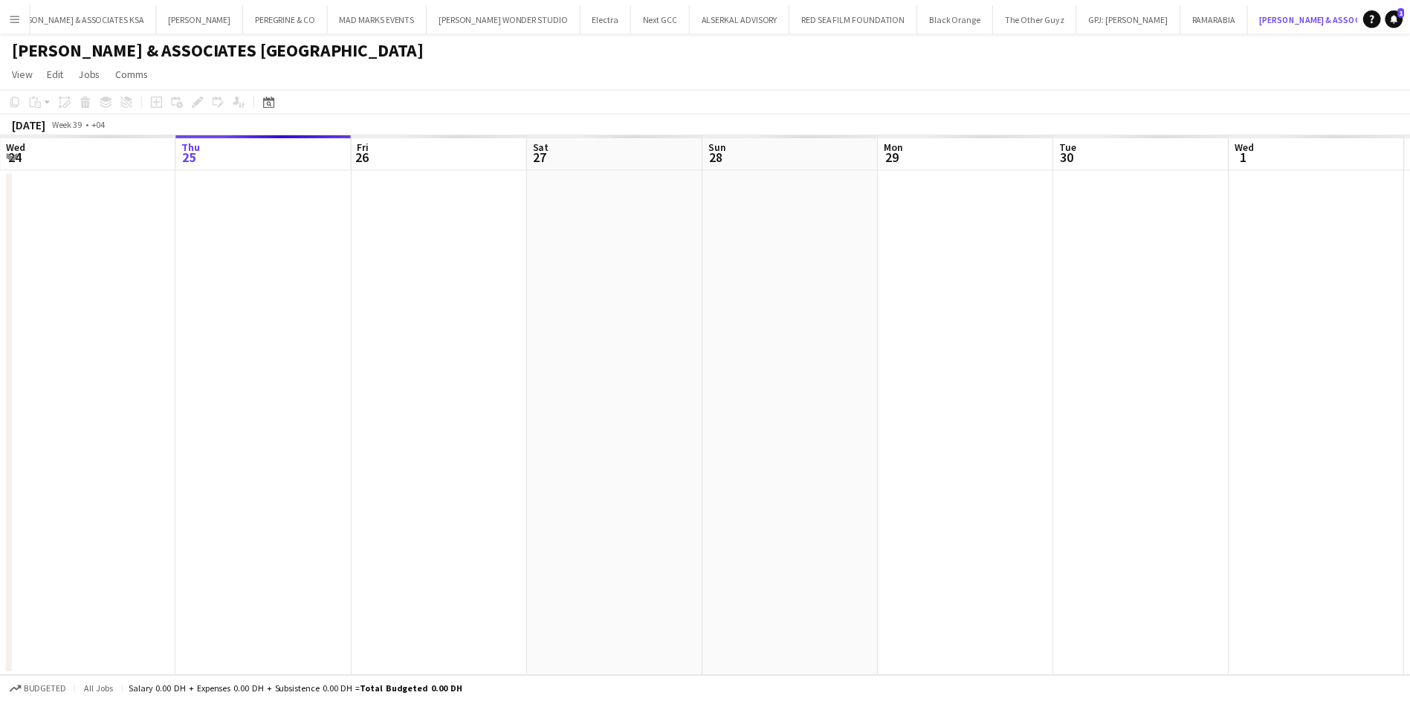
scroll to position [0, 80]
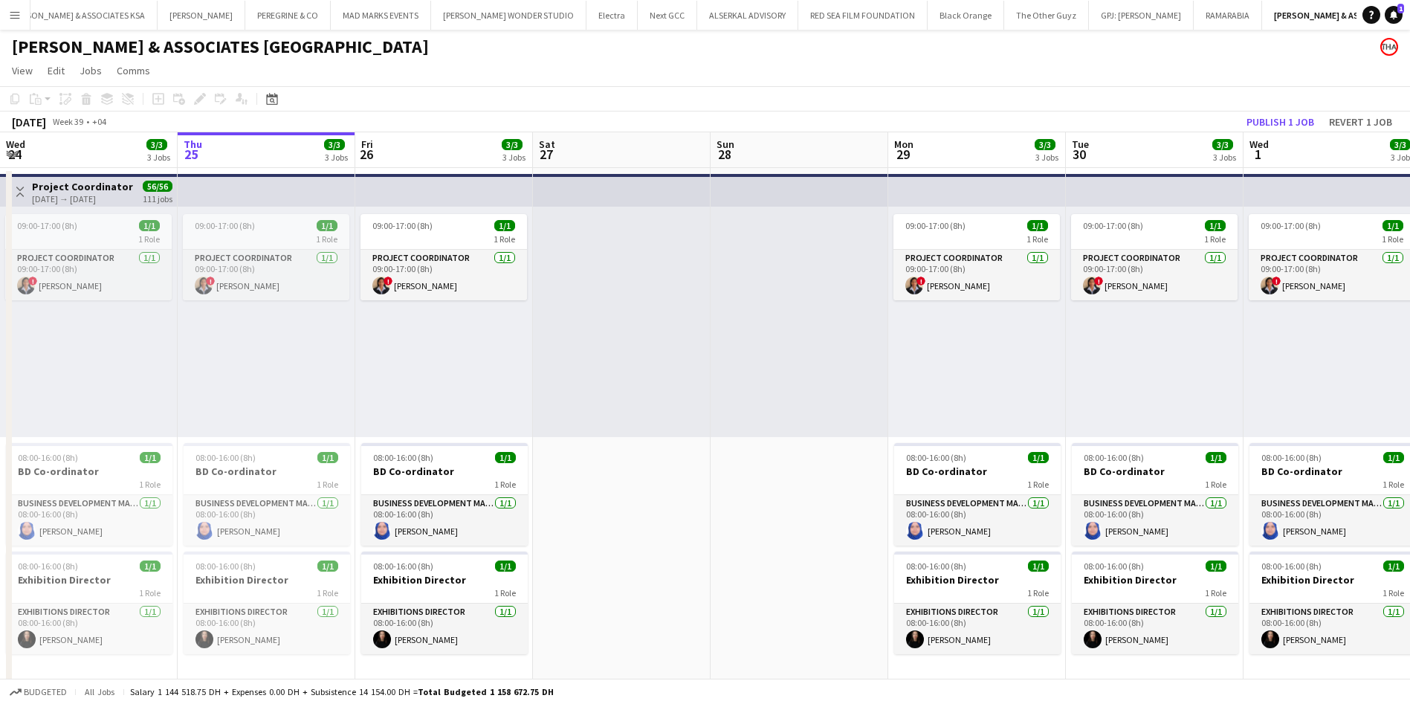
drag, startPoint x: 944, startPoint y: 338, endPoint x: 525, endPoint y: 355, distance: 418.8
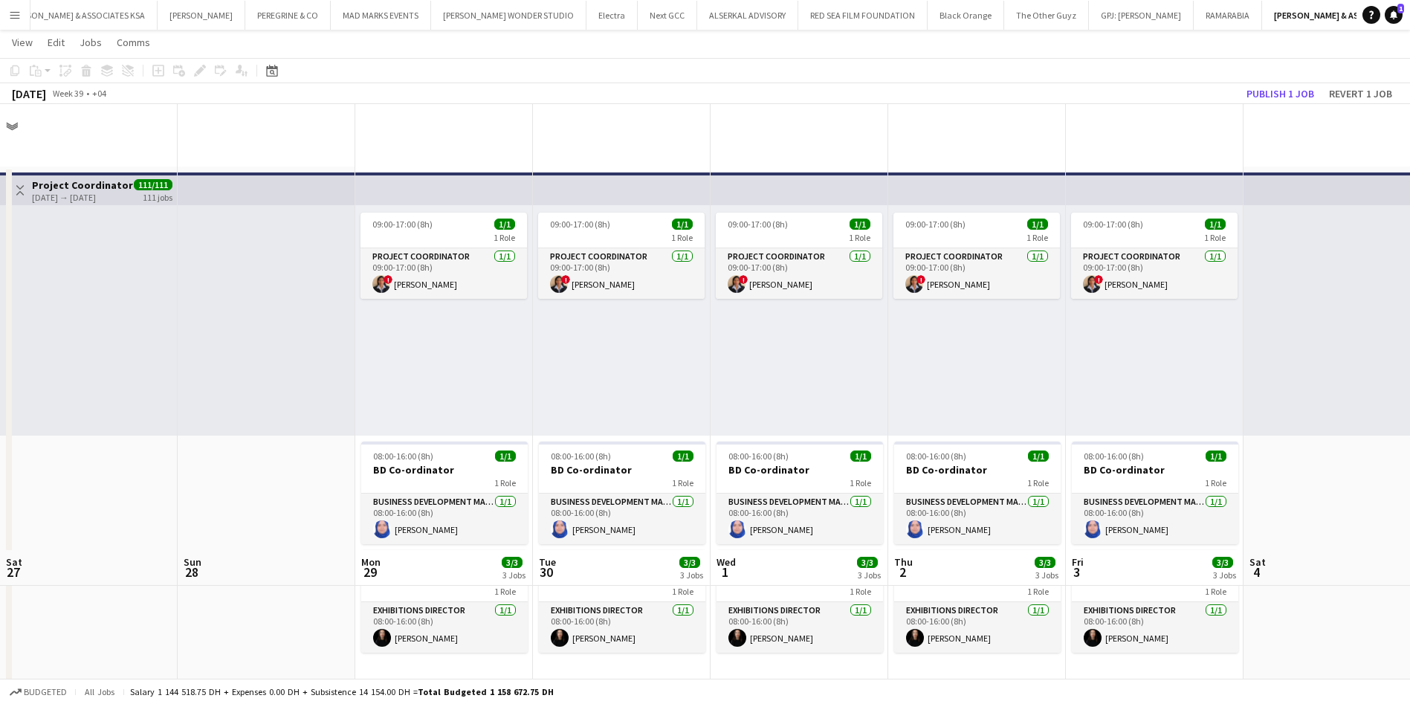
scroll to position [0, 366]
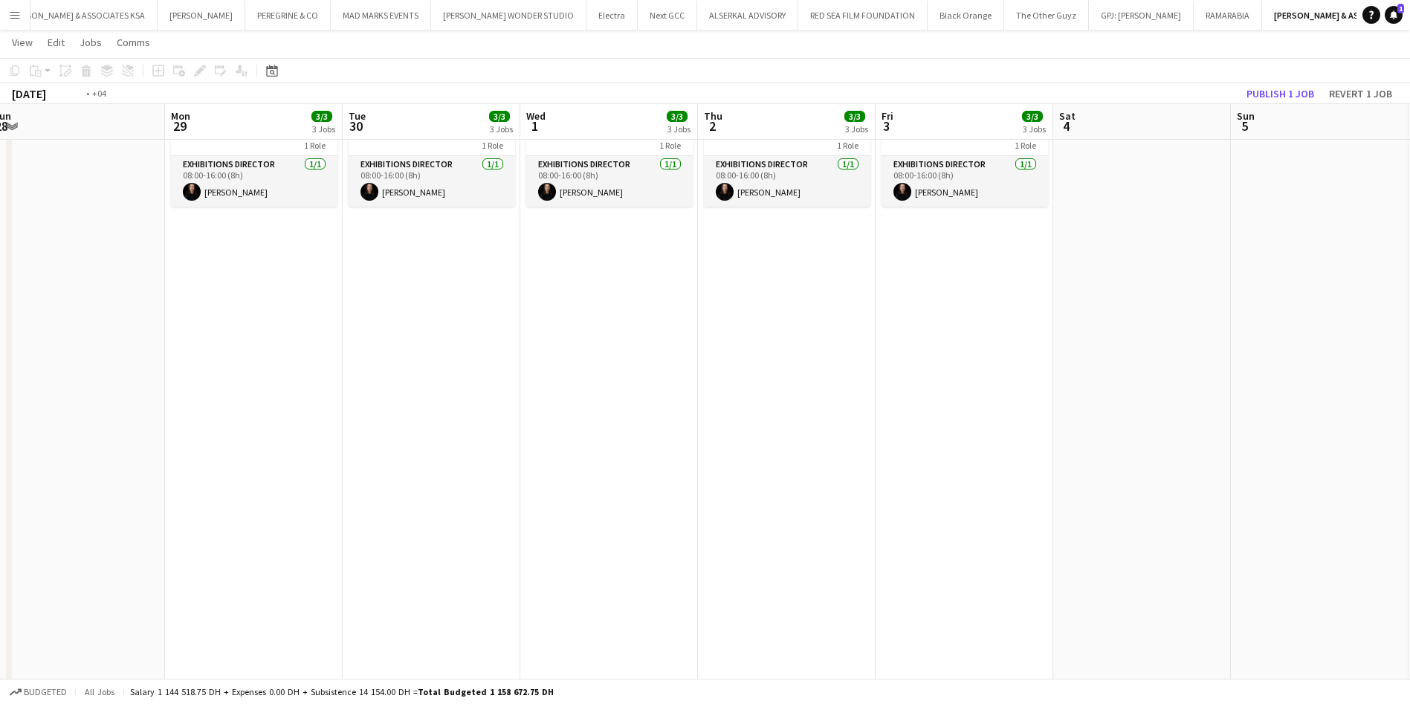
drag, startPoint x: 738, startPoint y: 387, endPoint x: 319, endPoint y: 384, distance: 419.2
click at [319, 384] on app-calendar-viewport "Thu 25 3/3 3 Jobs Fri 26 3/3 3 Jobs Sat 27 Sun 28 Mon 29 3/3 3 Jobs Tue 30 3/3 …" at bounding box center [705, 581] width 1410 height 1939
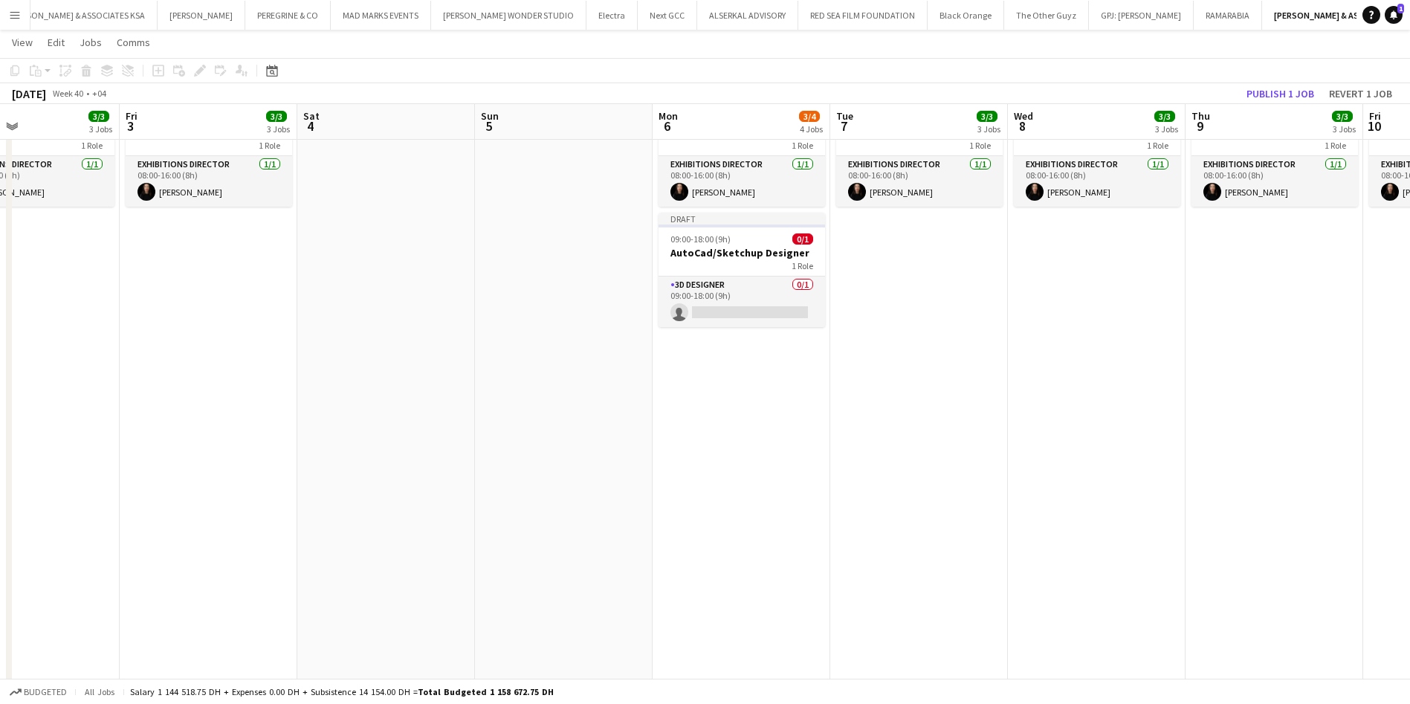
drag, startPoint x: 885, startPoint y: 398, endPoint x: 436, endPoint y: 378, distance: 449.4
click at [436, 380] on app-calendar-viewport "Mon 29 3/3 3 Jobs Tue 30 3/3 3 Jobs Wed 1 3/3 3 Jobs Thu 2 3/3 3 Jobs Fri 3 3/3…" at bounding box center [705, 581] width 1410 height 1939
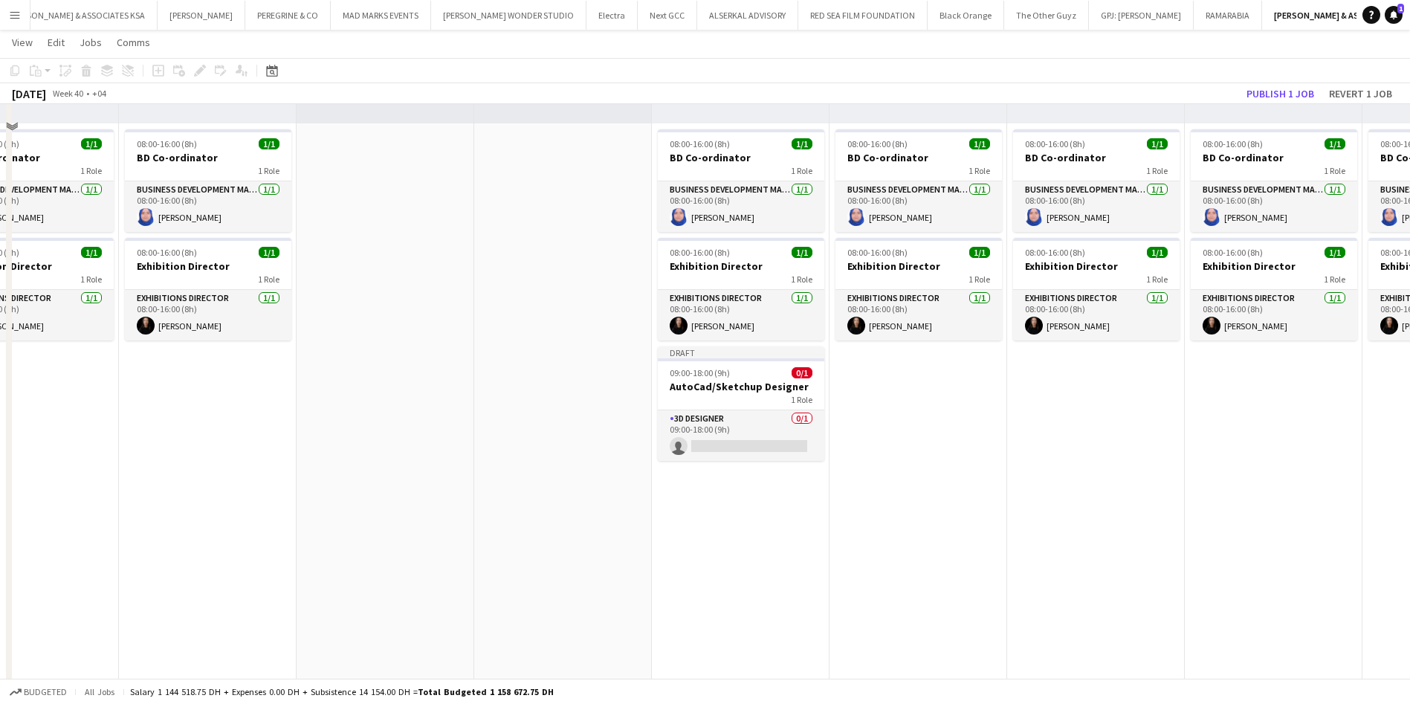
scroll to position [334, 0]
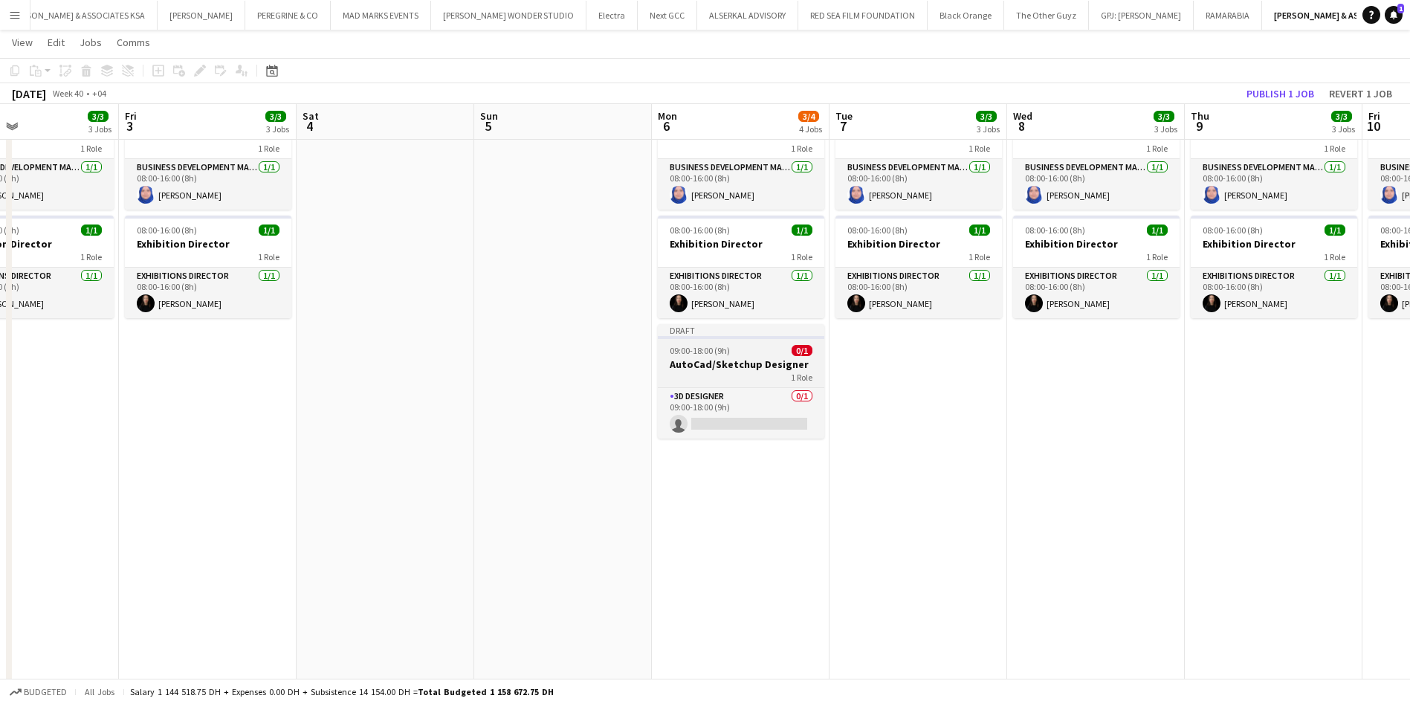
click at [756, 361] on h3 "AutoCad/Sketchup Designer" at bounding box center [741, 363] width 166 height 13
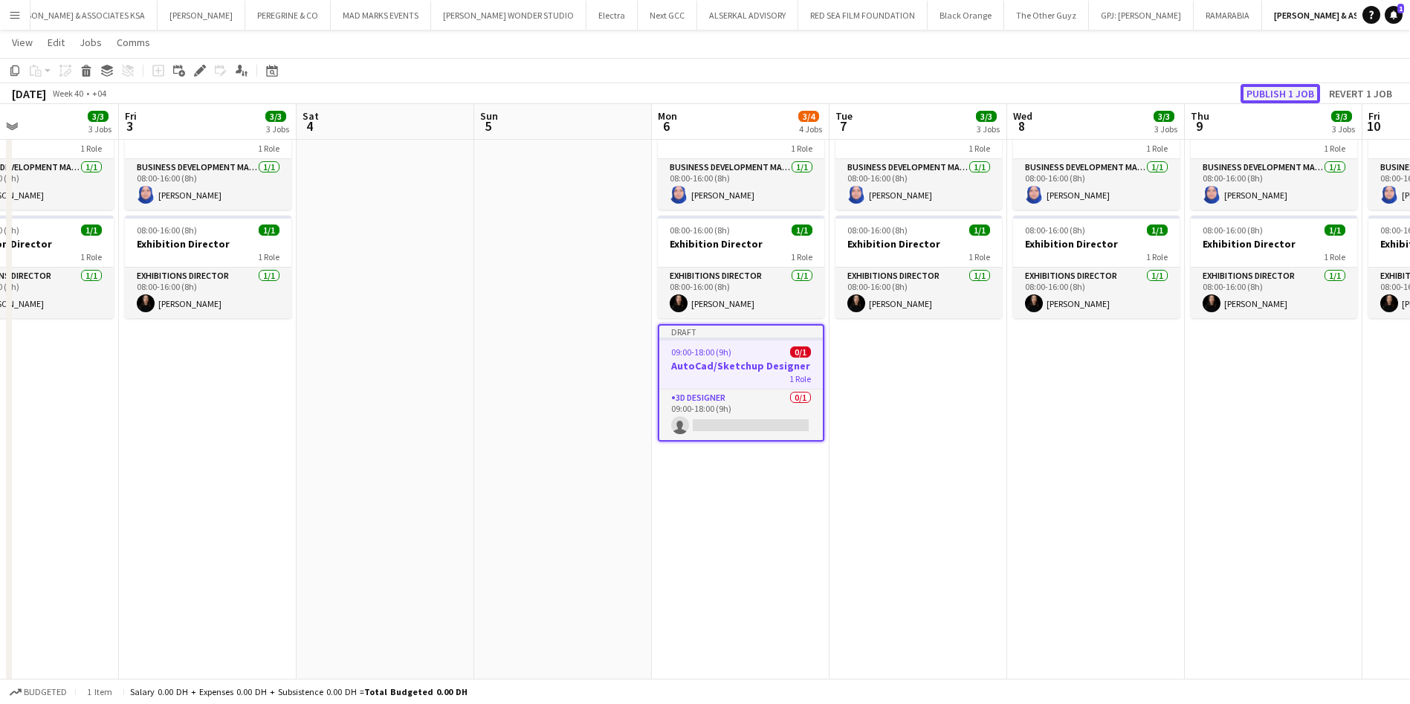
click at [1298, 92] on button "Publish 1 job" at bounding box center [1280, 93] width 80 height 19
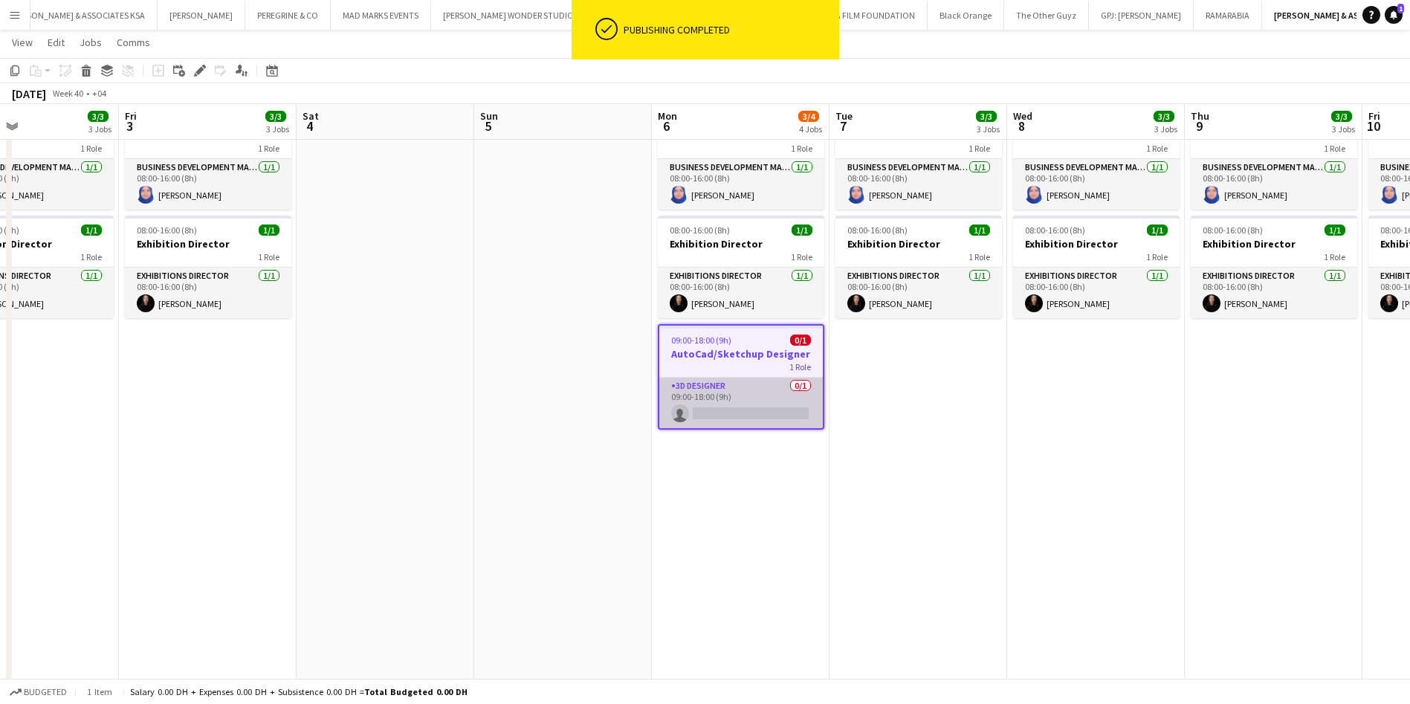
click at [754, 398] on app-card-role "3D Designer 0/1 09:00-18:00 (9h) single-neutral-actions" at bounding box center [741, 403] width 164 height 51
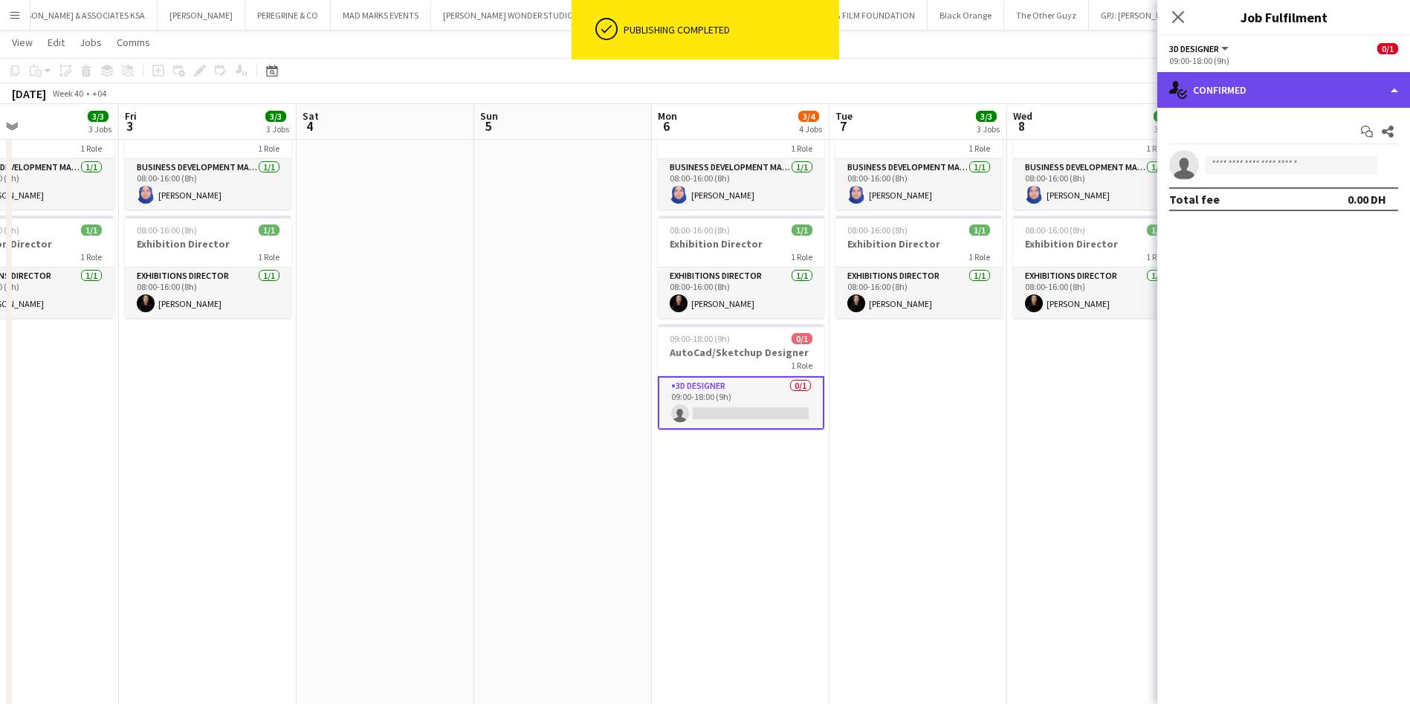
click at [1344, 90] on div "single-neutral-actions-check-2 Confirmed" at bounding box center [1283, 90] width 253 height 36
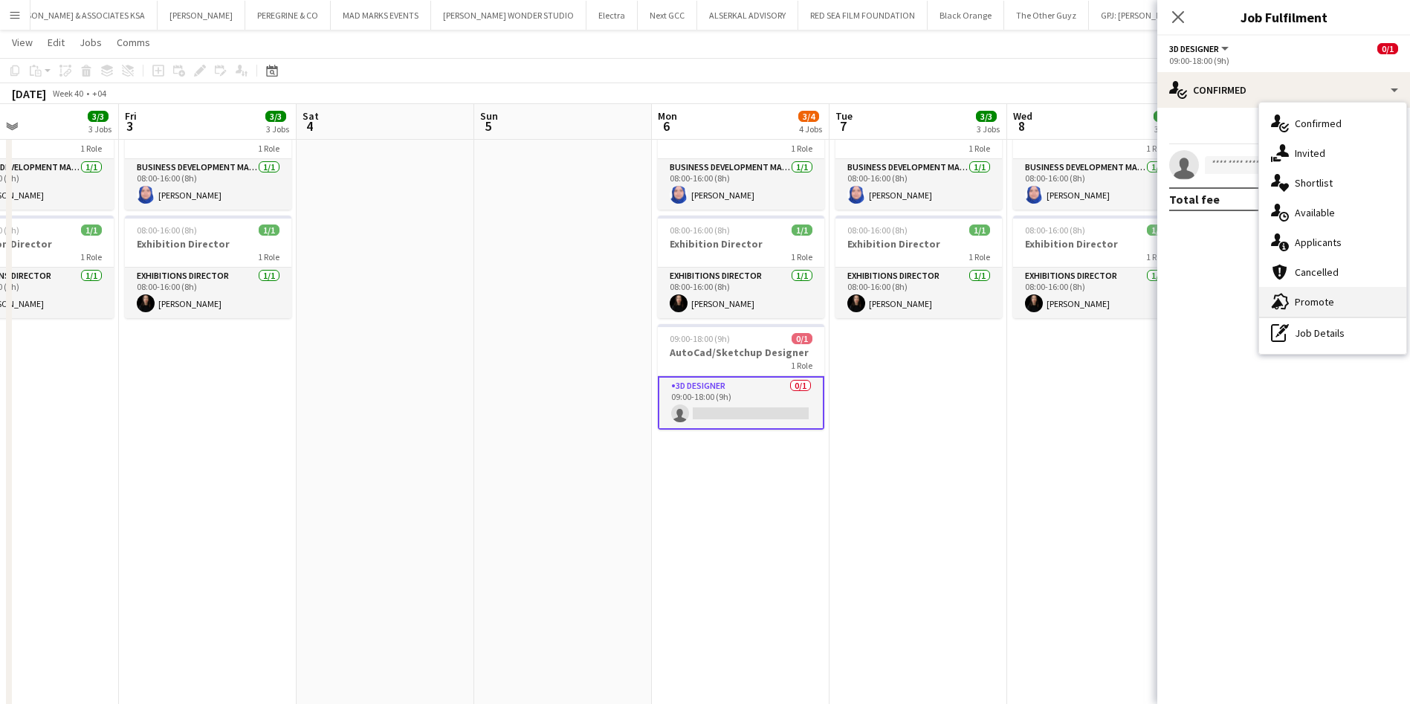
click at [1344, 290] on div "advertising-megaphone Promote" at bounding box center [1332, 302] width 147 height 30
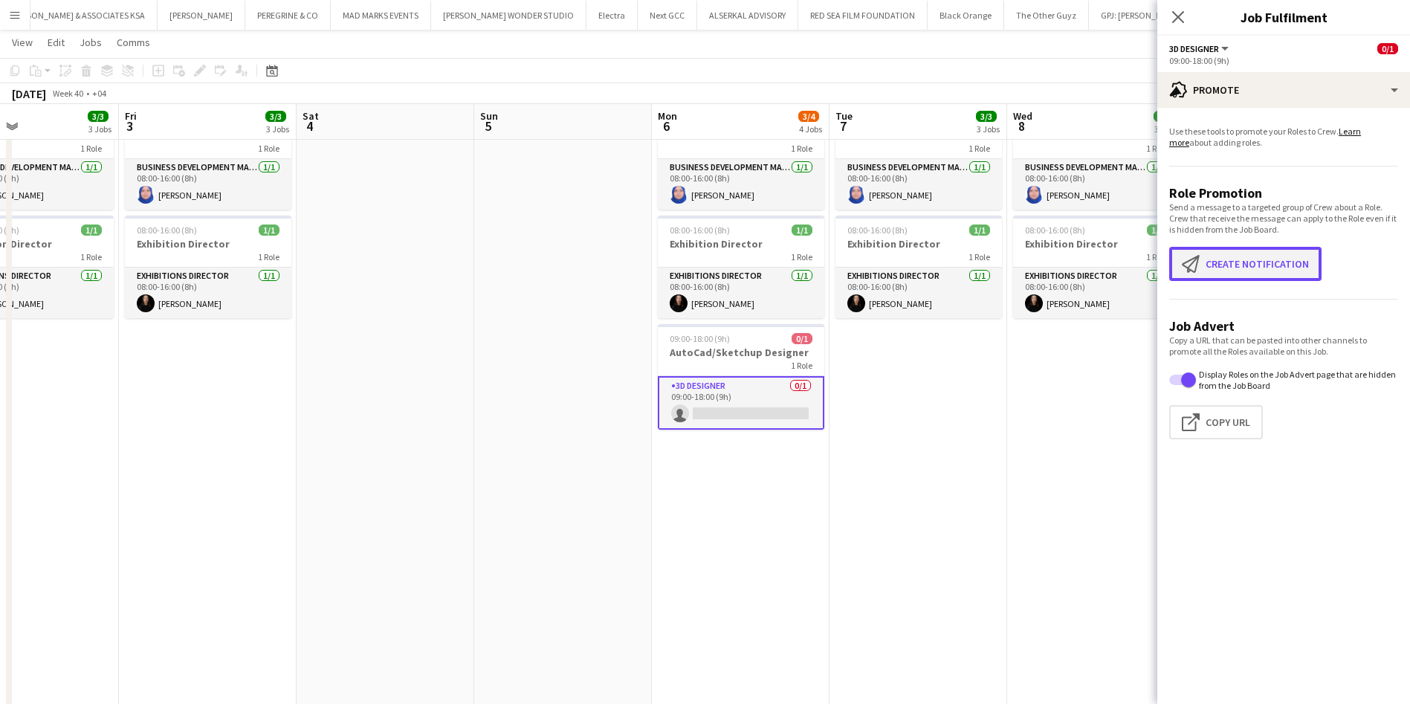
click at [1243, 253] on button "Create notification Create notification" at bounding box center [1245, 264] width 152 height 34
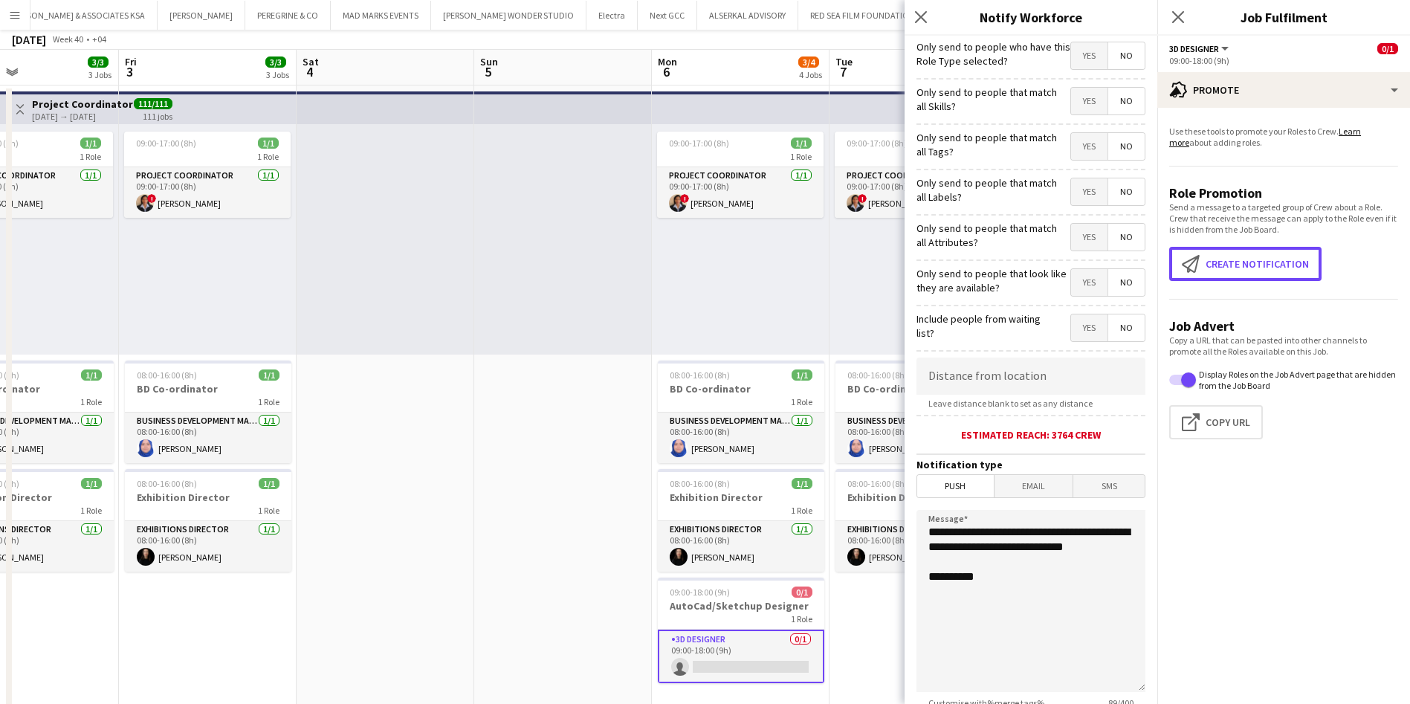
scroll to position [0, 0]
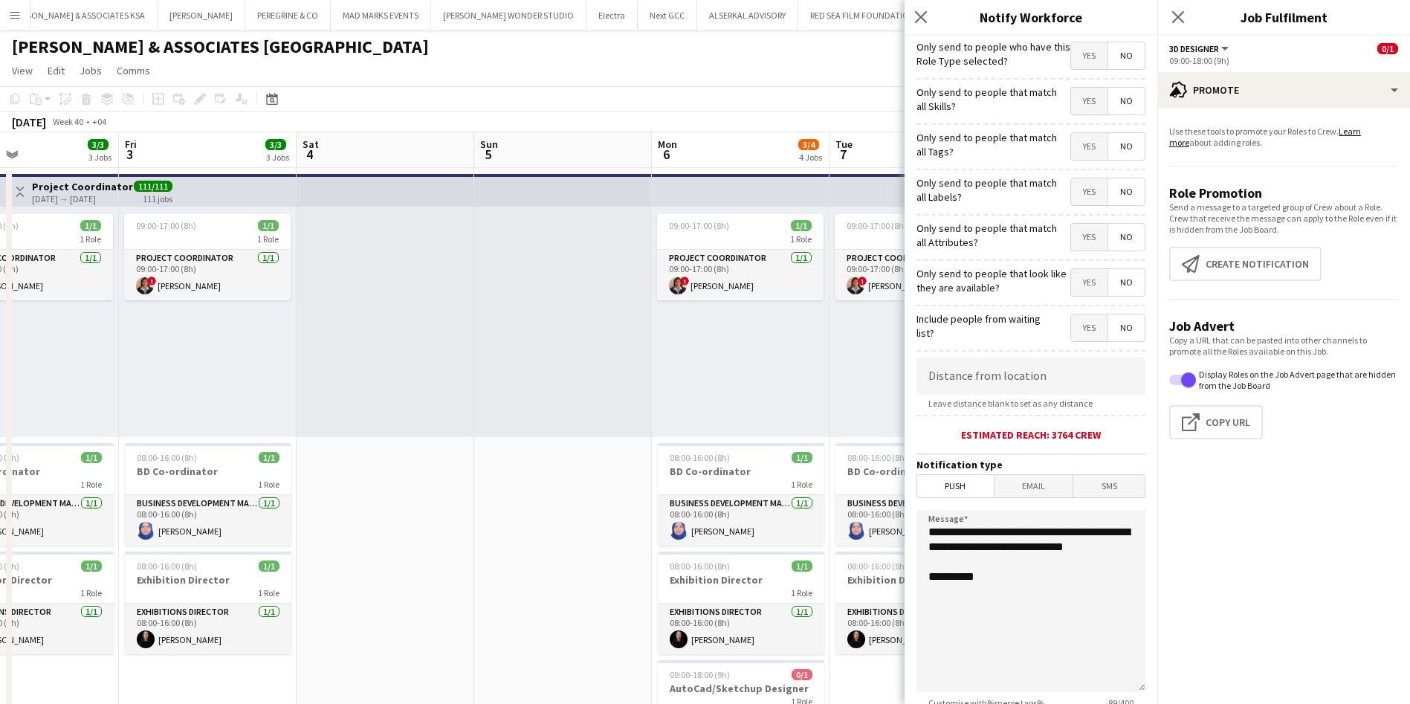
click at [1082, 54] on span "Yes" at bounding box center [1089, 55] width 36 height 27
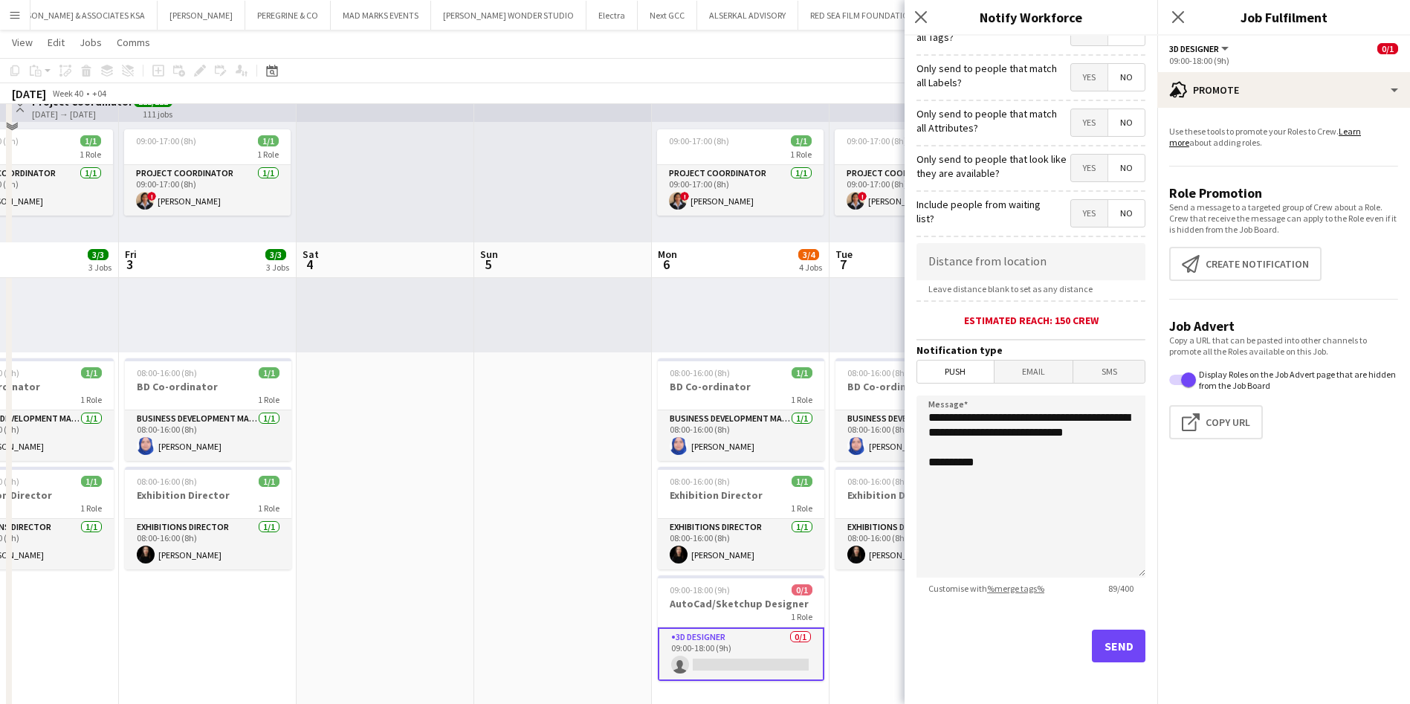
scroll to position [223, 0]
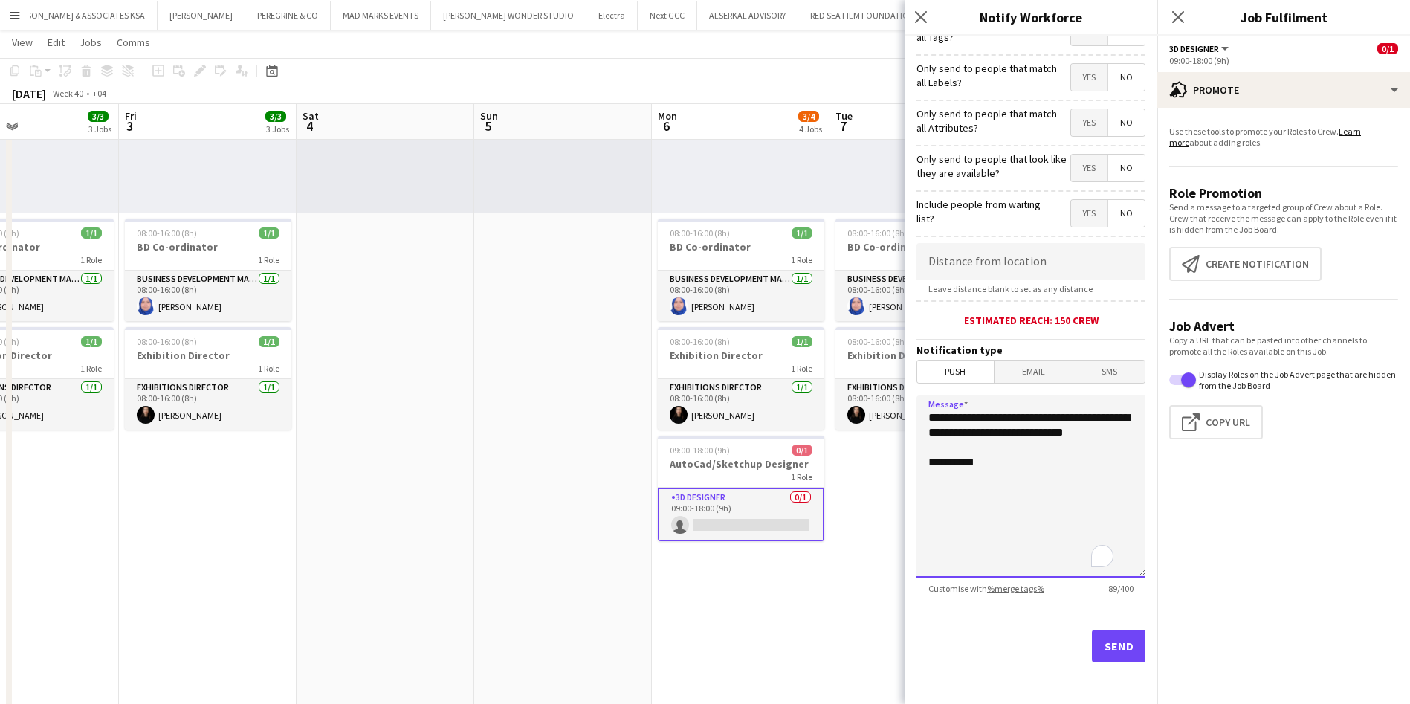
drag, startPoint x: 998, startPoint y: 432, endPoint x: 1000, endPoint y: 445, distance: 13.6
click at [1000, 445] on textarea "**********" at bounding box center [1030, 486] width 229 height 182
paste textarea "**********"
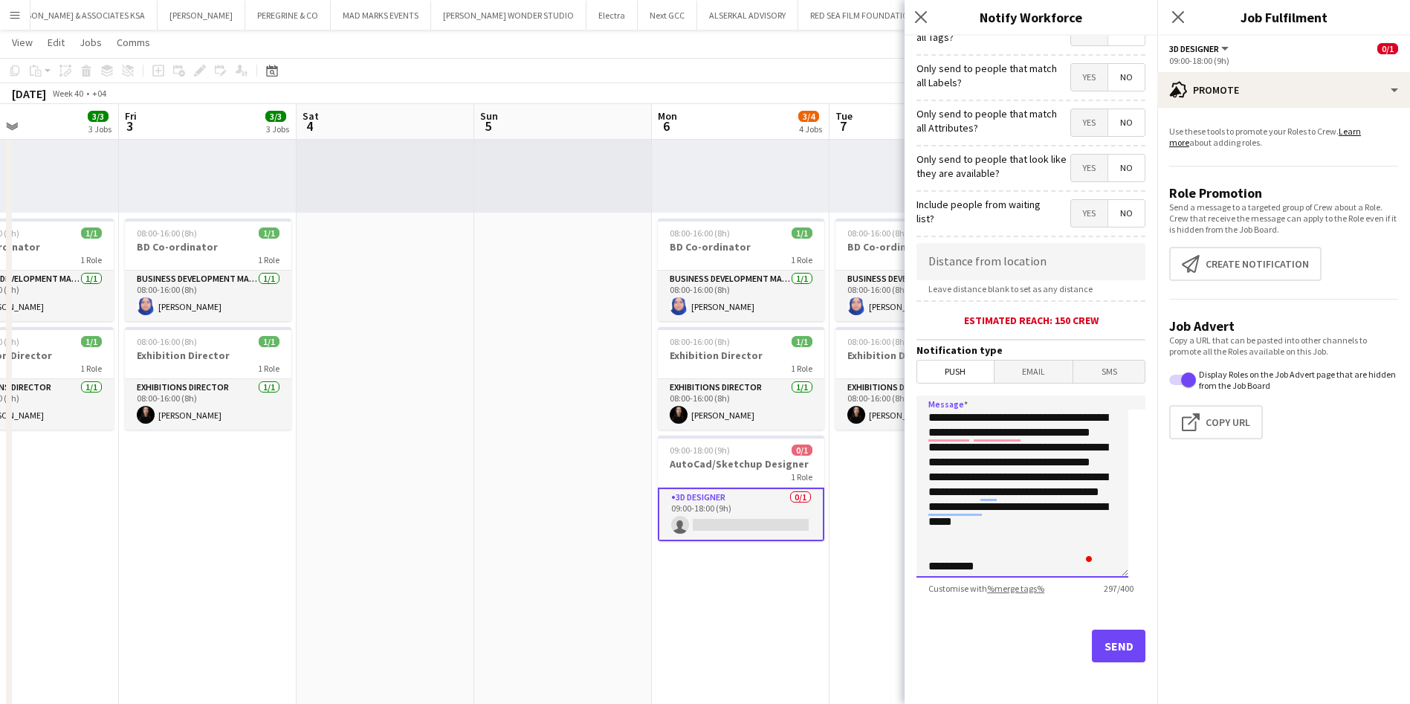
scroll to position [114, 0]
click at [971, 491] on textarea "**********" at bounding box center [1022, 486] width 212 height 182
drag, startPoint x: 971, startPoint y: 491, endPoint x: 994, endPoint y: 567, distance: 79.2
click at [994, 564] on textarea "**********" at bounding box center [1022, 486] width 212 height 182
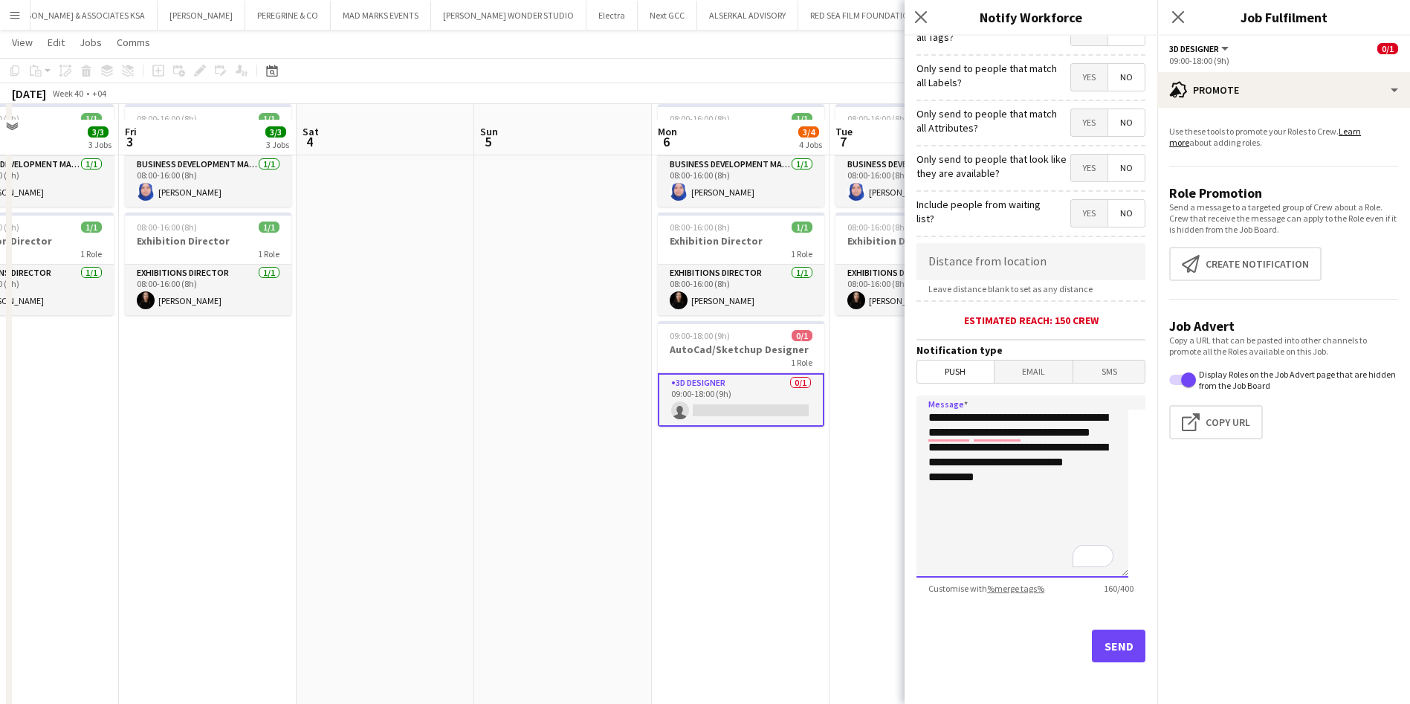
scroll to position [334, 0]
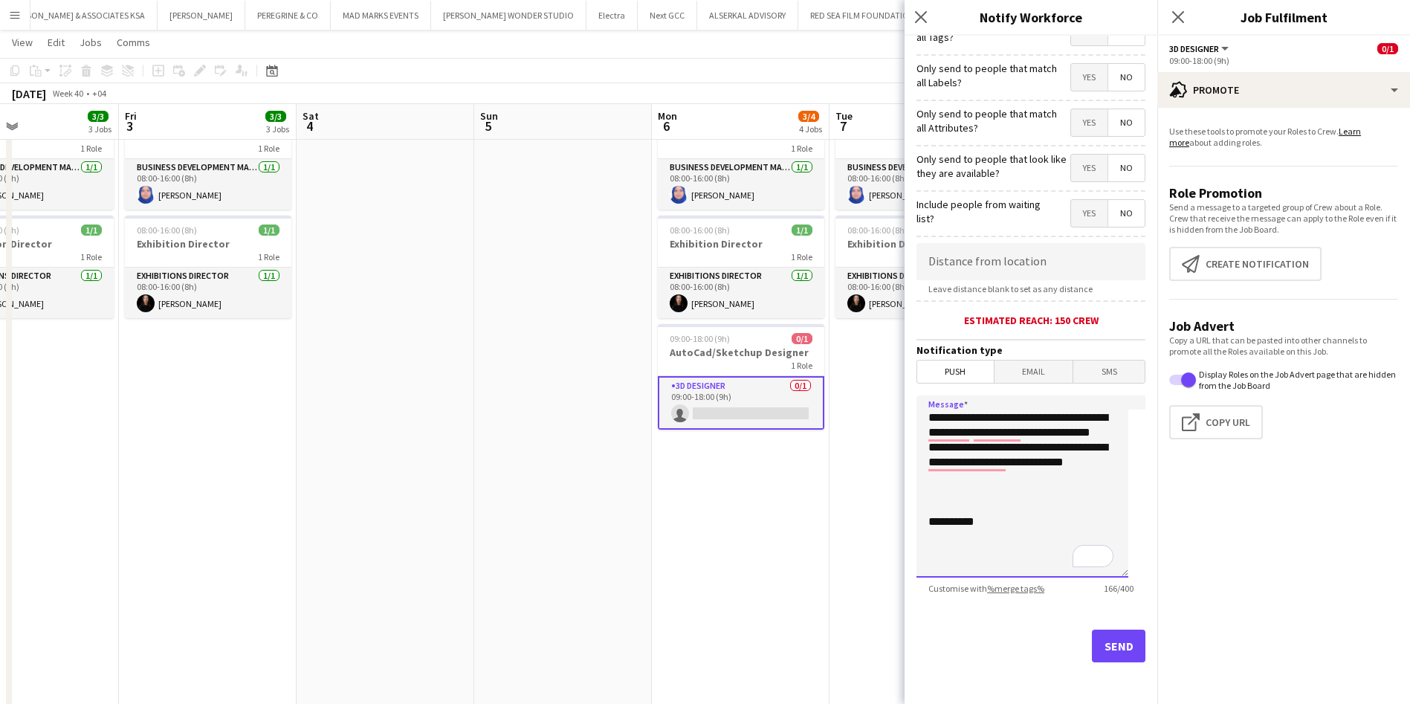
click at [957, 440] on textarea "**********" at bounding box center [1022, 486] width 212 height 182
click at [999, 435] on textarea "**********" at bounding box center [1022, 486] width 212 height 182
click at [934, 463] on textarea "**********" at bounding box center [1022, 486] width 212 height 182
click at [1000, 482] on textarea "**********" at bounding box center [1022, 486] width 212 height 182
paste textarea "**********"
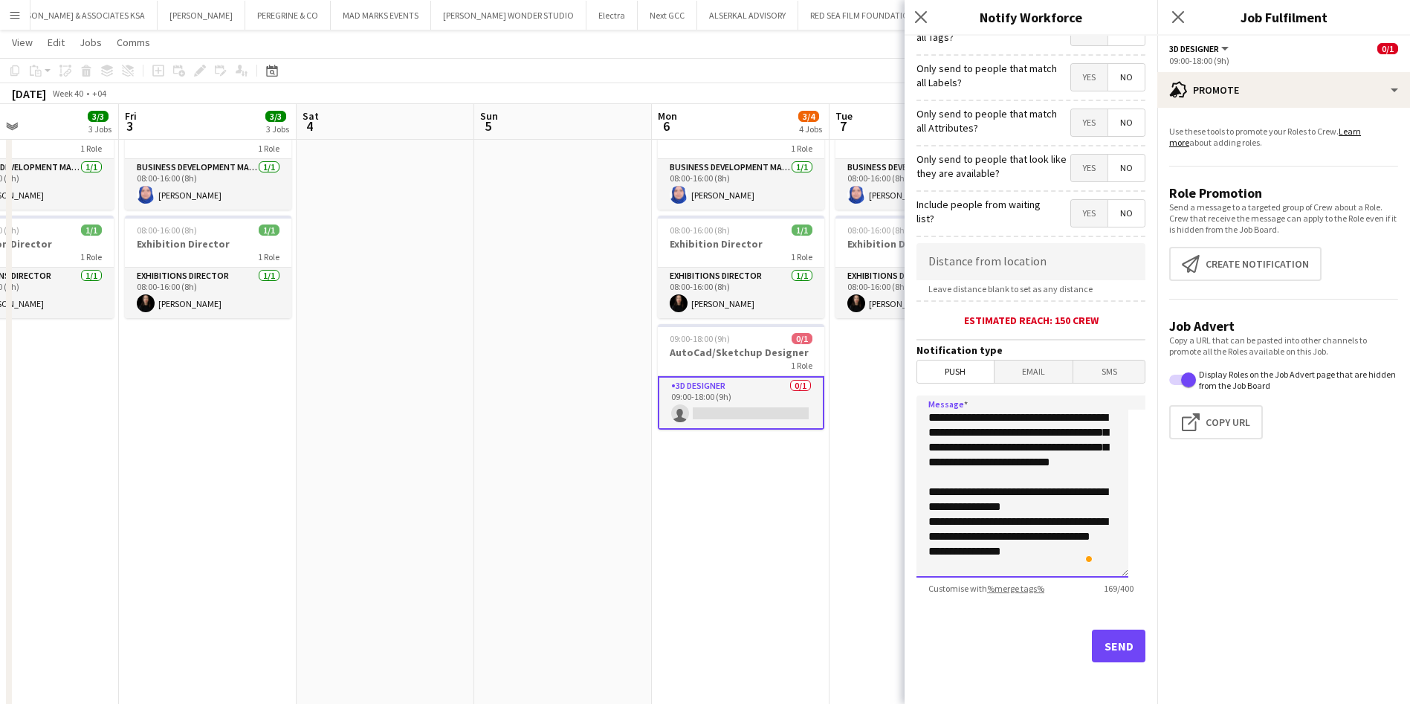
scroll to position [28, 0]
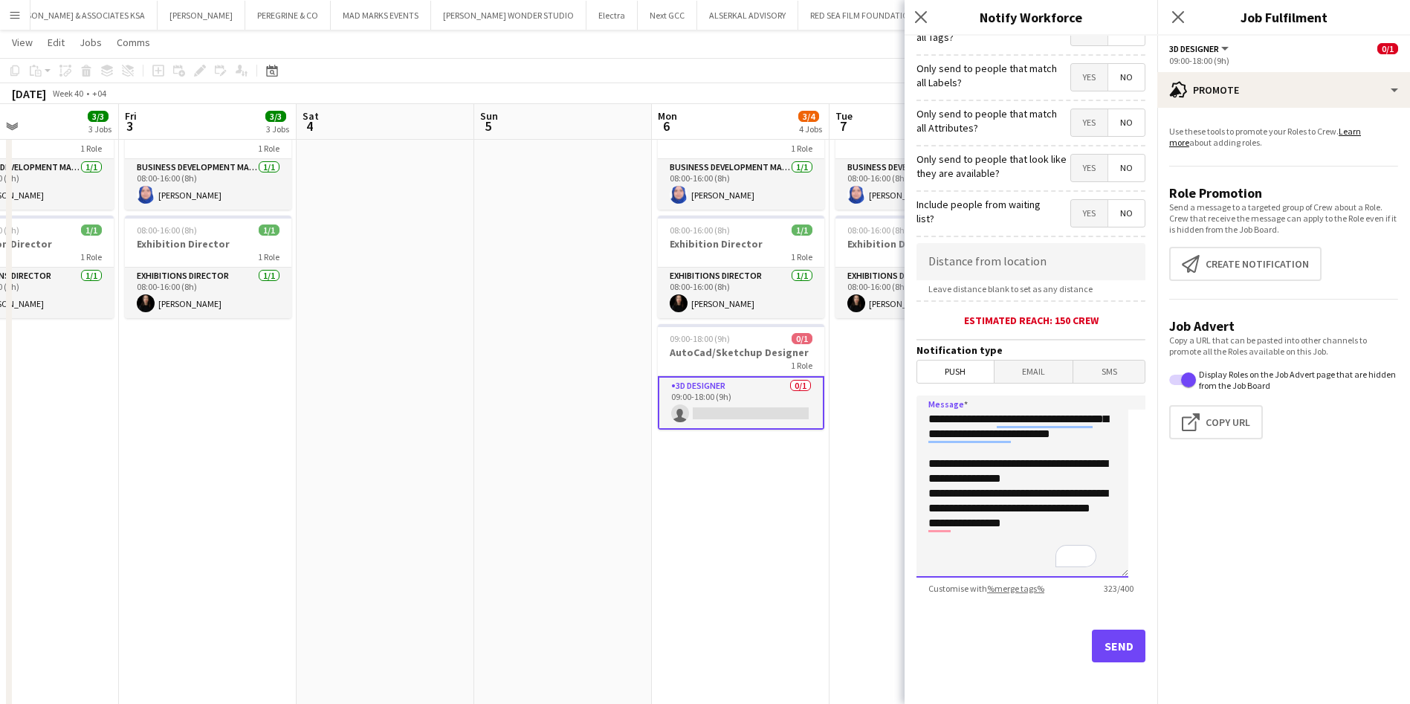
click at [948, 482] on textarea "**********" at bounding box center [1022, 486] width 212 height 182
click at [949, 508] on textarea "**********" at bounding box center [1022, 486] width 212 height 182
click at [932, 551] on textarea "**********" at bounding box center [1022, 486] width 212 height 182
click at [1075, 504] on textarea "**********" at bounding box center [1022, 486] width 212 height 182
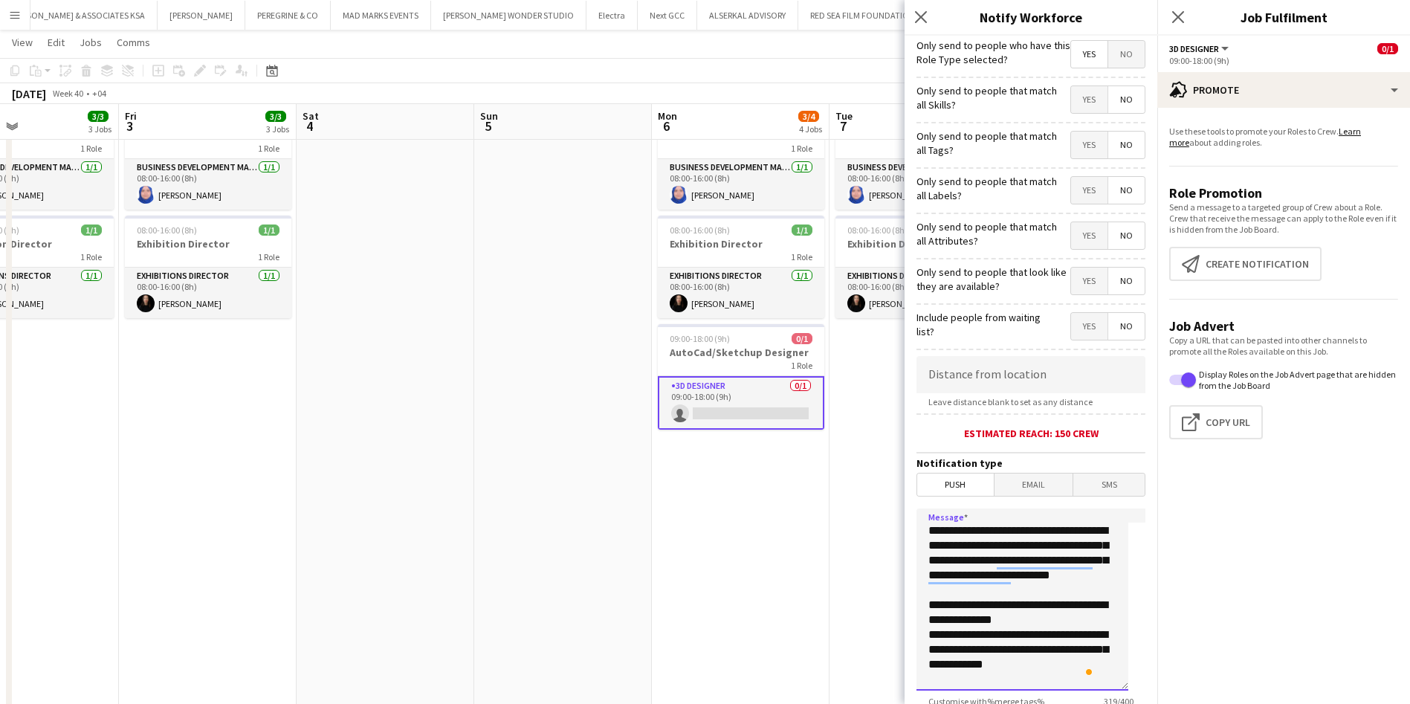
scroll to position [0, 0]
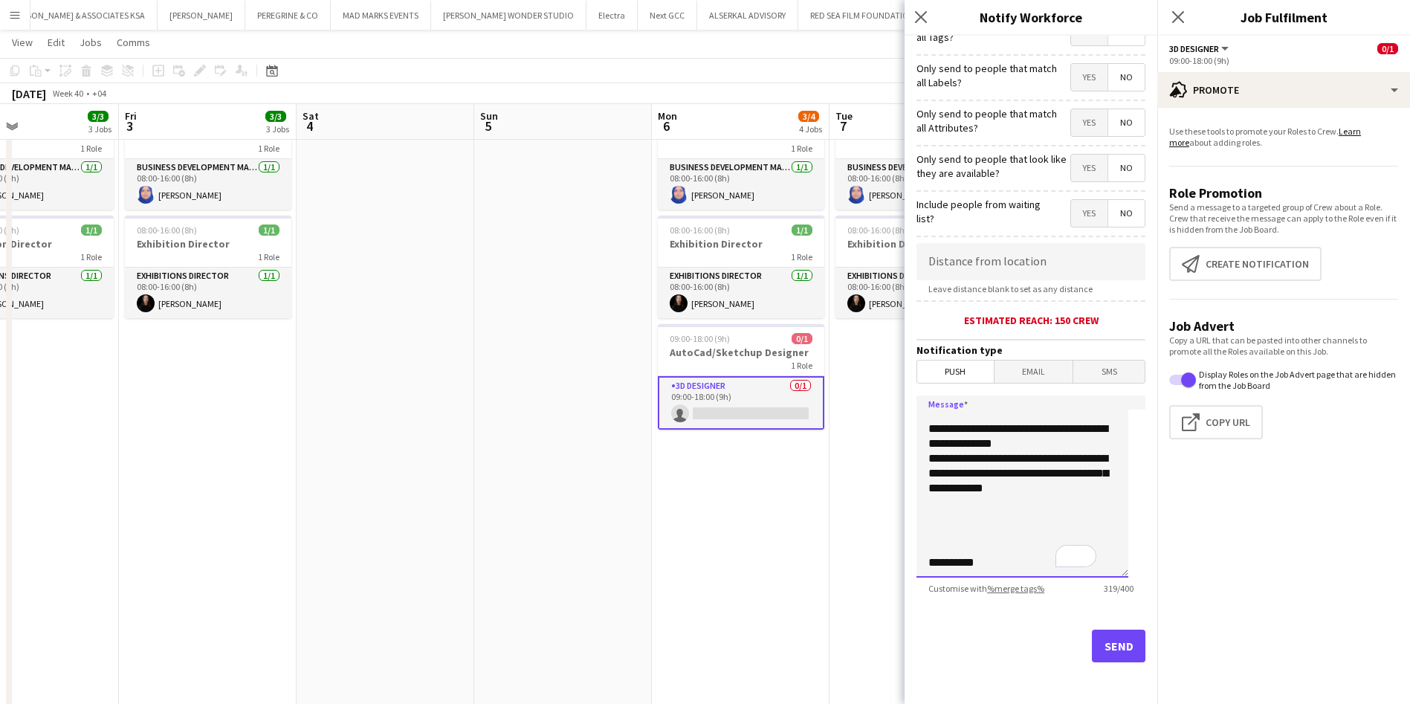
type textarea "**********"
click at [1104, 635] on button "Send" at bounding box center [1119, 646] width 54 height 33
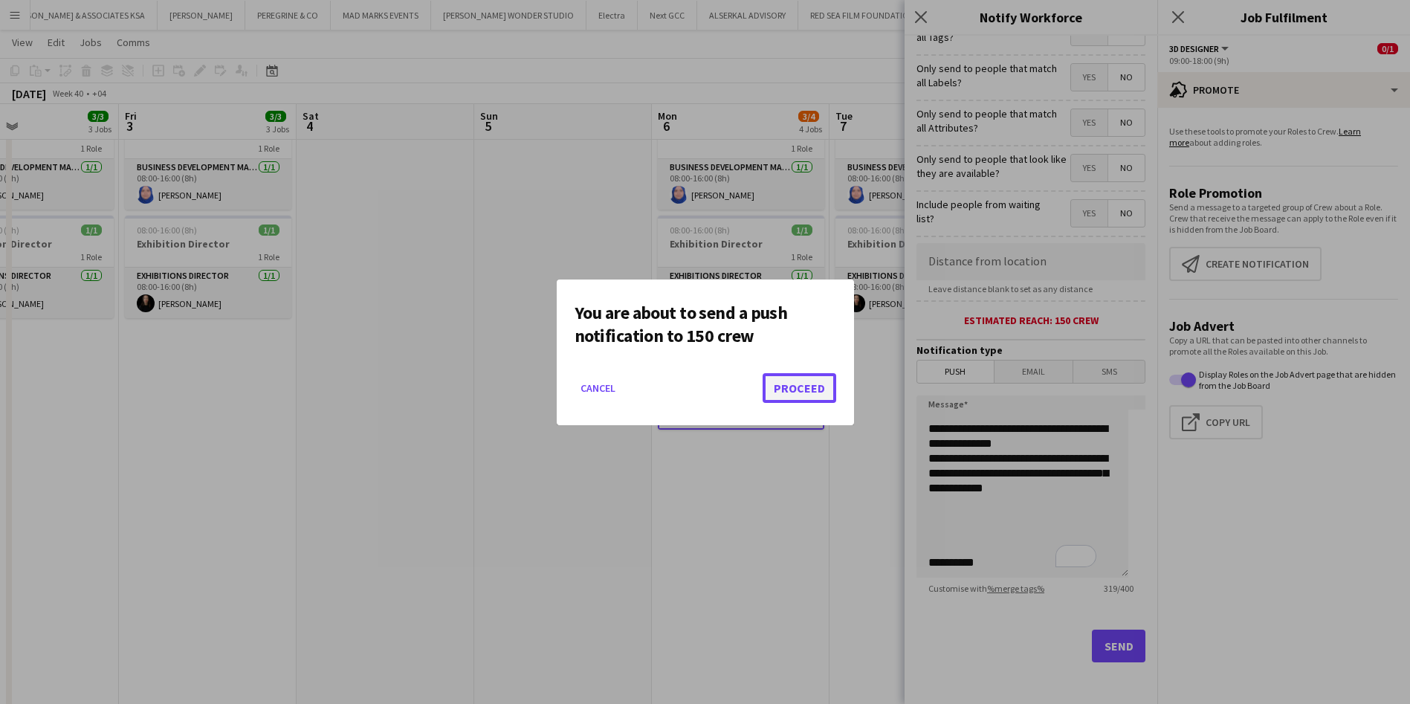
click at [791, 385] on button "Proceed" at bounding box center [800, 388] width 74 height 30
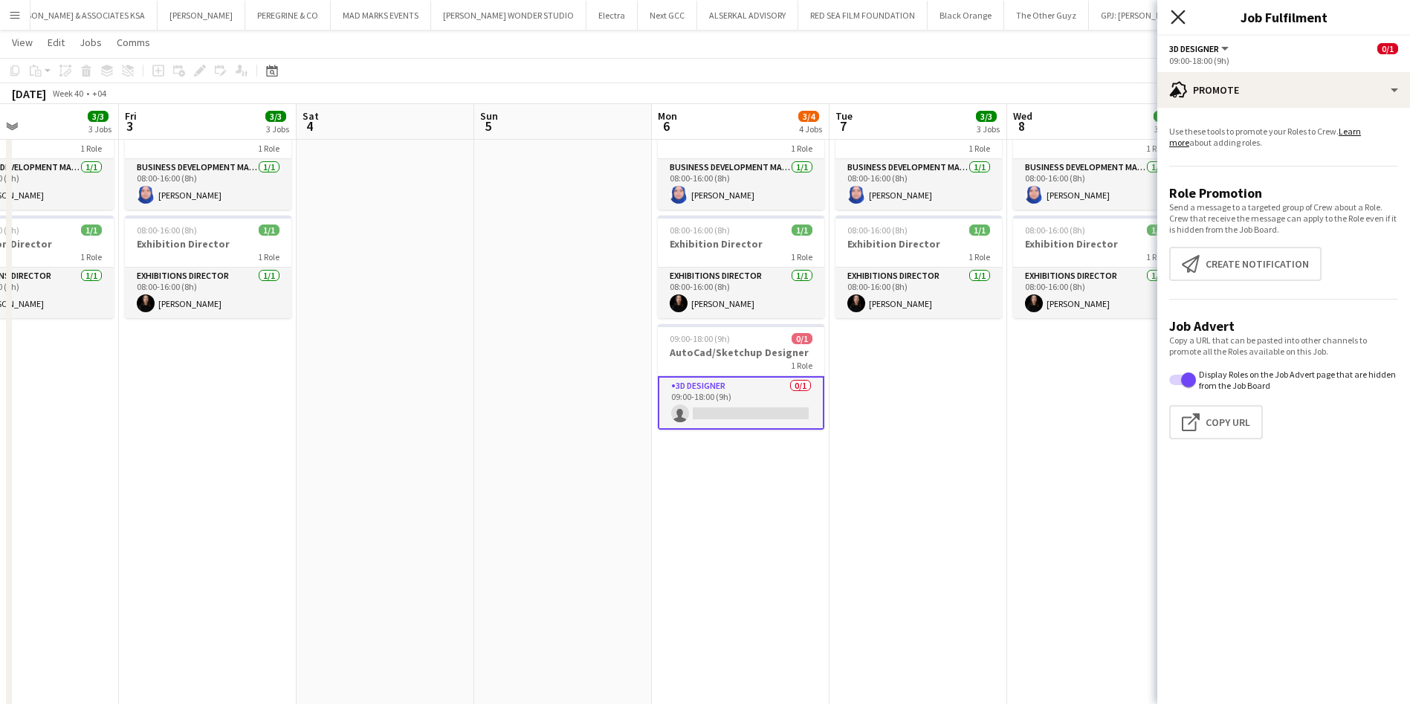
click at [1180, 17] on icon "Close pop-in" at bounding box center [1178, 17] width 14 height 14
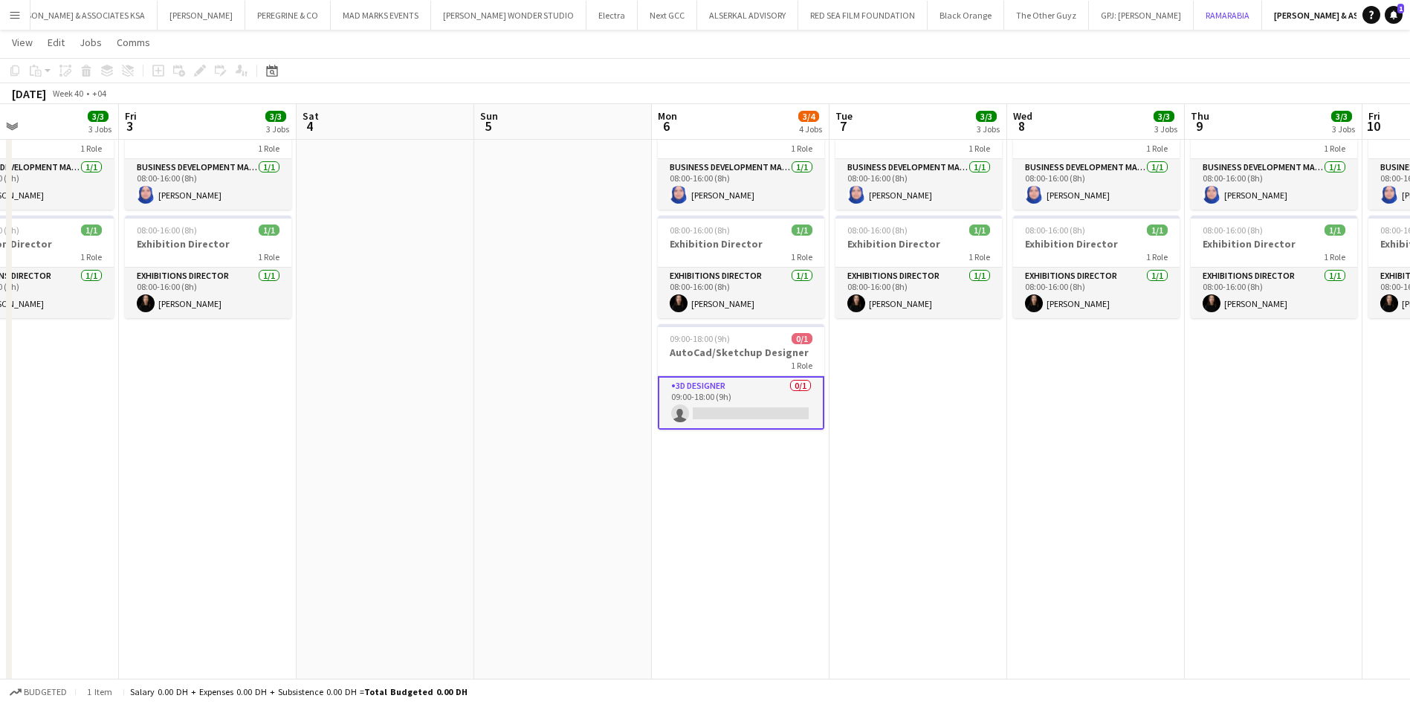
click at [1194, 16] on button "RAMARABIA Close" at bounding box center [1228, 15] width 68 height 29
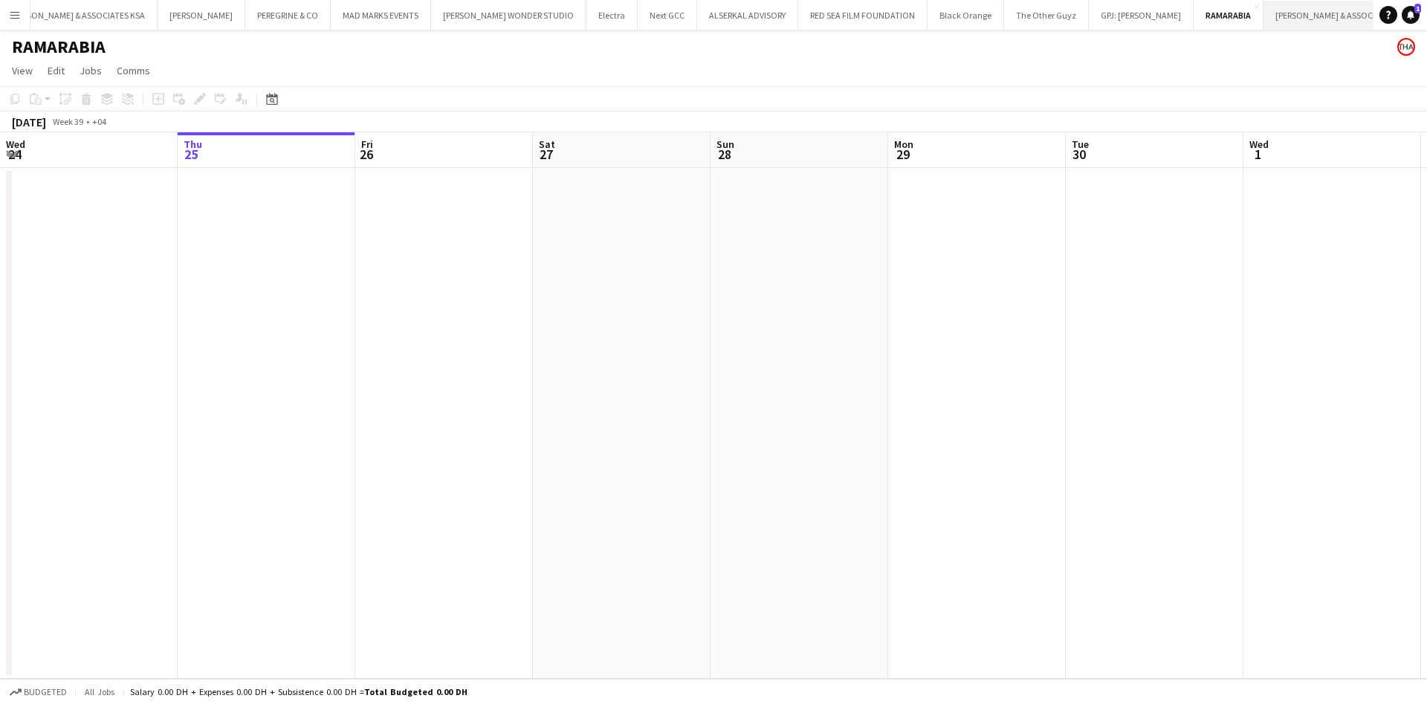
click at [1263, 16] on button "RICHARD ATTIAS & ASSOCIATES UAE Close" at bounding box center [1376, 15] width 226 height 29
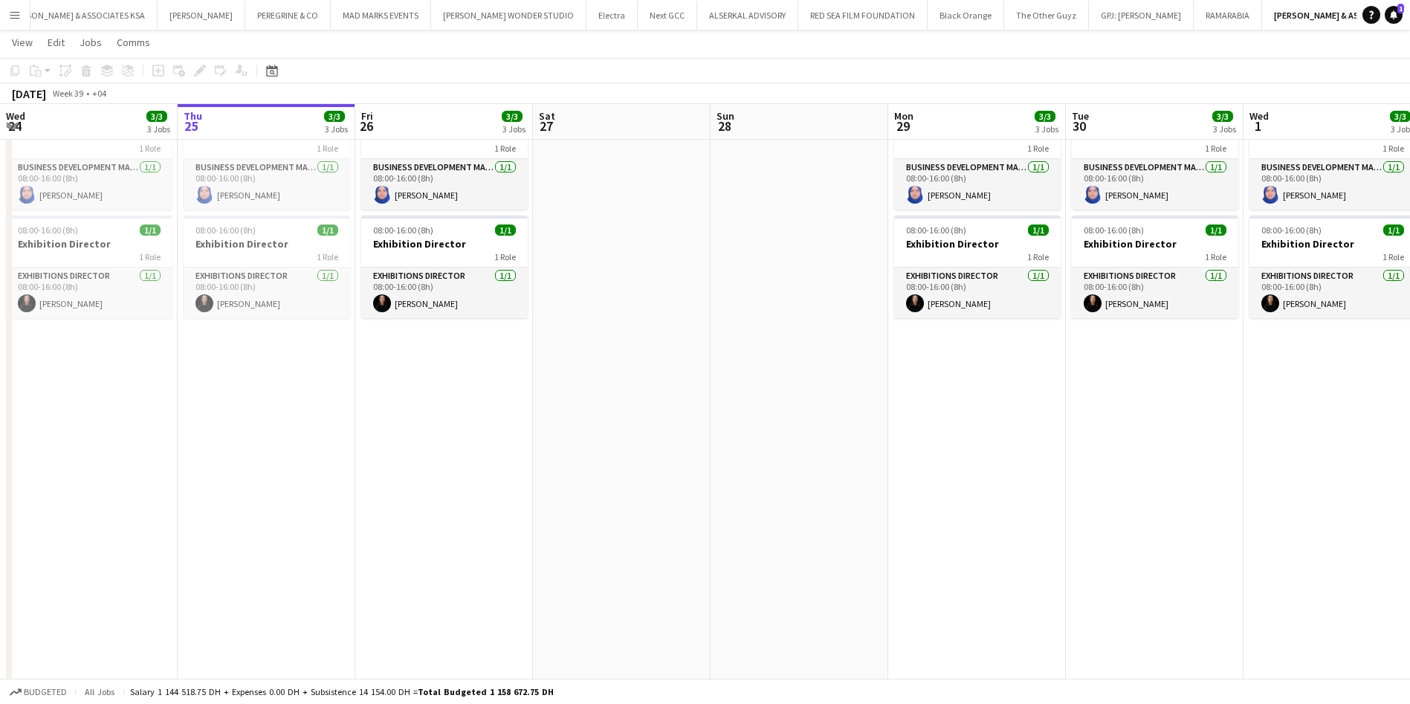
drag, startPoint x: 934, startPoint y: 455, endPoint x: 486, endPoint y: 475, distance: 448.6
click at [465, 478] on app-calendar-viewport "Mon 22 3/4 4 Jobs Tue 23 3/3 3 Jobs Wed 24 3/3 3 Jobs Thu 25 3/3 3 Jobs Fri 26 …" at bounding box center [705, 693] width 1410 height 1939
drag, startPoint x: 1183, startPoint y: 477, endPoint x: 516, endPoint y: 470, distance: 667.5
click at [484, 476] on app-calendar-viewport "Mon 22 3/4 4 Jobs Tue 23 3/3 3 Jobs Wed 24 3/3 3 Jobs Thu 25 3/3 3 Jobs Fri 26 …" at bounding box center [705, 693] width 1410 height 1939
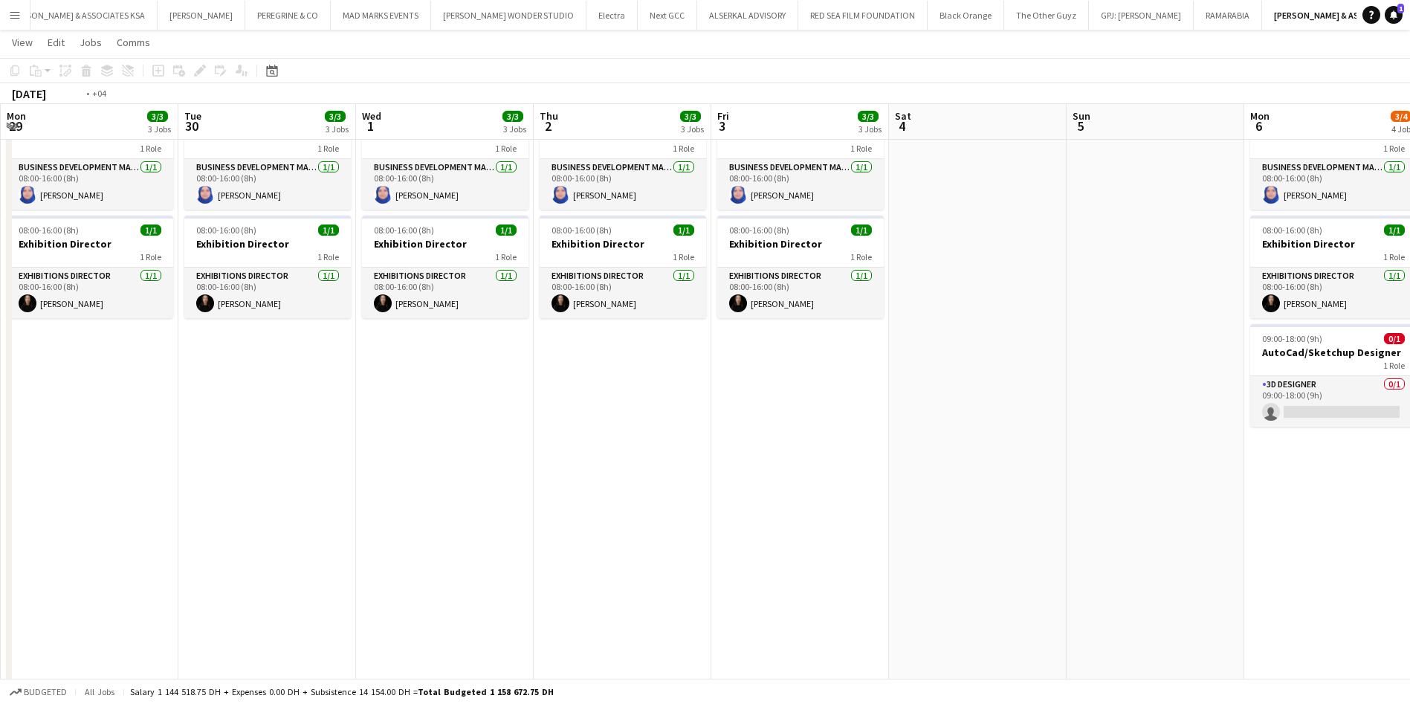
drag, startPoint x: 1104, startPoint y: 469, endPoint x: 742, endPoint y: 447, distance: 361.9
click at [644, 462] on app-calendar-viewport "Thu 25 3/3 3 Jobs Fri 26 3/3 3 Jobs Sat 27 Sun 28 Mon 29 3/3 3 Jobs Tue 30 3/3 …" at bounding box center [705, 693] width 1410 height 1939
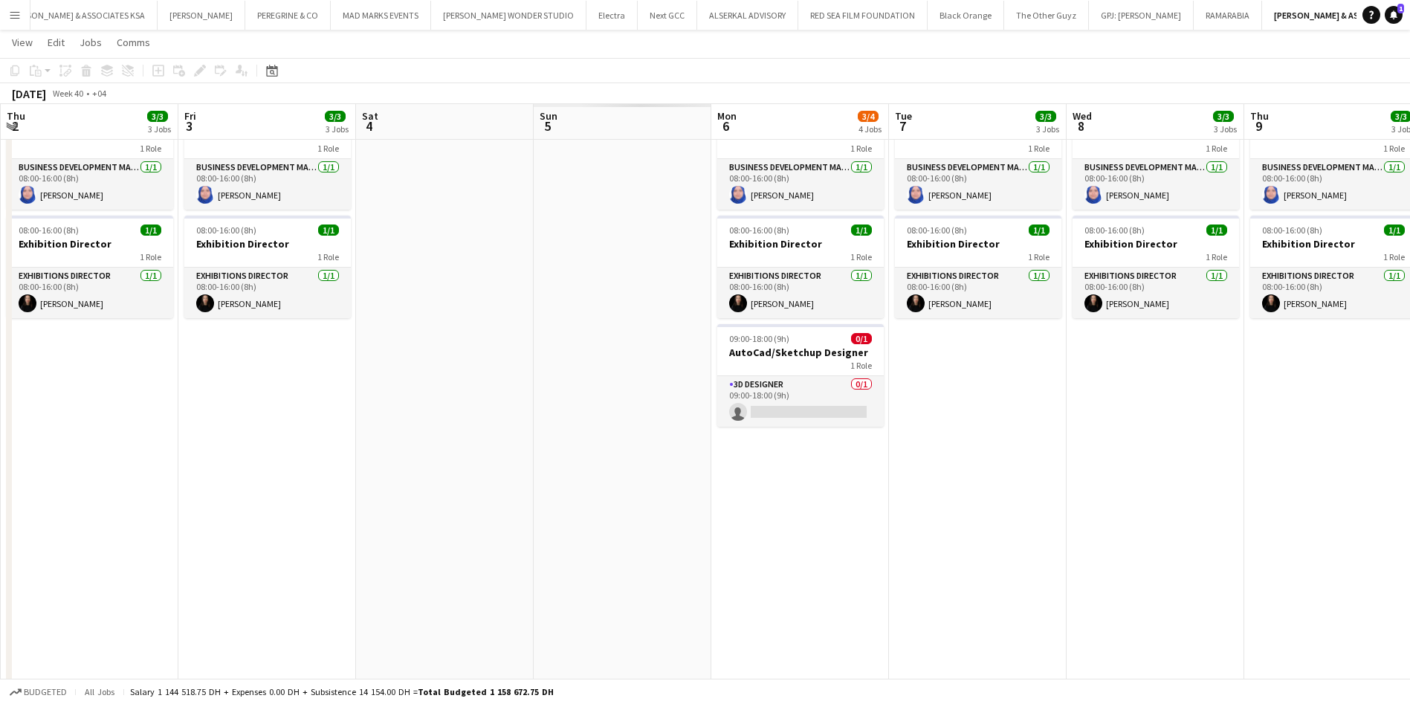
drag, startPoint x: 964, startPoint y: 479, endPoint x: 696, endPoint y: 477, distance: 268.3
click at [696, 477] on app-calendar-viewport "Sun 28 Mon 29 3/3 3 Jobs Tue 30 3/3 3 Jobs Wed 1 3/3 3 Jobs Thu 2 3/3 3 Jobs Fr…" at bounding box center [705, 693] width 1410 height 1939
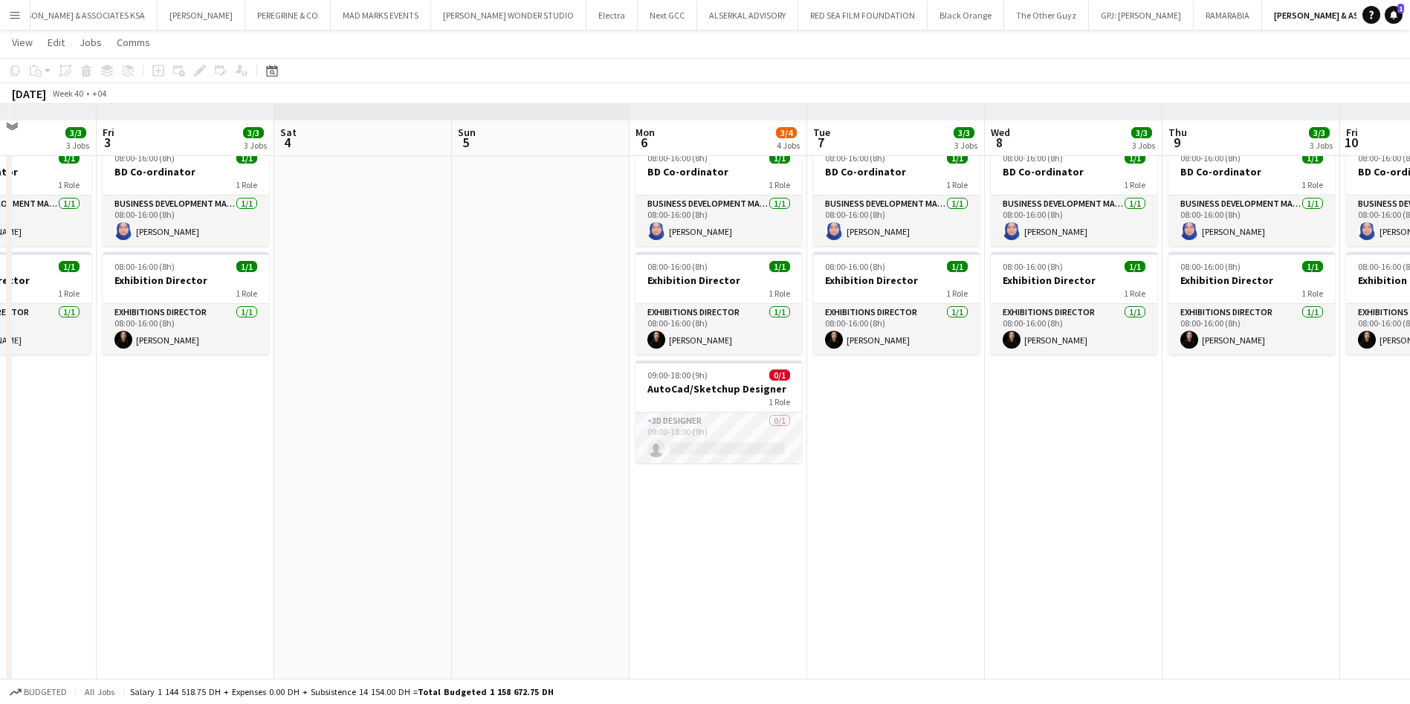
scroll to position [314, 0]
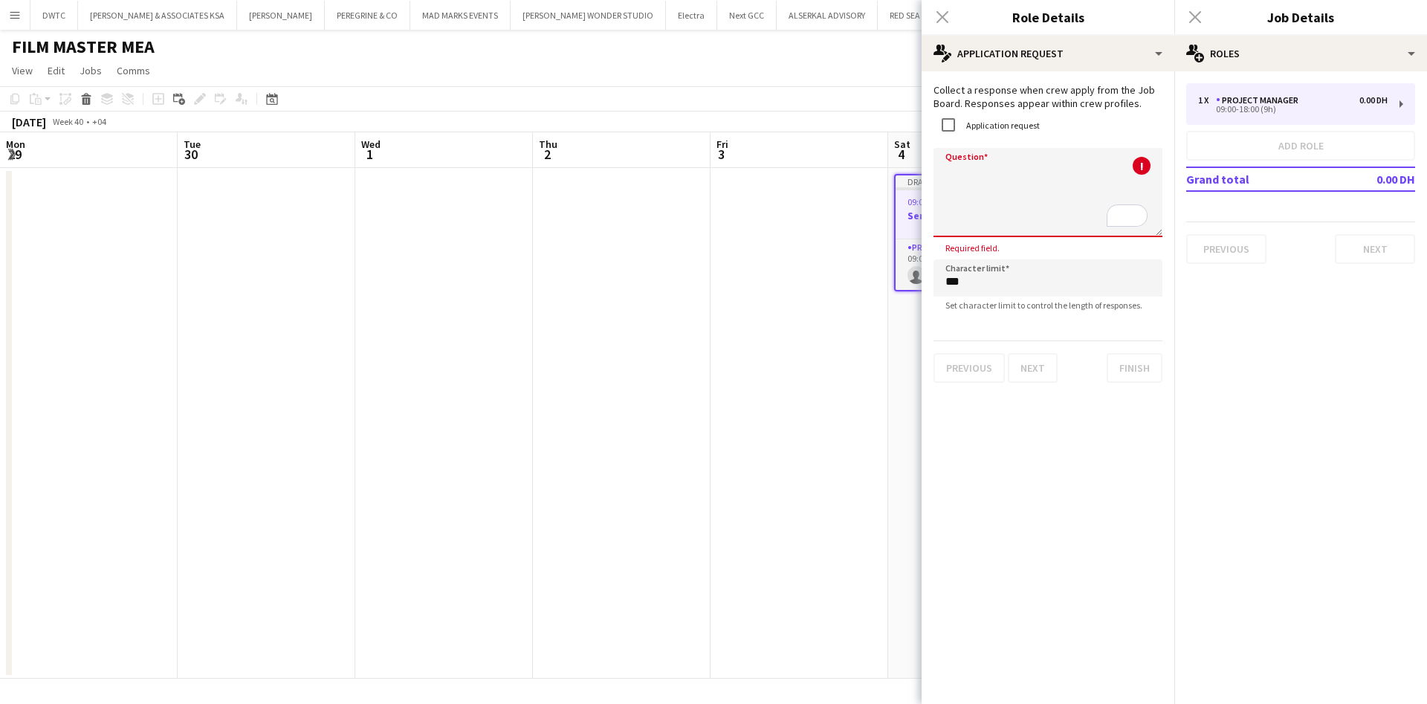
scroll to position [0, 337]
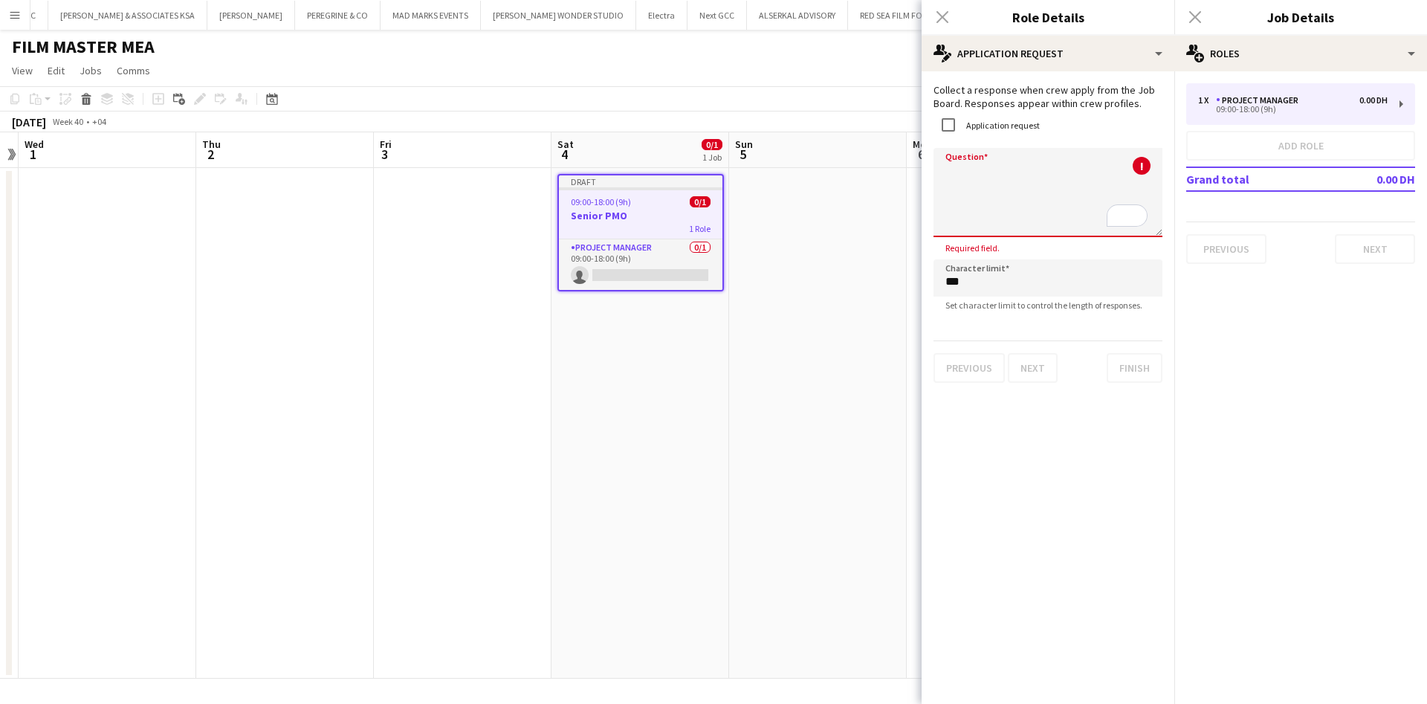
click at [1000, 180] on textarea "Question" at bounding box center [1047, 192] width 229 height 89
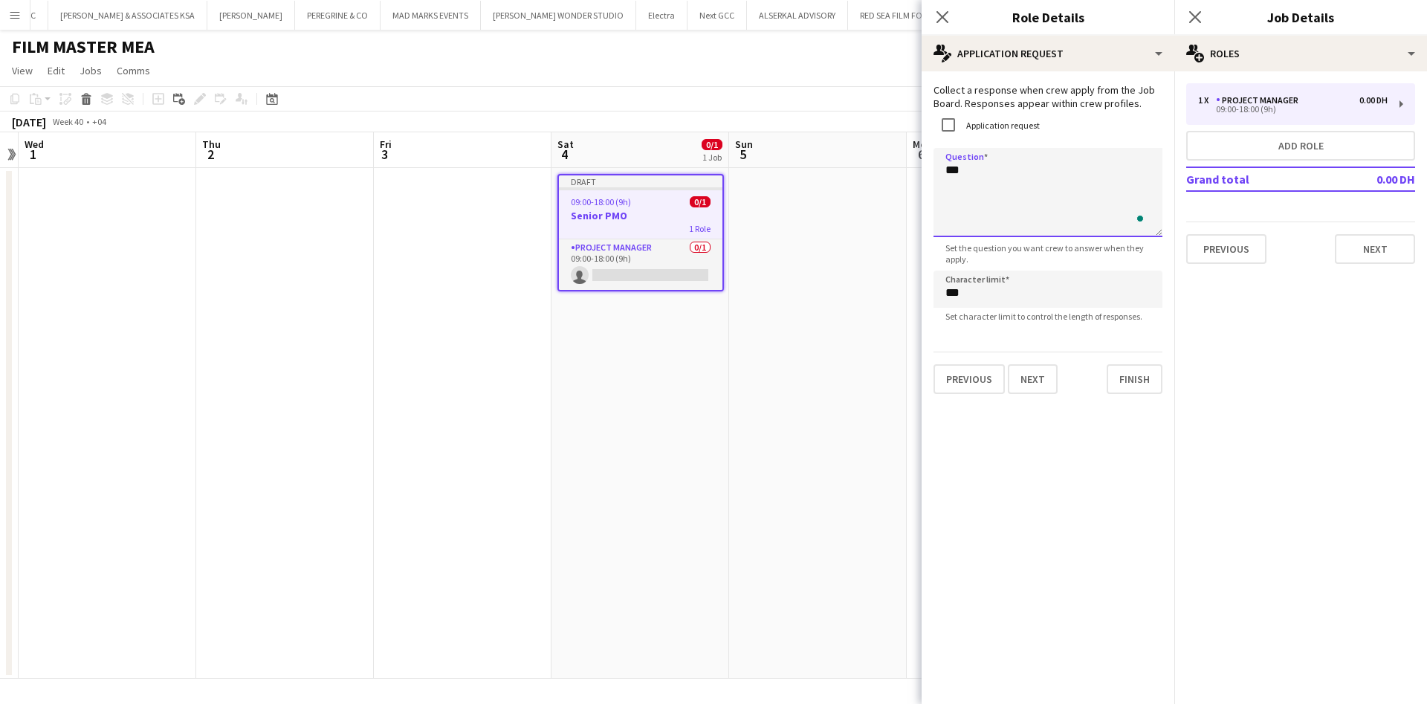
paste textarea "**********"
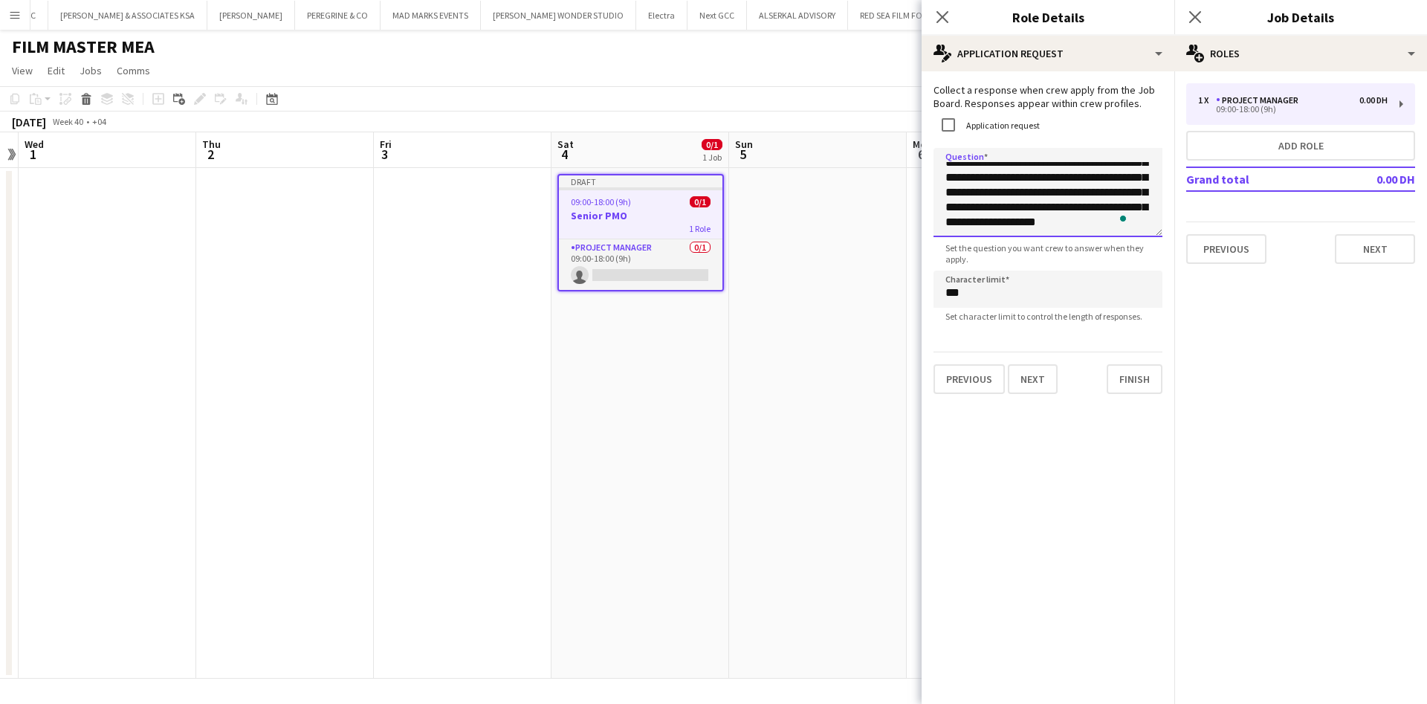
scroll to position [77, 0]
paste textarea "**********"
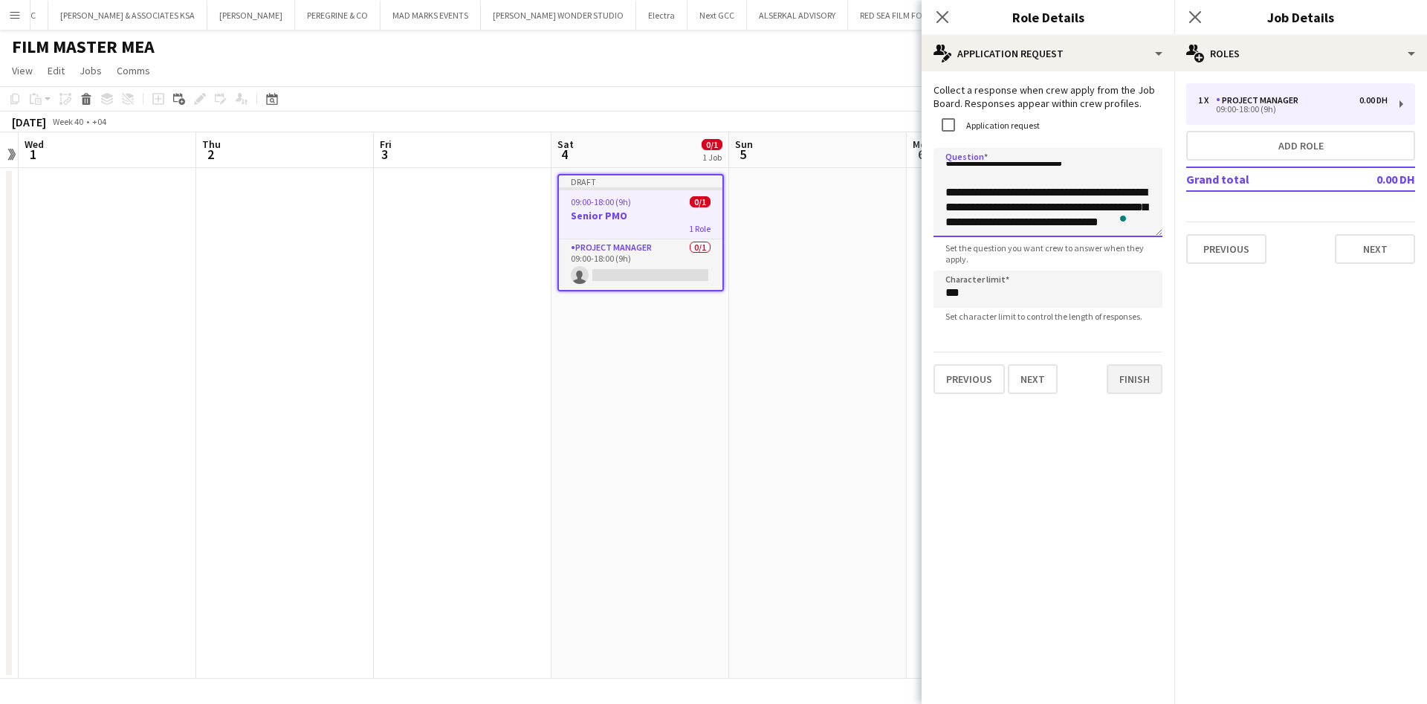
type textarea "**********"
click at [1156, 383] on button "Finish" at bounding box center [1135, 379] width 56 height 30
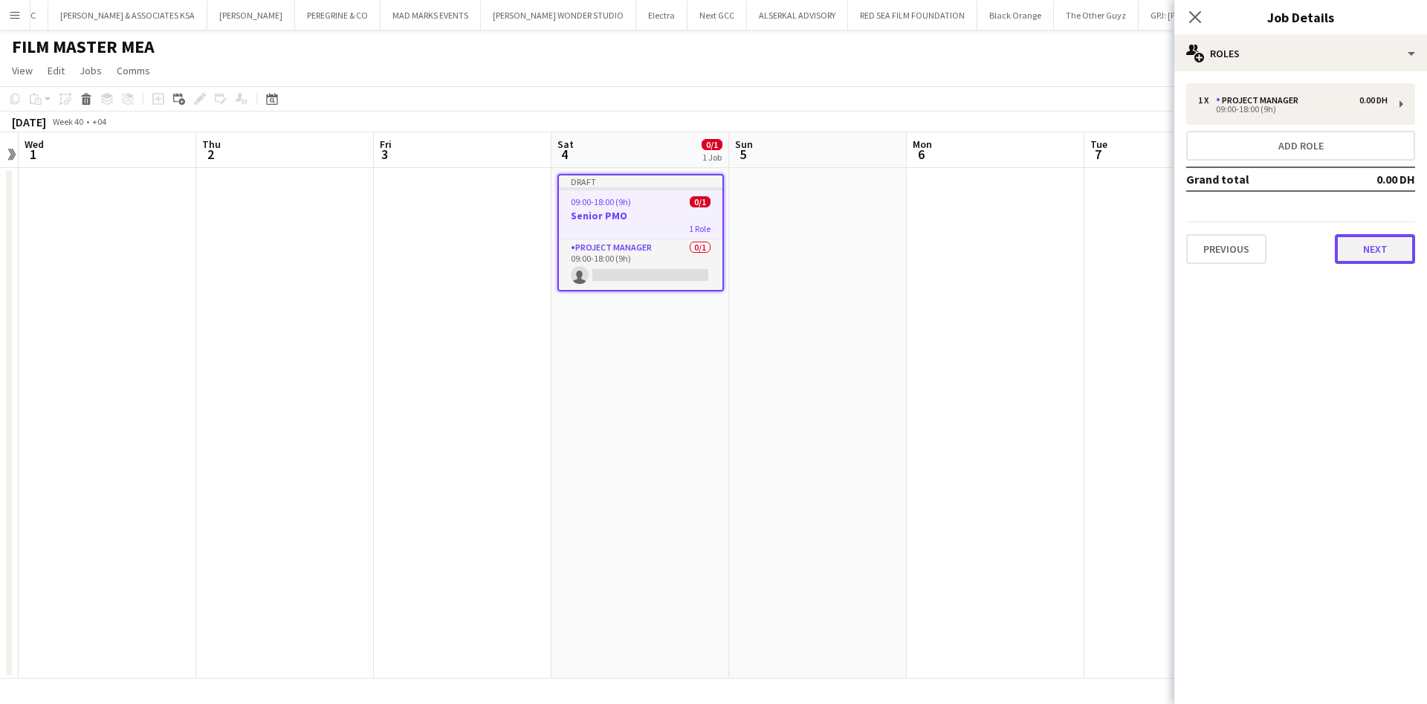
click at [1377, 257] on button "Next" at bounding box center [1375, 249] width 80 height 30
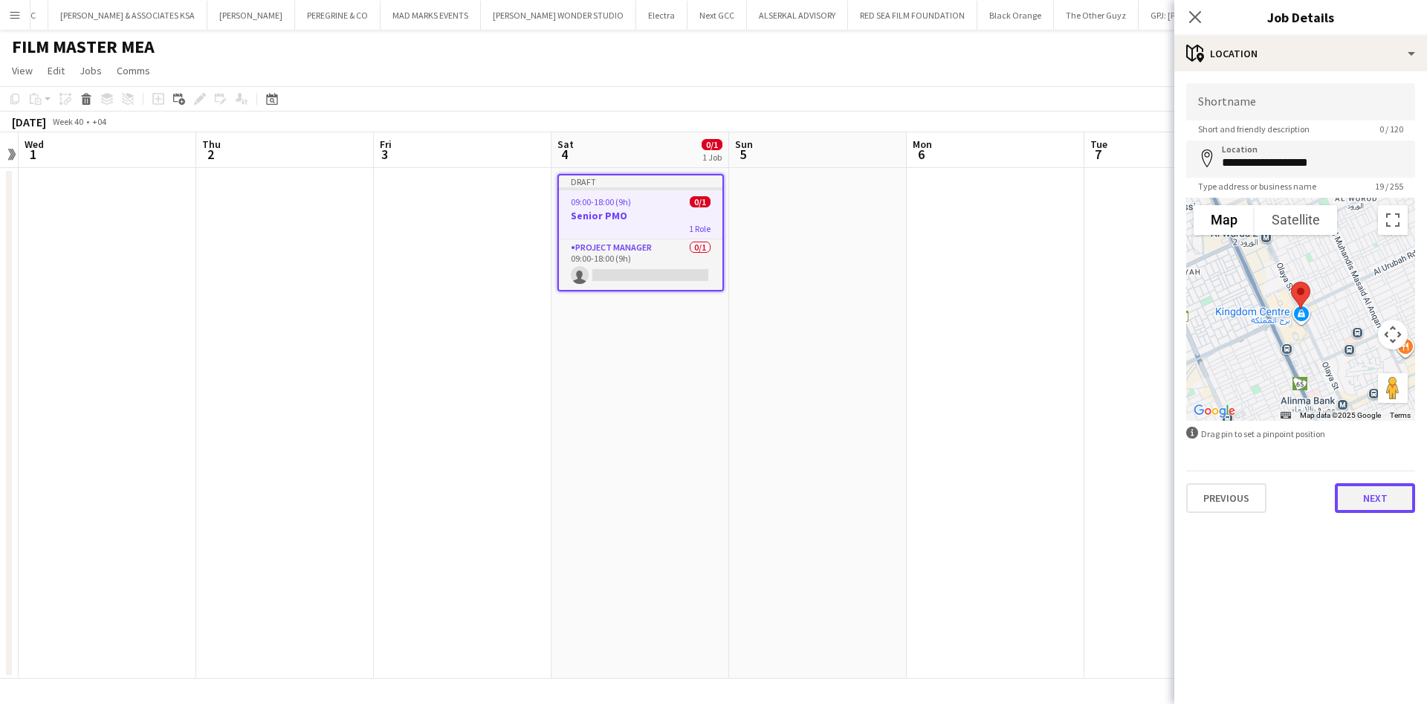
click at [1380, 499] on button "Next" at bounding box center [1375, 498] width 80 height 30
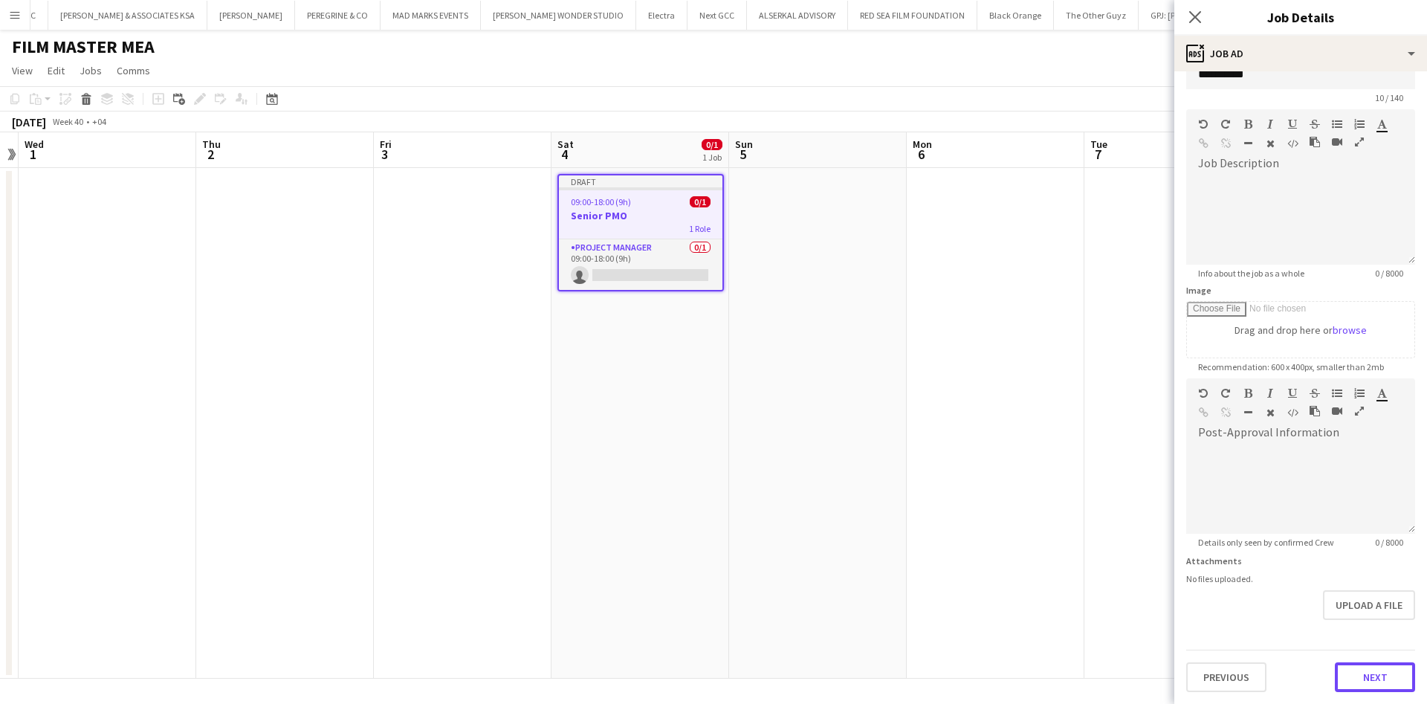
click at [1375, 647] on form "**********" at bounding box center [1300, 372] width 253 height 640
click at [1377, 669] on button "Next" at bounding box center [1375, 677] width 80 height 30
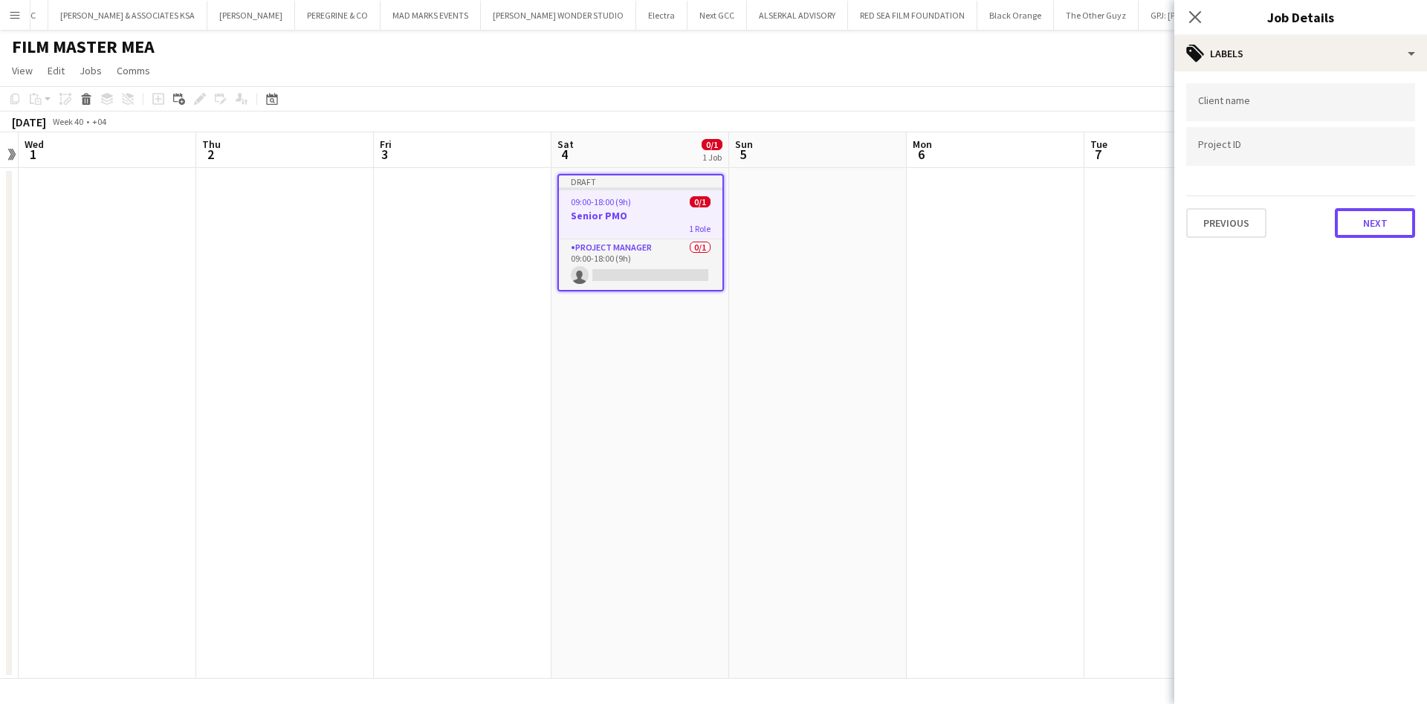
click at [1397, 230] on button "Next" at bounding box center [1375, 223] width 80 height 30
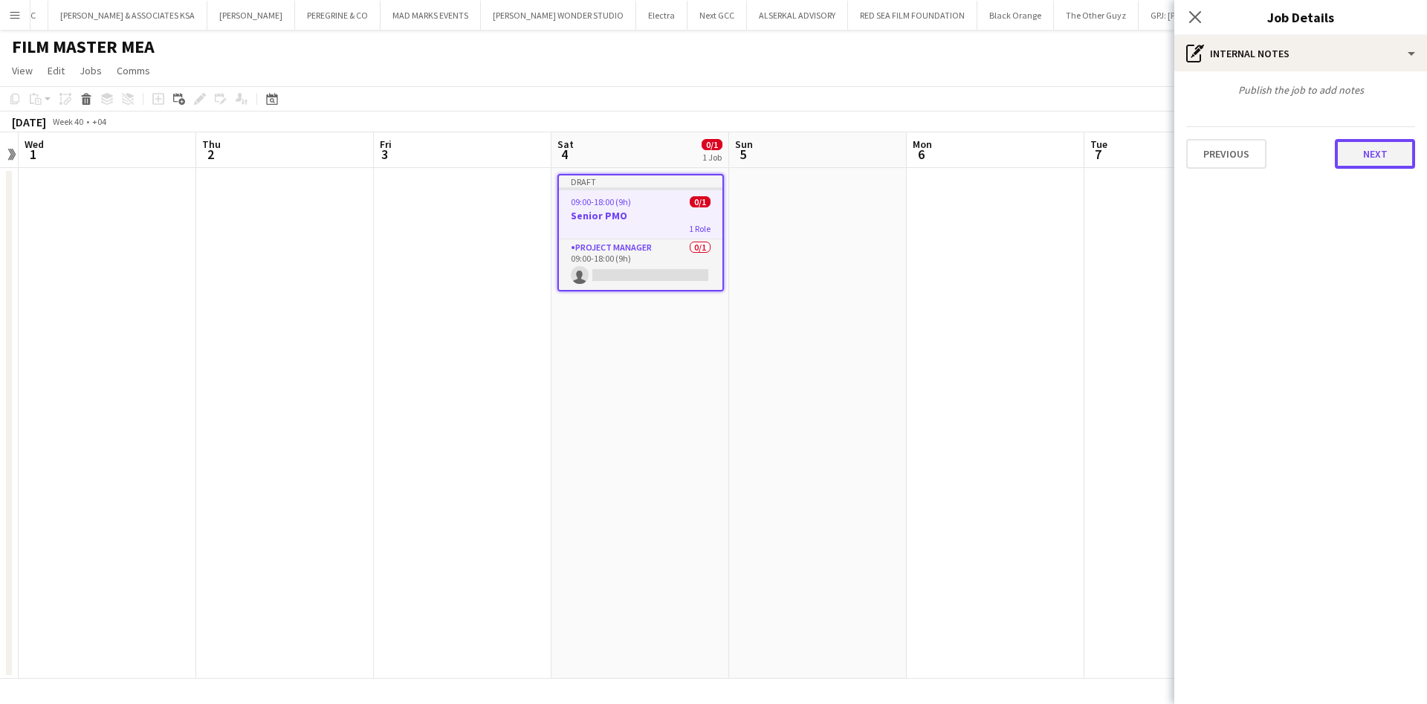
click at [1355, 157] on button "Next" at bounding box center [1375, 154] width 80 height 30
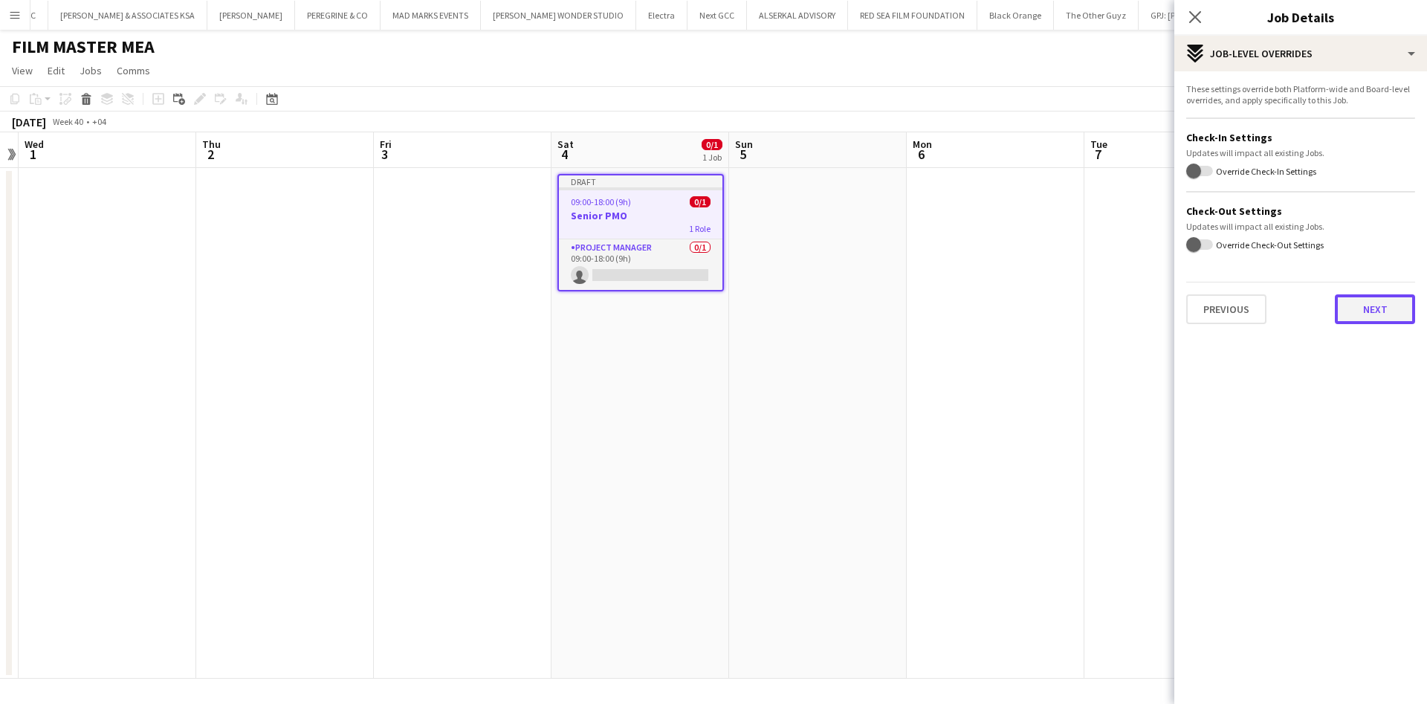
click at [1382, 311] on button "Next" at bounding box center [1375, 309] width 80 height 30
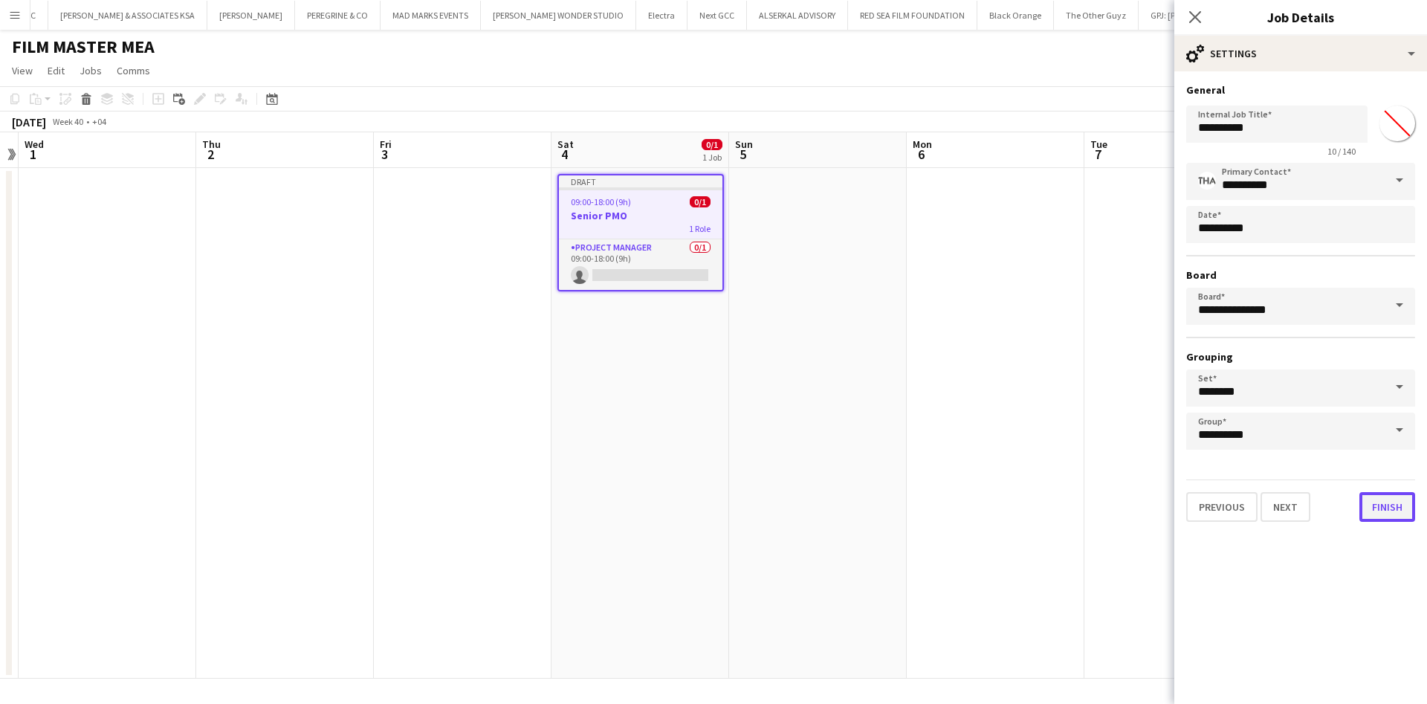
click at [1396, 507] on button "Finish" at bounding box center [1387, 507] width 56 height 30
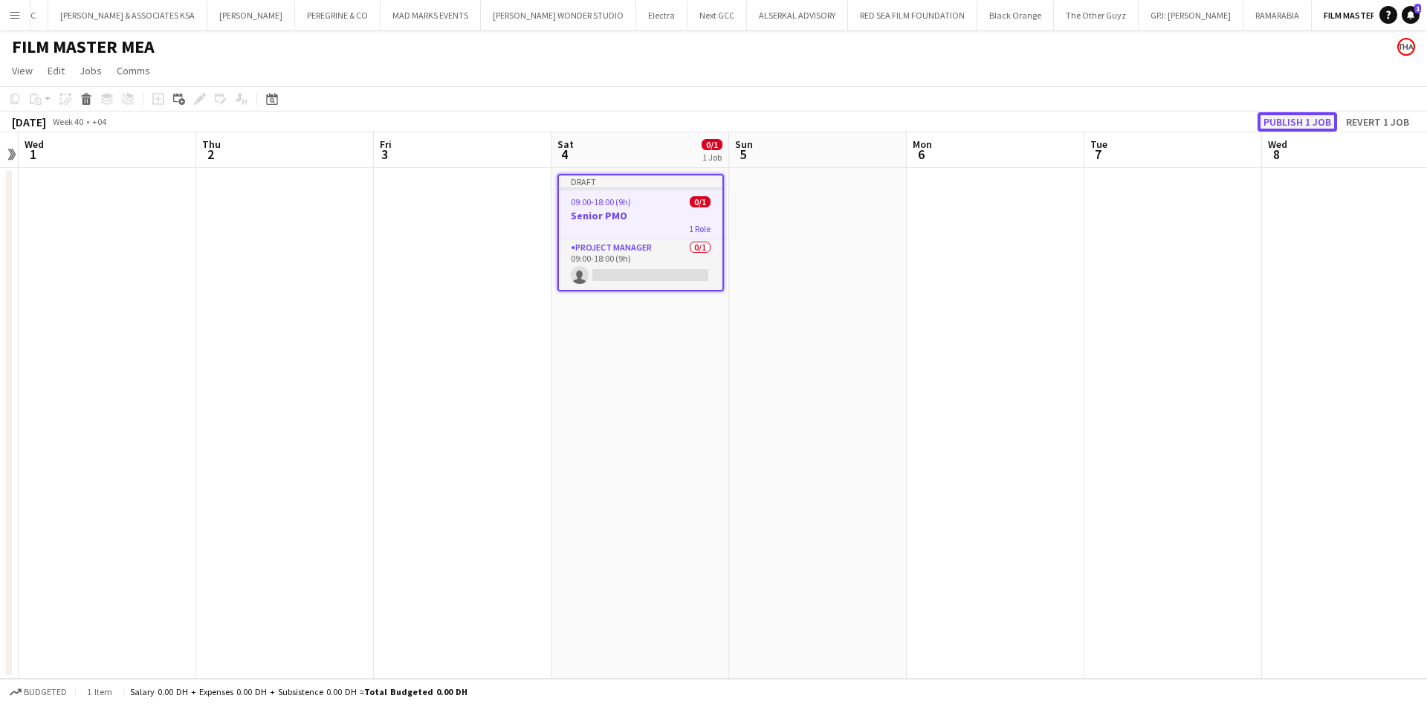
click at [1295, 115] on button "Publish 1 job" at bounding box center [1298, 121] width 80 height 19
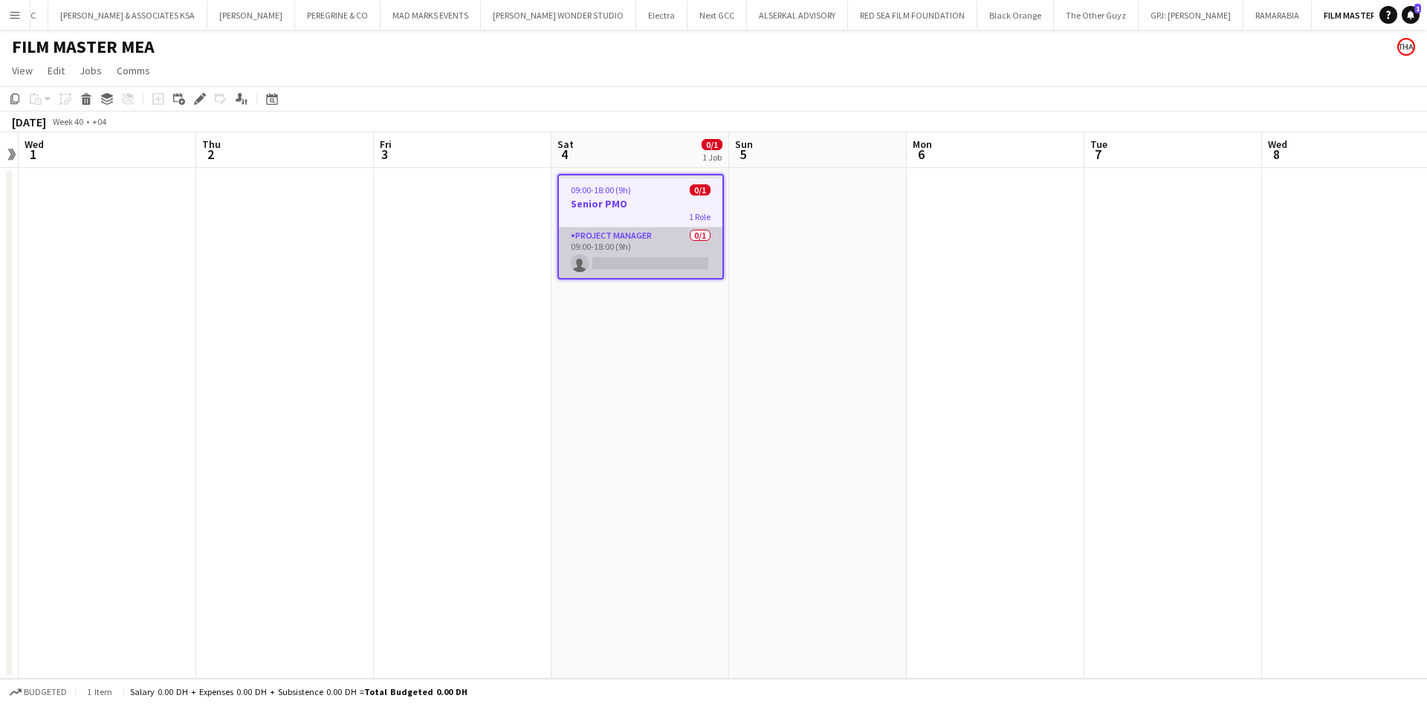
click at [651, 248] on app-card-role "Project Manager 0/1 09:00-18:00 (9h) single-neutral-actions" at bounding box center [641, 252] width 164 height 51
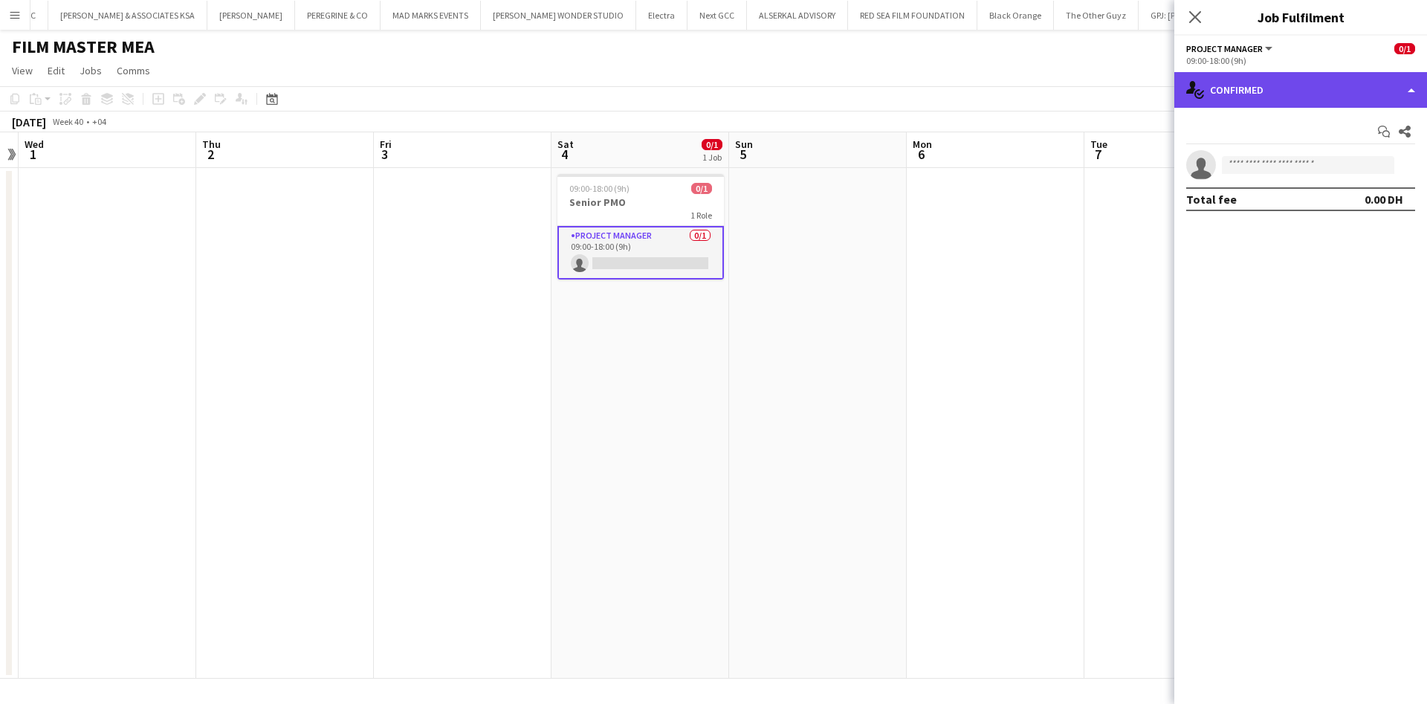
click at [1356, 89] on div "single-neutral-actions-check-2 Confirmed" at bounding box center [1300, 90] width 253 height 36
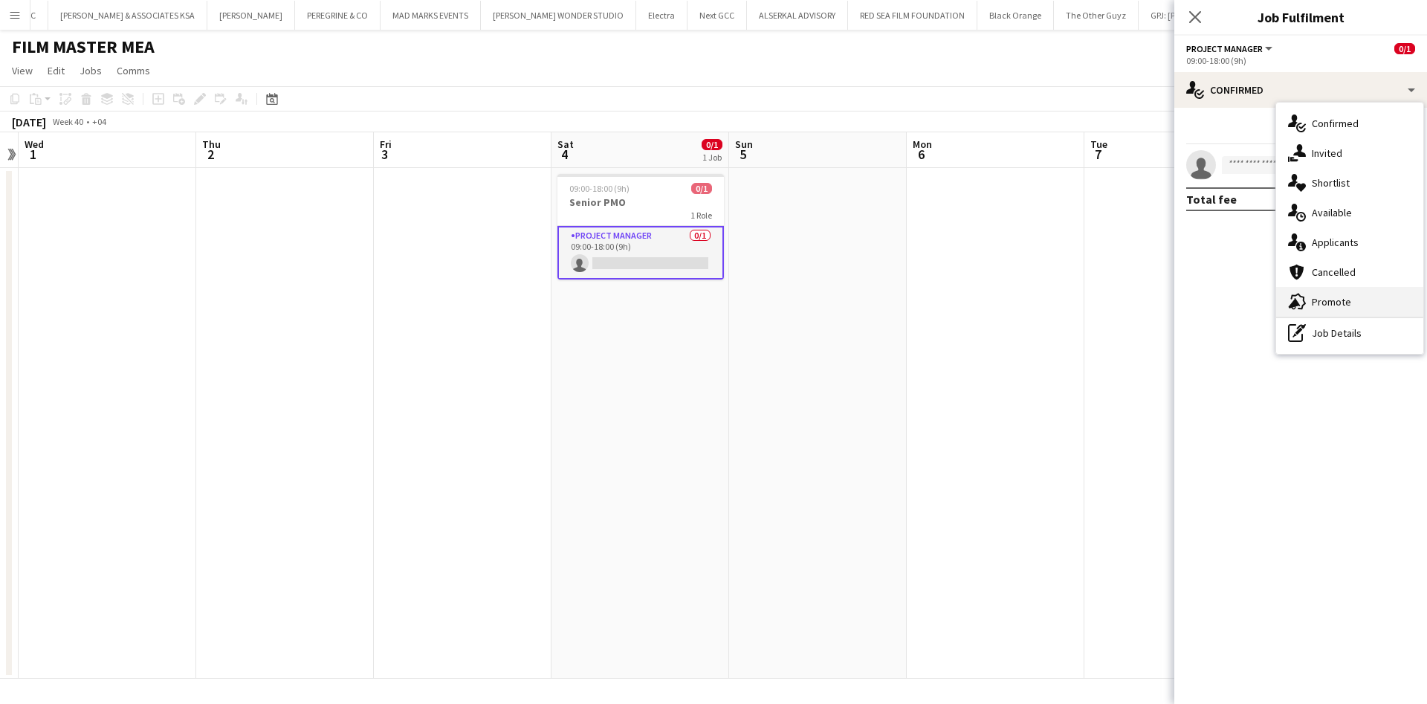
click at [1363, 303] on div "advertising-megaphone Promote" at bounding box center [1349, 302] width 147 height 30
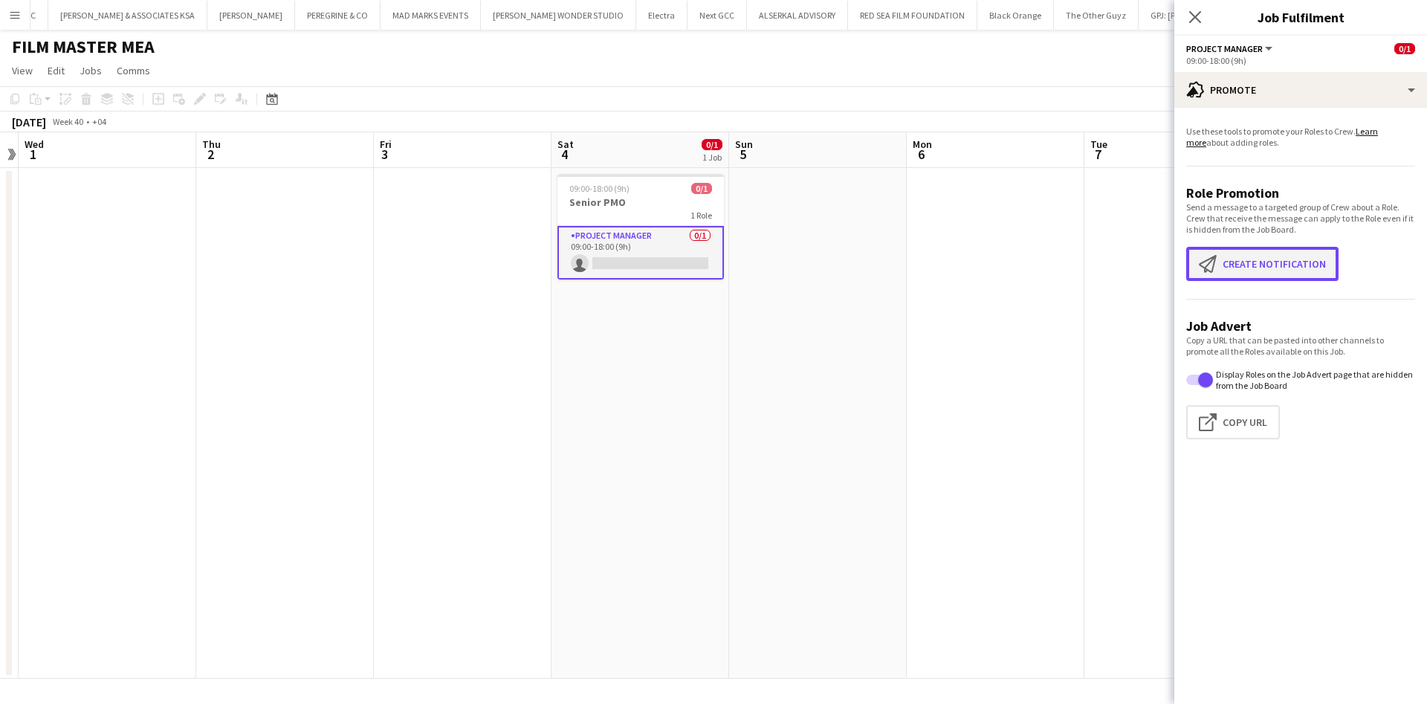
click at [1290, 266] on button "Create notification Create notification" at bounding box center [1262, 264] width 152 height 34
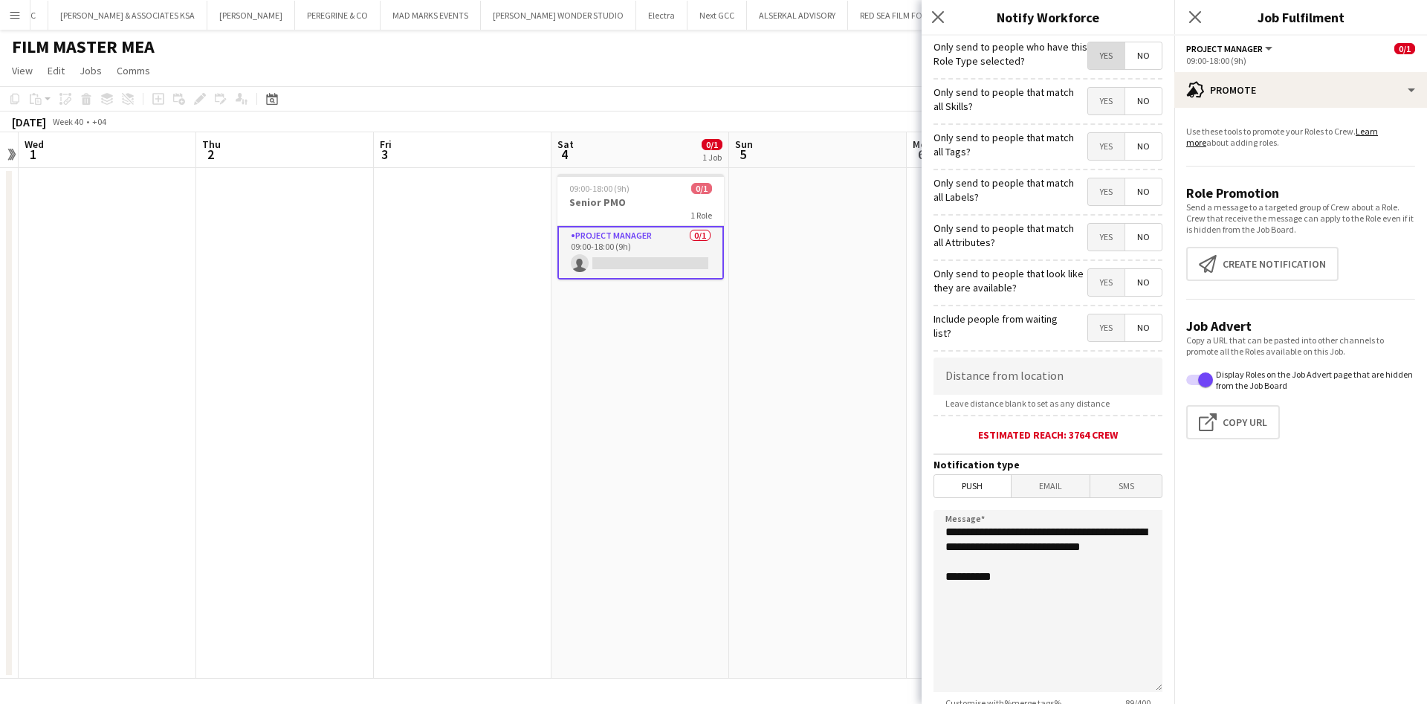
click at [1088, 59] on span "Yes" at bounding box center [1106, 55] width 36 height 27
click at [1090, 150] on span "Yes" at bounding box center [1106, 146] width 36 height 27
click at [1136, 142] on span "No" at bounding box center [1143, 146] width 36 height 27
click at [1094, 150] on span "Yes" at bounding box center [1106, 146] width 36 height 27
click at [1125, 143] on span "No" at bounding box center [1143, 146] width 36 height 27
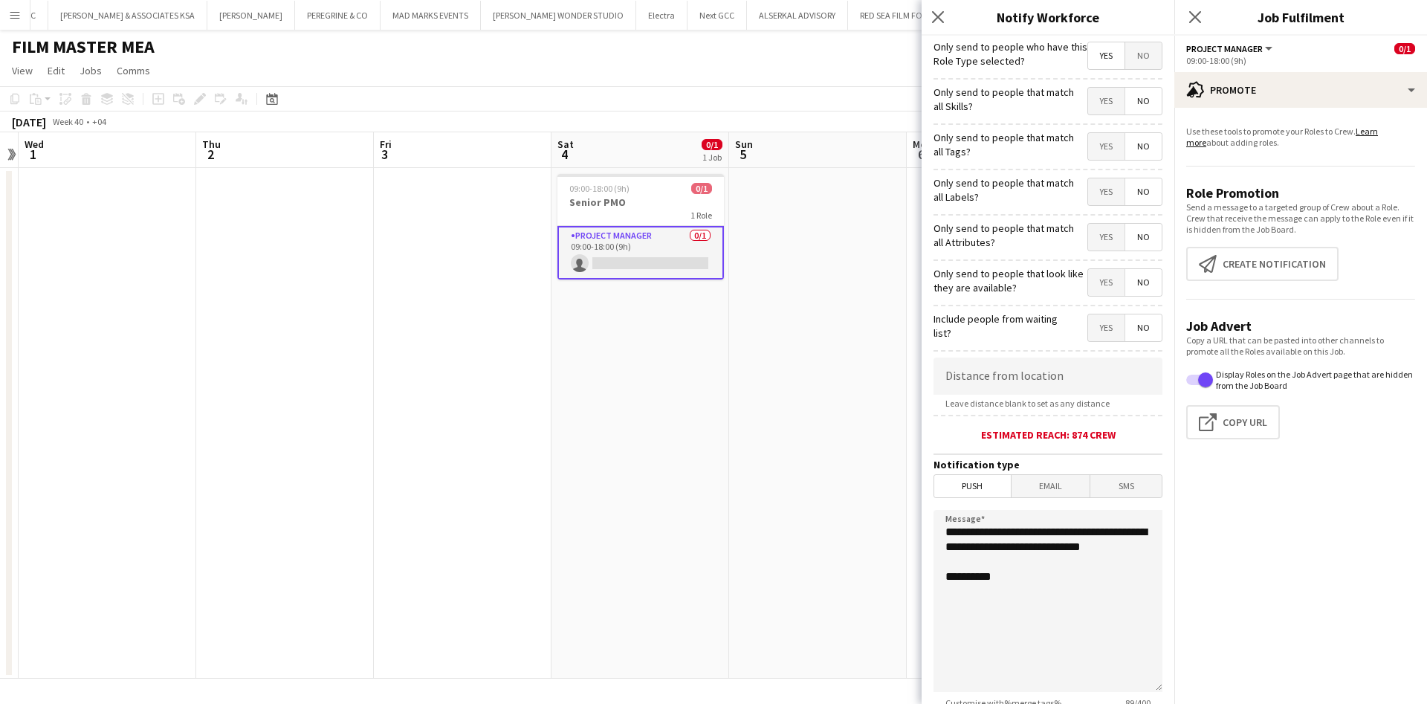
click at [1088, 141] on span "Yes" at bounding box center [1106, 146] width 36 height 27
click at [1125, 157] on span "No" at bounding box center [1143, 146] width 36 height 27
drag, startPoint x: 944, startPoint y: 535, endPoint x: 1016, endPoint y: 559, distance: 75.9
click at [1016, 559] on textarea "**********" at bounding box center [1047, 601] width 229 height 182
paste textarea "**********"
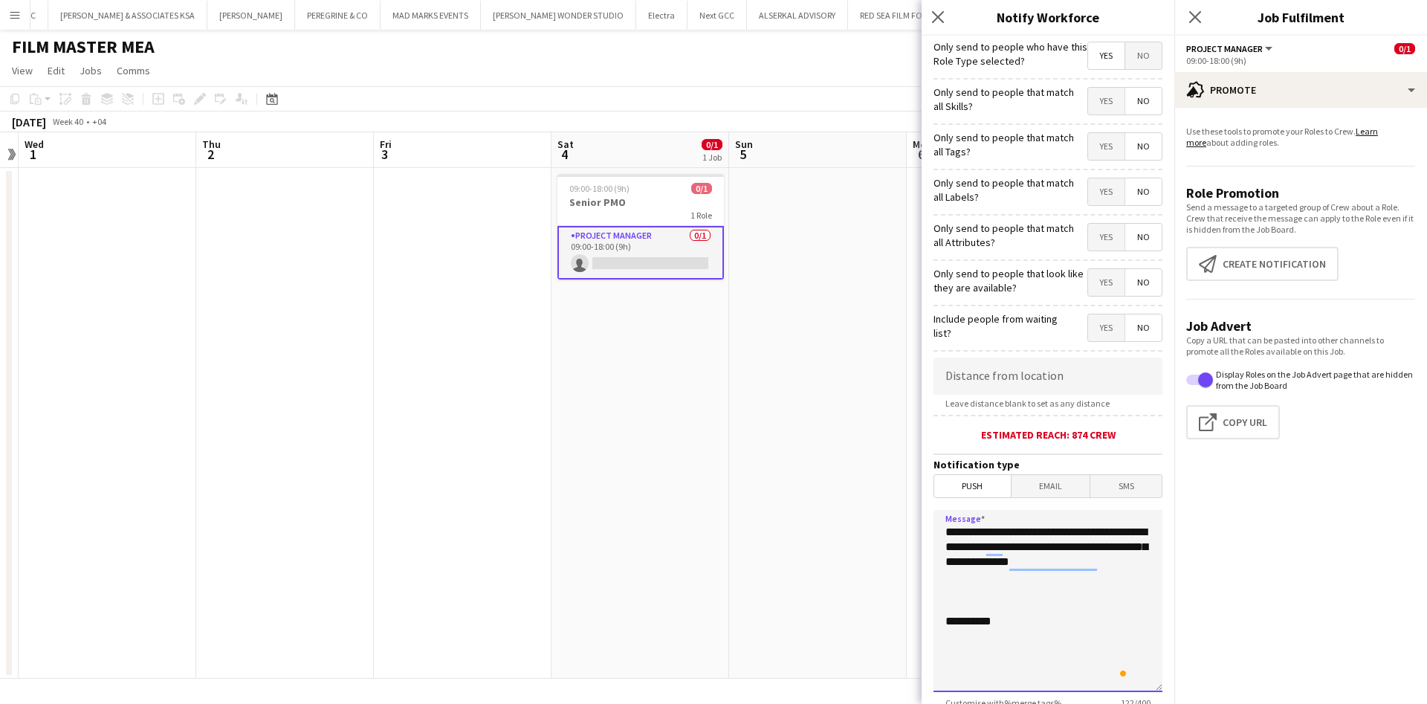
paste textarea "**********"
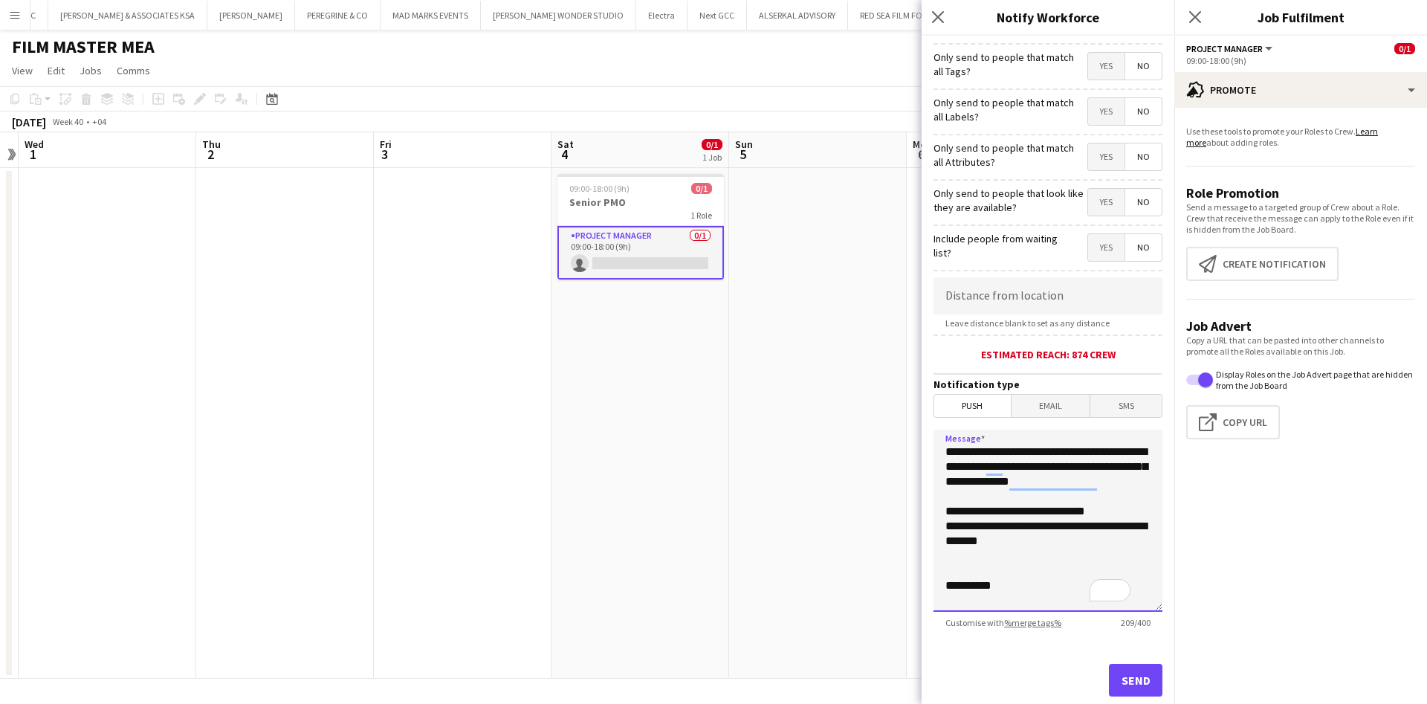
scroll to position [114, 0]
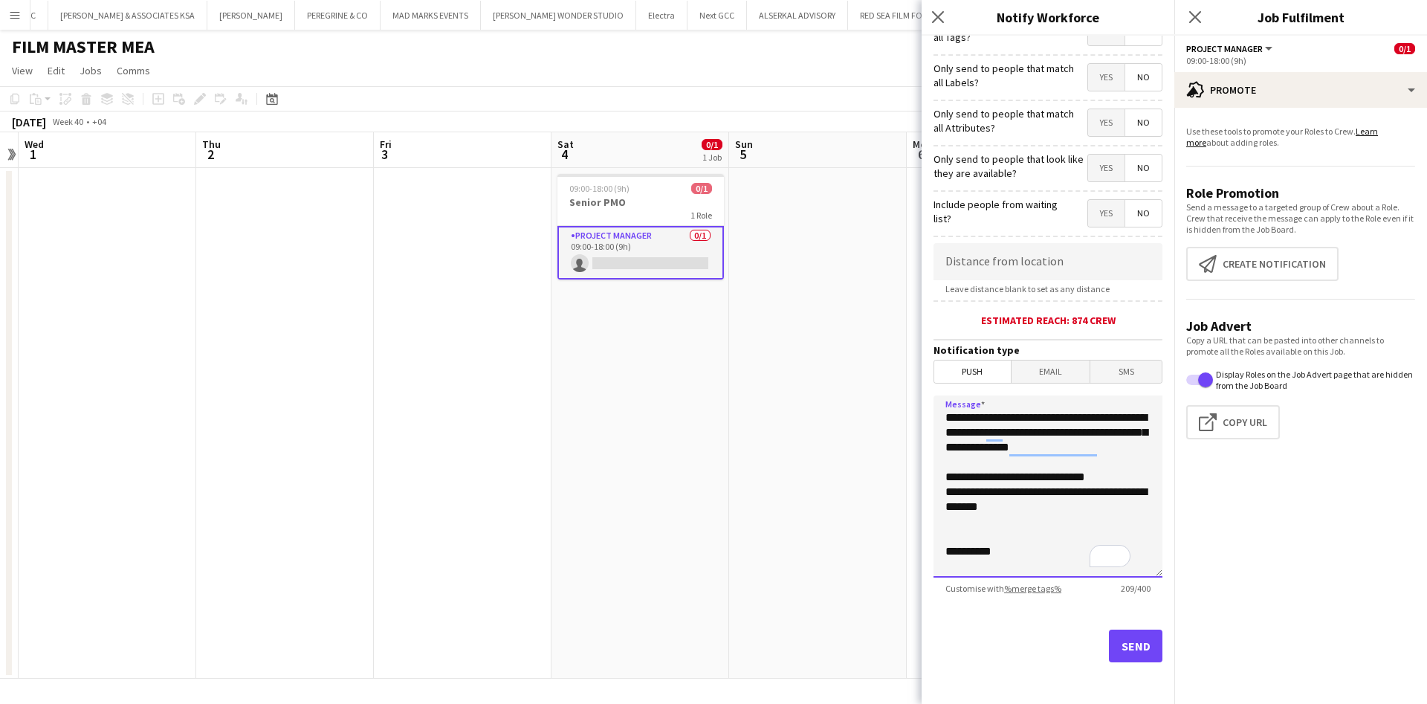
type textarea "**********"
click at [1122, 647] on button "Send" at bounding box center [1136, 646] width 54 height 33
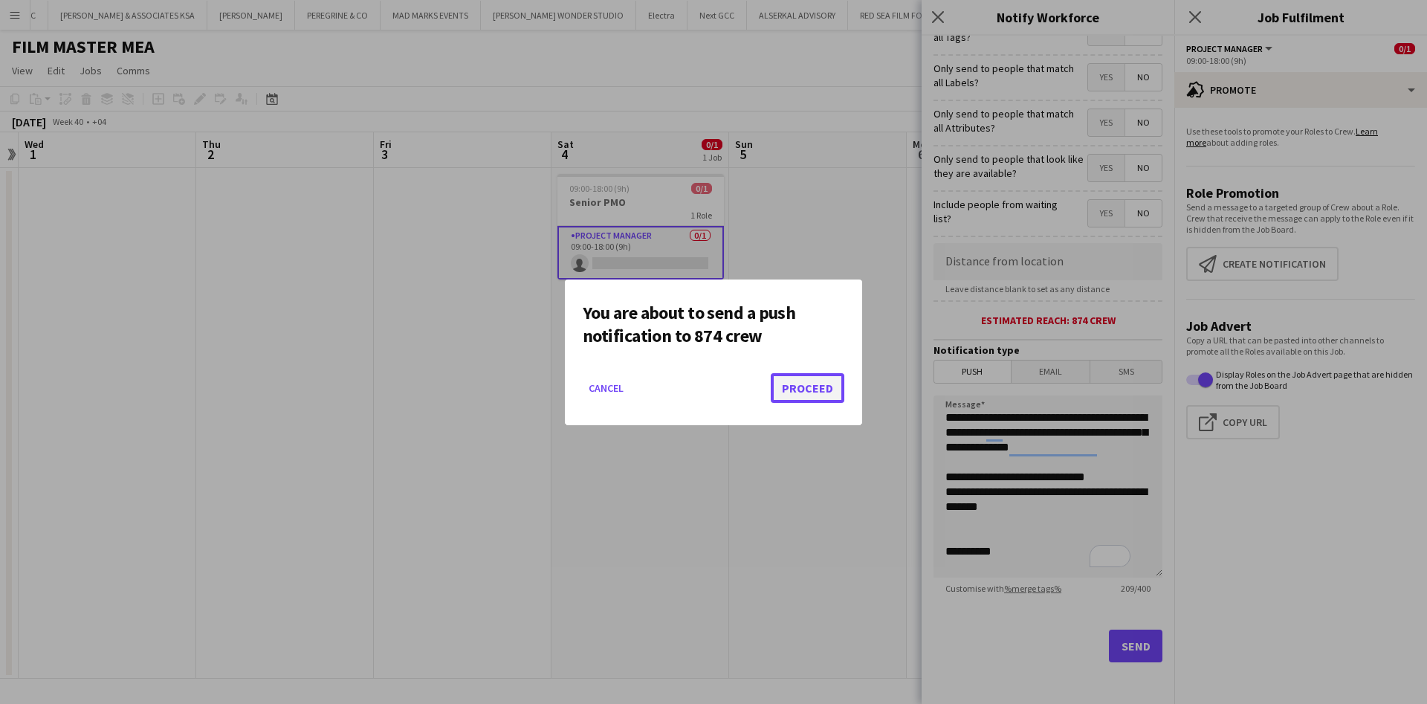
click at [825, 393] on button "Proceed" at bounding box center [808, 388] width 74 height 30
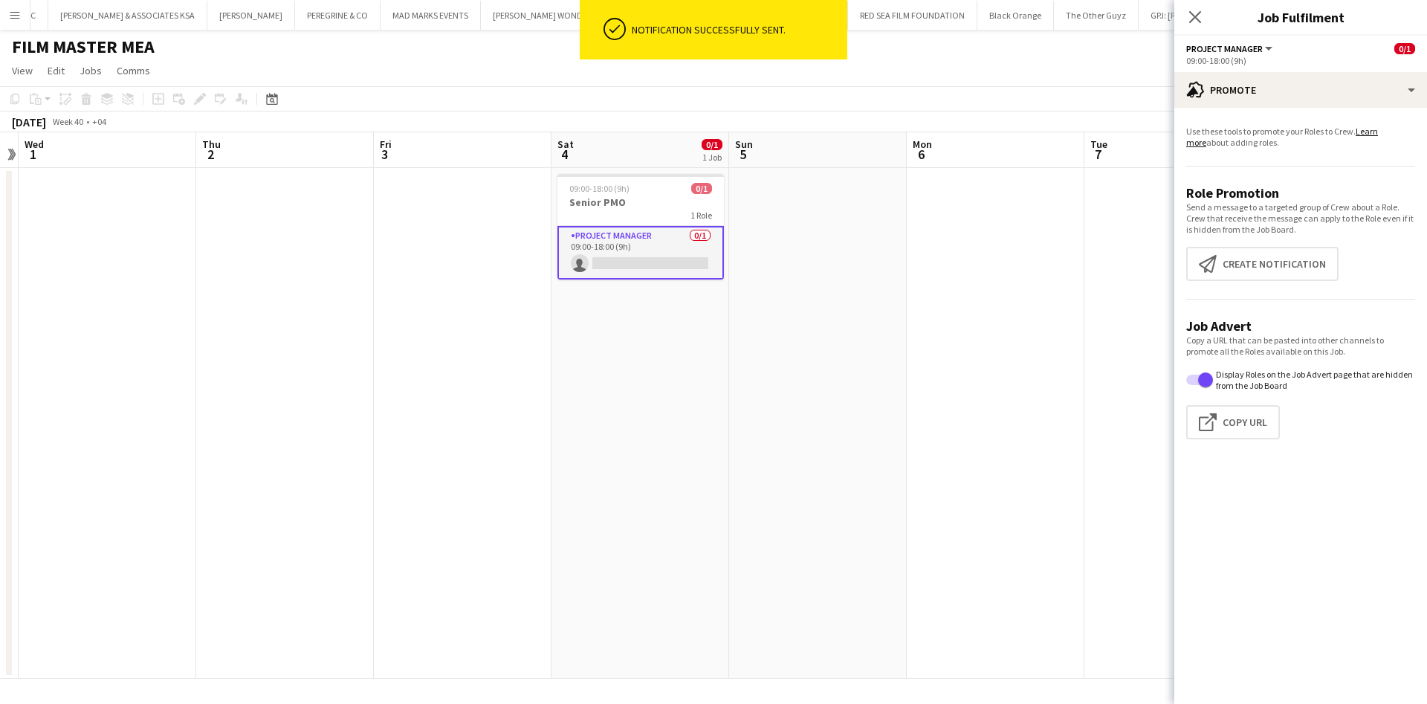
click at [1198, 25] on app-icon "Close pop-in" at bounding box center [1195, 17] width 18 height 18
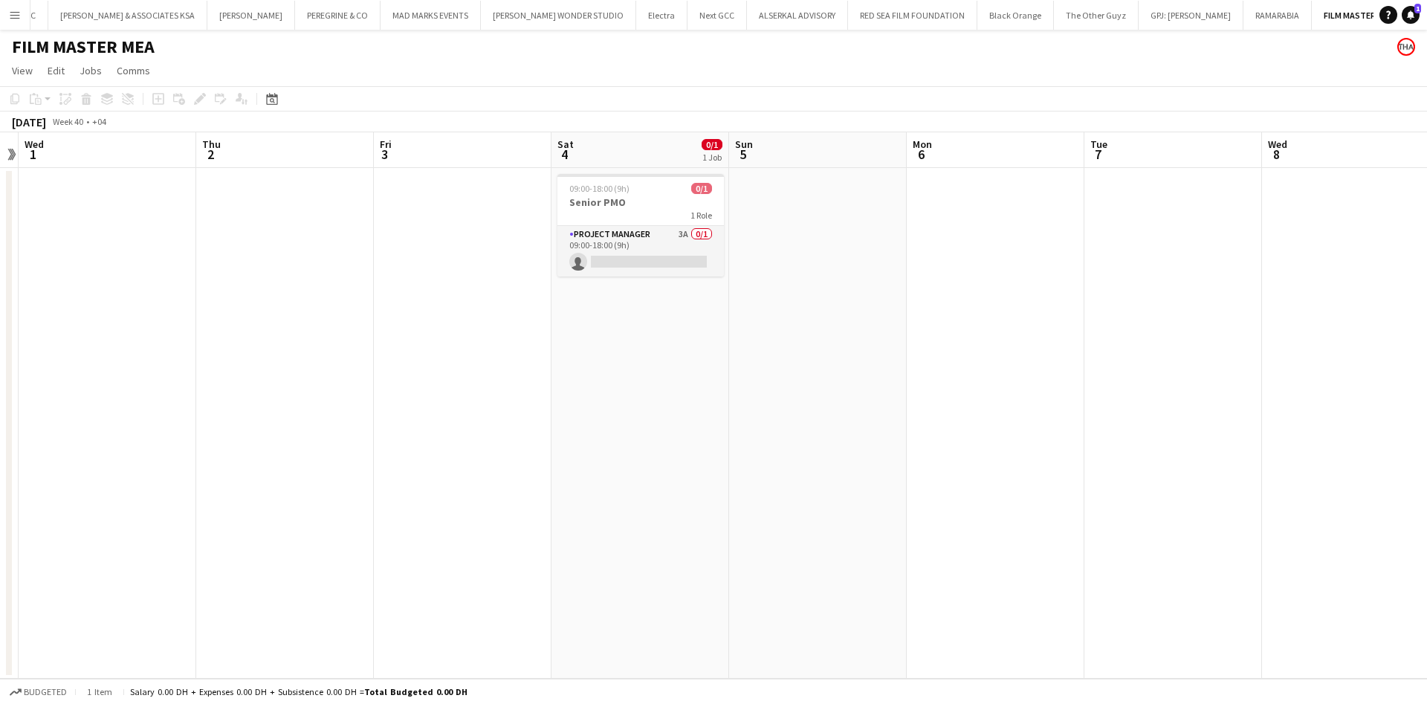
click at [677, 233] on app-card-role "Project Manager 3A 0/1 09:00-18:00 (9h) single-neutral-actions" at bounding box center [640, 251] width 166 height 51
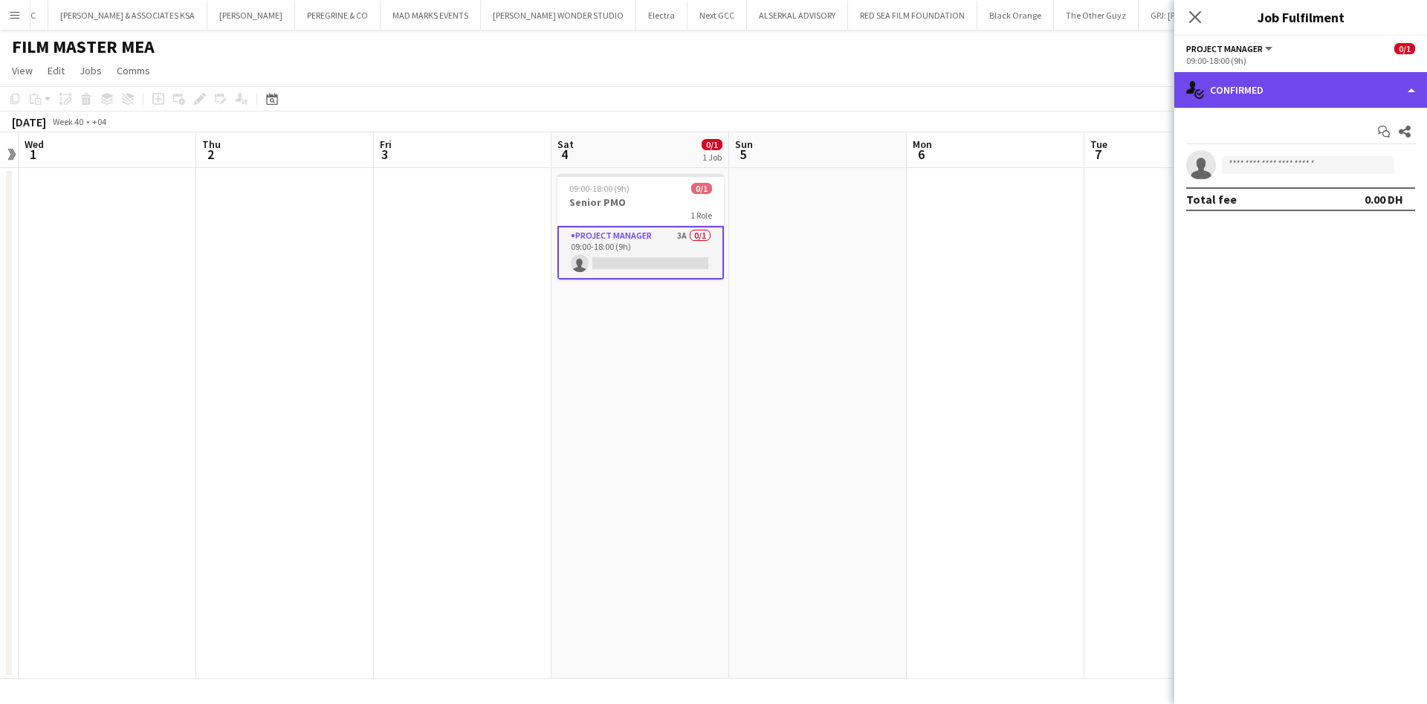
click at [1405, 97] on div "single-neutral-actions-check-2 Confirmed" at bounding box center [1300, 90] width 253 height 36
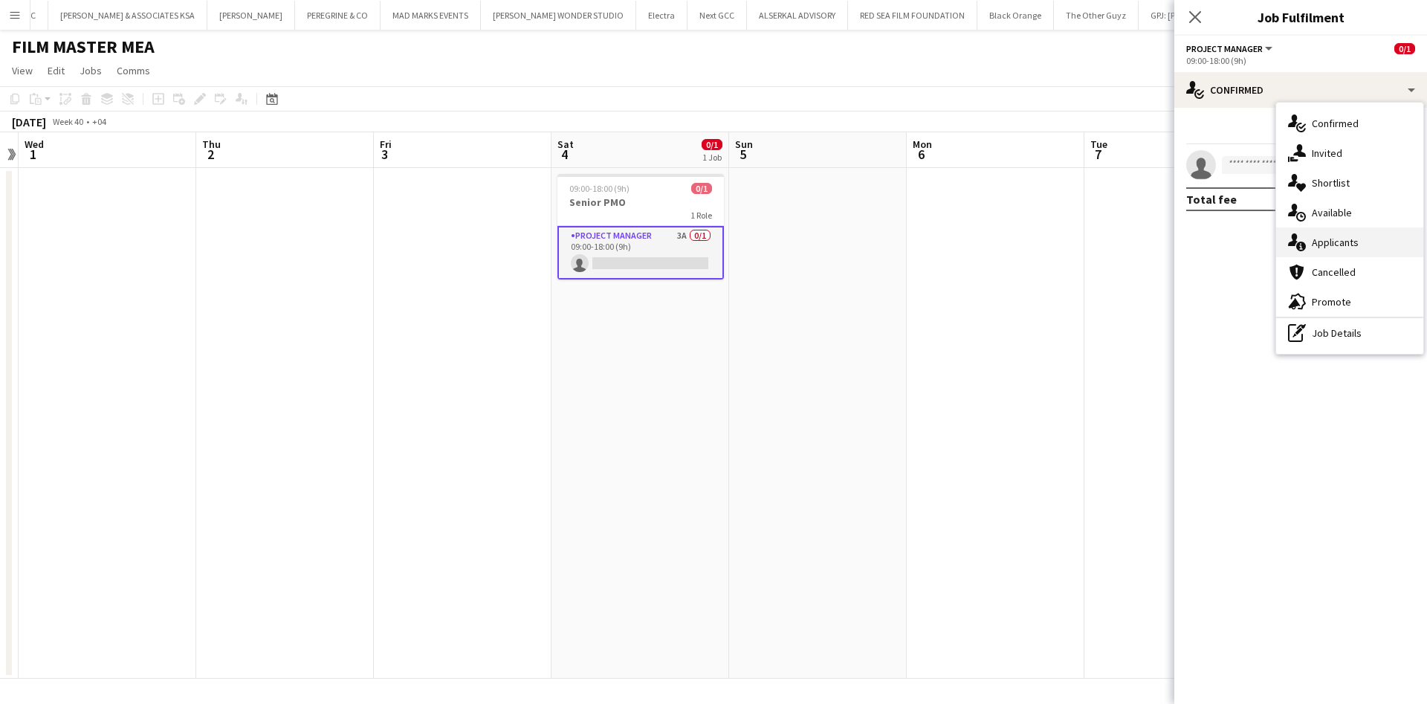
click at [1303, 241] on icon "single-neutral-actions-information" at bounding box center [1297, 242] width 18 height 18
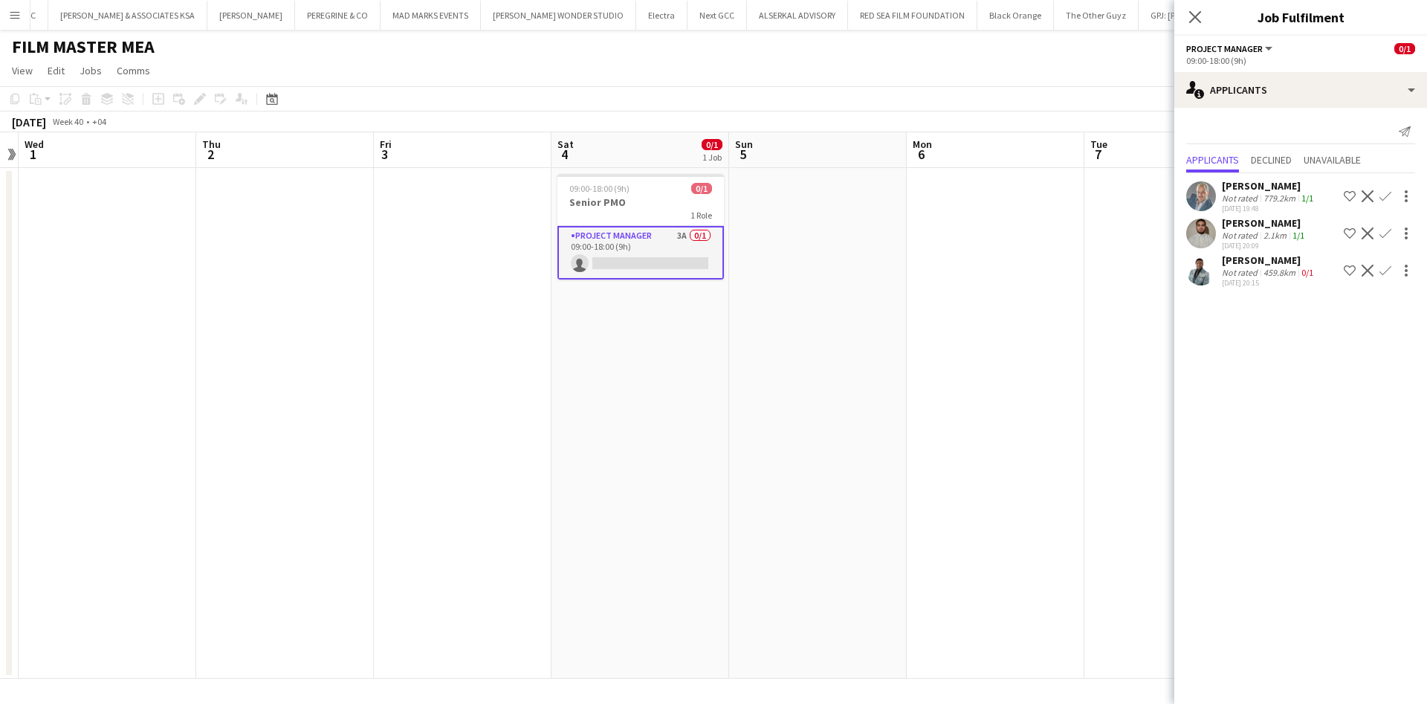
click at [1205, 198] on app-user-avatar at bounding box center [1201, 196] width 30 height 30
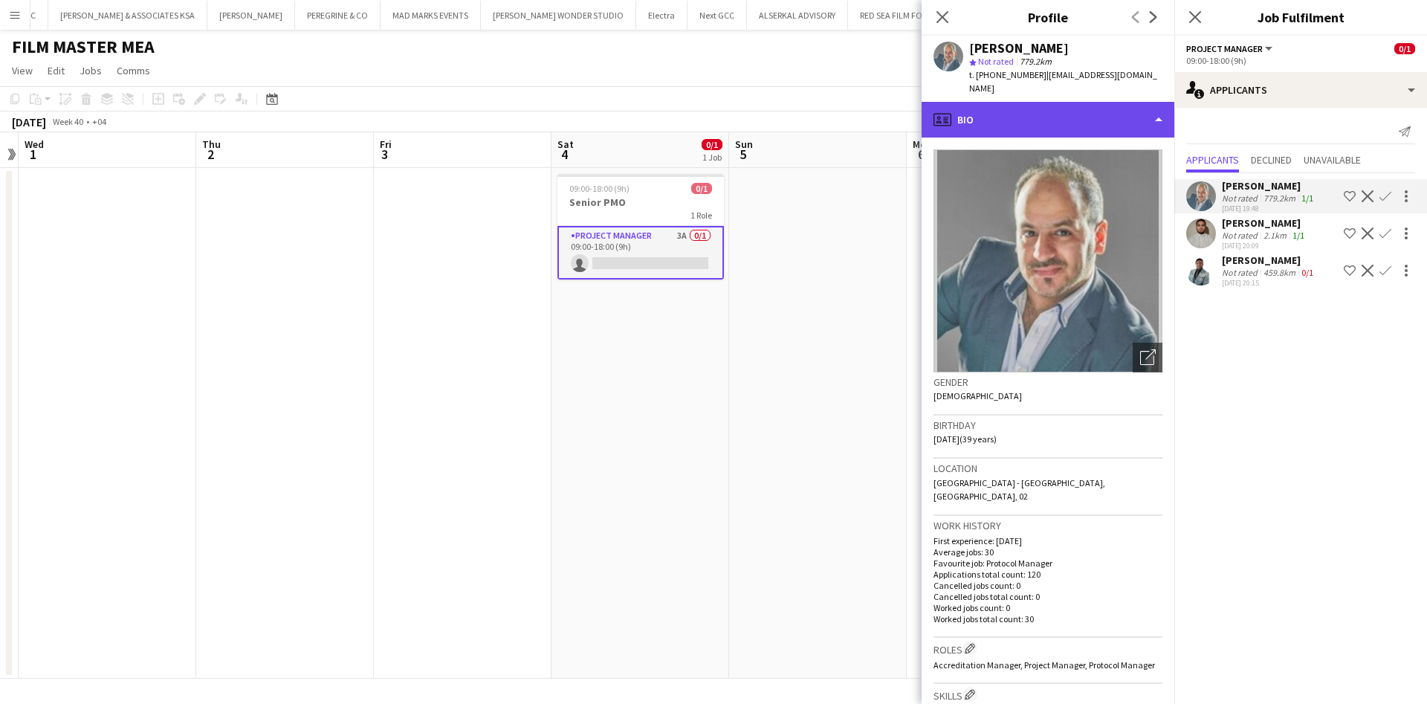
click at [1126, 102] on div "profile Bio" at bounding box center [1048, 120] width 253 height 36
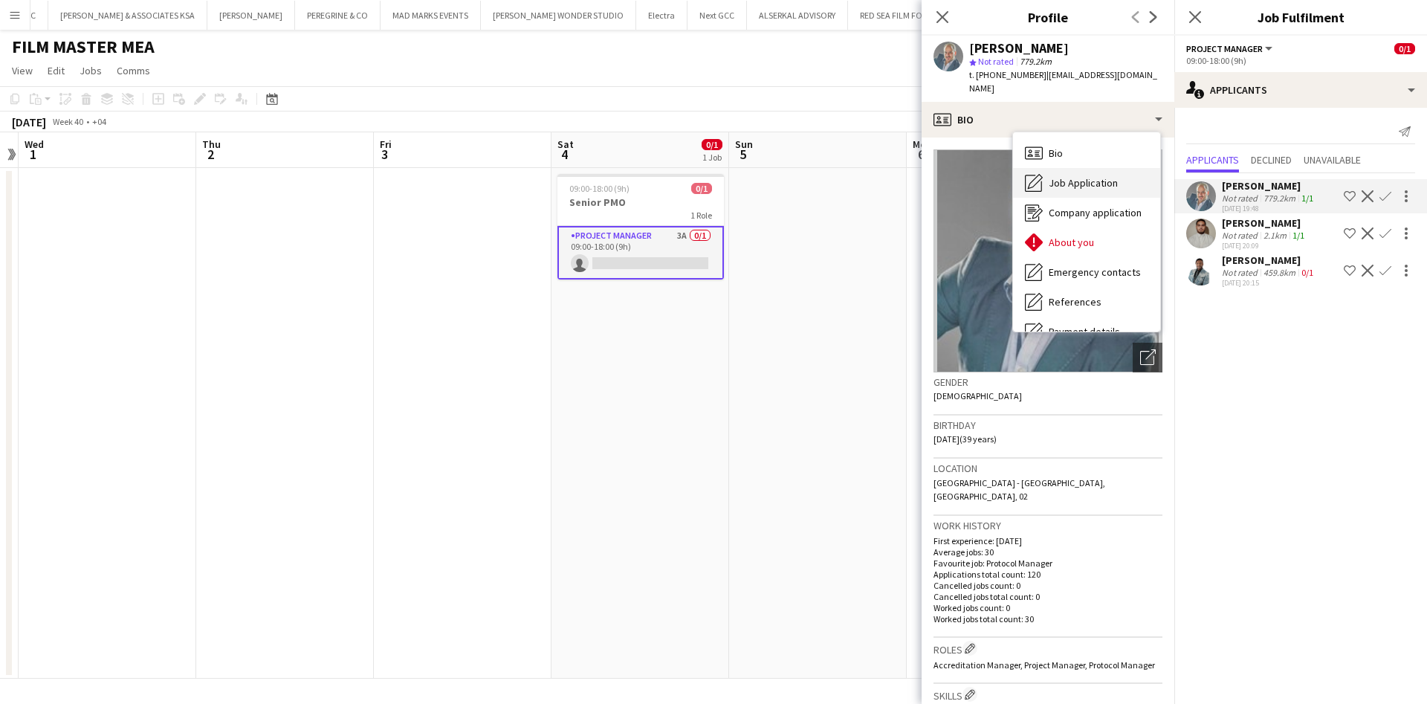
click at [1107, 168] on div "Job Application Job Application" at bounding box center [1086, 183] width 147 height 30
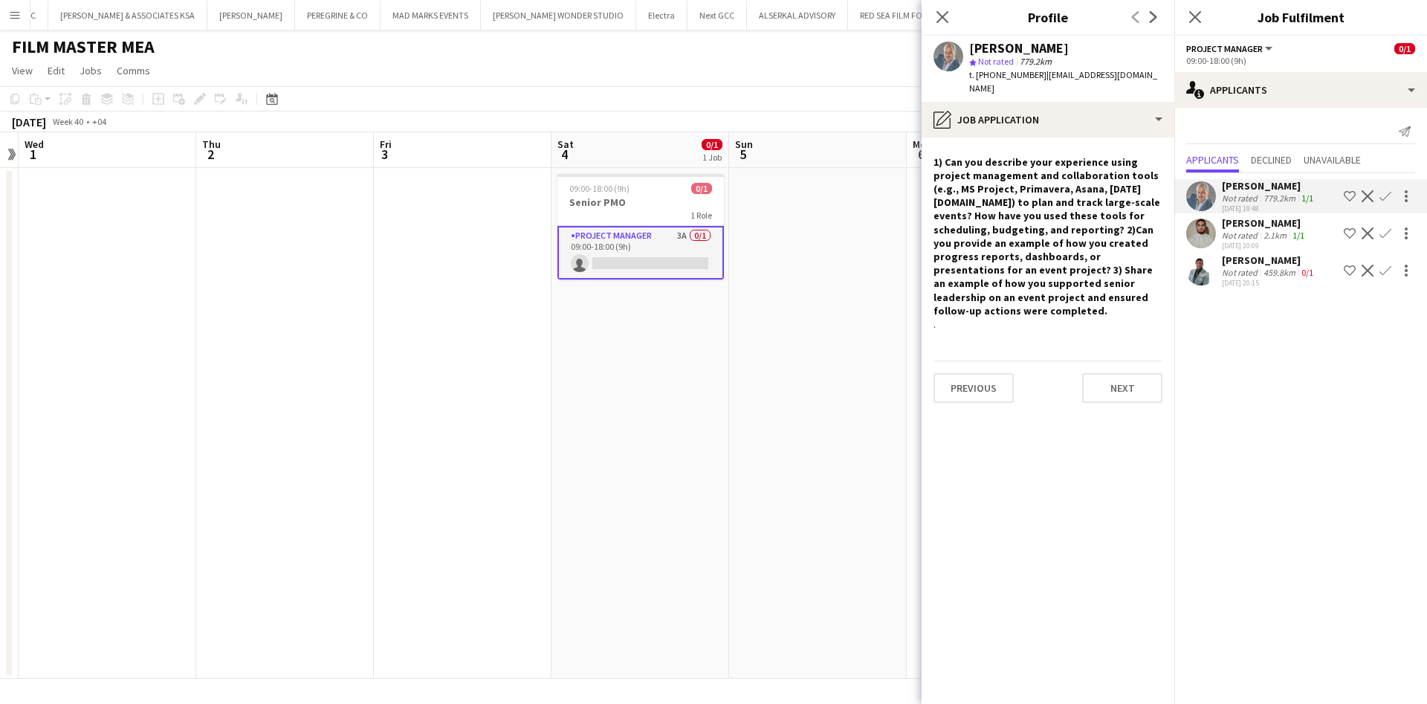
click at [1198, 228] on app-user-avatar at bounding box center [1201, 234] width 30 height 30
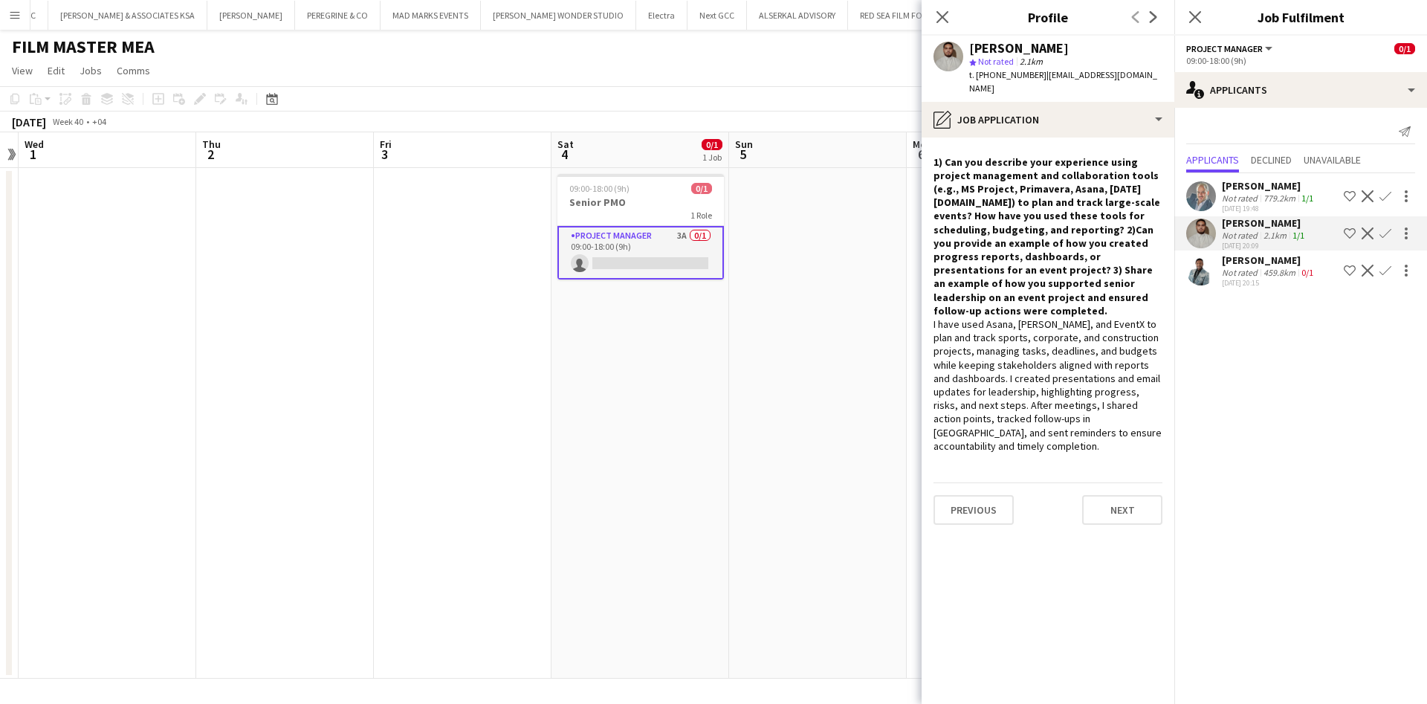
click at [1208, 277] on app-user-avatar at bounding box center [1201, 271] width 30 height 30
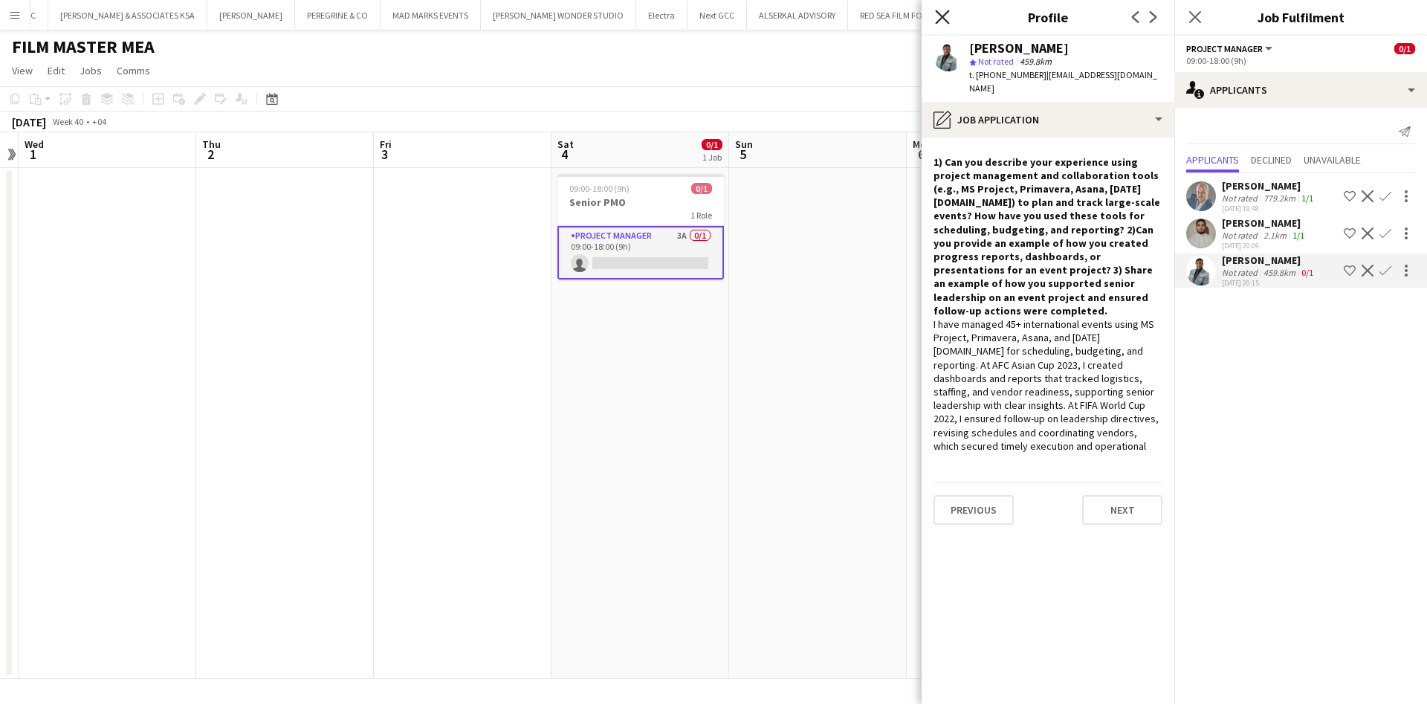
click at [948, 20] on icon "Close pop-in" at bounding box center [942, 17] width 14 height 14
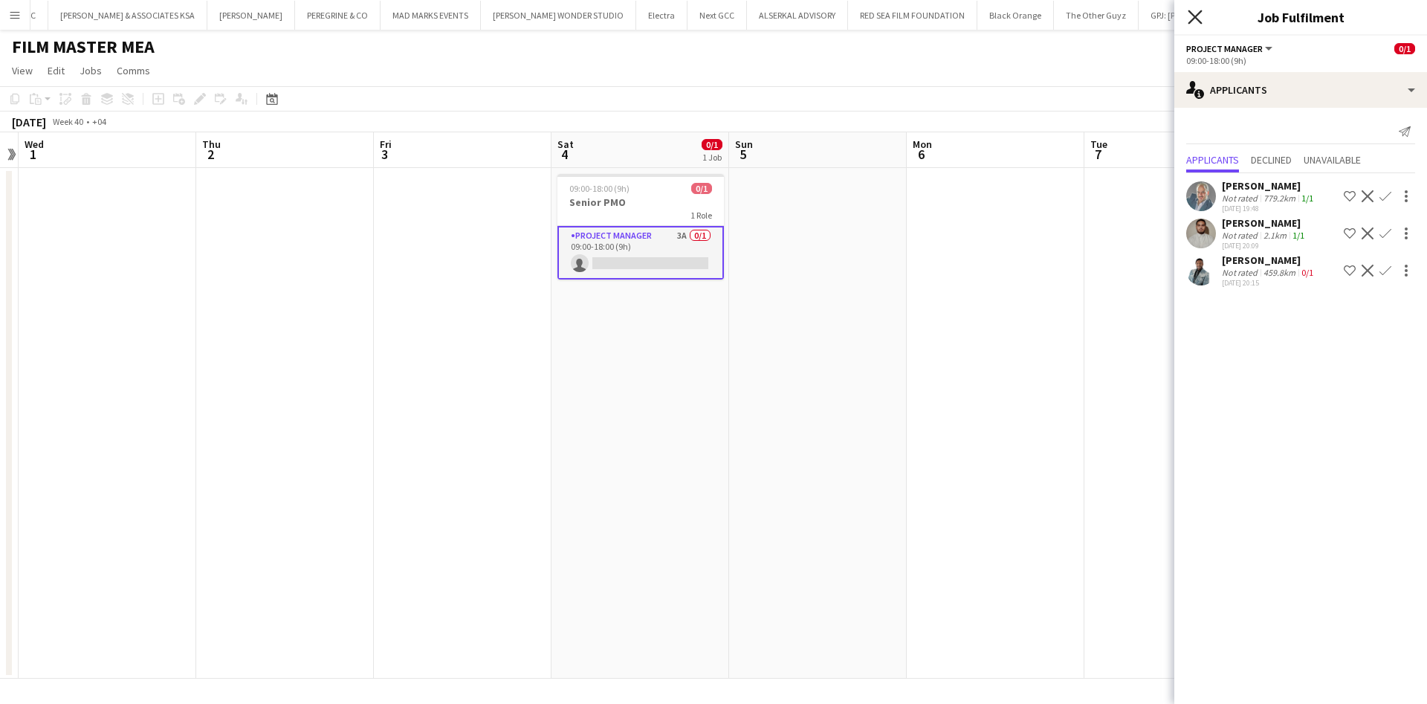
click at [1188, 18] on icon "Close pop-in" at bounding box center [1195, 17] width 14 height 14
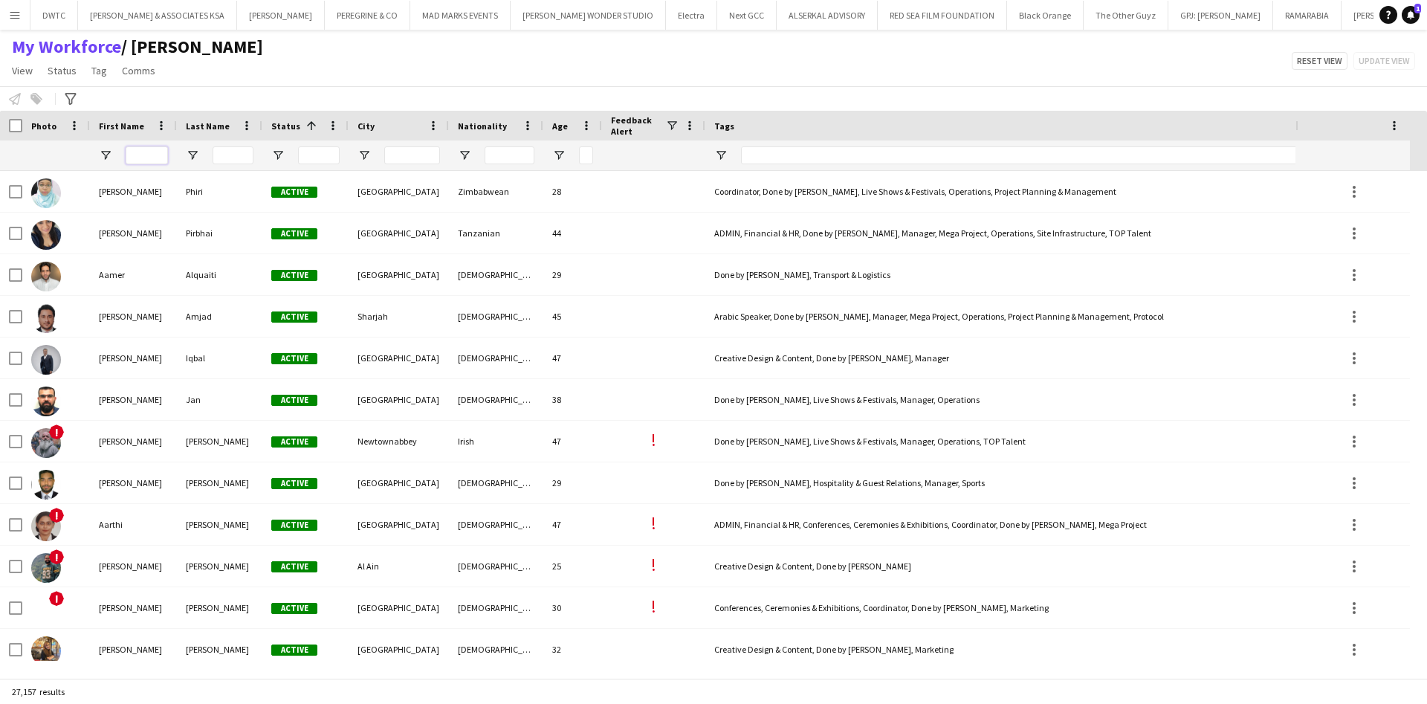
click at [150, 152] on input "First Name Filter Input" at bounding box center [147, 155] width 42 height 18
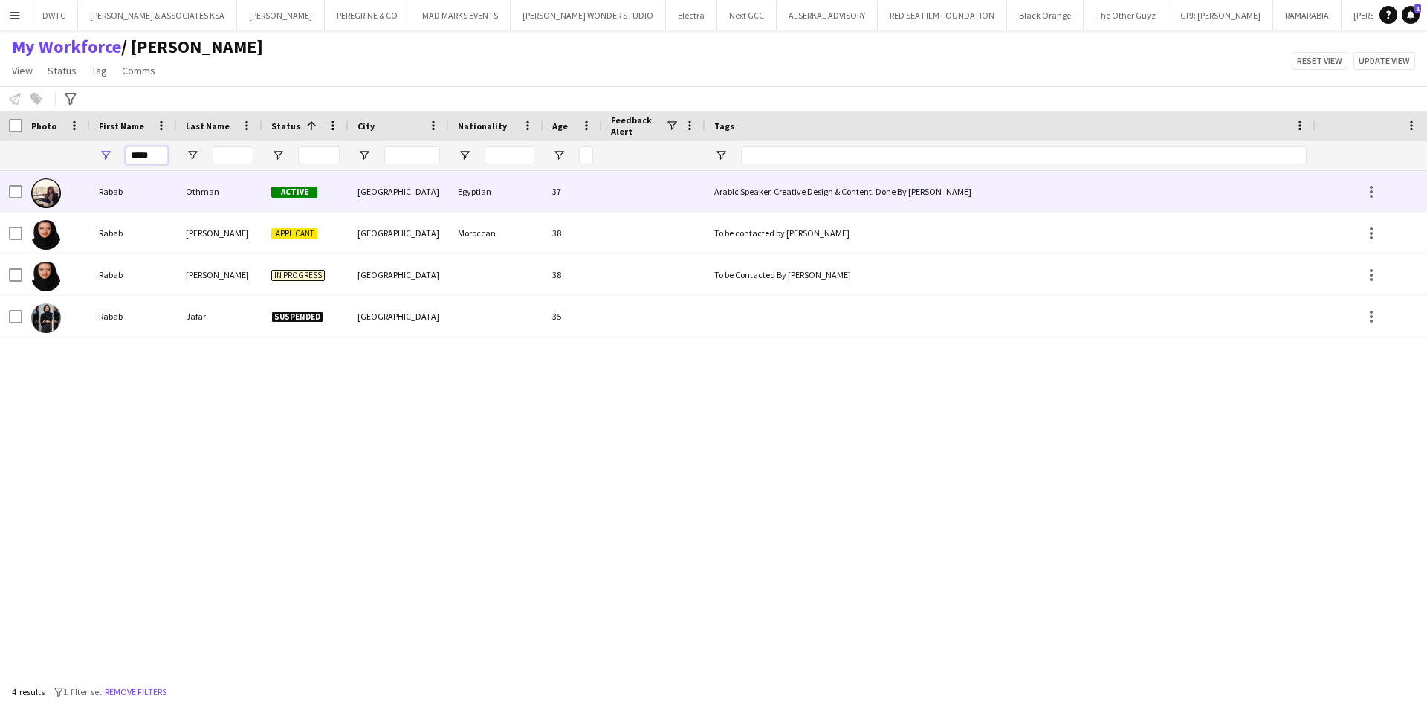
type input "*****"
click at [221, 186] on div "Othman" at bounding box center [219, 191] width 85 height 41
